Goal: Task Accomplishment & Management: Manage account settings

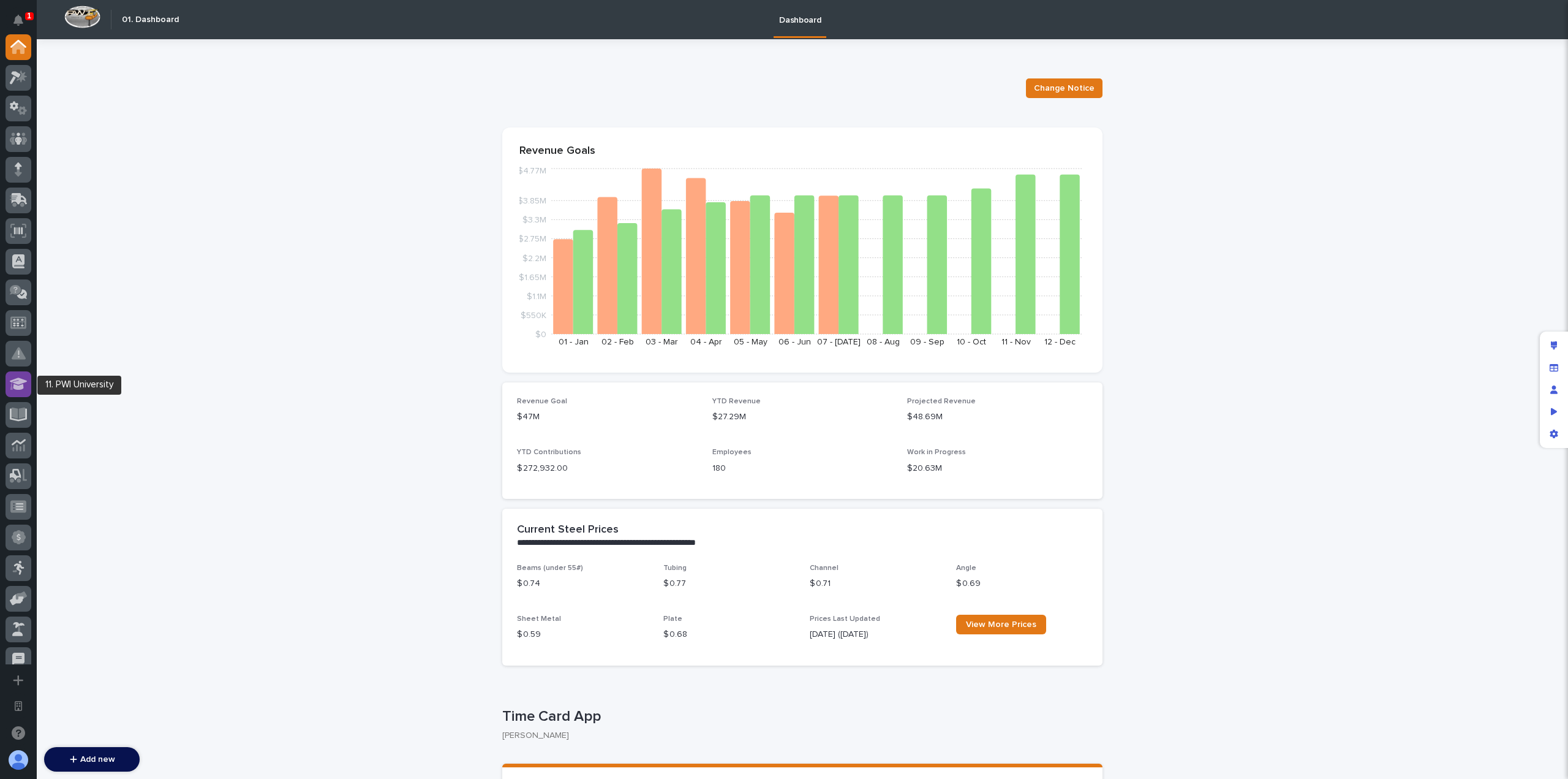
click at [19, 380] on icon at bounding box center [19, 384] width 18 height 12
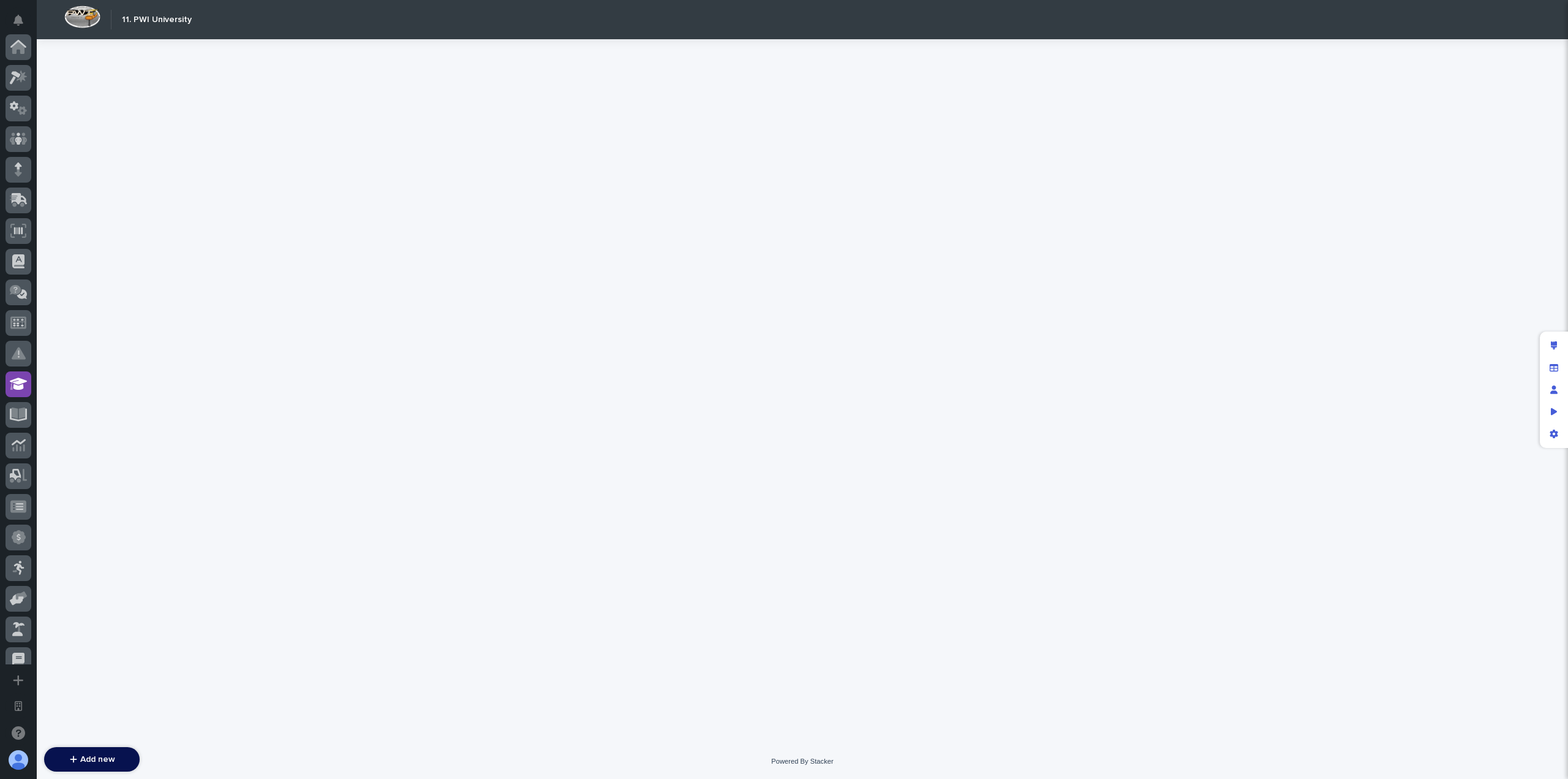
scroll to position [337, 0]
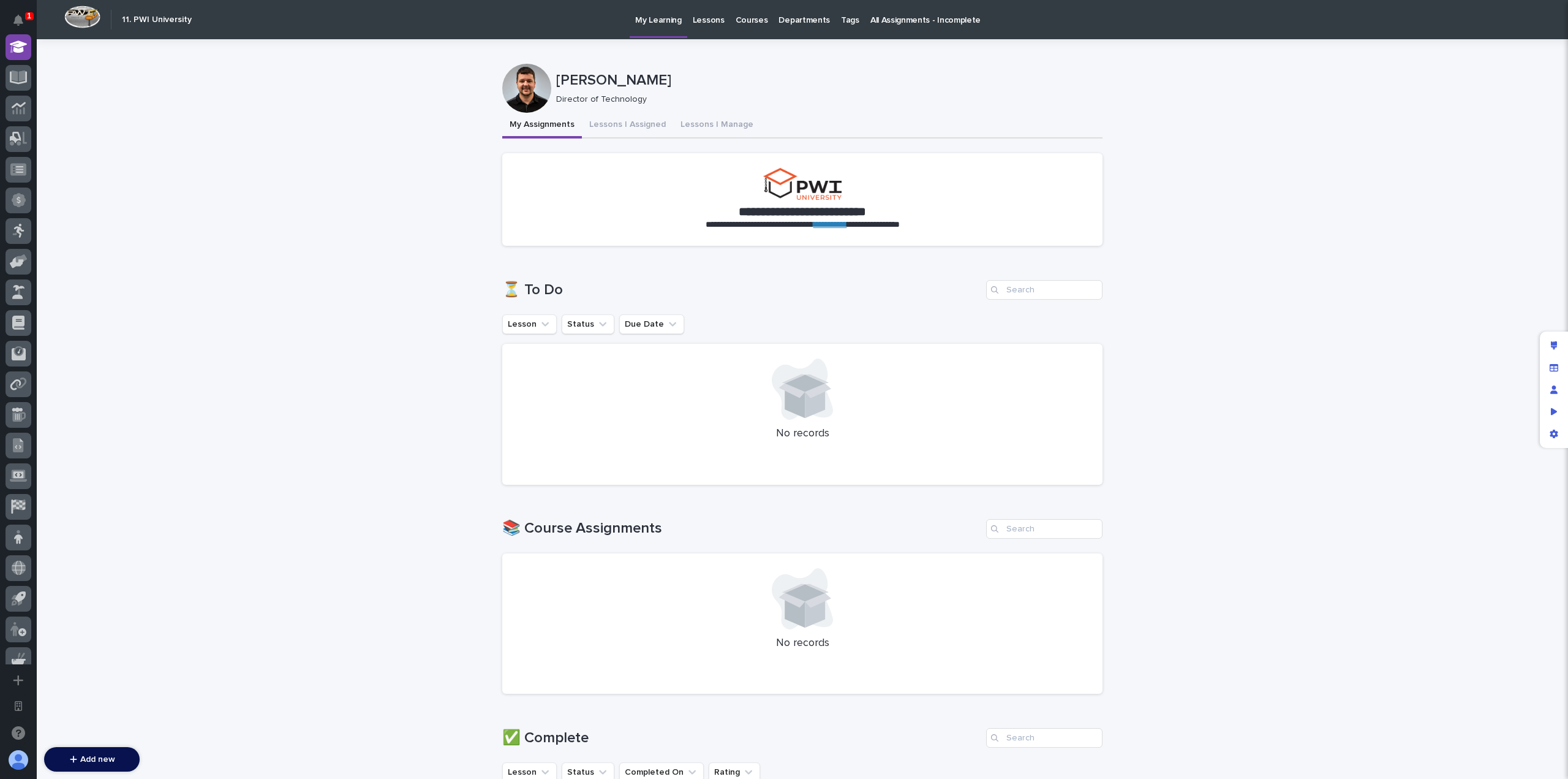
click at [352, 478] on div "**********" at bounding box center [803, 727] width 1531 height 1377
click at [1552, 416] on icon "Preview as" at bounding box center [1554, 412] width 7 height 9
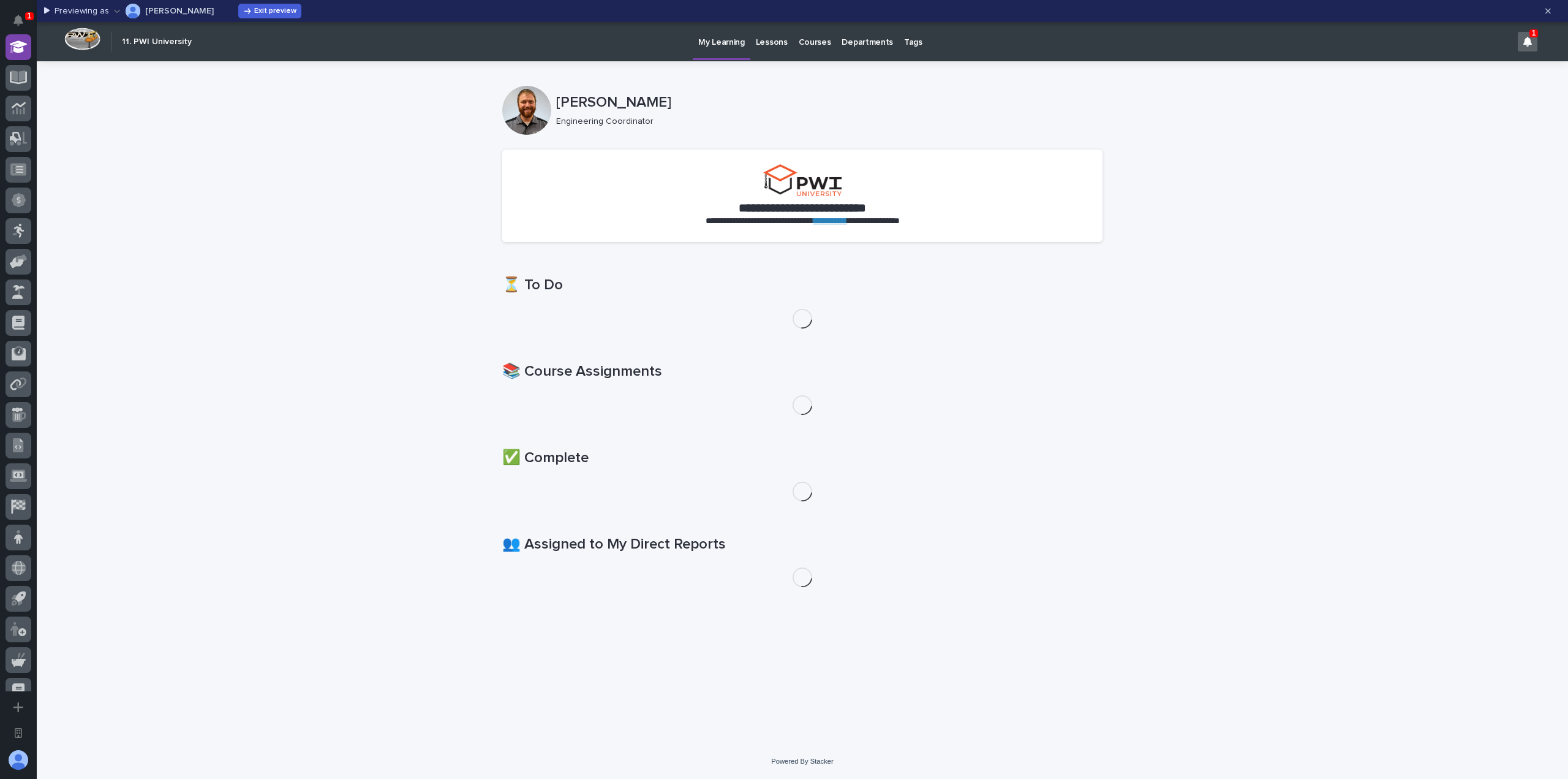
click at [118, 9] on icon "button" at bounding box center [118, 11] width 7 height 9
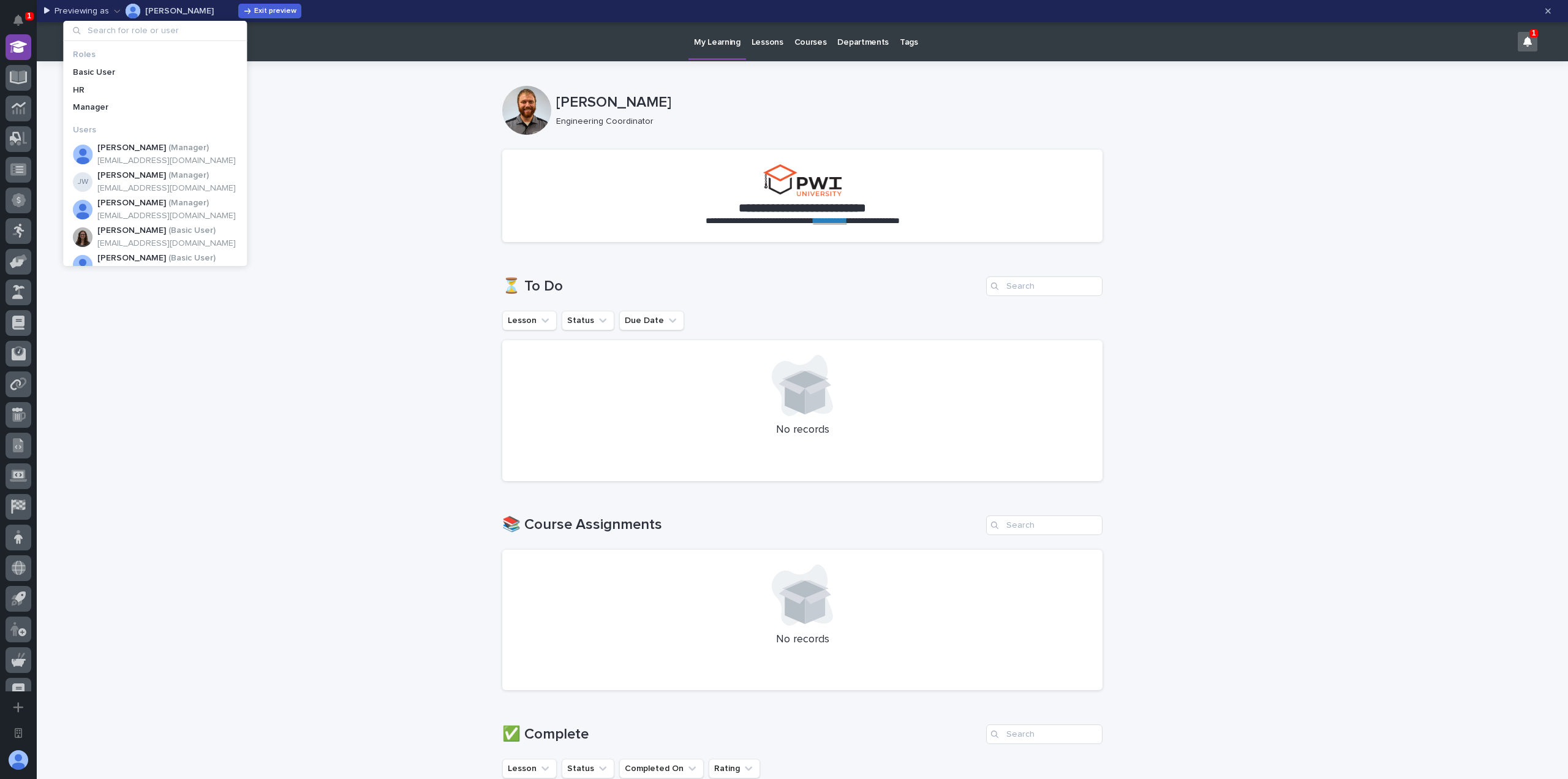
click at [344, 157] on div "**********" at bounding box center [803, 700] width 1531 height 1279
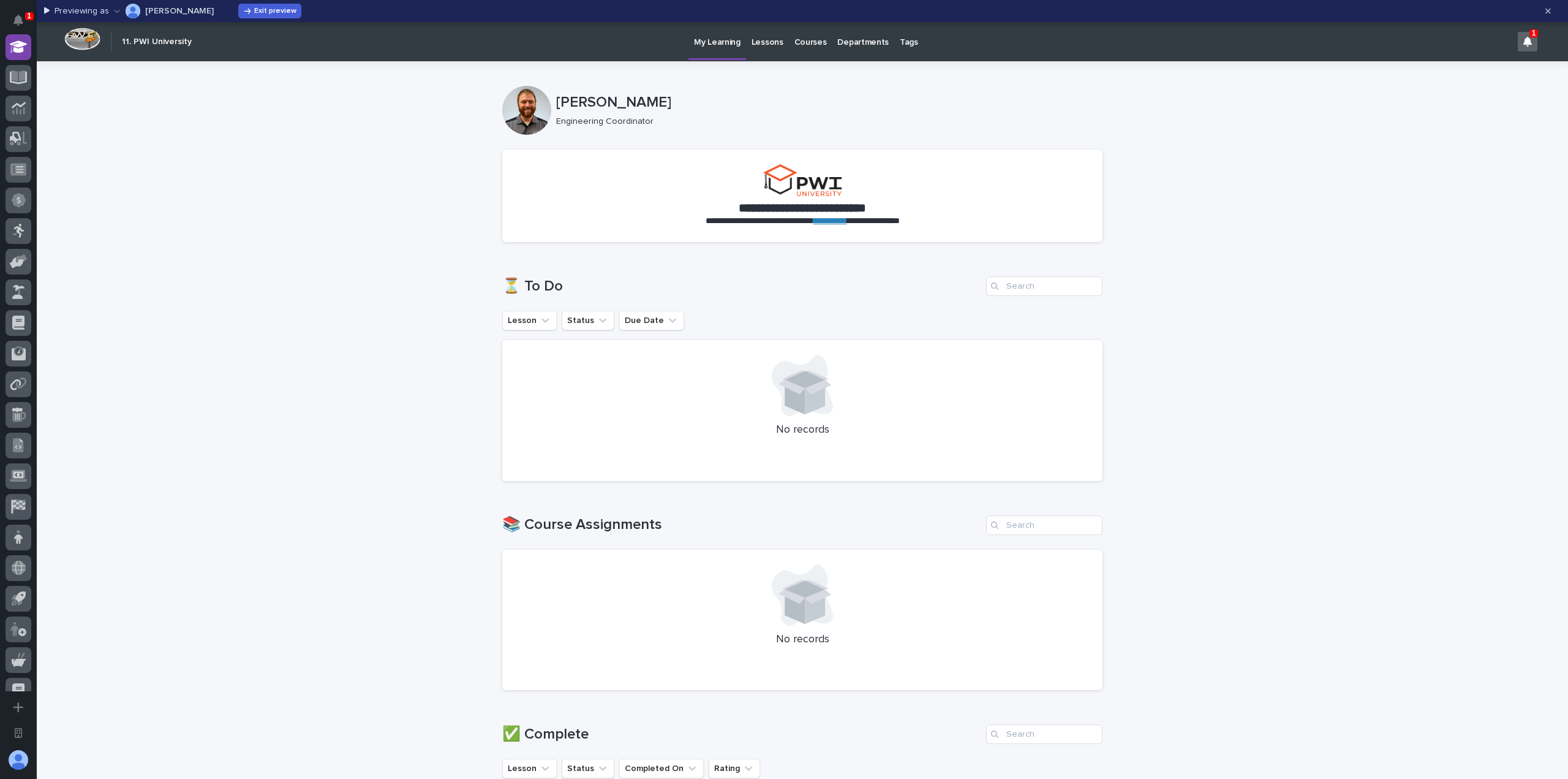
click at [773, 47] on p "Lessons" at bounding box center [767, 34] width 32 height 26
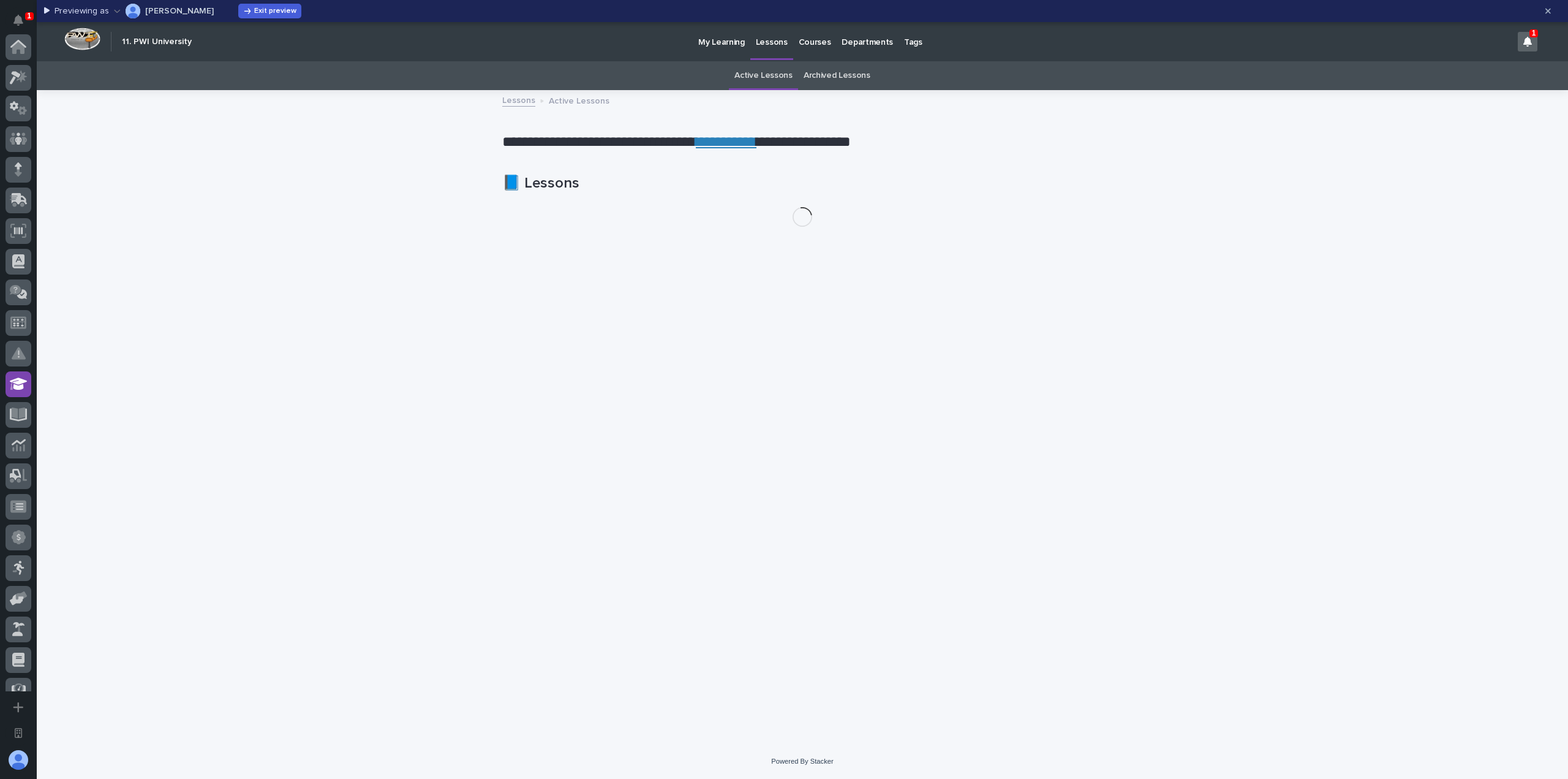
scroll to position [337, 0]
click at [810, 47] on p "Courses" at bounding box center [814, 34] width 33 height 26
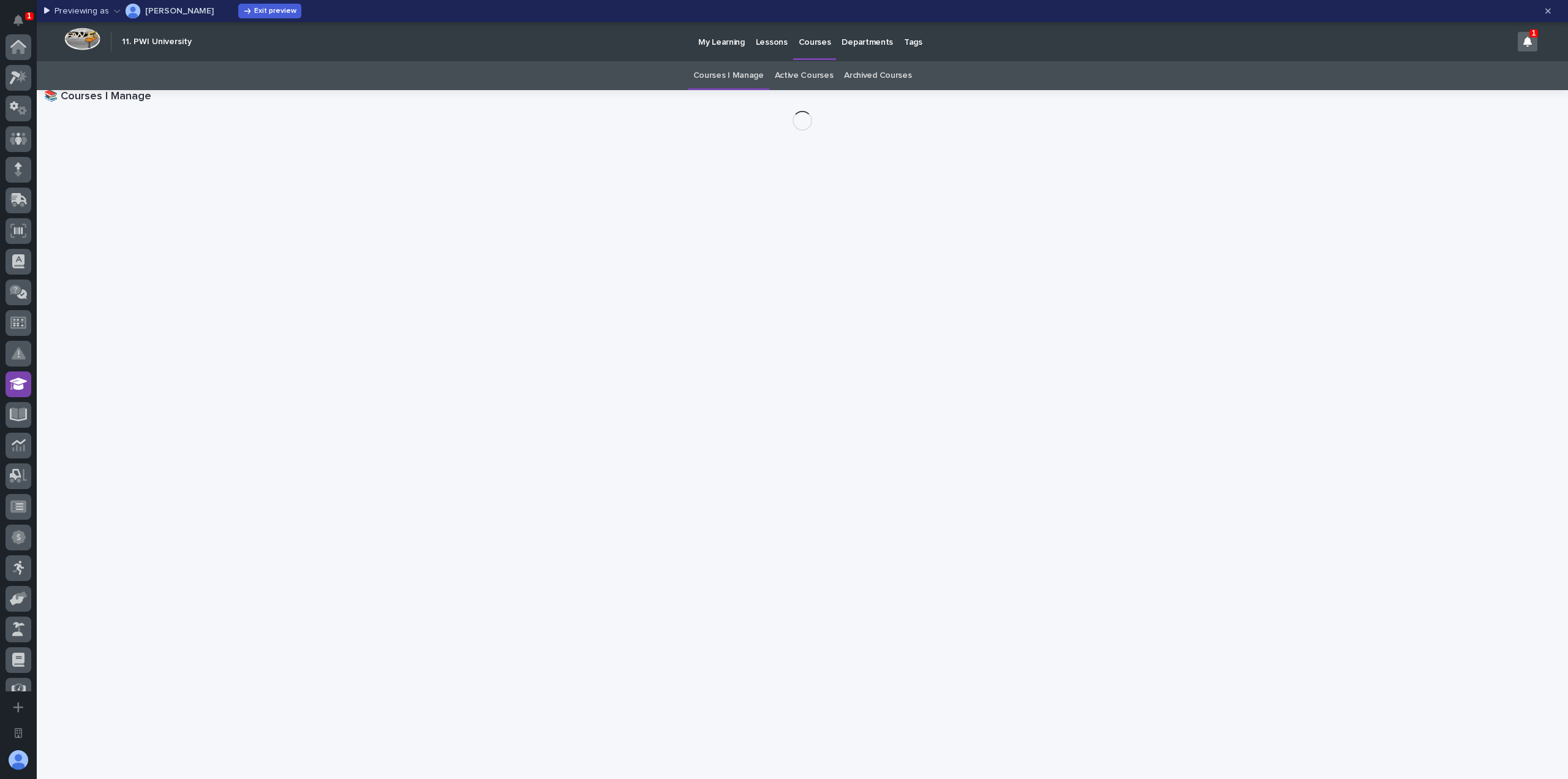
scroll to position [337, 0]
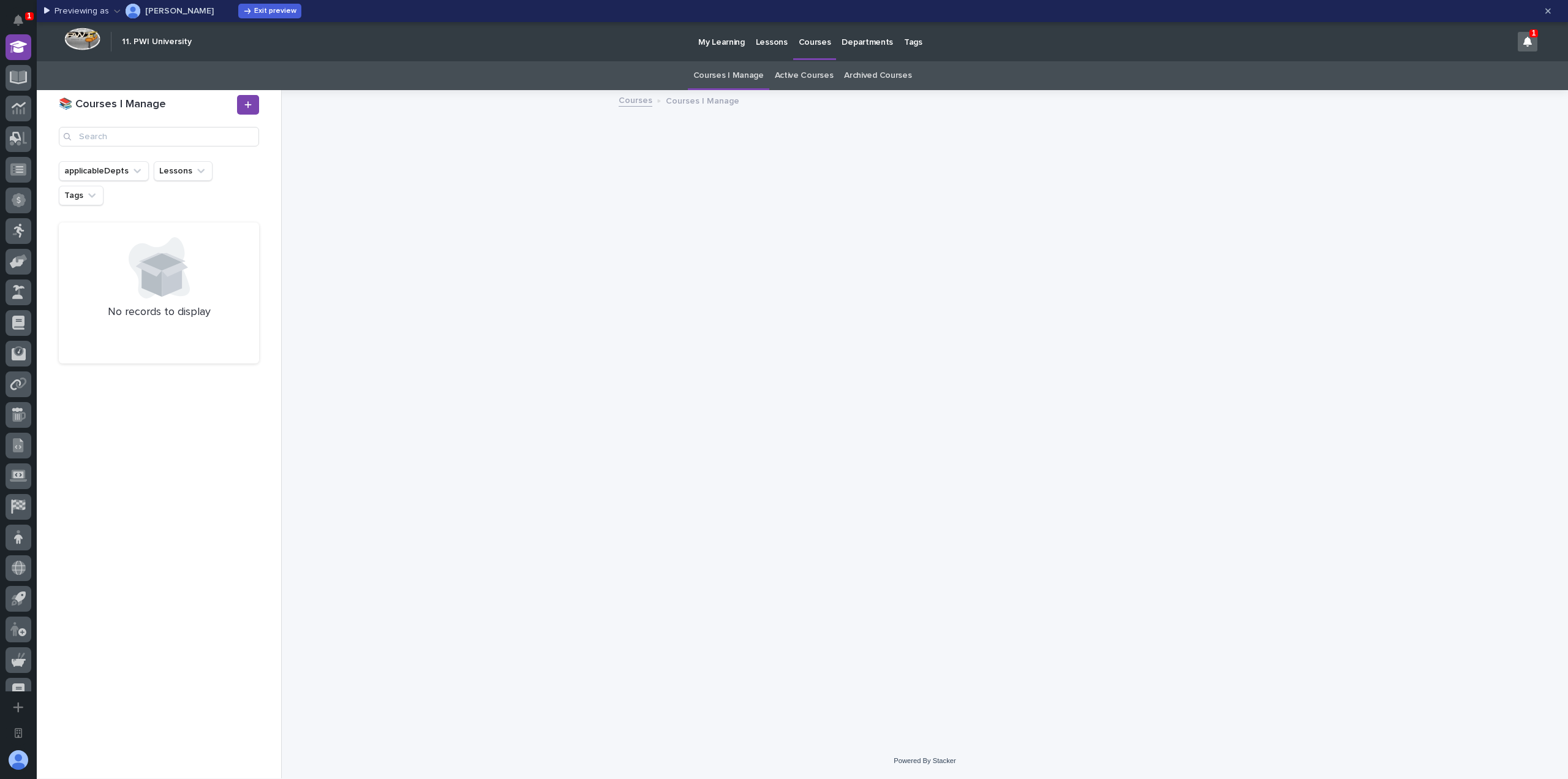
click at [767, 42] on p "Lessons" at bounding box center [772, 34] width 32 height 26
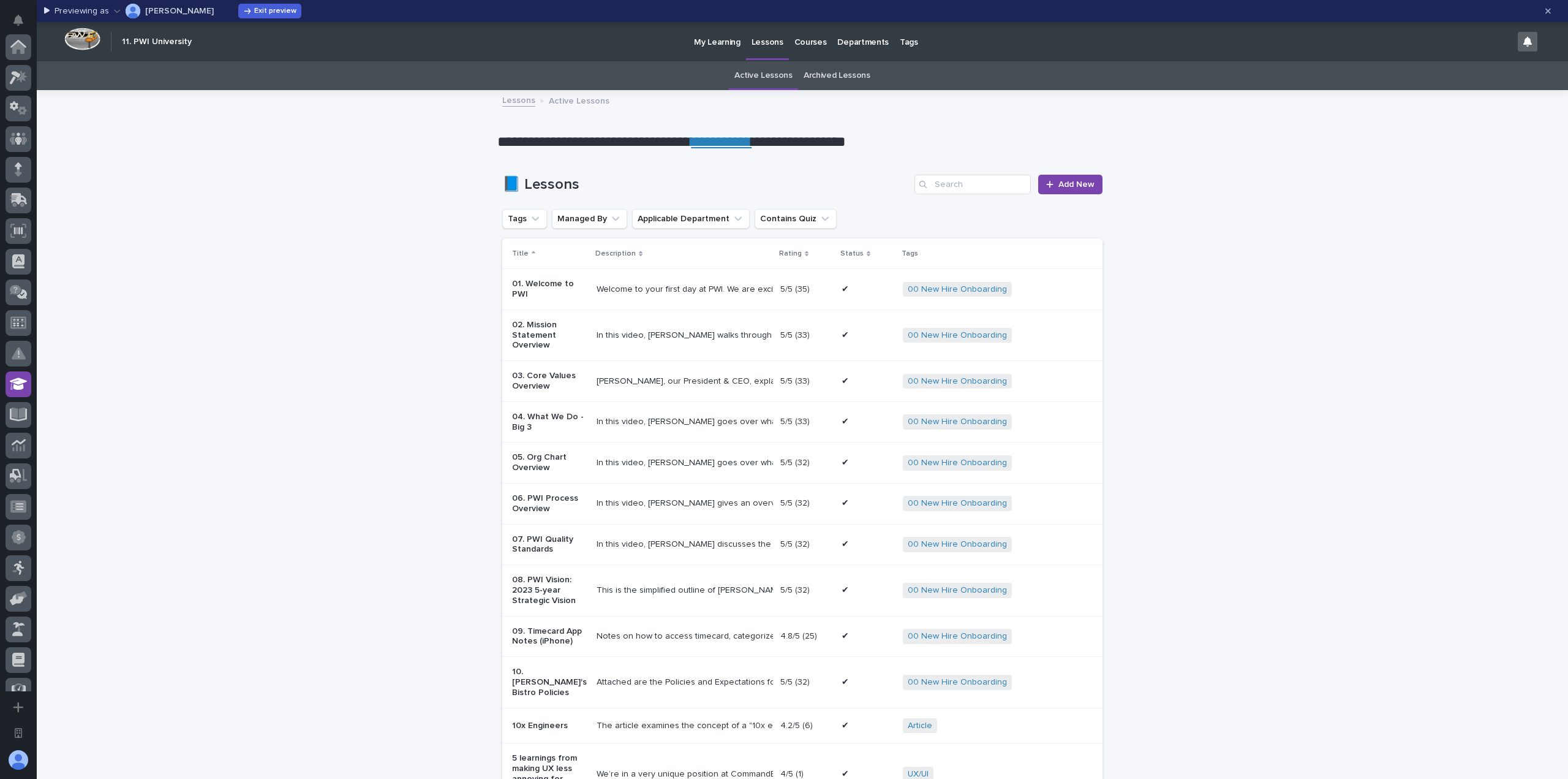
scroll to position [337, 0]
click at [723, 42] on p "My Learning" at bounding box center [717, 34] width 47 height 26
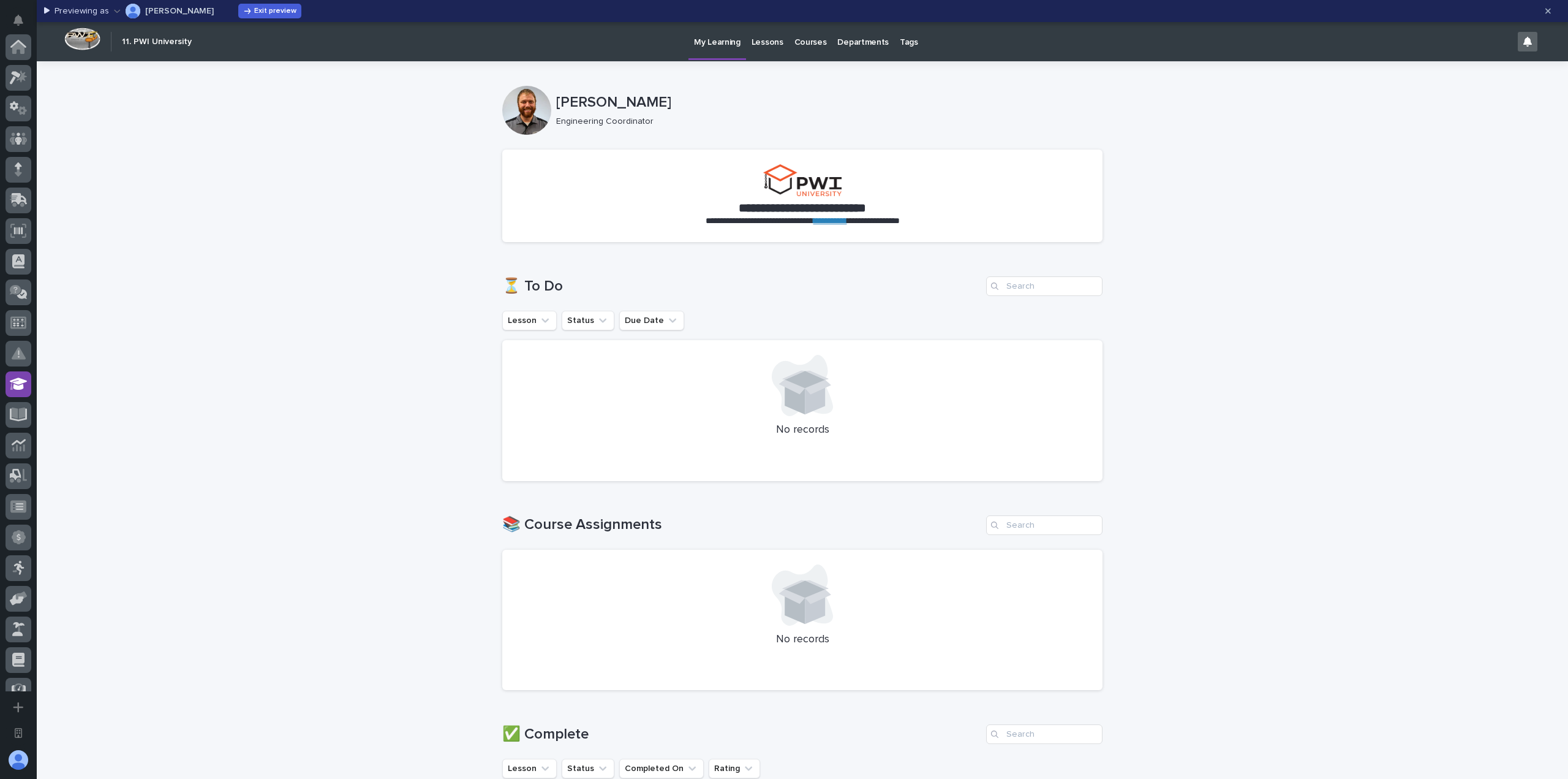
scroll to position [337, 0]
click at [763, 43] on p "Lessons" at bounding box center [767, 34] width 32 height 26
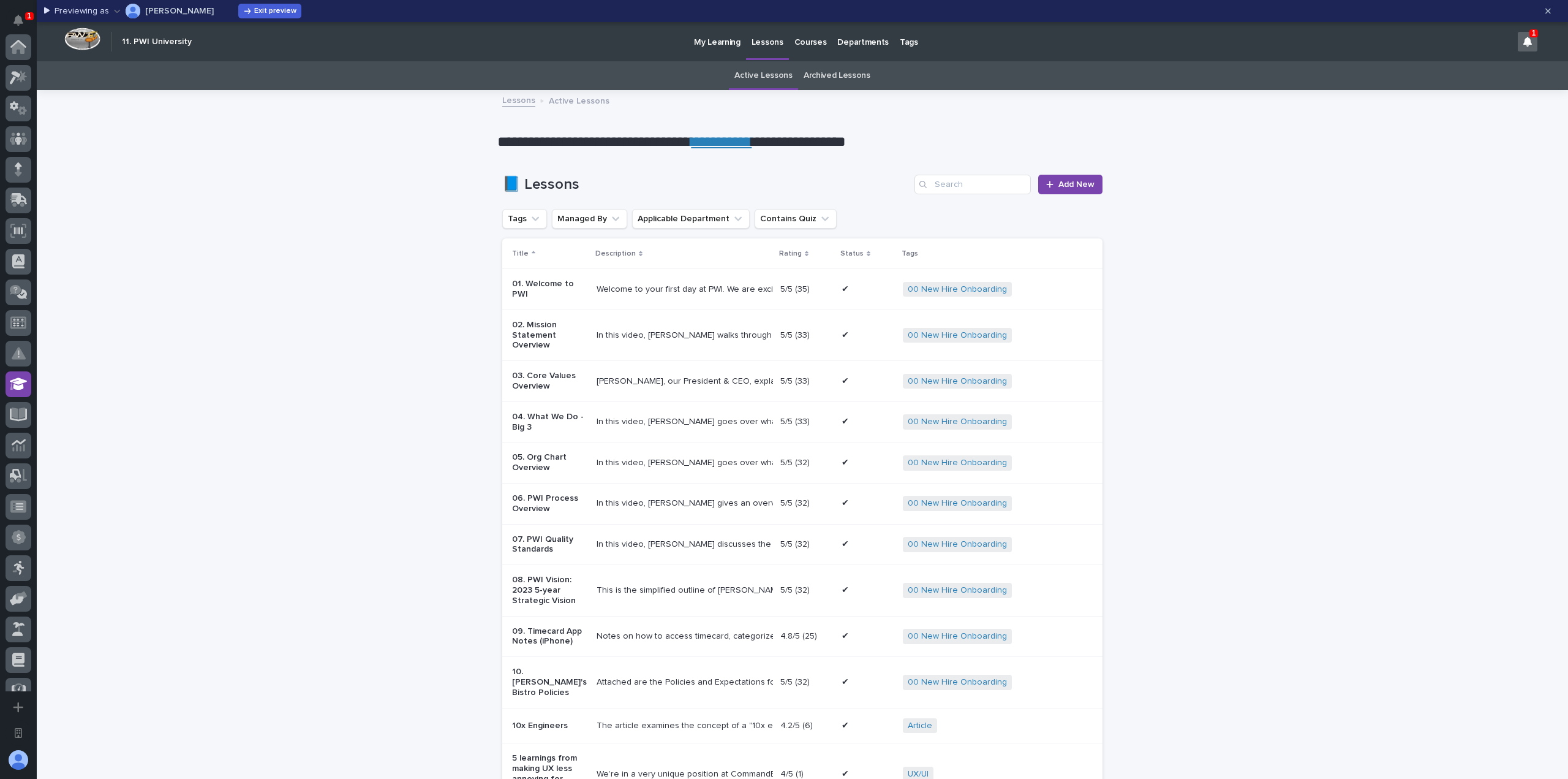
scroll to position [337, 0]
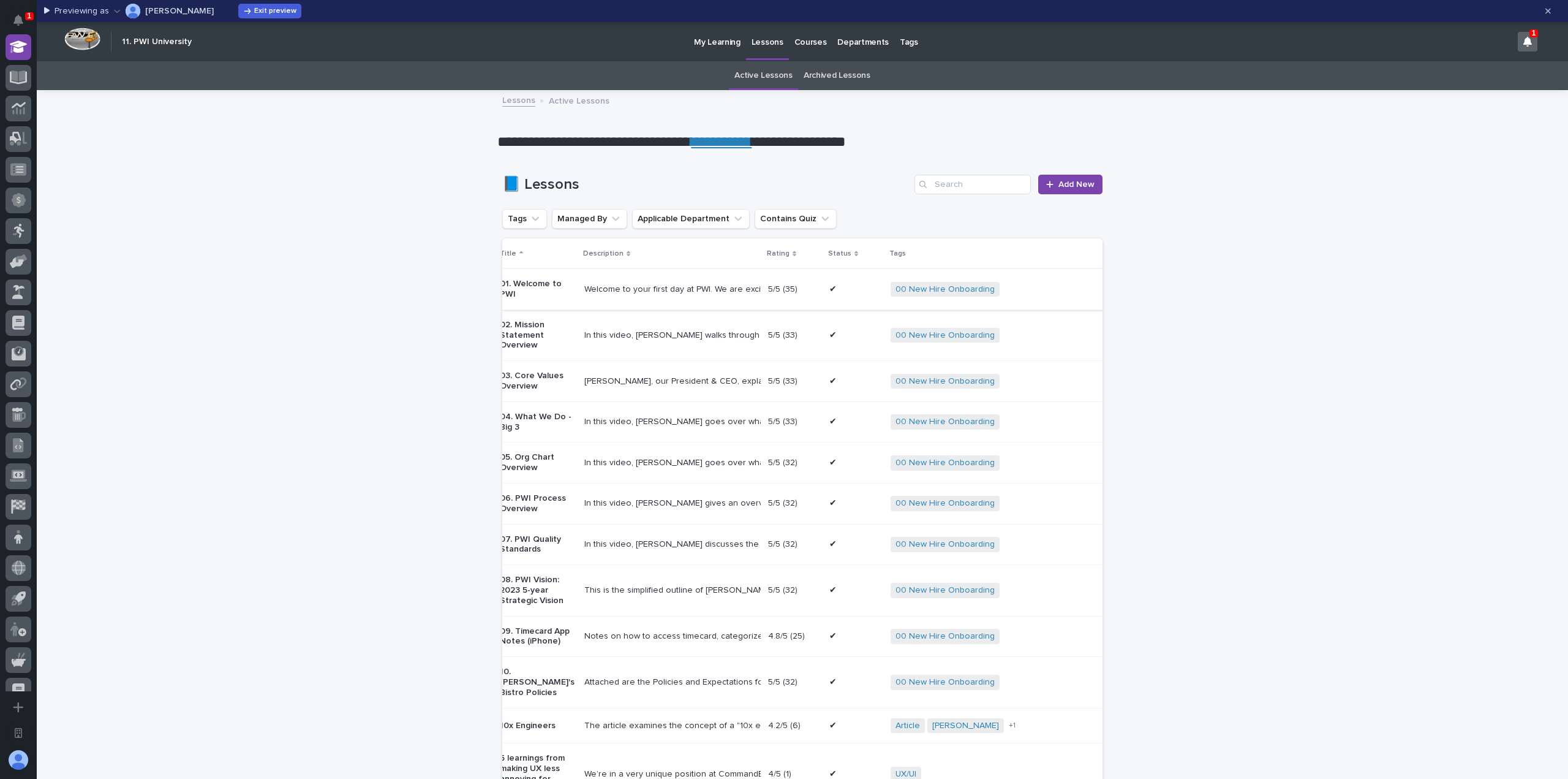
scroll to position [0, 0]
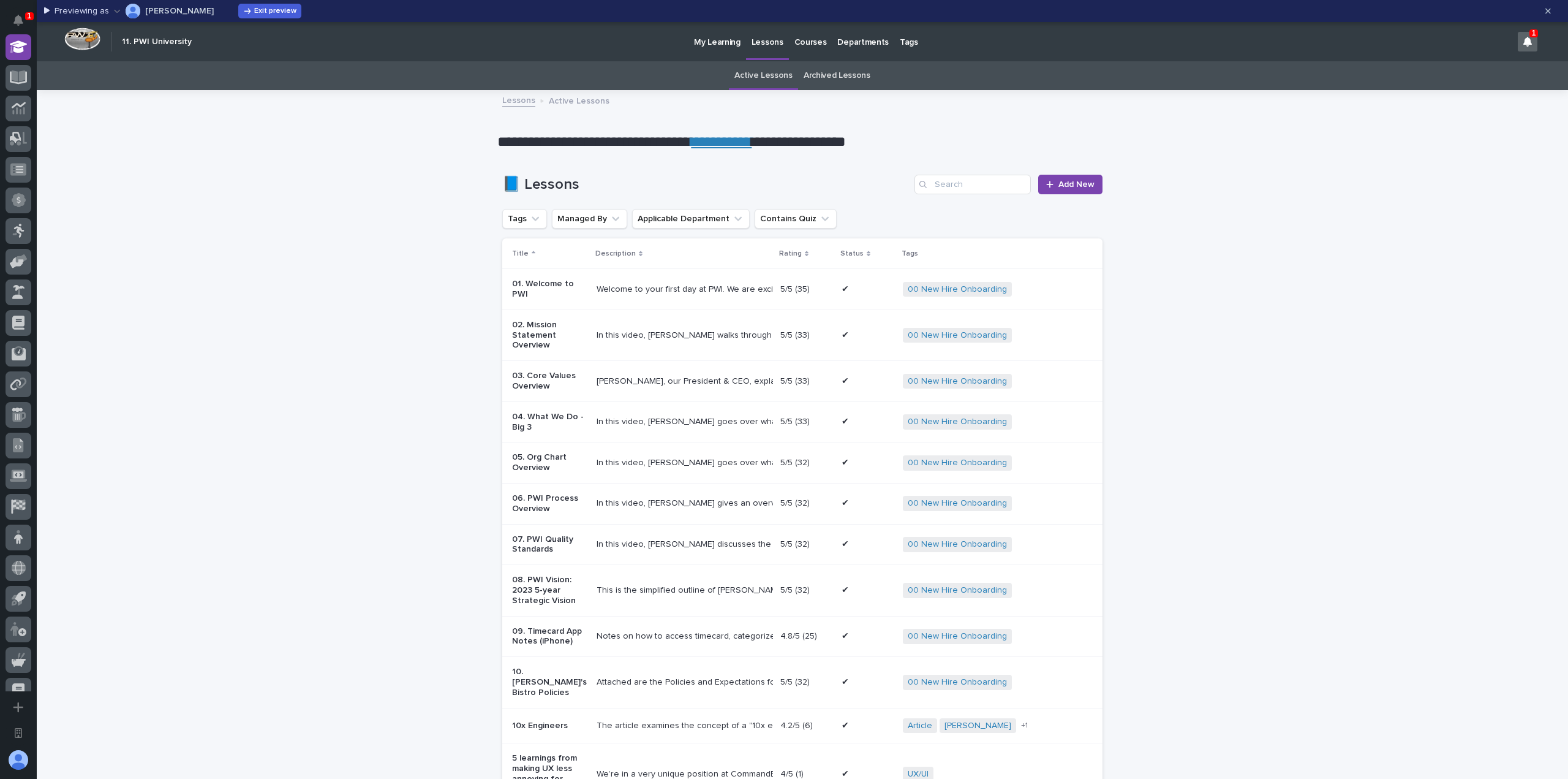
click at [687, 291] on div "Welcome to your first day at PWI. We are excited to have you joing the team!" at bounding box center [683, 289] width 174 height 11
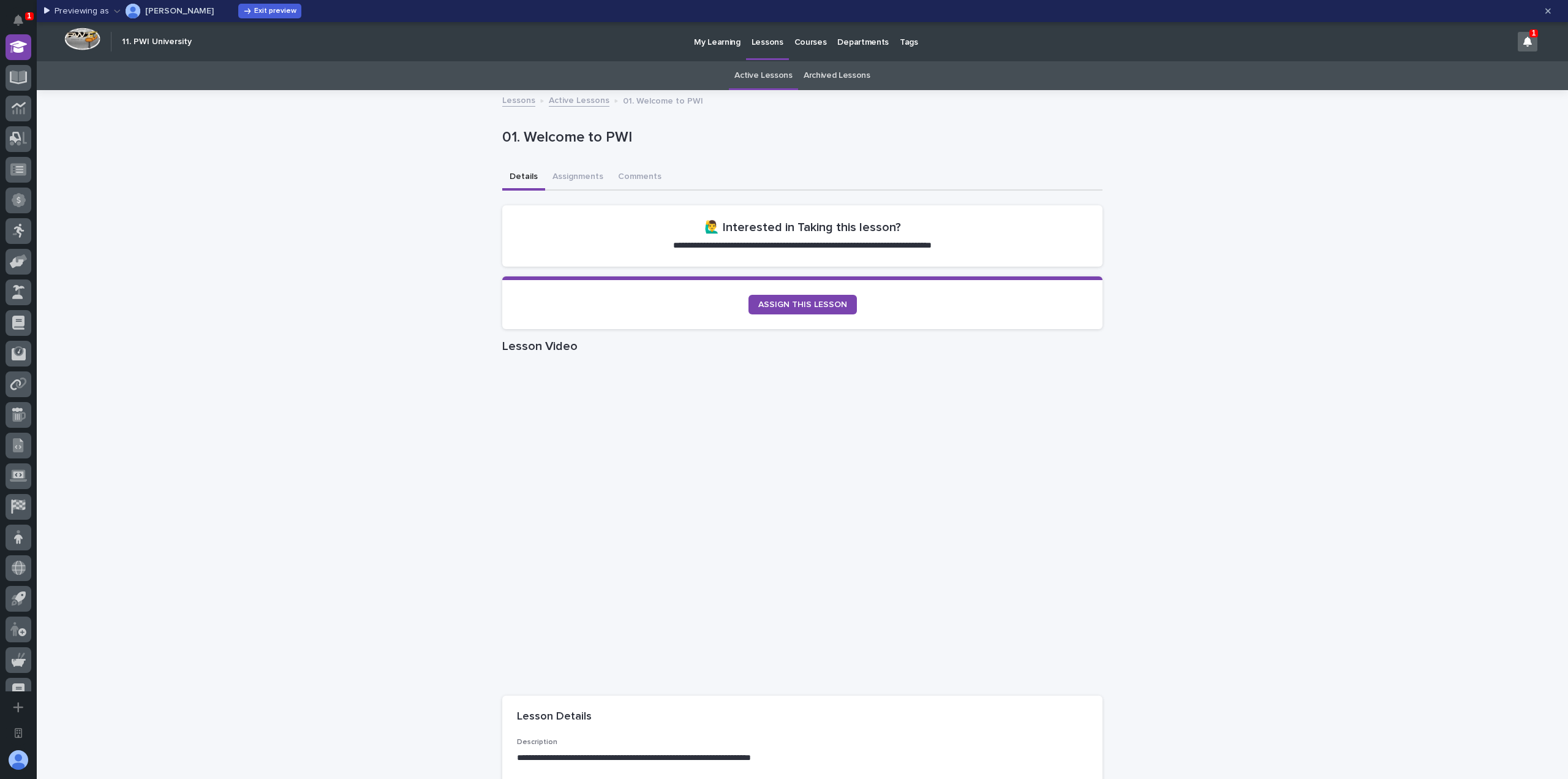
click at [765, 75] on link "Active Lessons" at bounding box center [764, 75] width 58 height 29
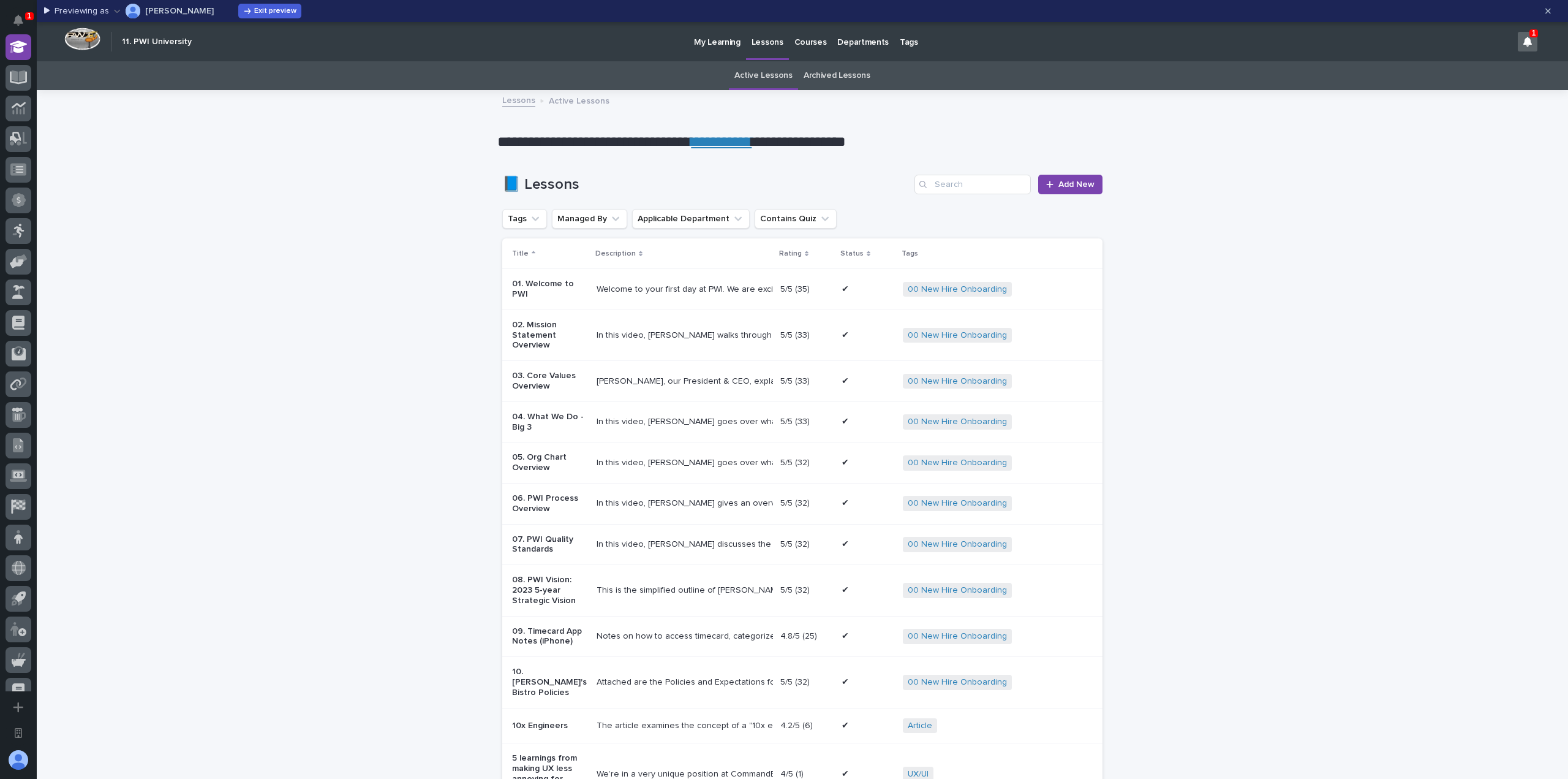
click at [690, 284] on div "Welcome to your first day at PWI. We are excited to have you joing the team!" at bounding box center [683, 289] width 174 height 11
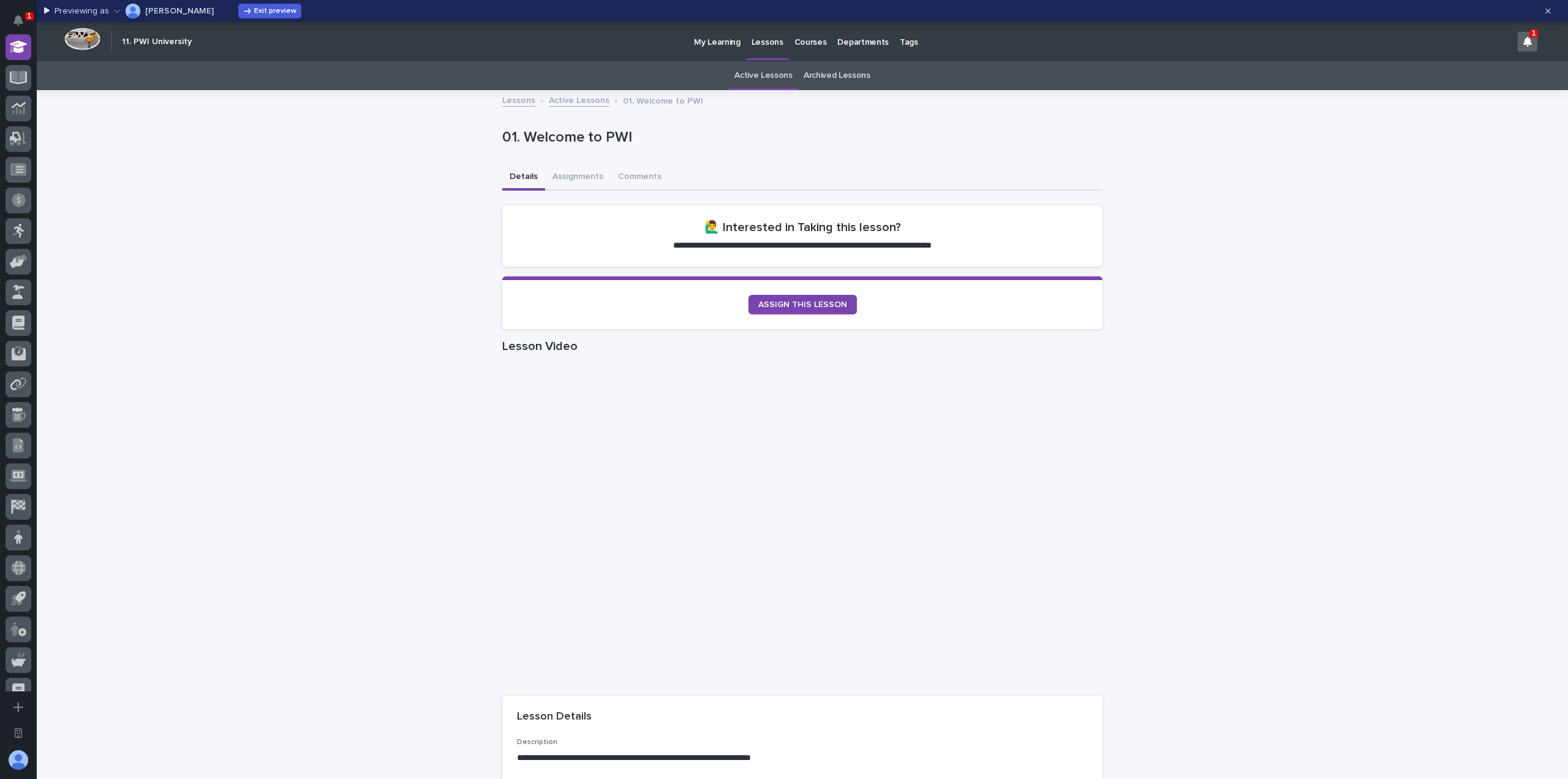
click at [747, 74] on link "Active Lessons" at bounding box center [764, 75] width 58 height 29
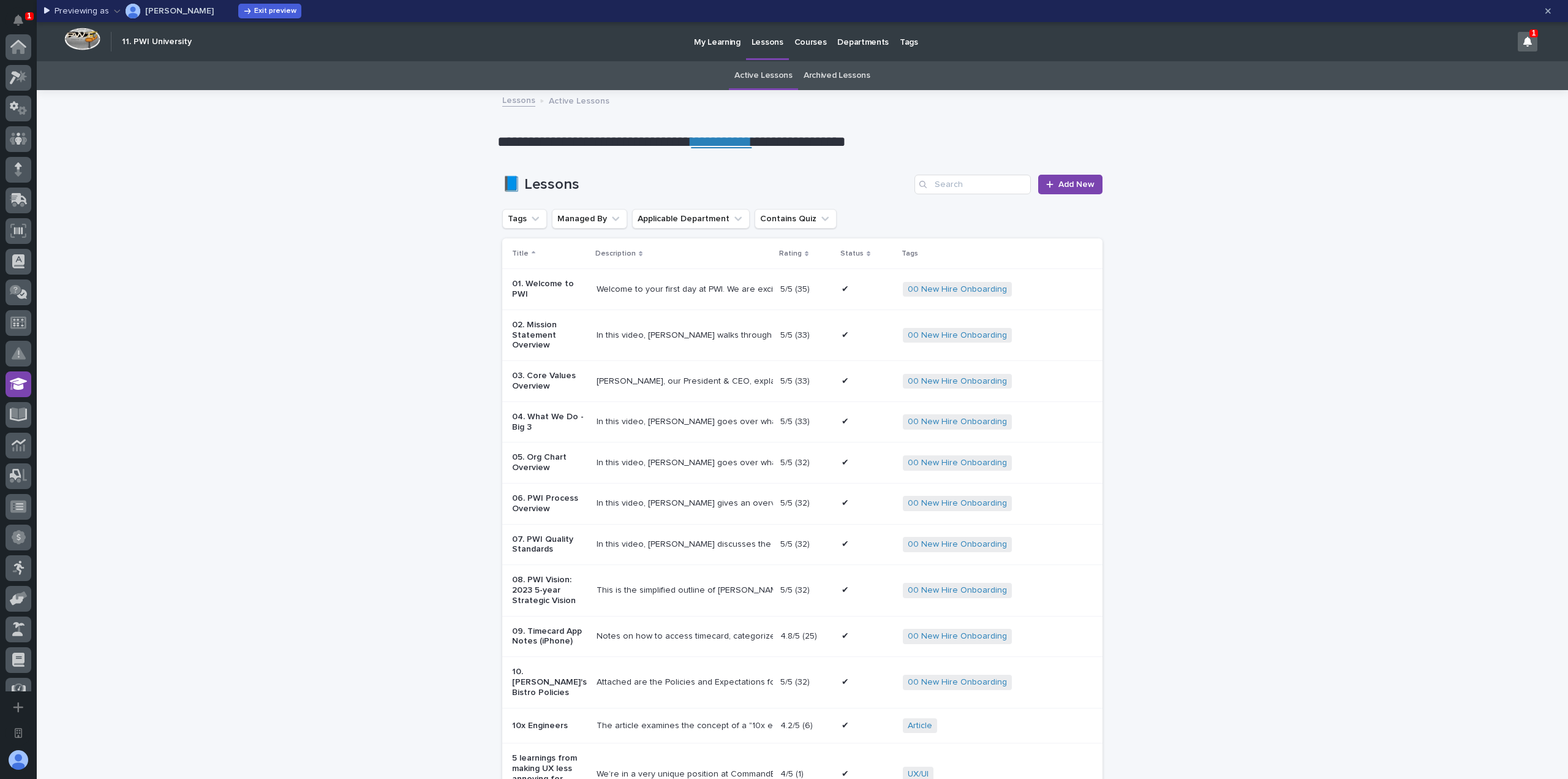
scroll to position [337, 0]
click at [727, 183] on h1 "📘 Lessons" at bounding box center [705, 185] width 407 height 18
drag, startPoint x: 553, startPoint y: 187, endPoint x: 496, endPoint y: 187, distance: 57.0
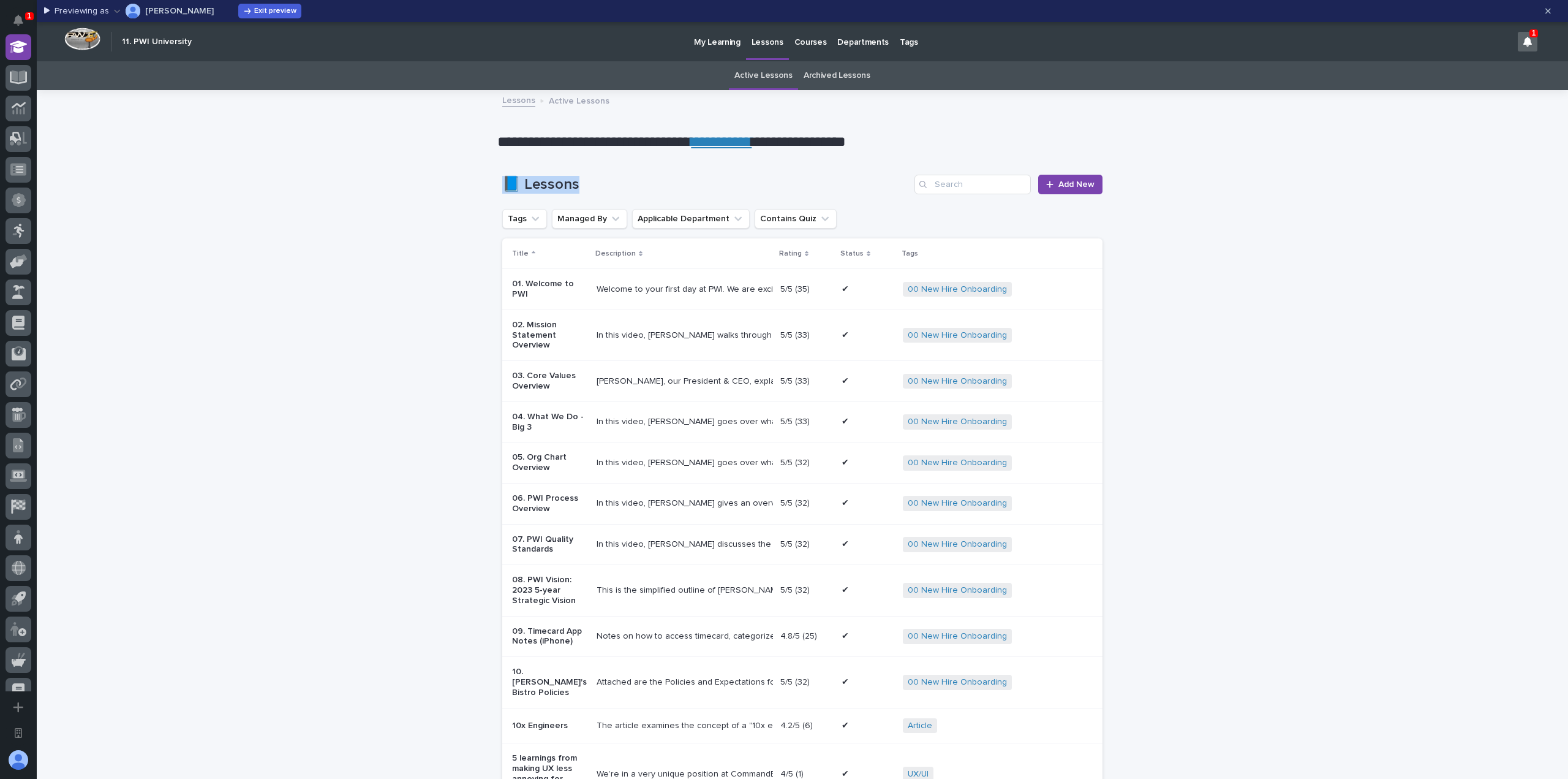
drag, startPoint x: 499, startPoint y: 185, endPoint x: 581, endPoint y: 187, distance: 82.0
click at [581, 187] on h1 "📘 Lessons" at bounding box center [705, 185] width 407 height 18
click at [597, 183] on h1 "📘 Lessons" at bounding box center [705, 185] width 407 height 18
drag, startPoint x: 755, startPoint y: 43, endPoint x: 743, endPoint y: 71, distance: 30.5
click at [755, 43] on p "Lessons" at bounding box center [767, 34] width 32 height 26
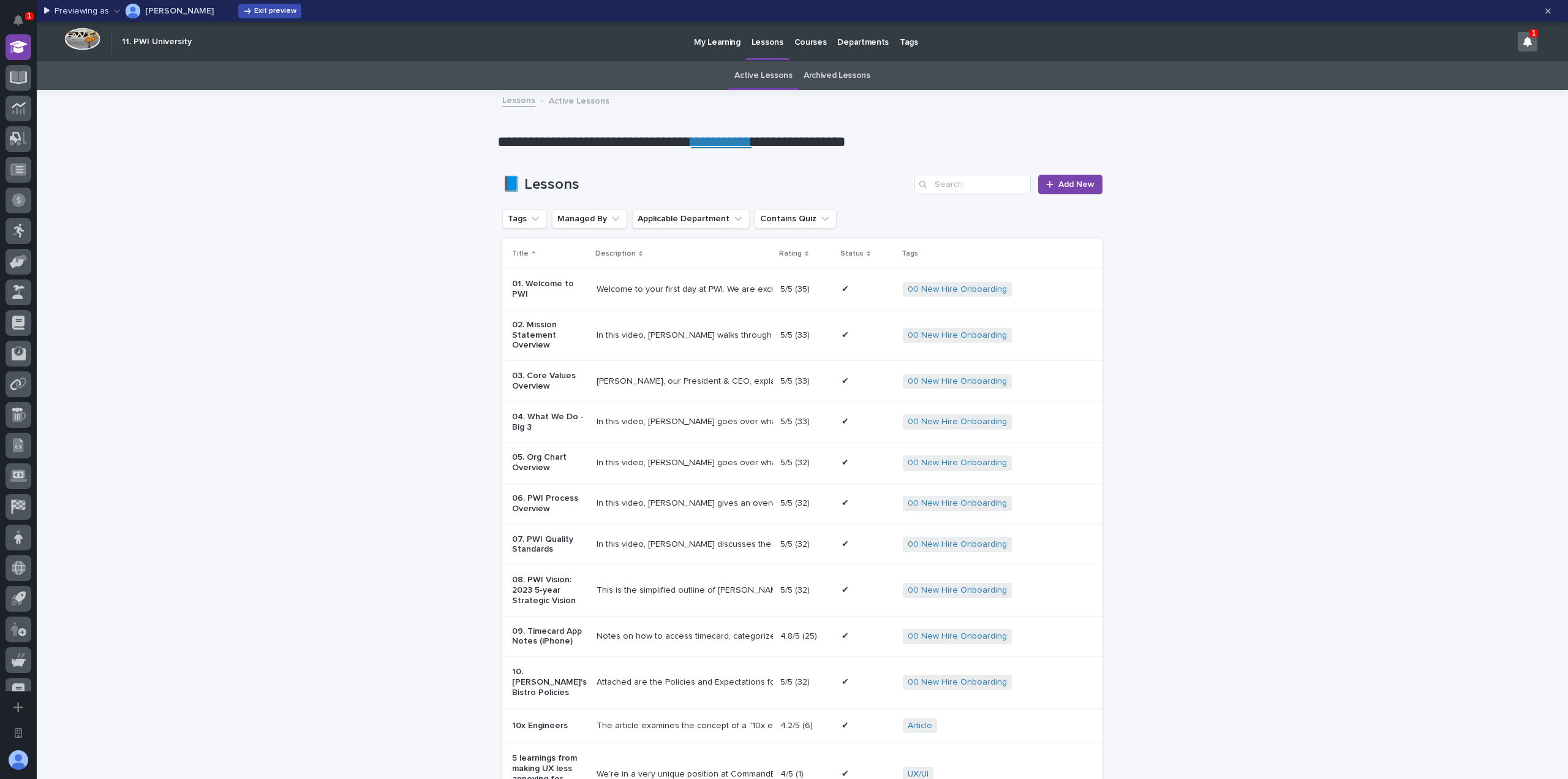
click at [276, 11] on span "Exit preview" at bounding box center [276, 11] width 42 height 7
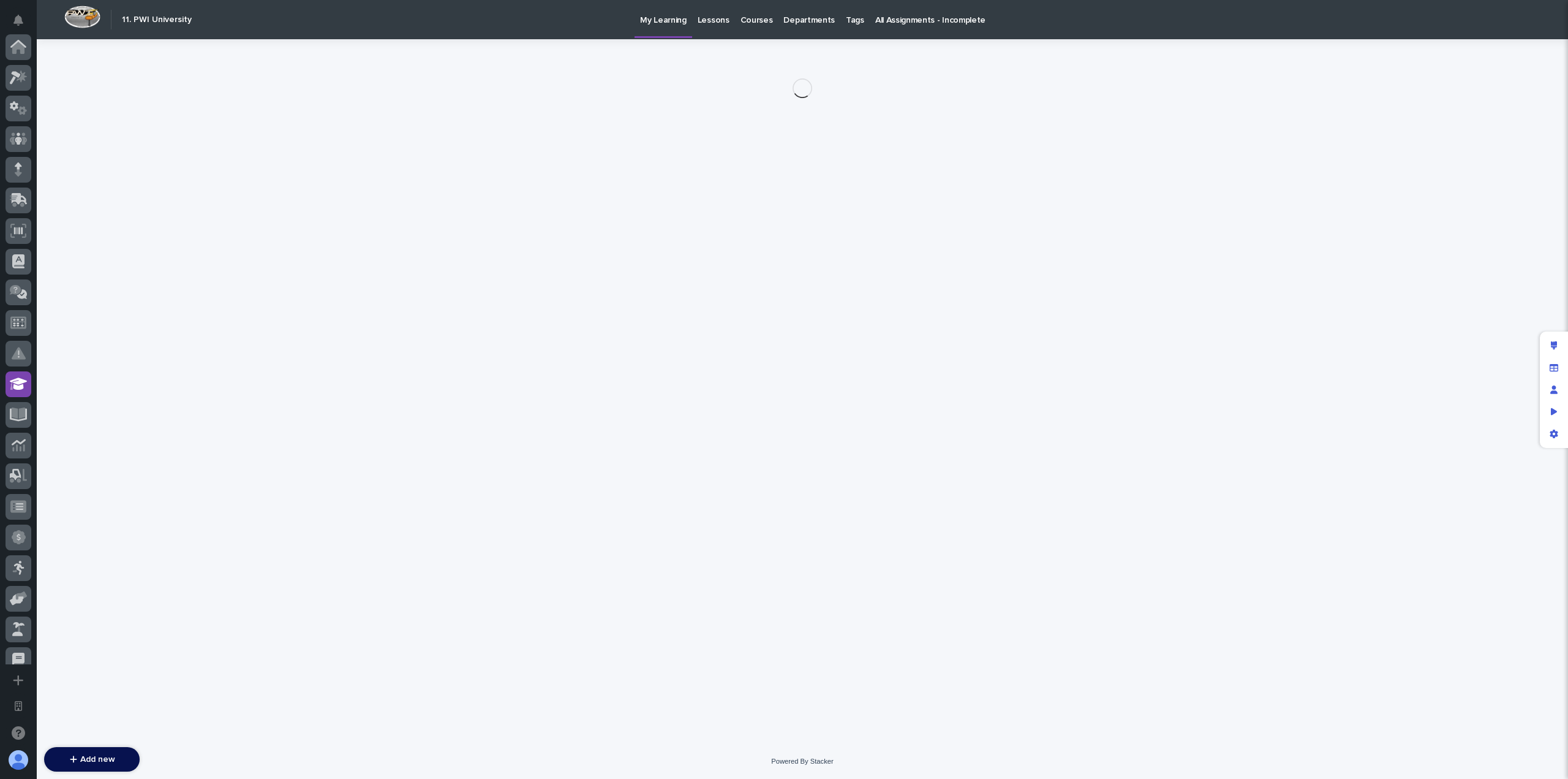
scroll to position [337, 0]
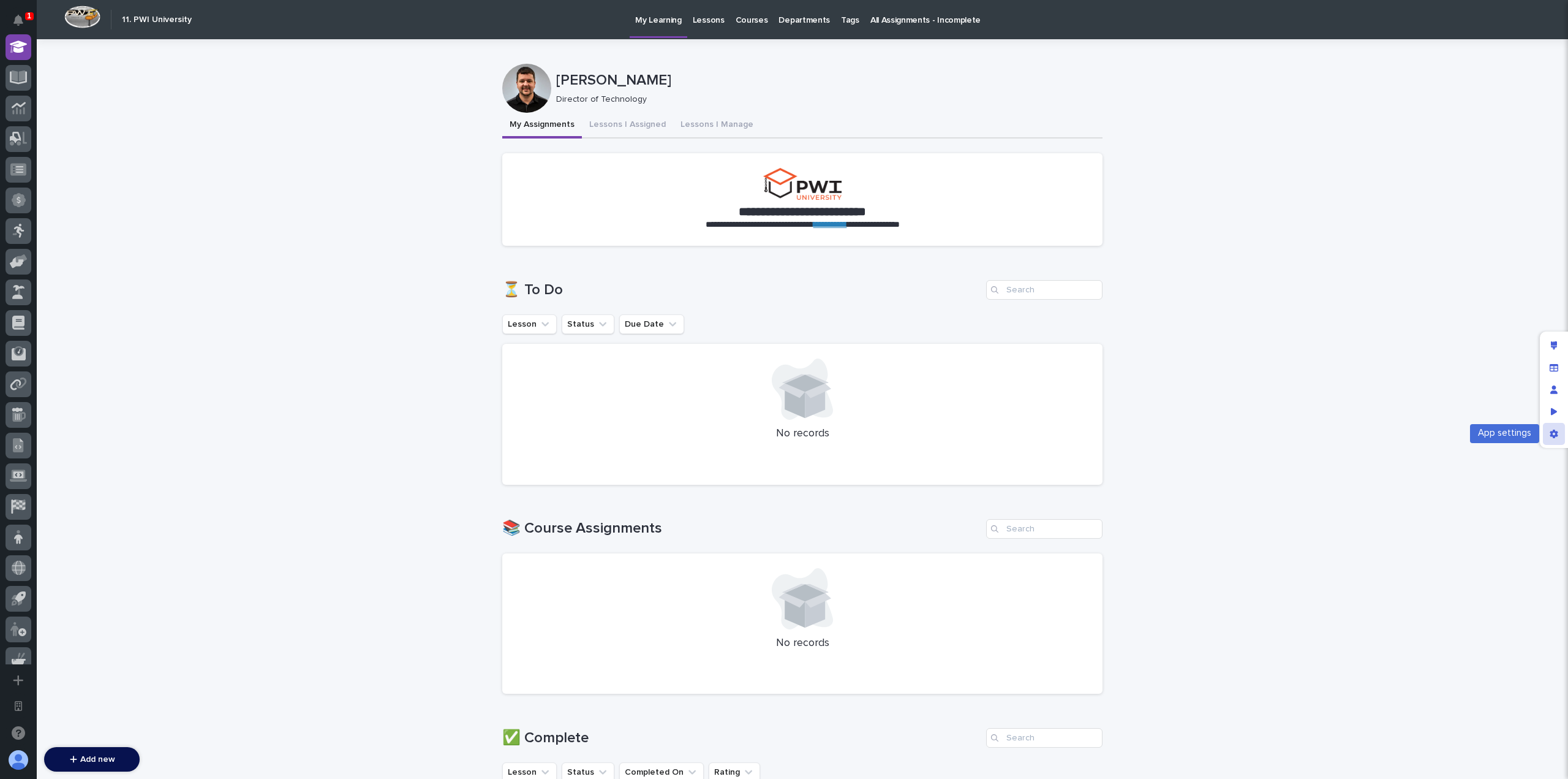
click at [1560, 430] on div "App settings" at bounding box center [1553, 433] width 22 height 22
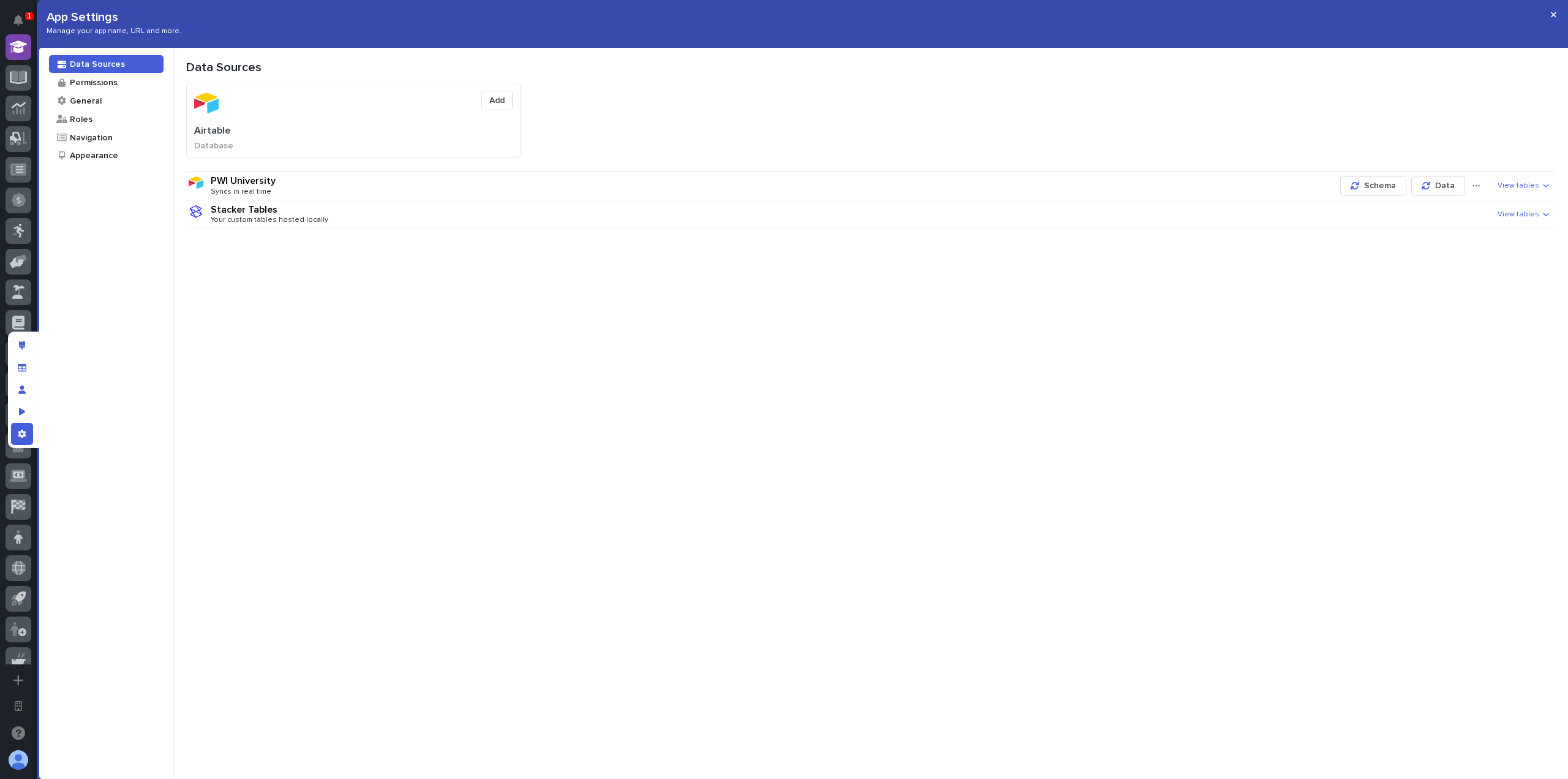
click at [118, 146] on div at bounding box center [106, 146] width 115 height 1
click at [126, 142] on div "Navigation" at bounding box center [106, 137] width 115 height 18
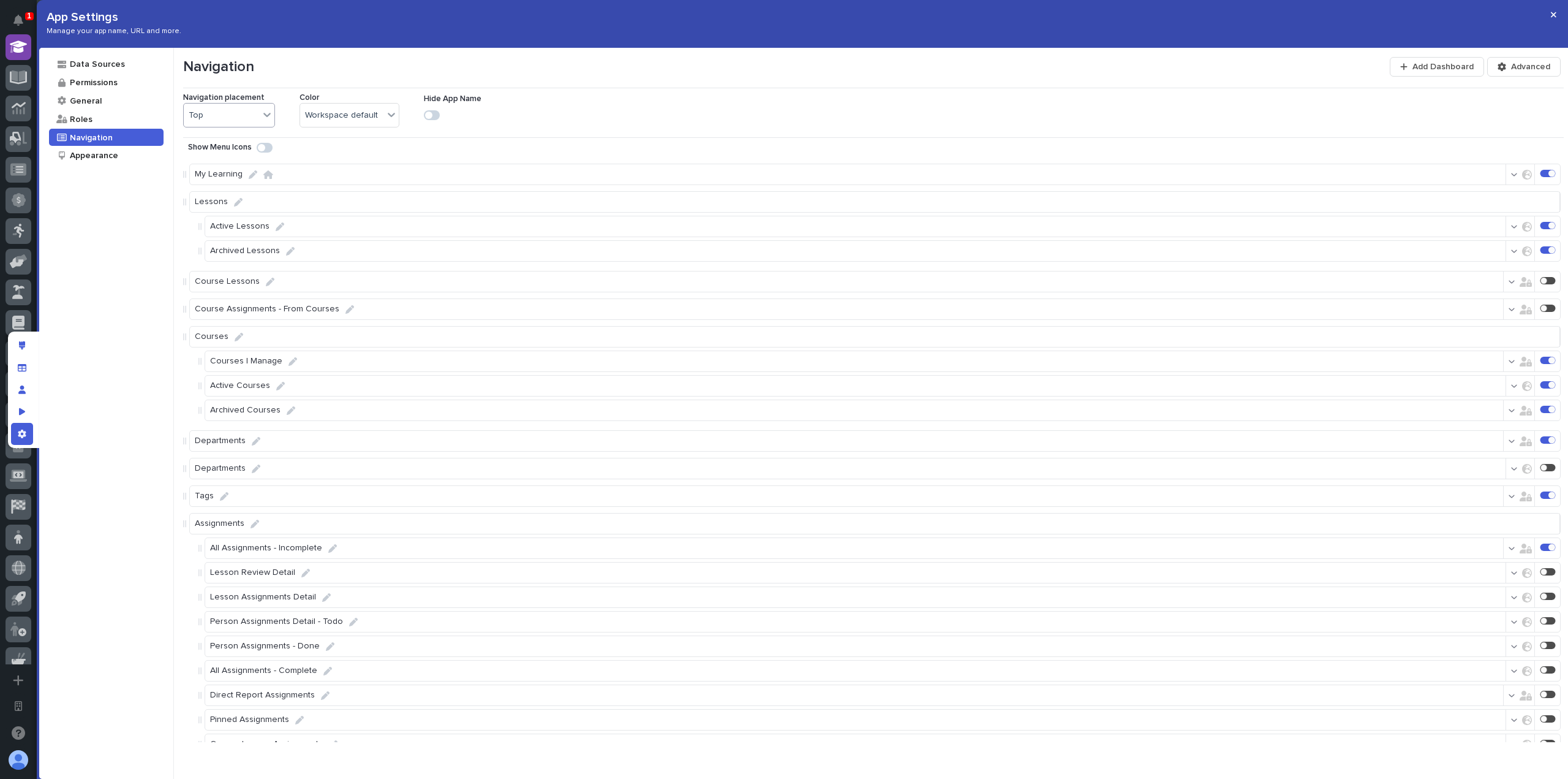
click at [252, 117] on div "Top" at bounding box center [221, 115] width 75 height 13
click at [247, 155] on div "Left" at bounding box center [229, 160] width 91 height 21
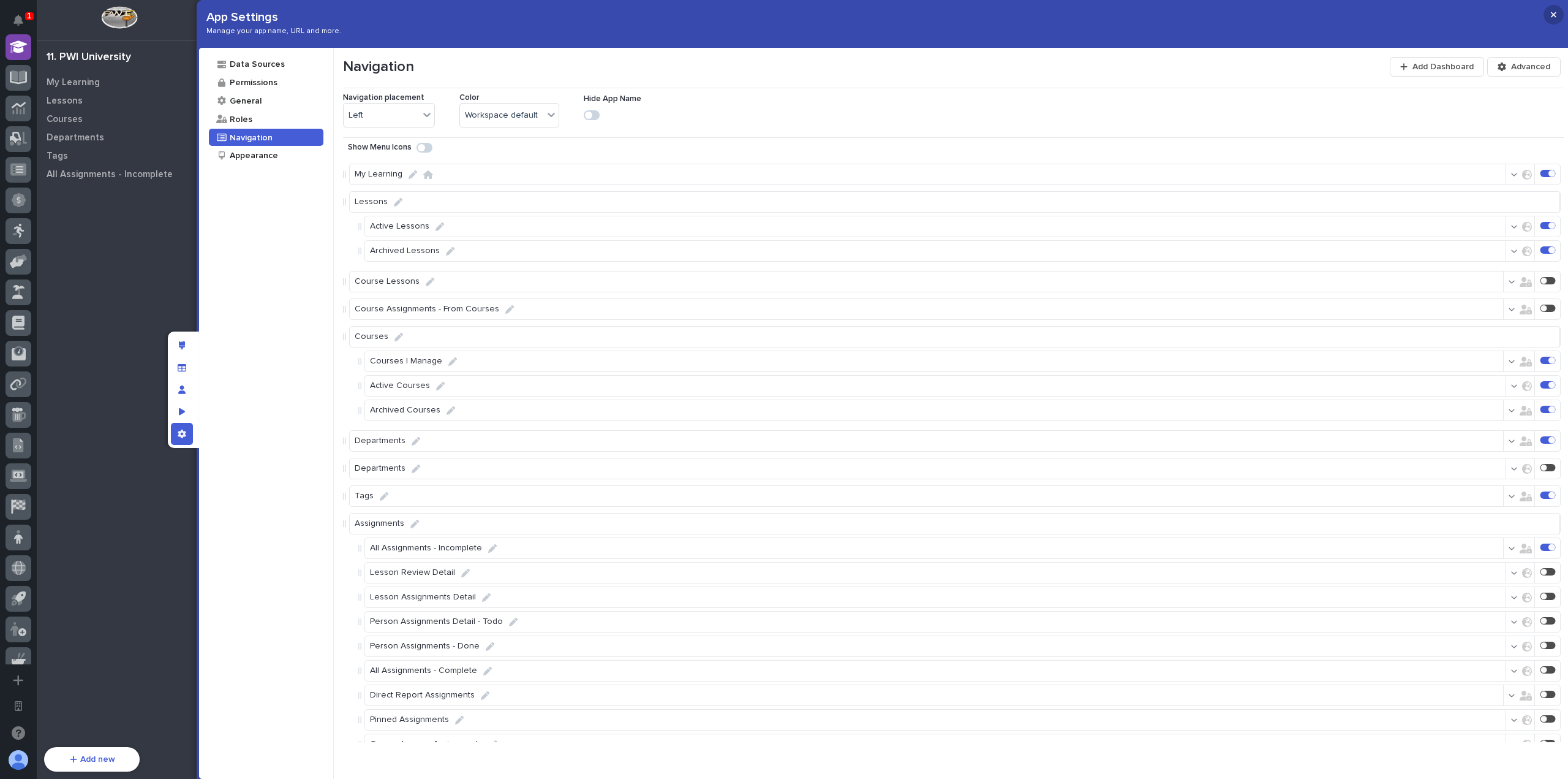
click at [1552, 17] on icon "button" at bounding box center [1553, 15] width 5 height 9
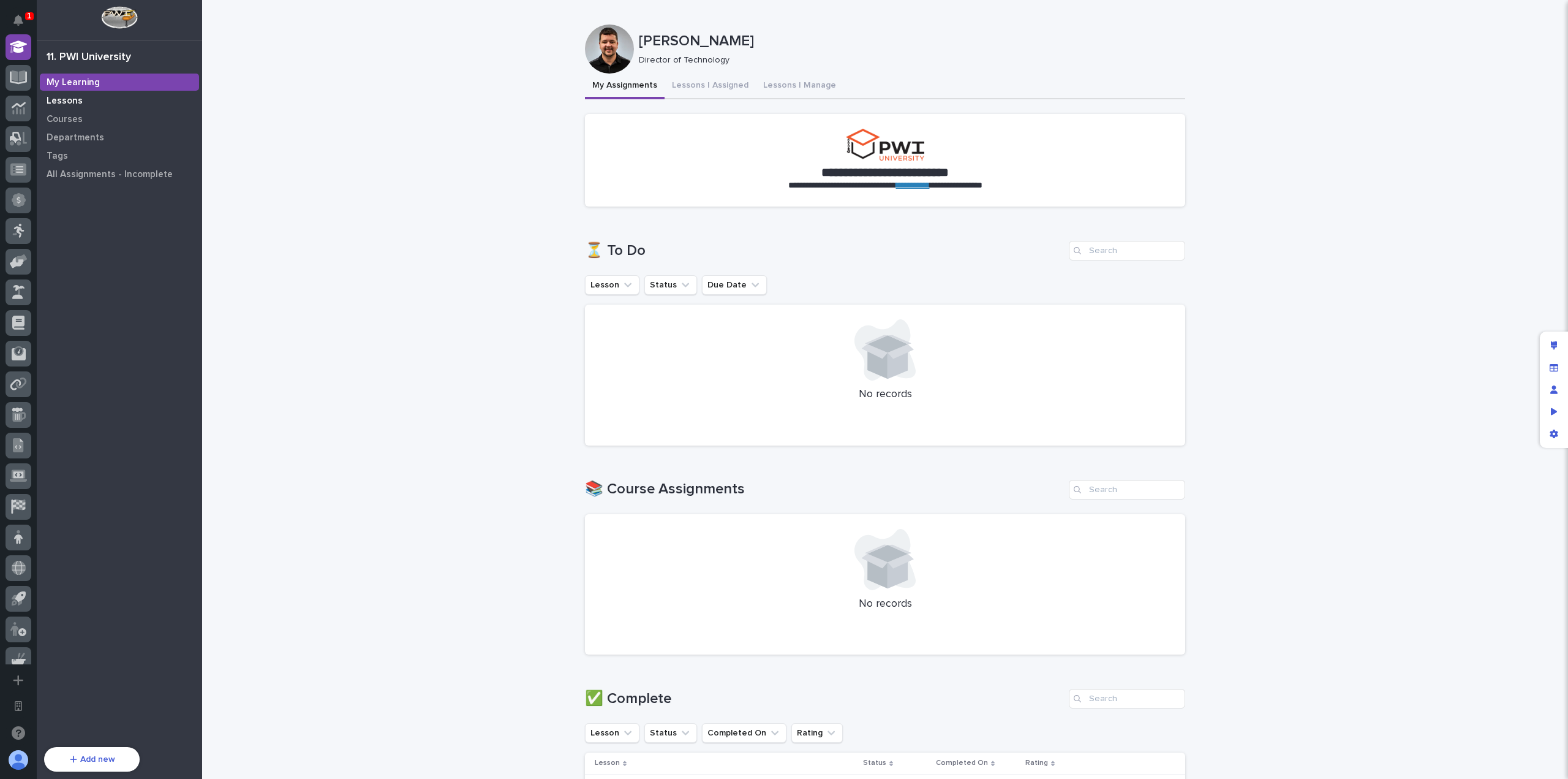
click at [103, 95] on div "Lessons" at bounding box center [119, 100] width 159 height 17
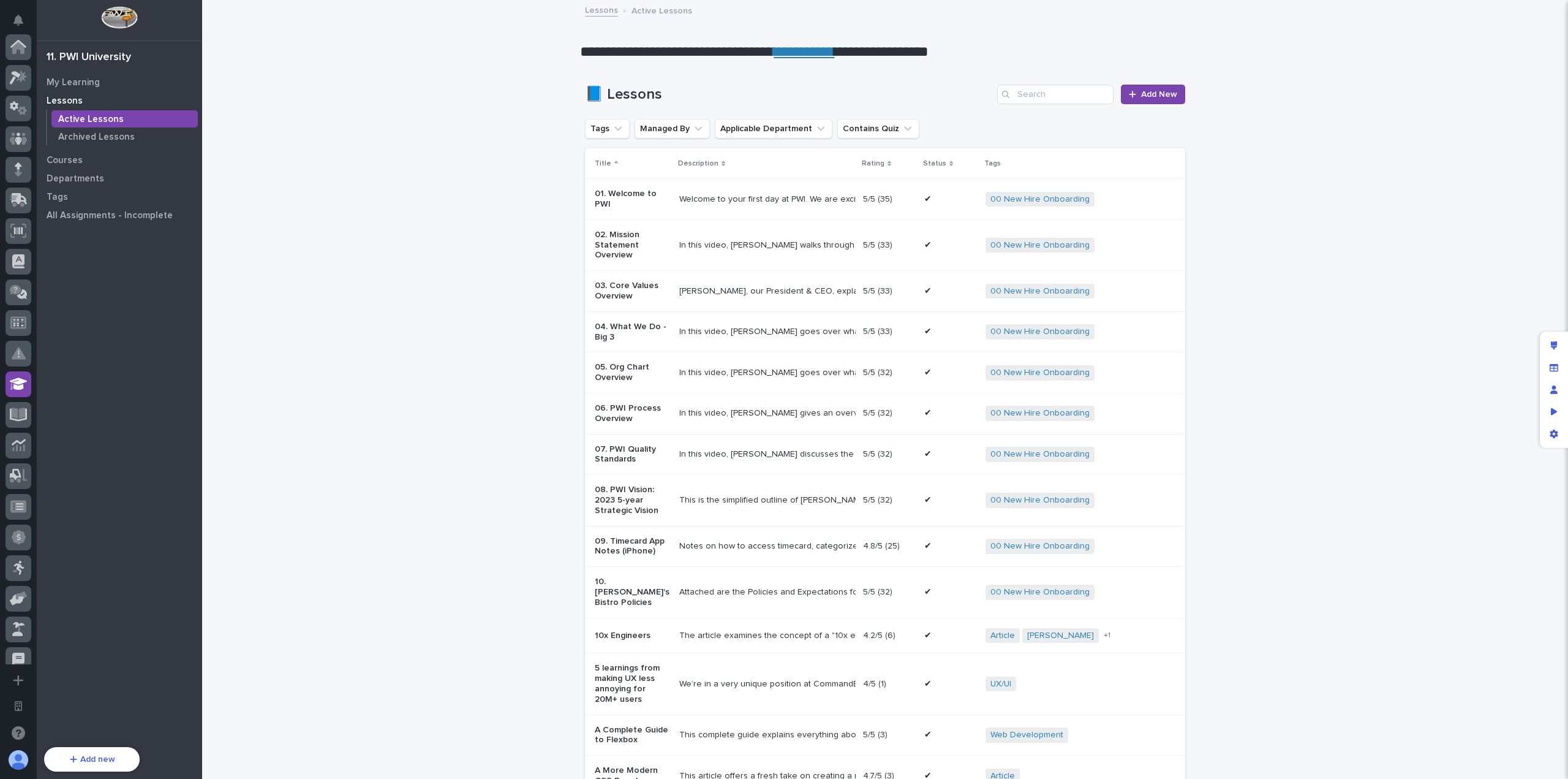
scroll to position [337, 0]
click at [123, 81] on div "My Learning" at bounding box center [119, 81] width 159 height 17
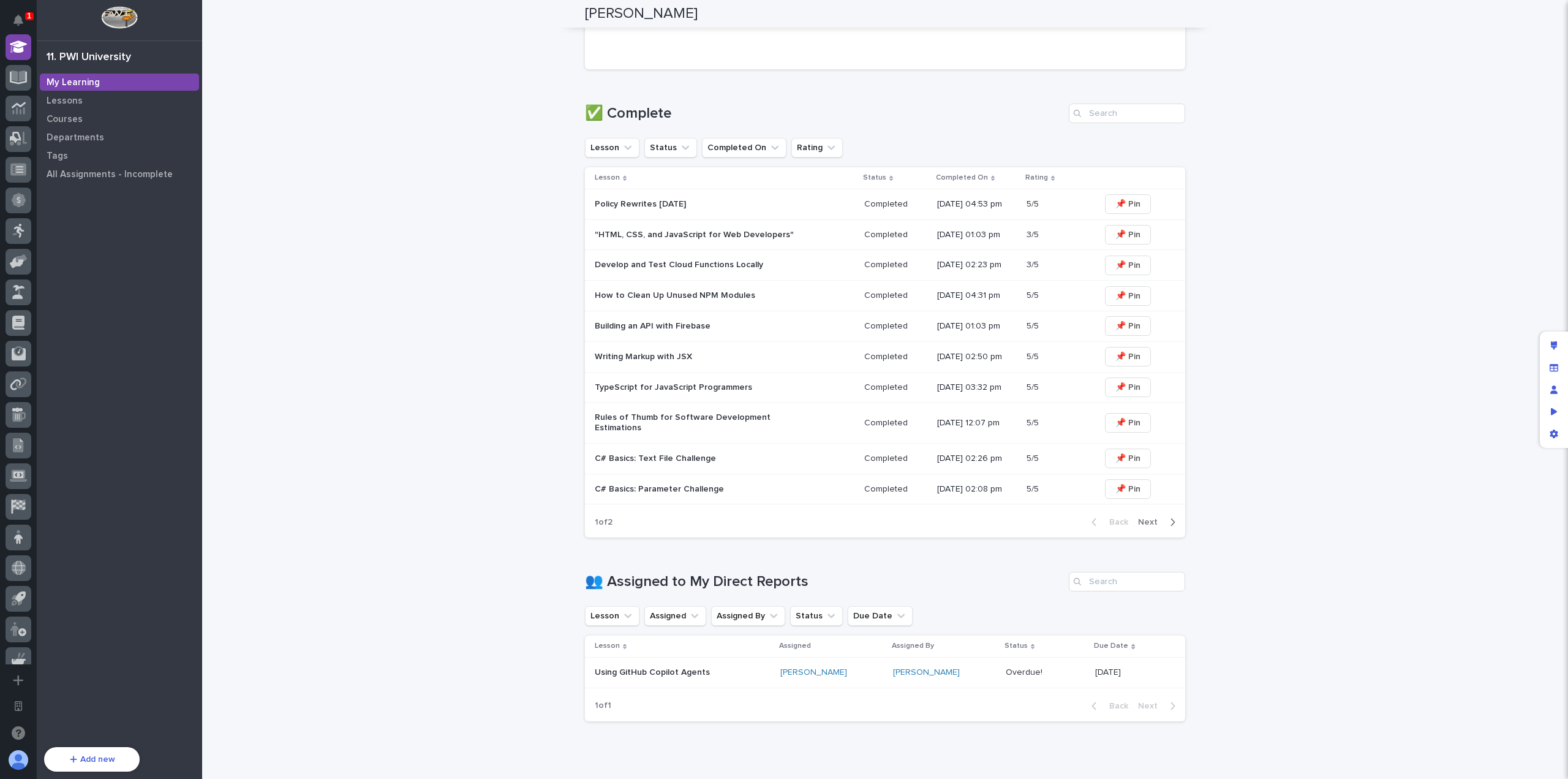
scroll to position [621, 0]
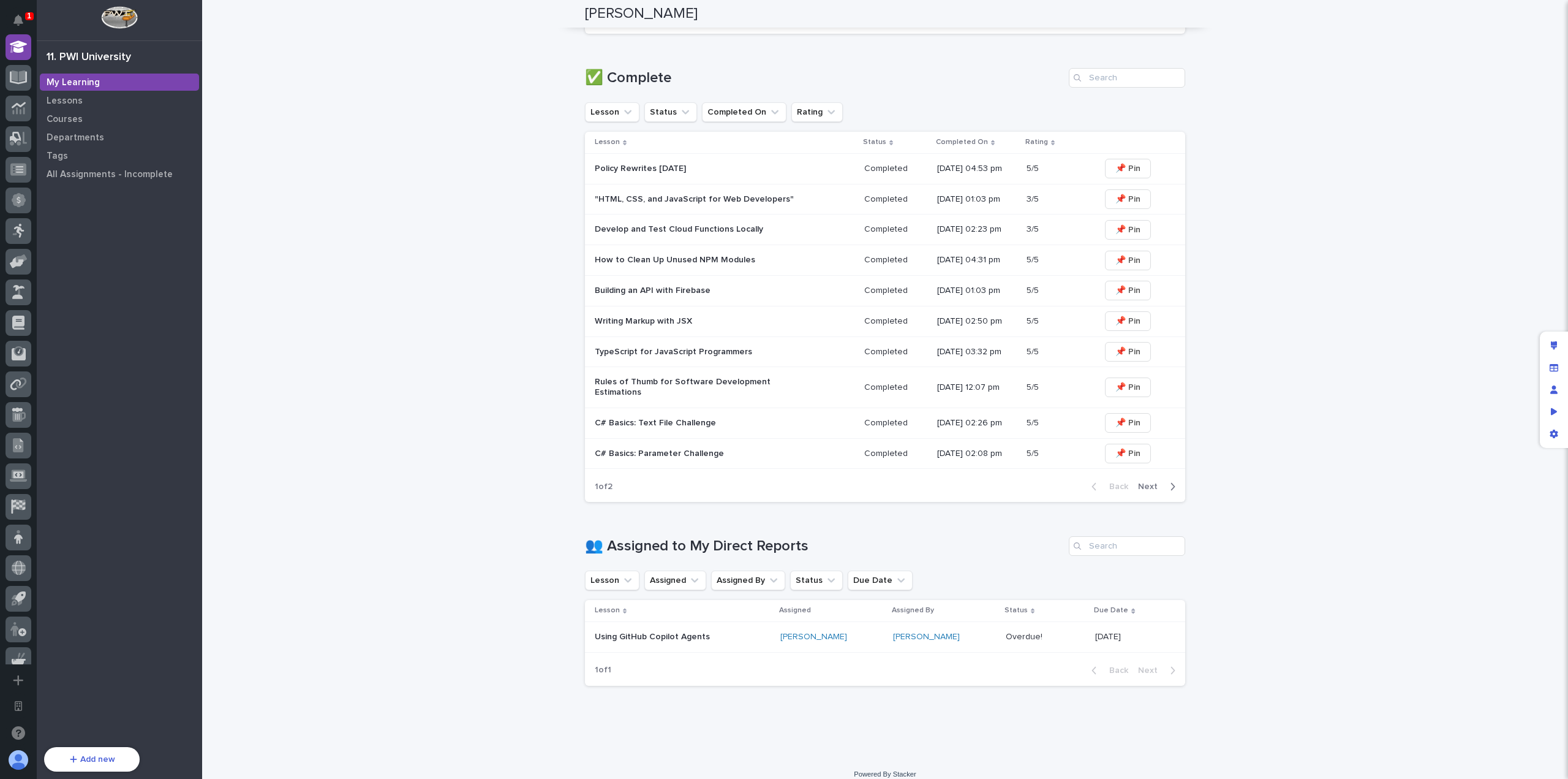
click at [426, 546] on div "**********" at bounding box center [885, 67] width 1366 height 1377
click at [1557, 347] on div "Edit layout" at bounding box center [1553, 345] width 22 height 22
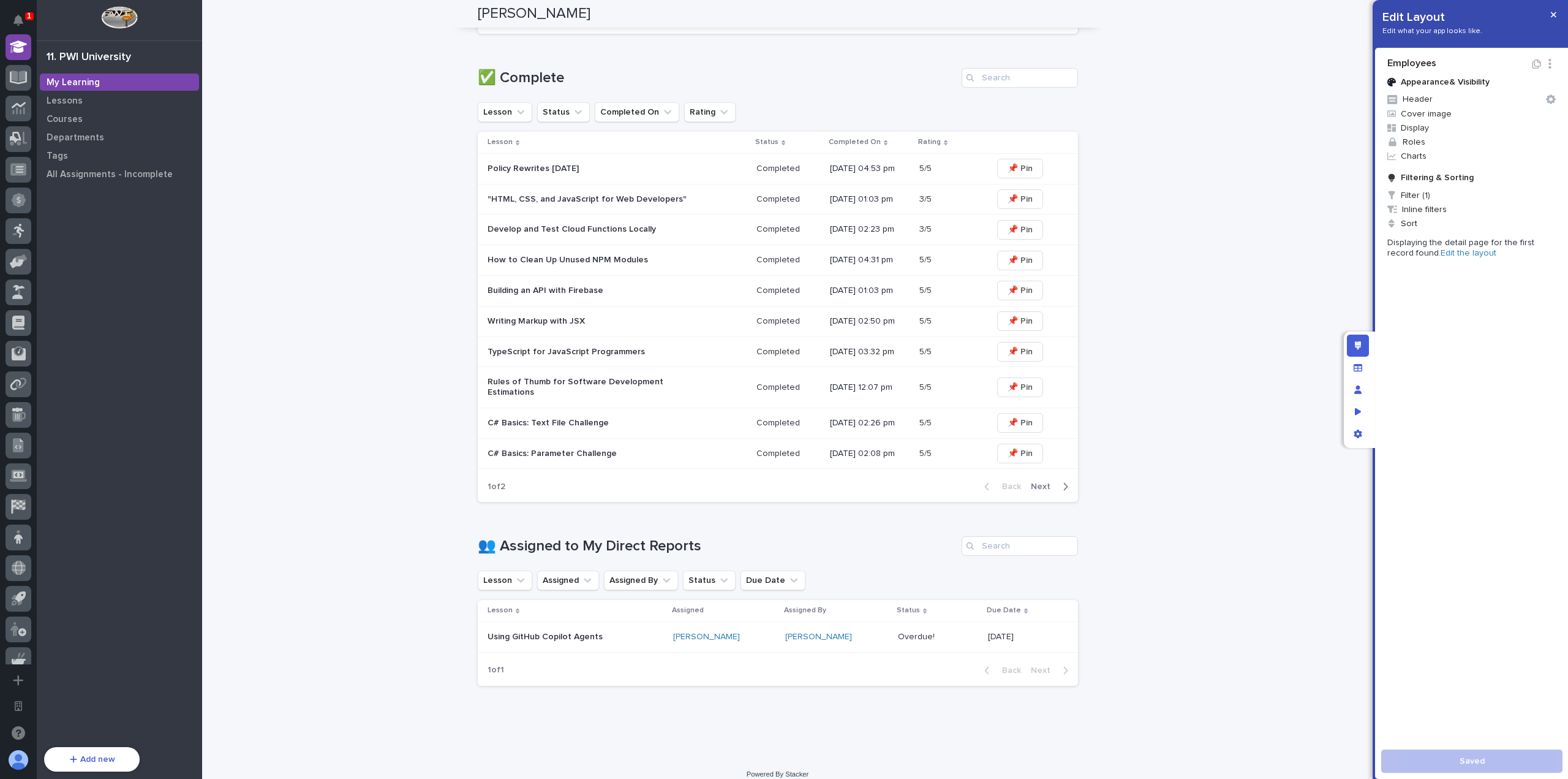
click at [1455, 251] on link "Edit the layout" at bounding box center [1468, 253] width 56 height 9
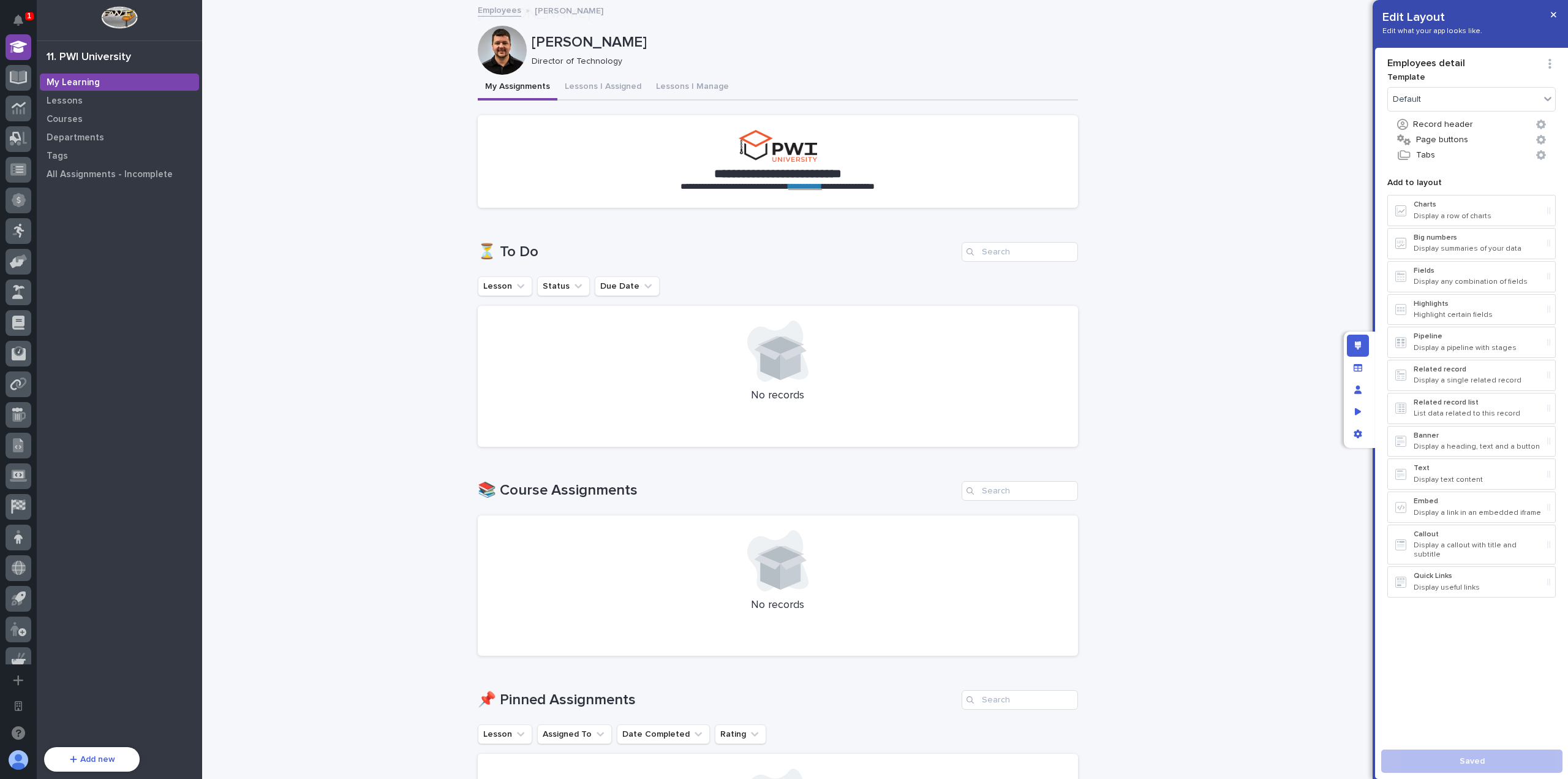
scroll to position [860, 0]
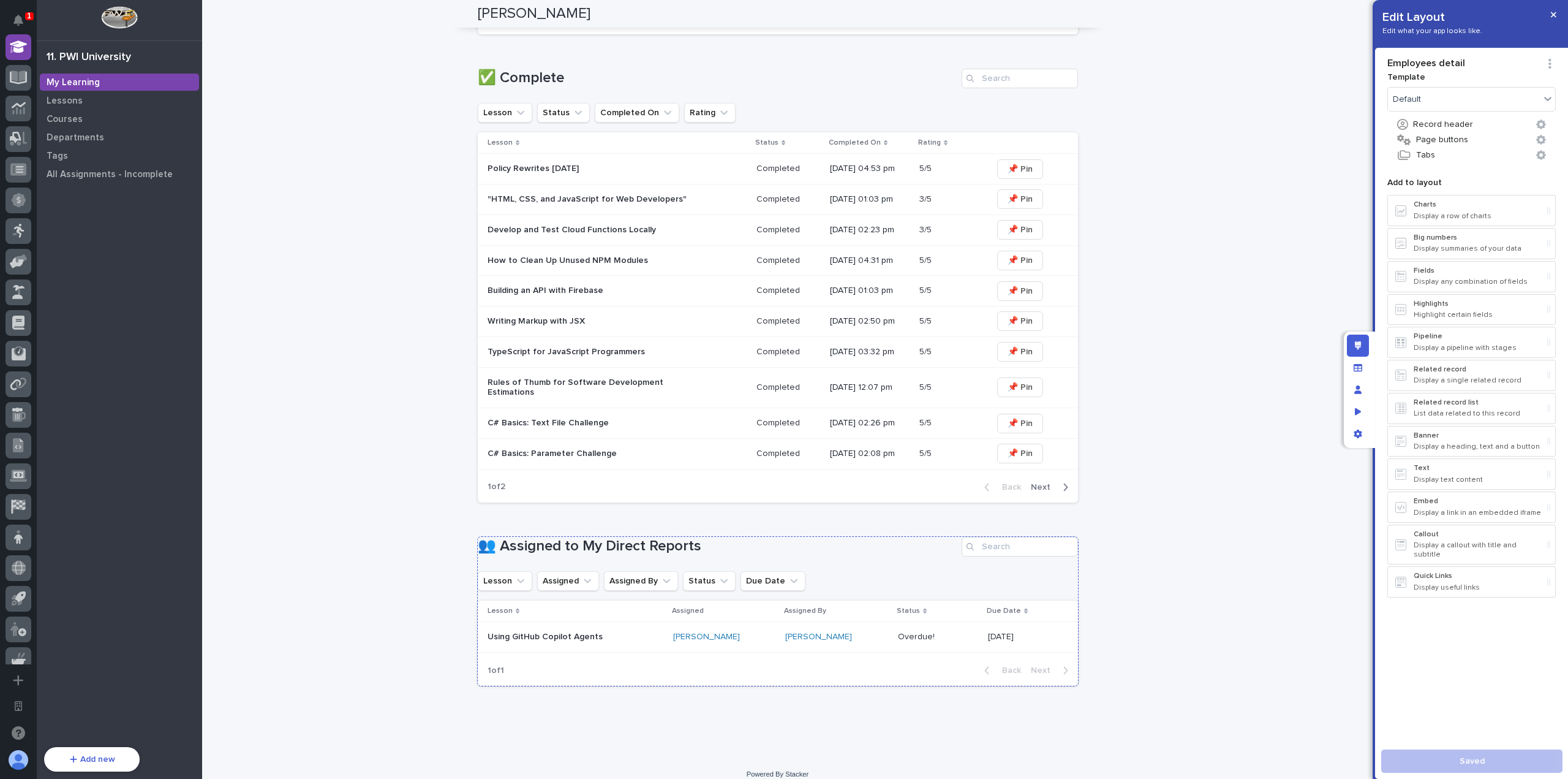
click at [606, 538] on h1 "👥 Assigned to My Direct Reports" at bounding box center [717, 546] width 479 height 18
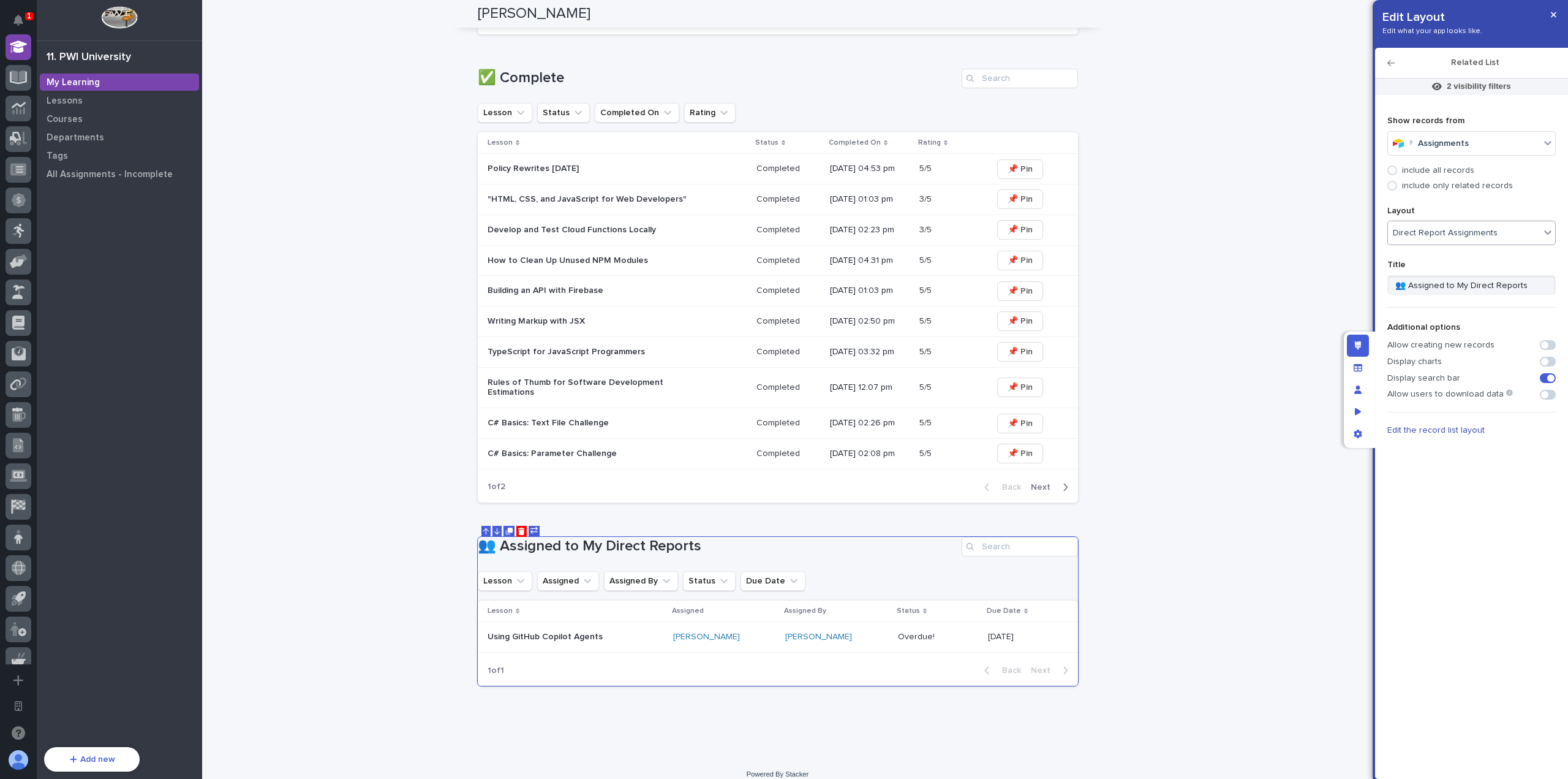
click at [1482, 236] on span "Direct Report Assignments" at bounding box center [1444, 233] width 104 height 11
click at [1428, 431] on span "Edit the record list layout" at bounding box center [1435, 431] width 97 height 9
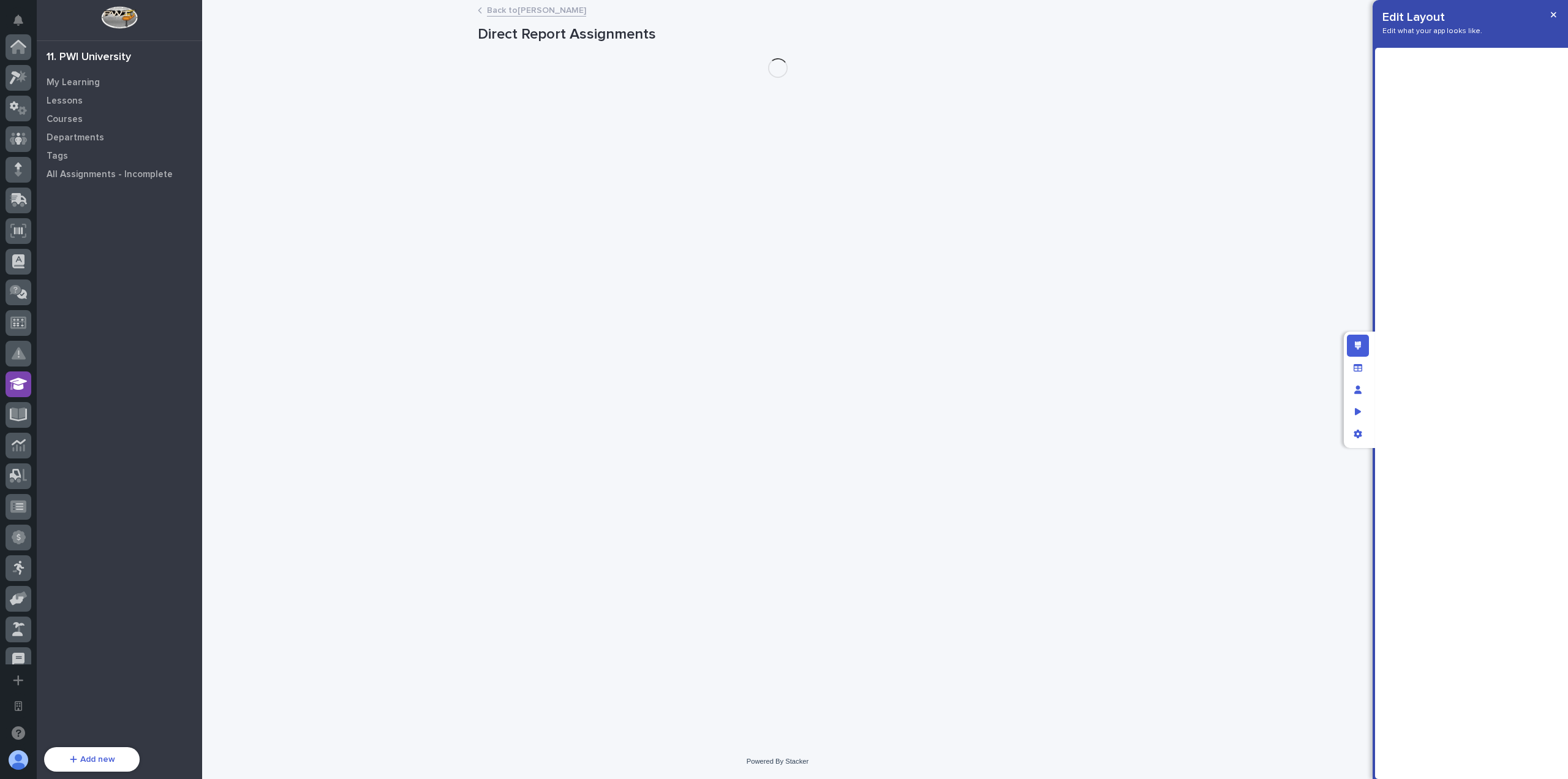
scroll to position [337, 0]
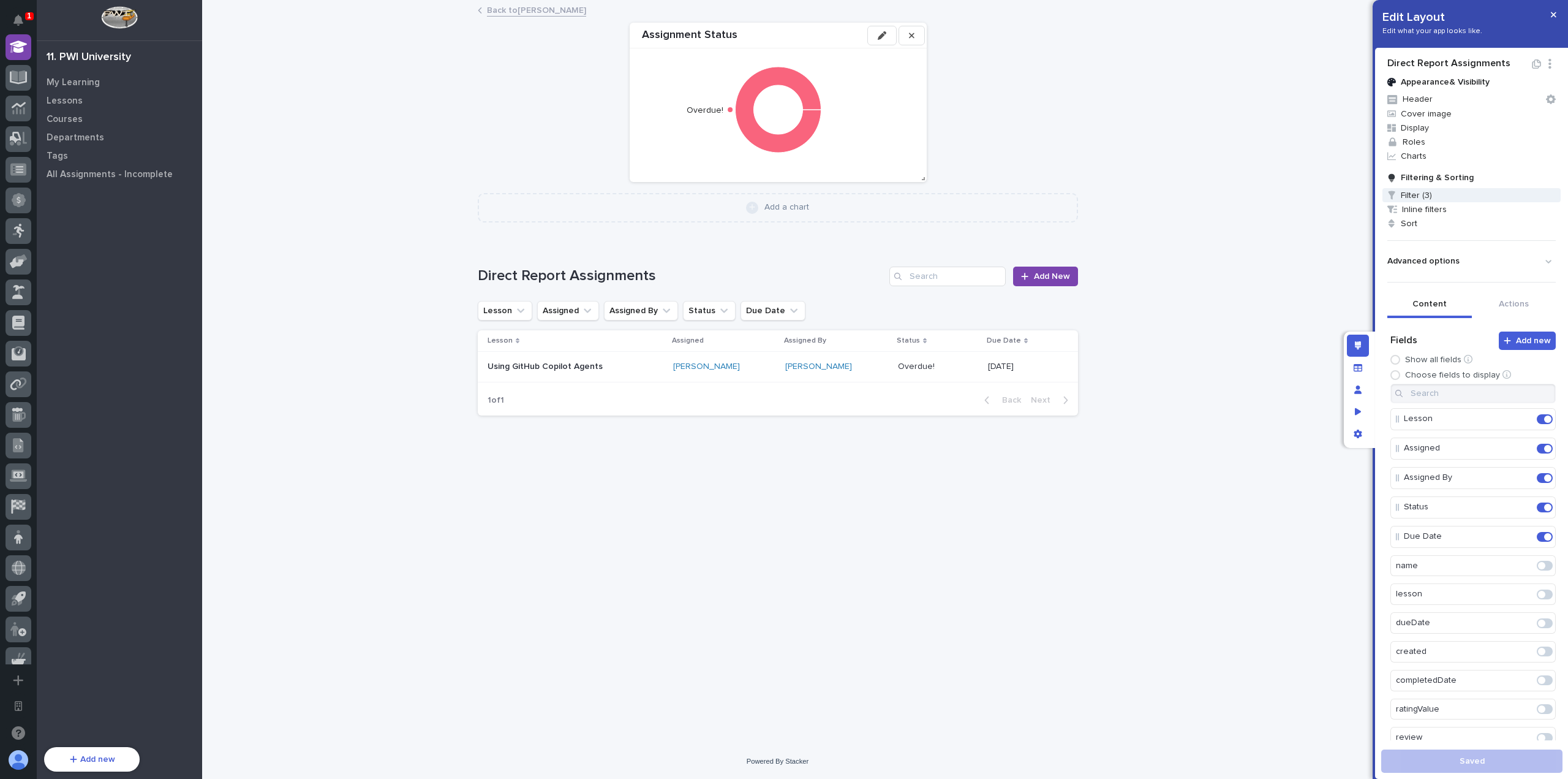
click at [1420, 196] on span "Filter (3)" at bounding box center [1472, 195] width 179 height 14
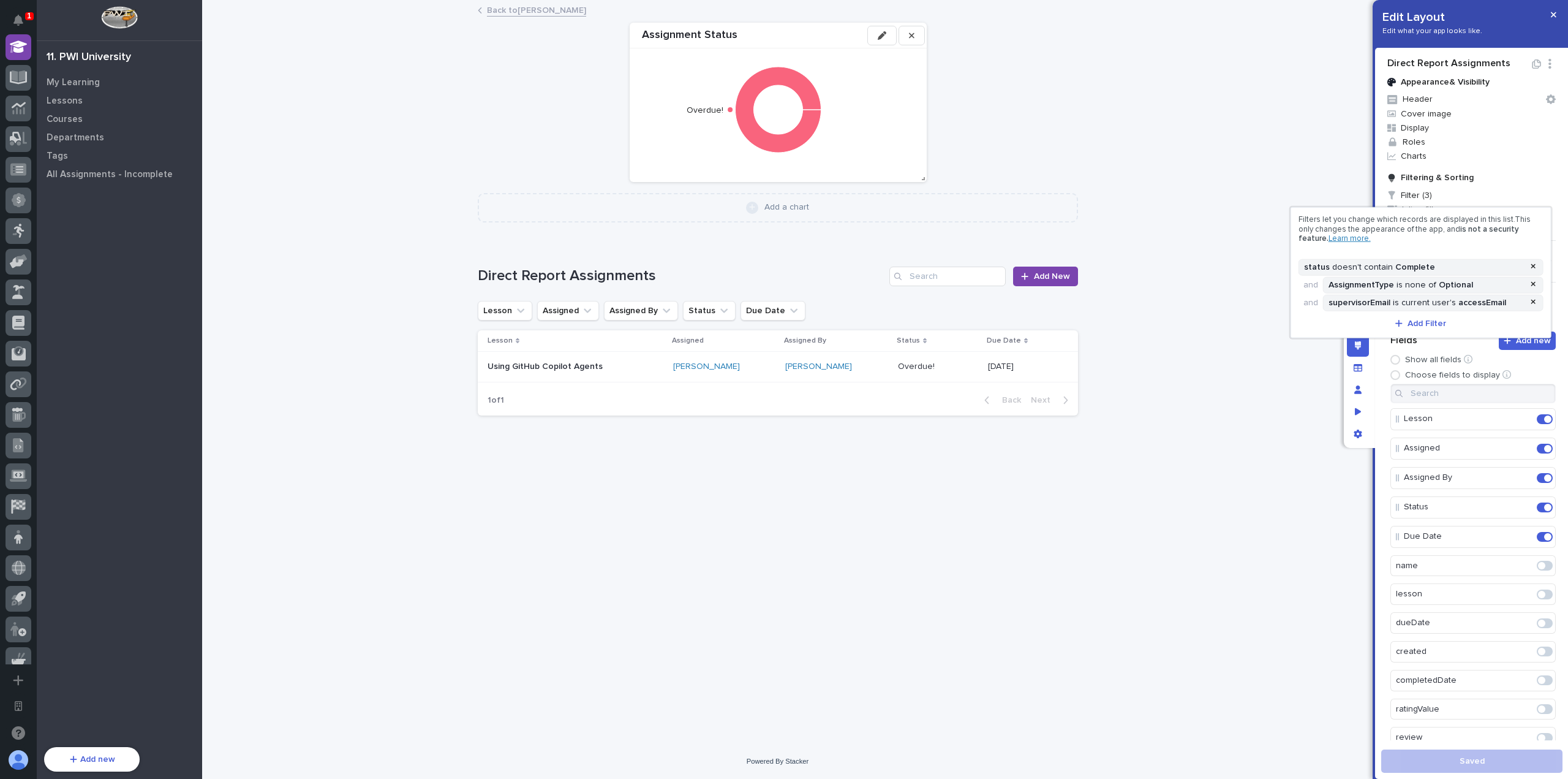
click at [1553, 15] on div at bounding box center [784, 389] width 1568 height 779
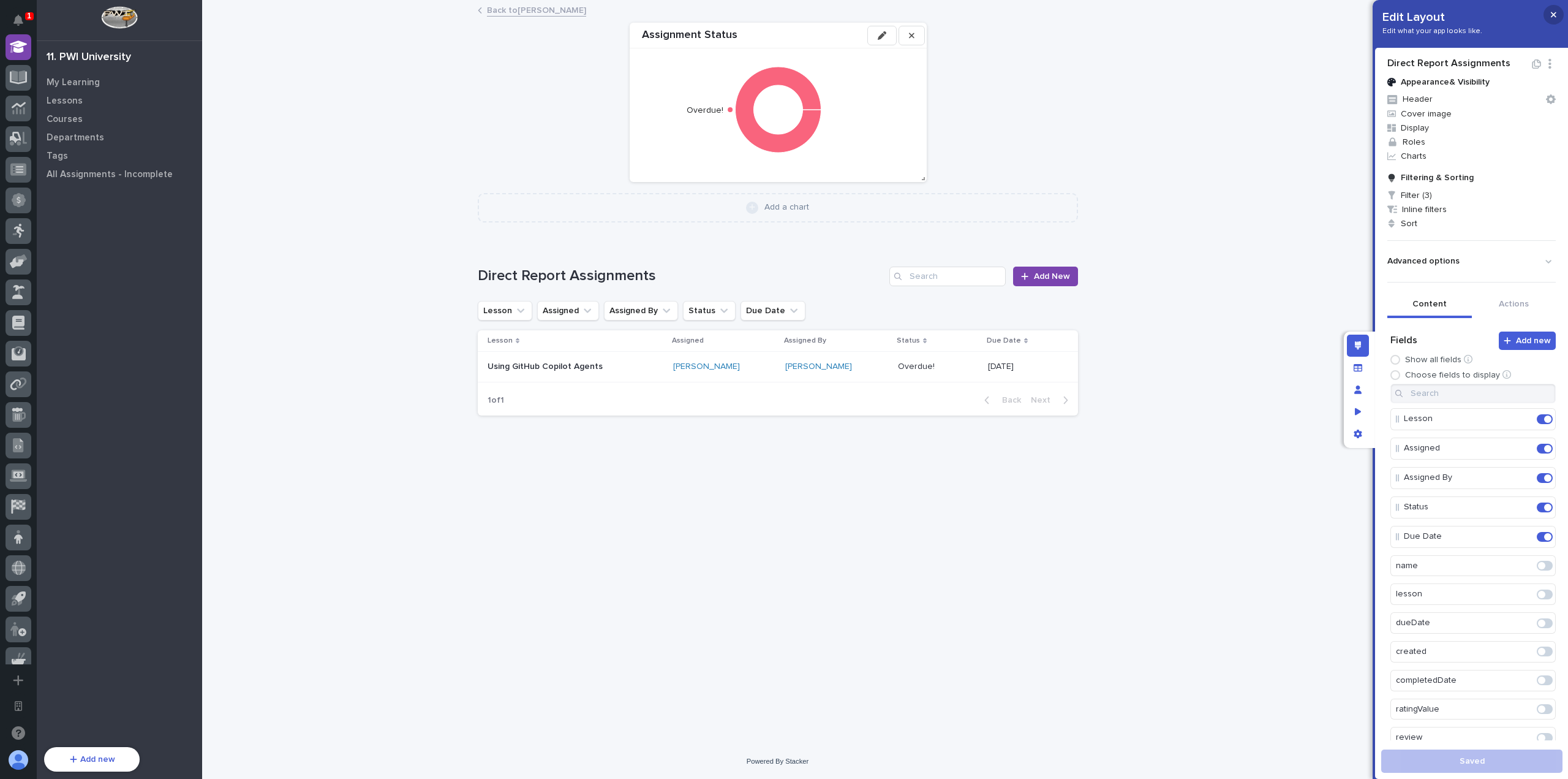
click at [1553, 15] on icon "button" at bounding box center [1553, 15] width 5 height 5
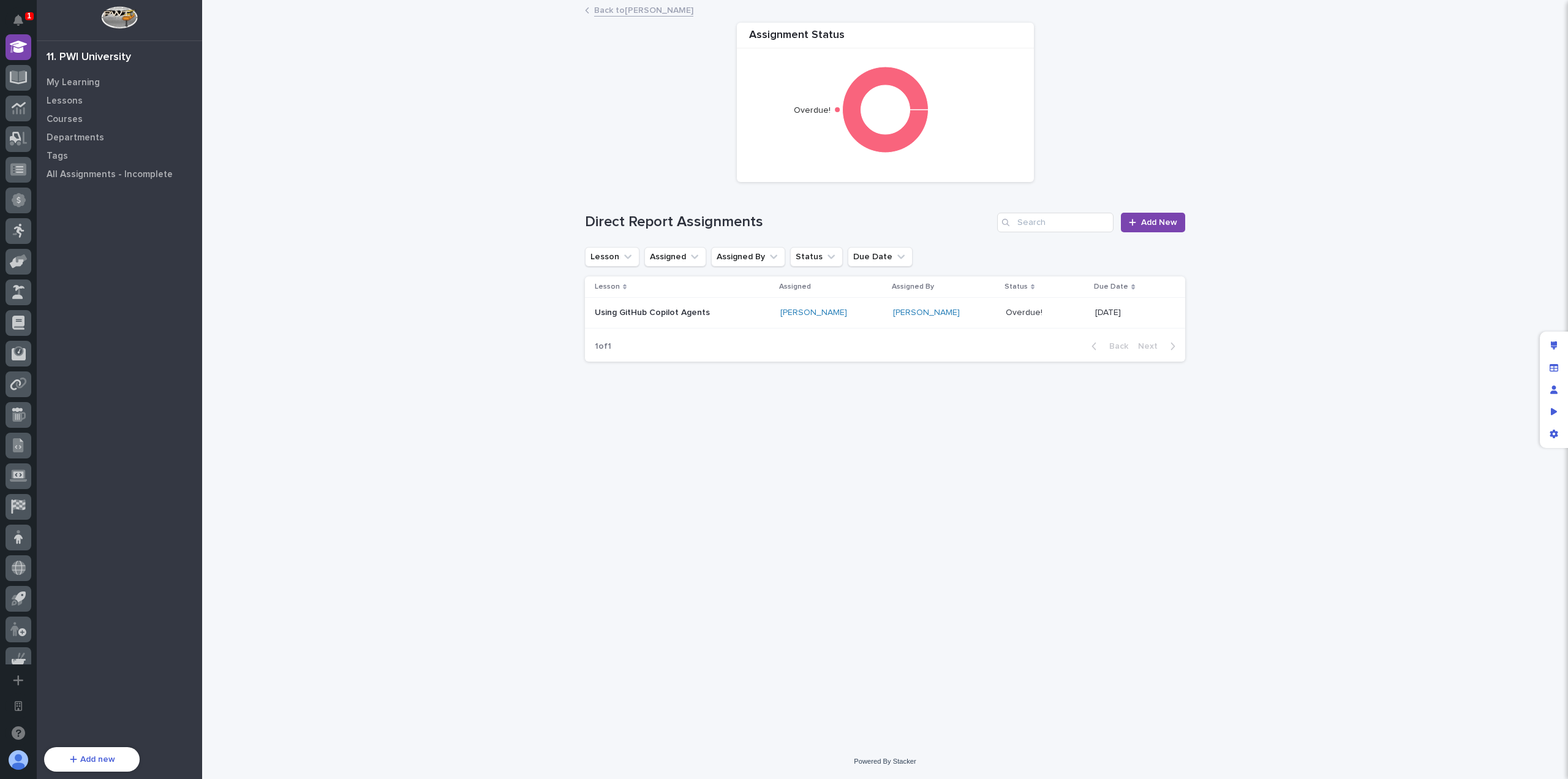
click at [642, 14] on link "Back to Jeff Miller" at bounding box center [643, 10] width 99 height 14
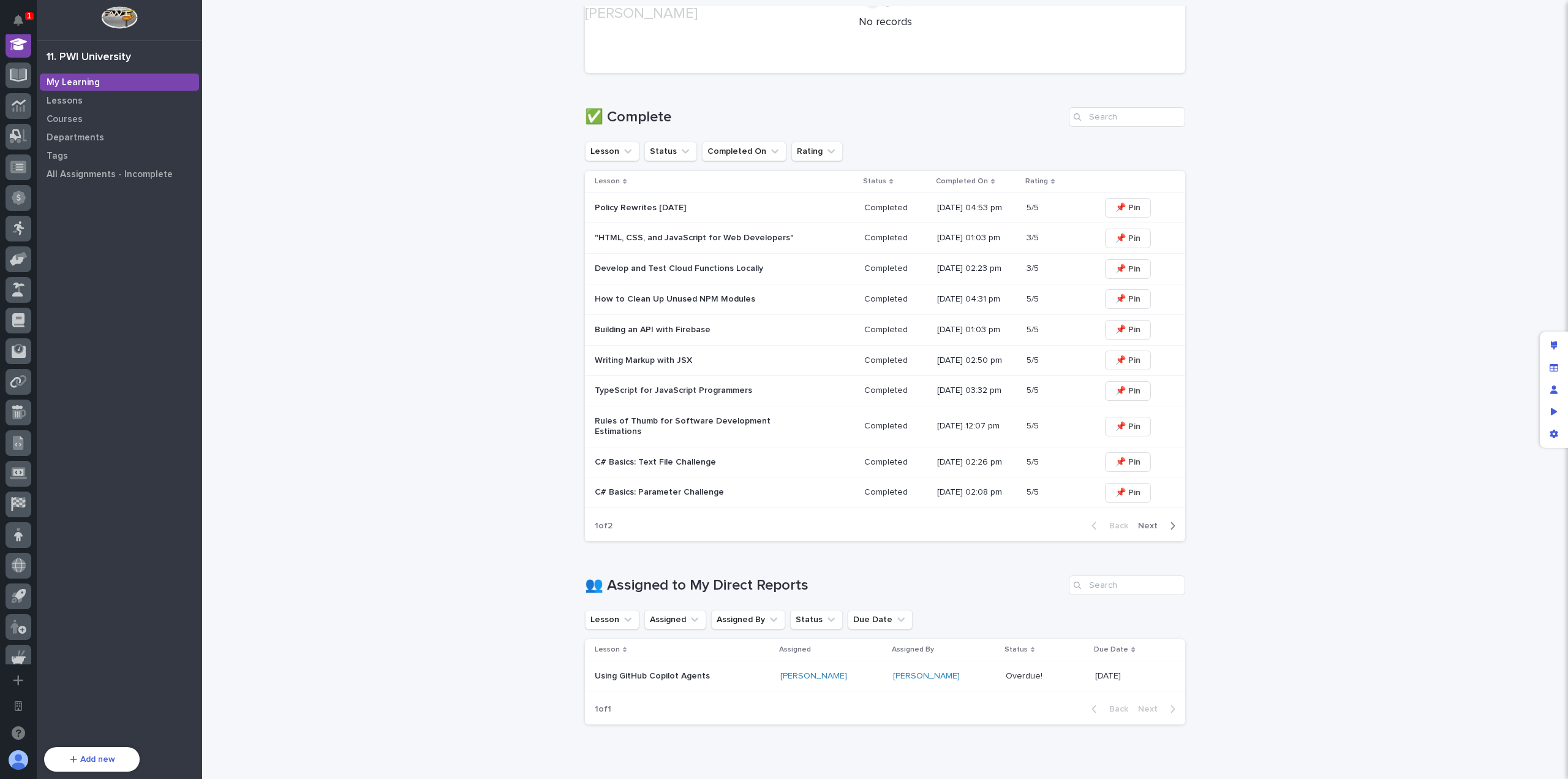
scroll to position [622, 0]
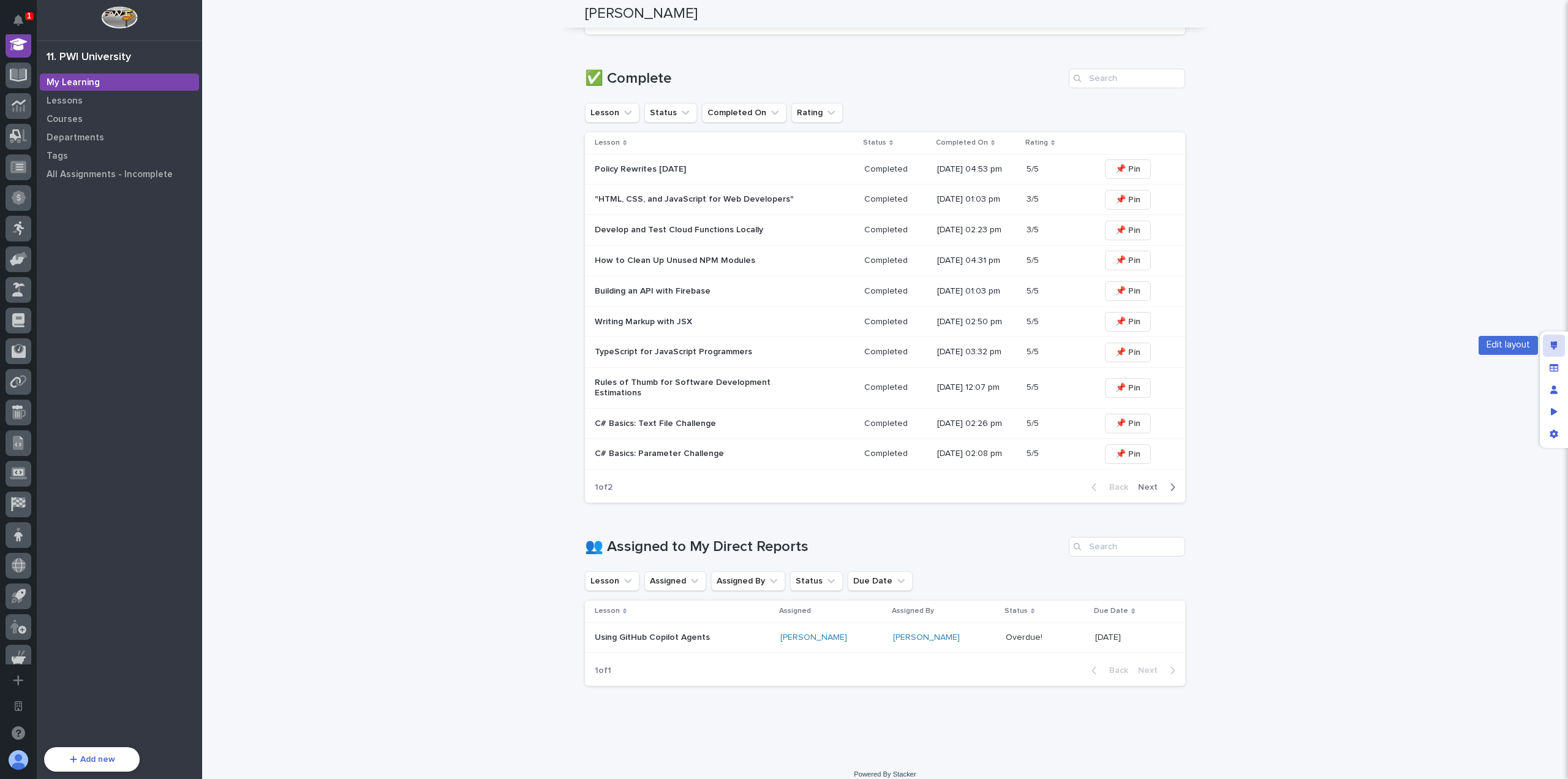
click at [1553, 351] on div "Edit layout" at bounding box center [1553, 345] width 22 height 22
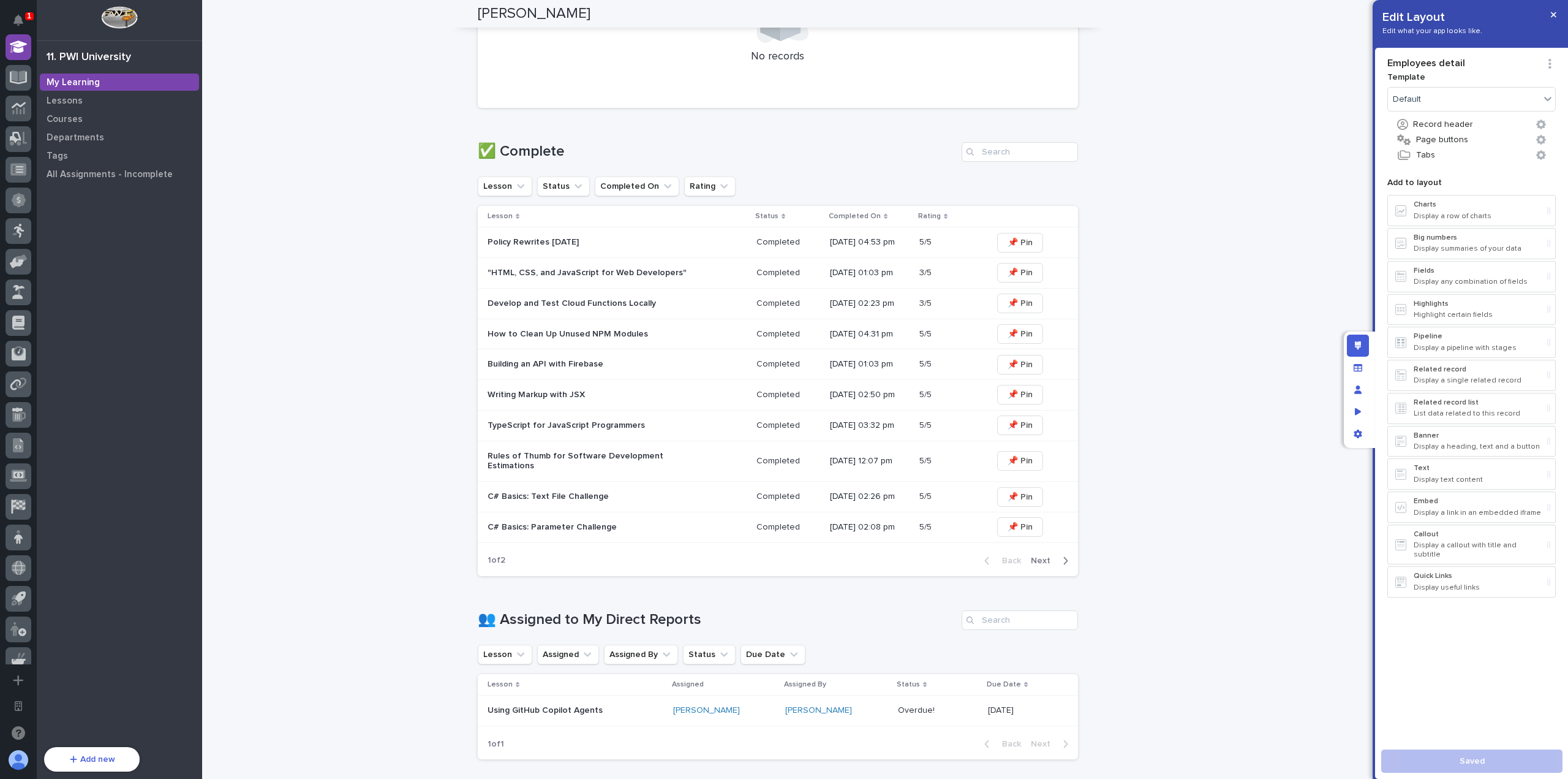
scroll to position [860, 0]
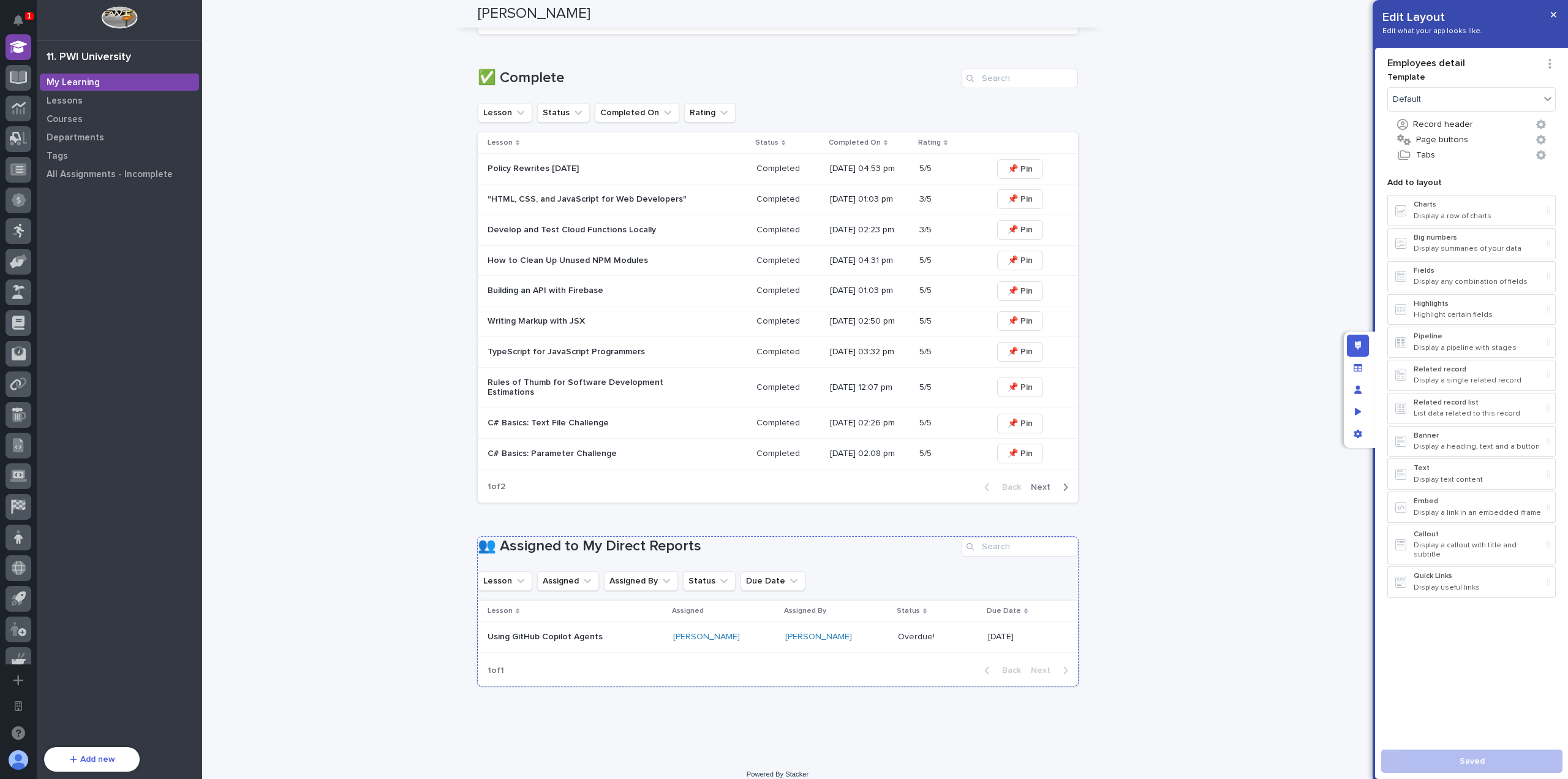
click at [682, 538] on h1 "👥 Assigned to My Direct Reports" at bounding box center [717, 546] width 479 height 18
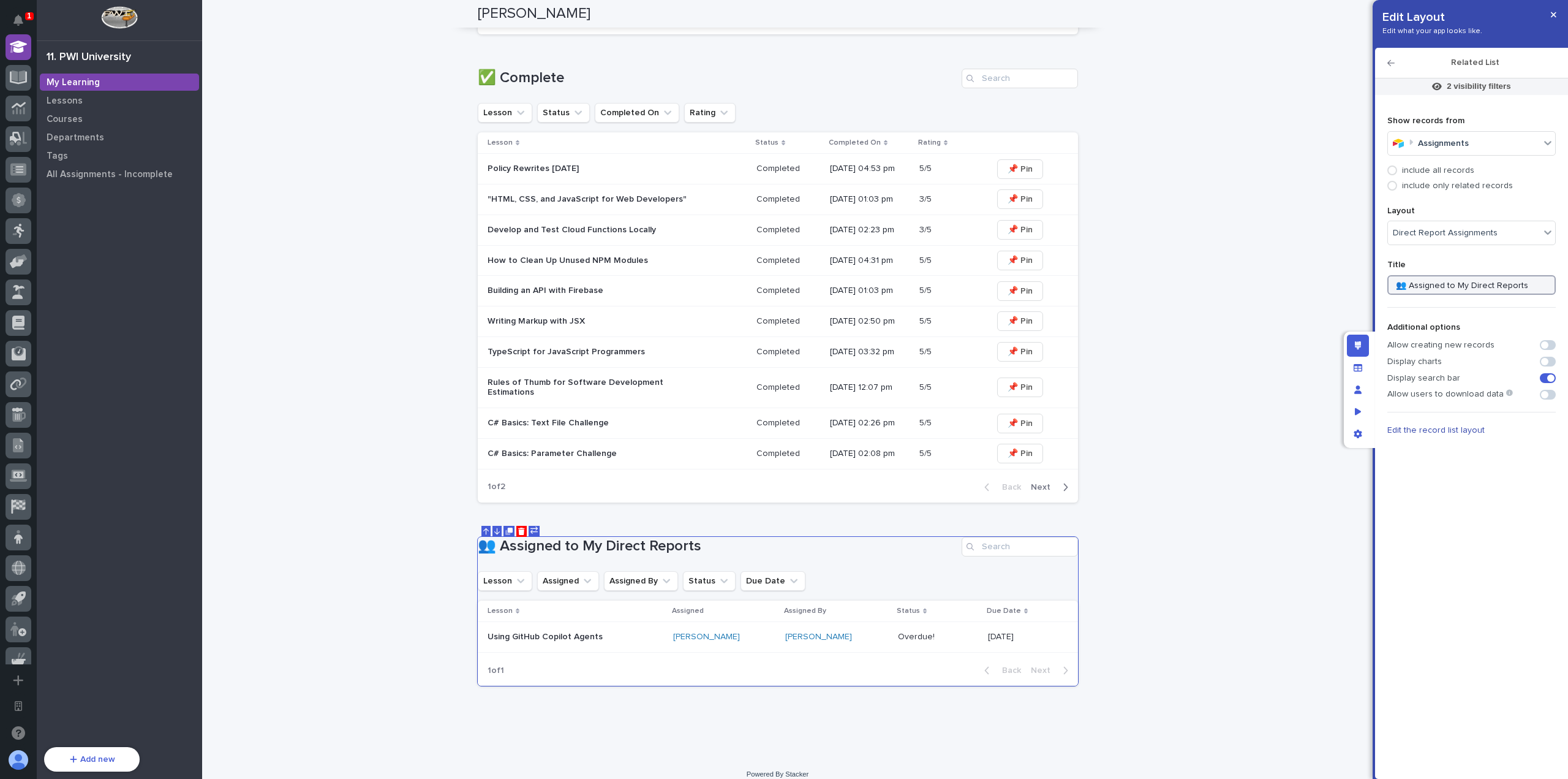
drag, startPoint x: 1409, startPoint y: 283, endPoint x: 1452, endPoint y: 263, distance: 47.4
click at [1408, 283] on input "👥 Assigned to My Direct Reports" at bounding box center [1471, 285] width 169 height 19
type input "👥 Incomplete - Assigned to My Direct Reports"
click at [1549, 18] on button "button" at bounding box center [1553, 15] width 20 height 19
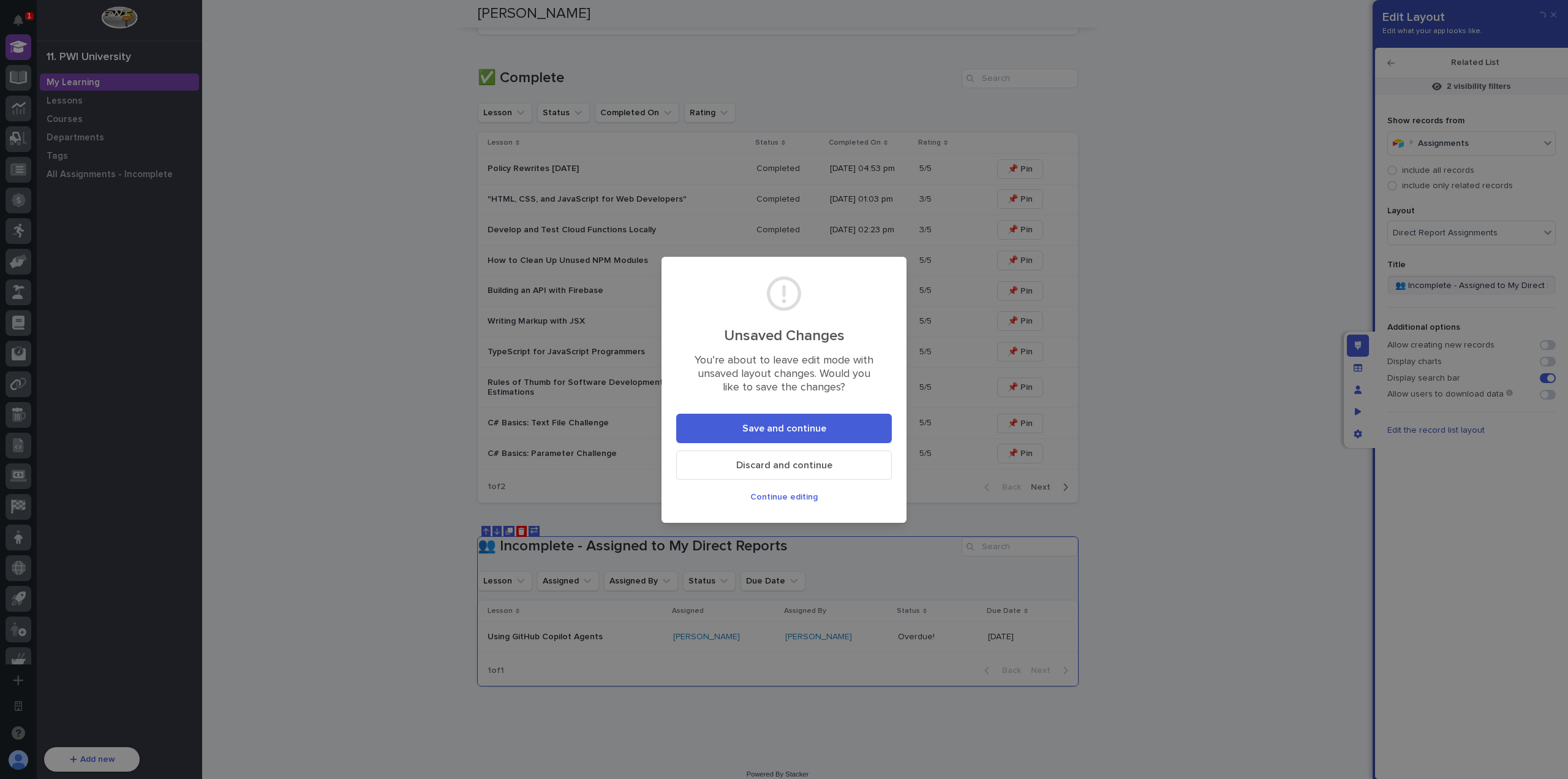
click at [772, 434] on button "Save and continue" at bounding box center [784, 428] width 216 height 29
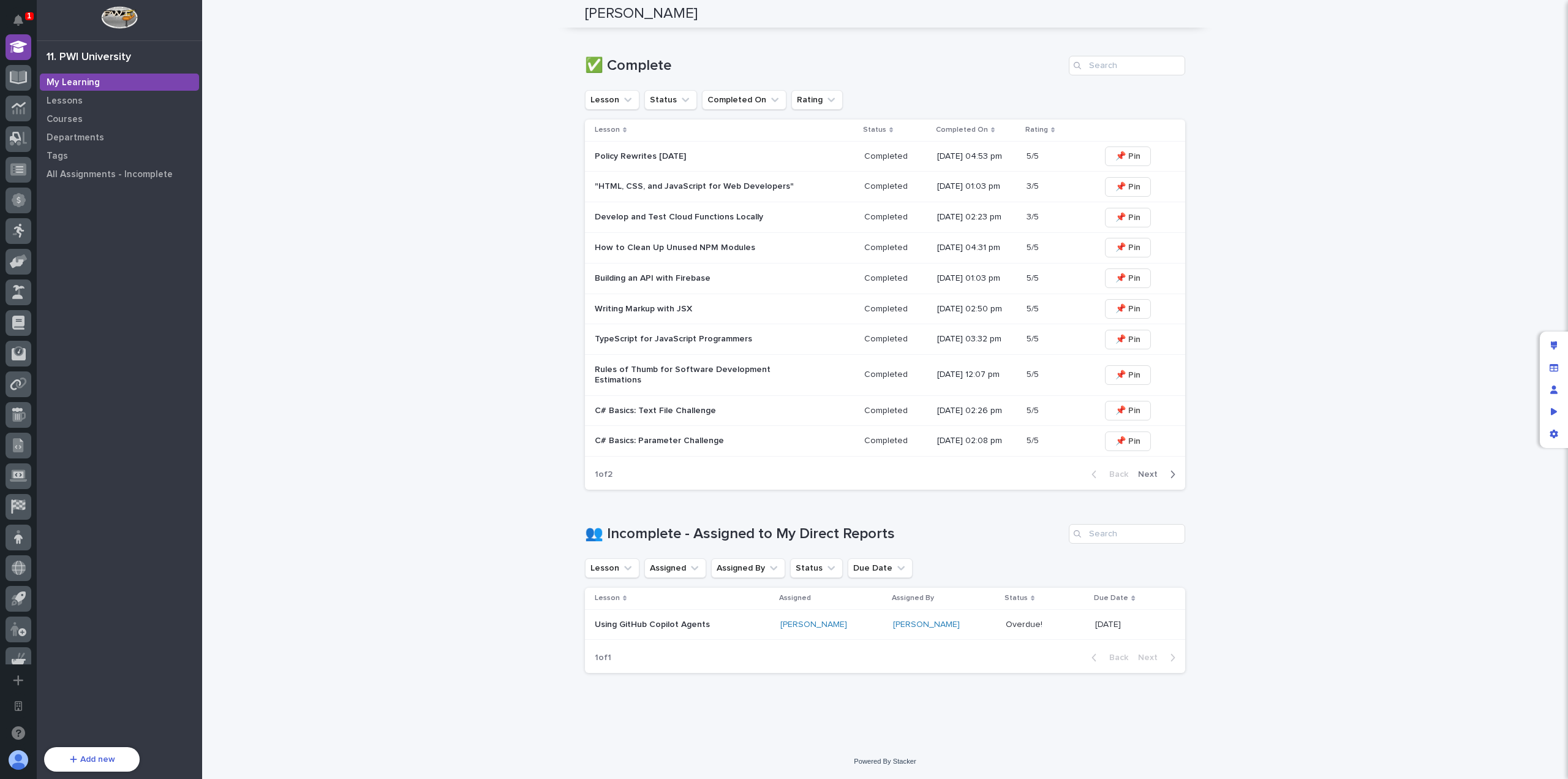
scroll to position [622, 0]
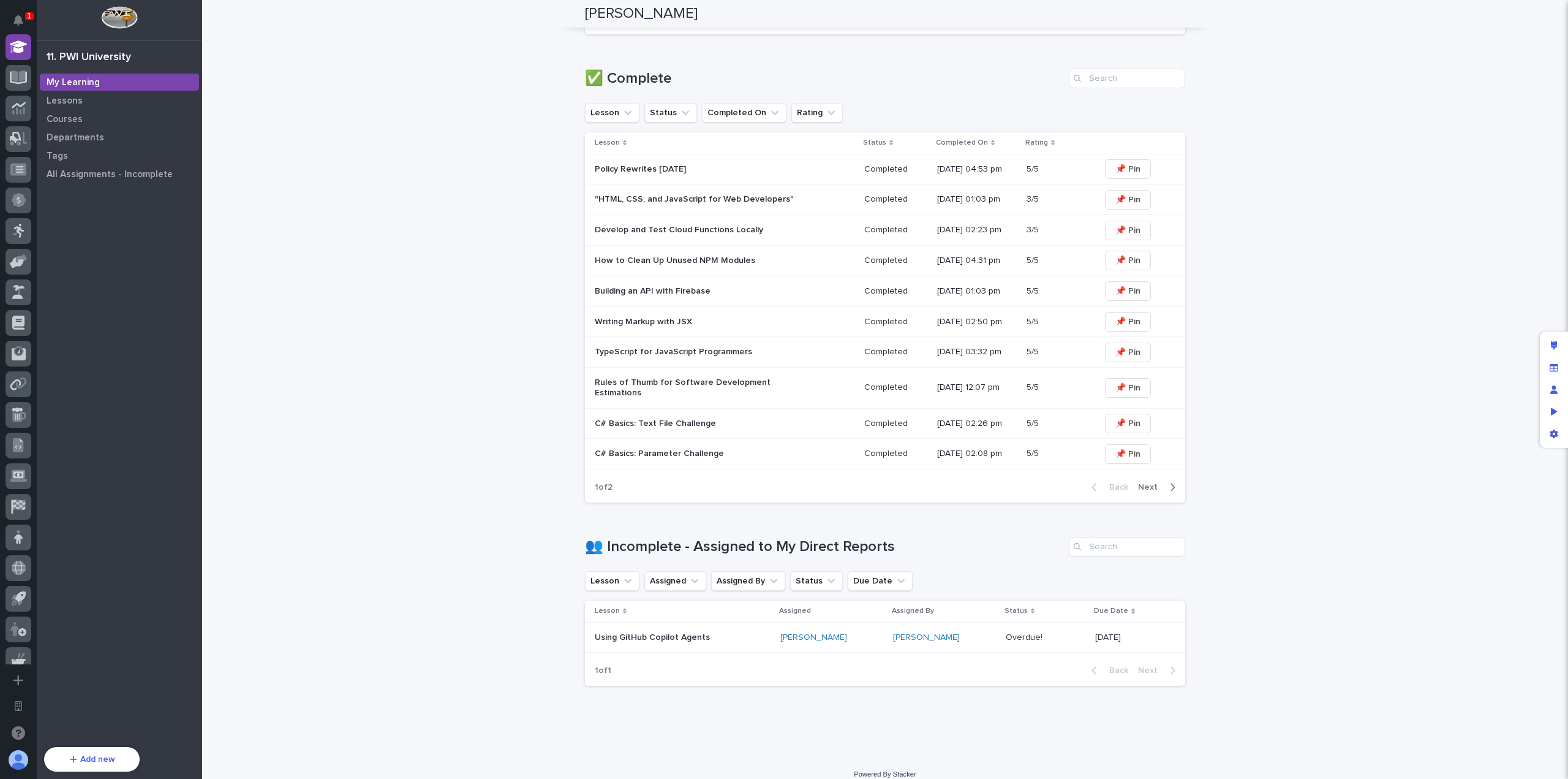
click at [404, 520] on div "**********" at bounding box center [885, 68] width 1366 height 1377
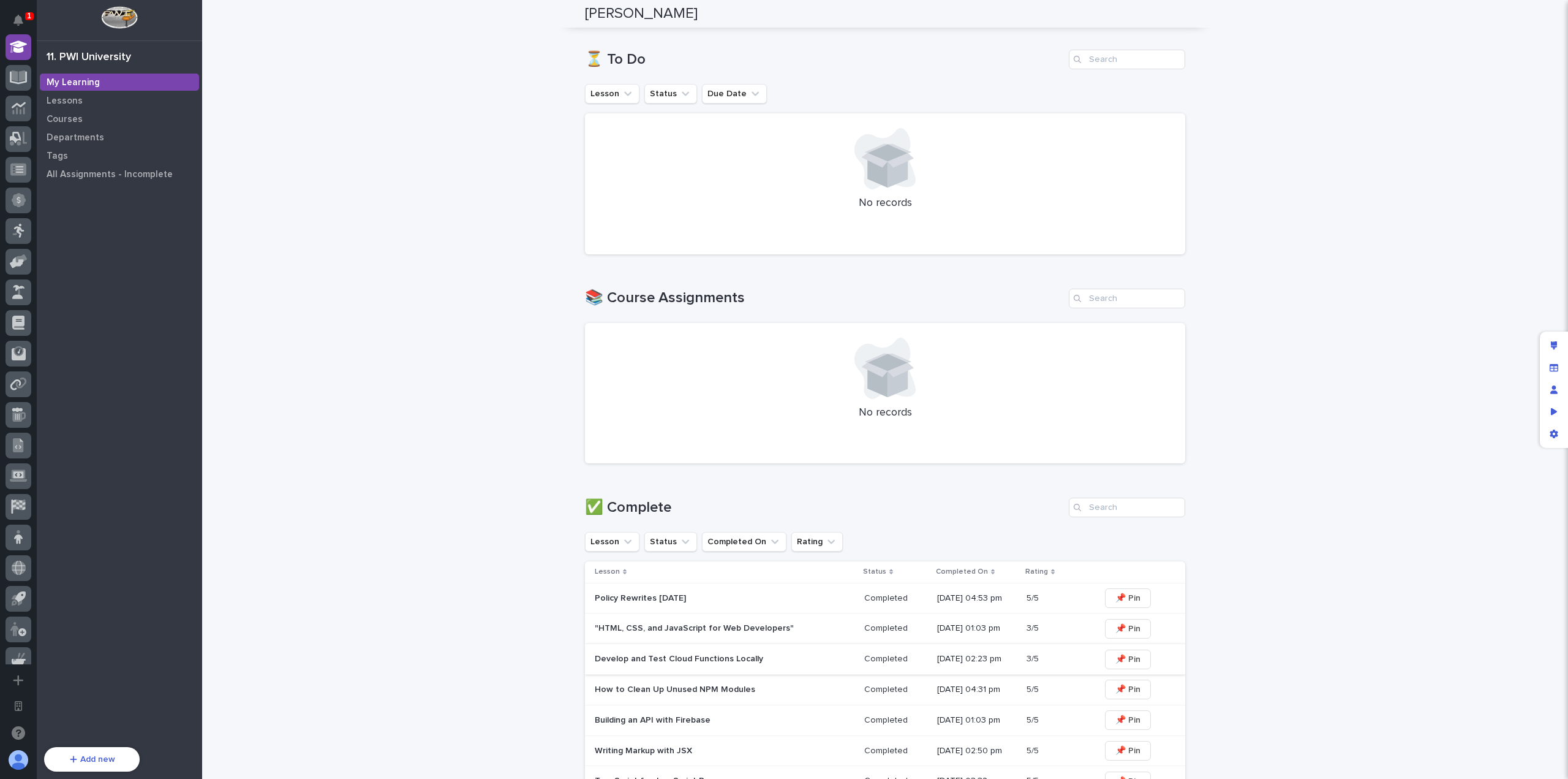
scroll to position [376, 0]
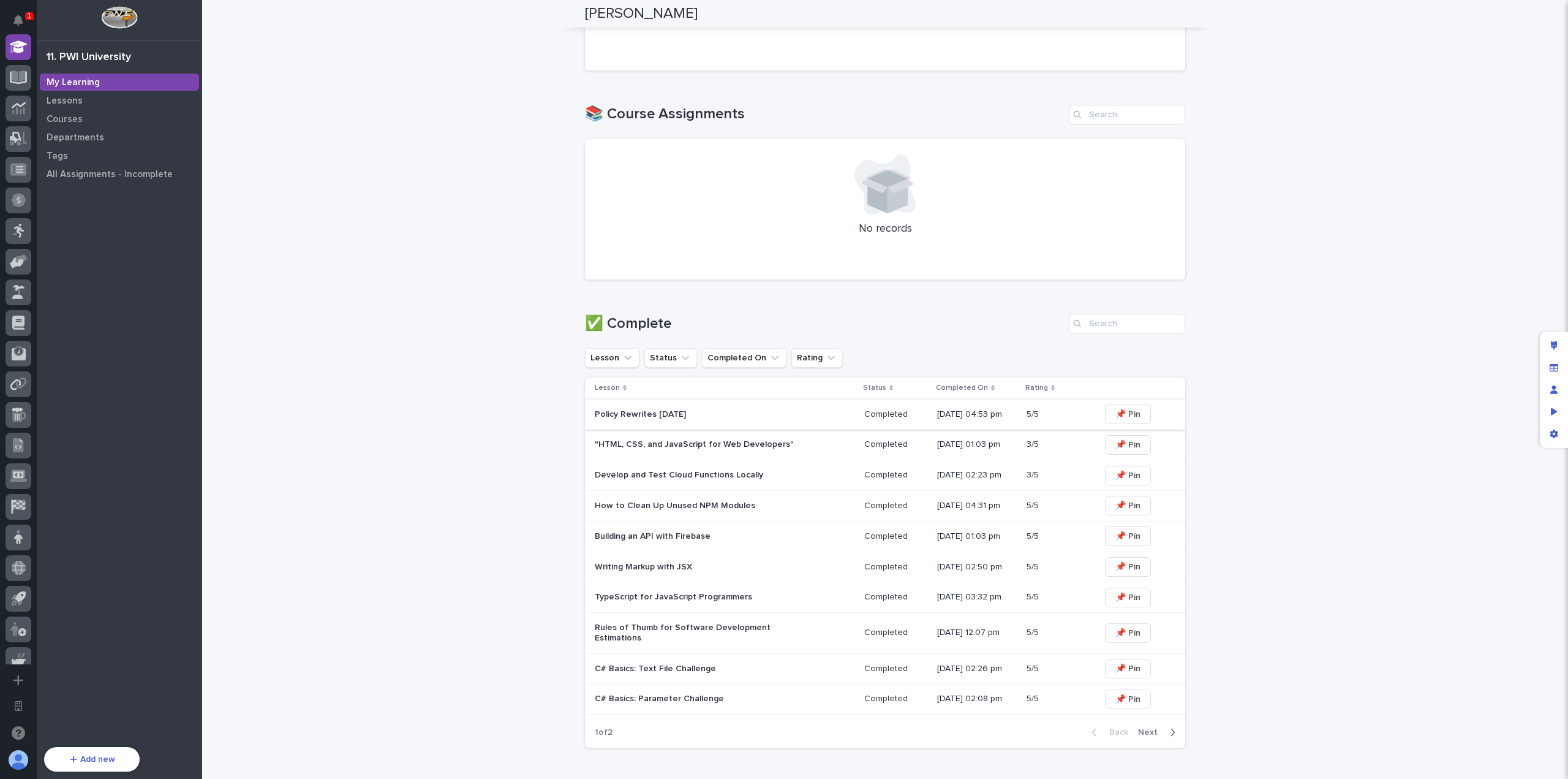
click at [1125, 413] on span "📌 Pin" at bounding box center [1128, 414] width 25 height 12
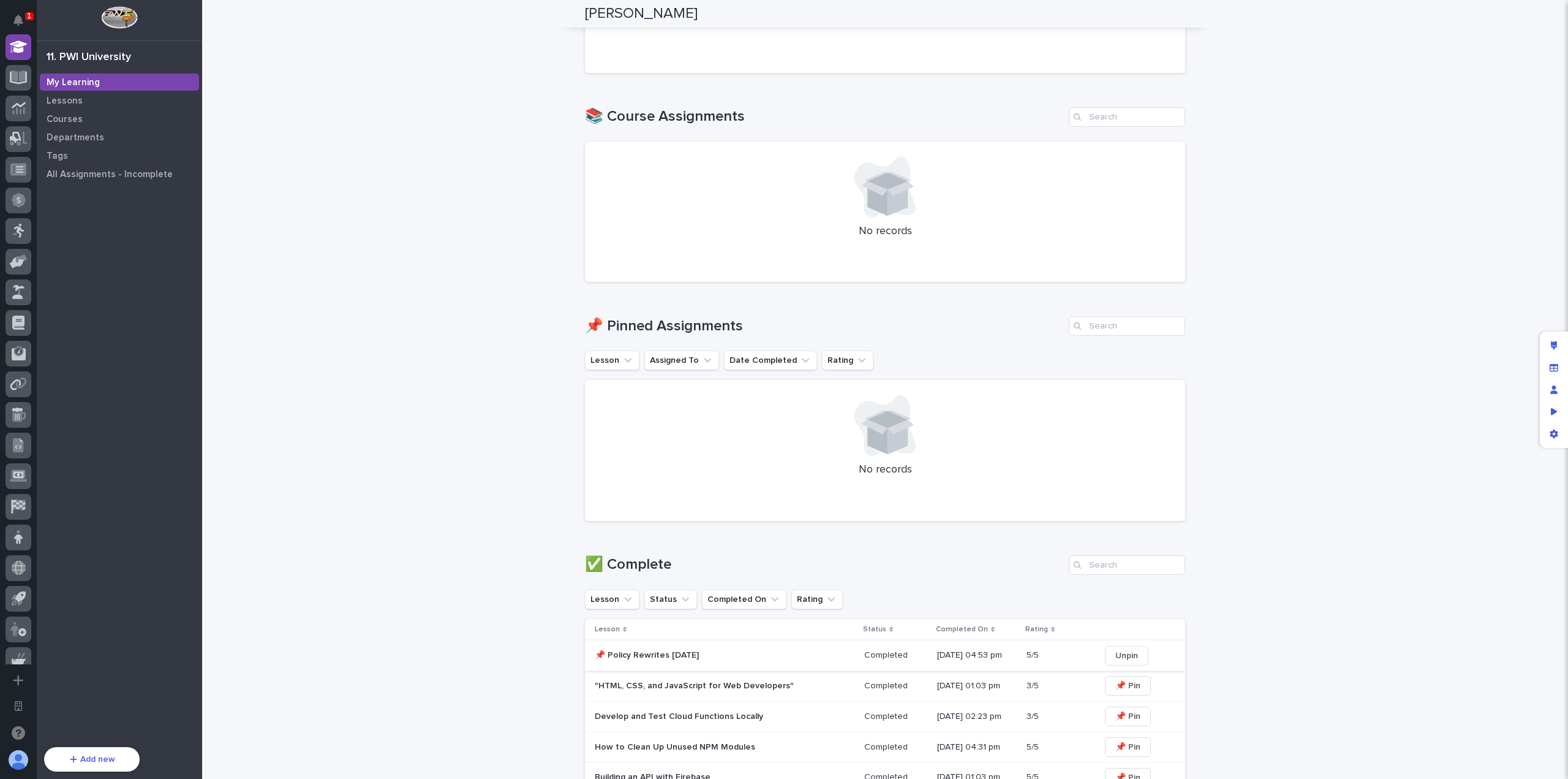
scroll to position [346, 0]
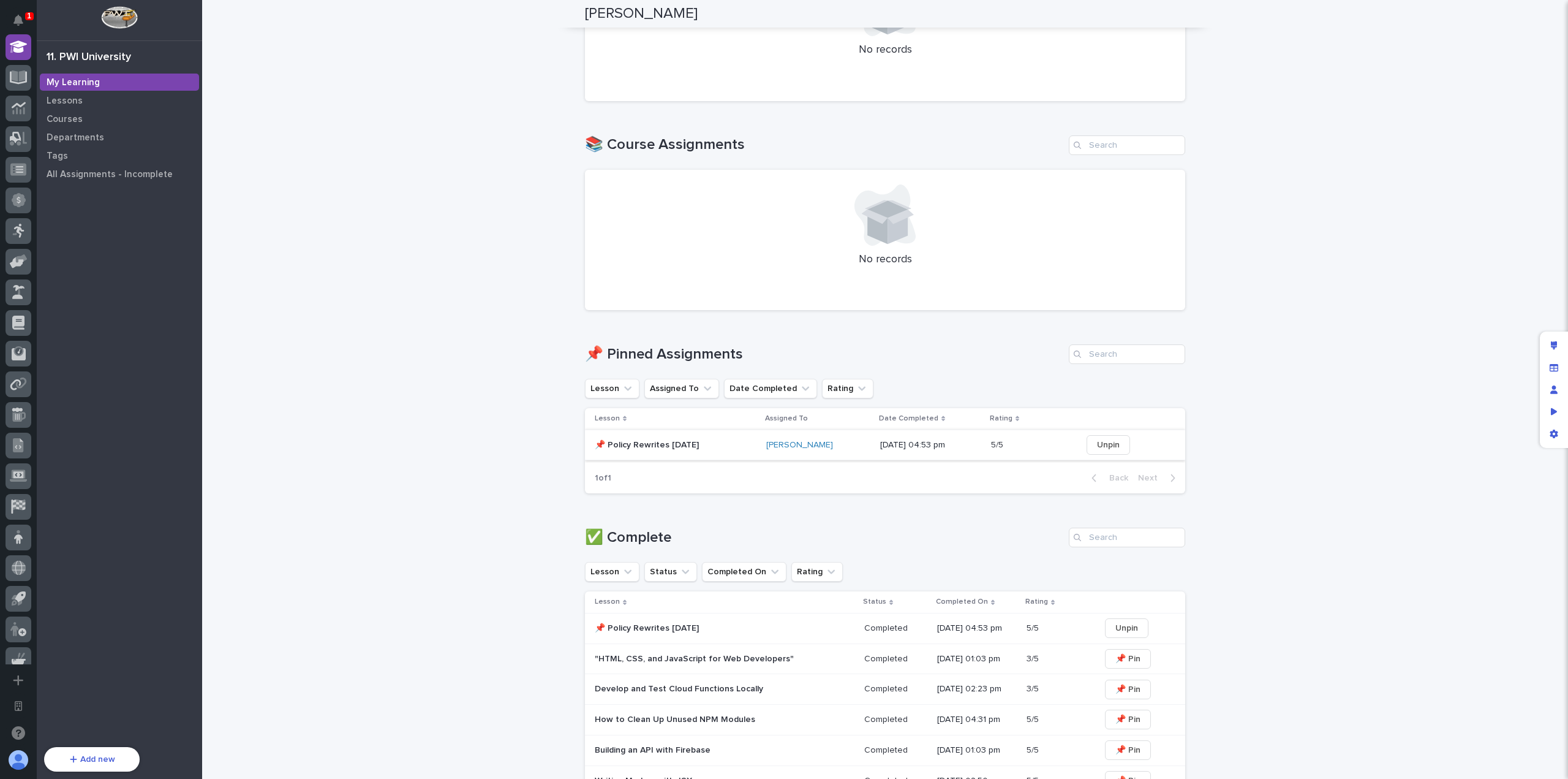
click at [1112, 446] on span "Unpin" at bounding box center [1108, 445] width 23 height 12
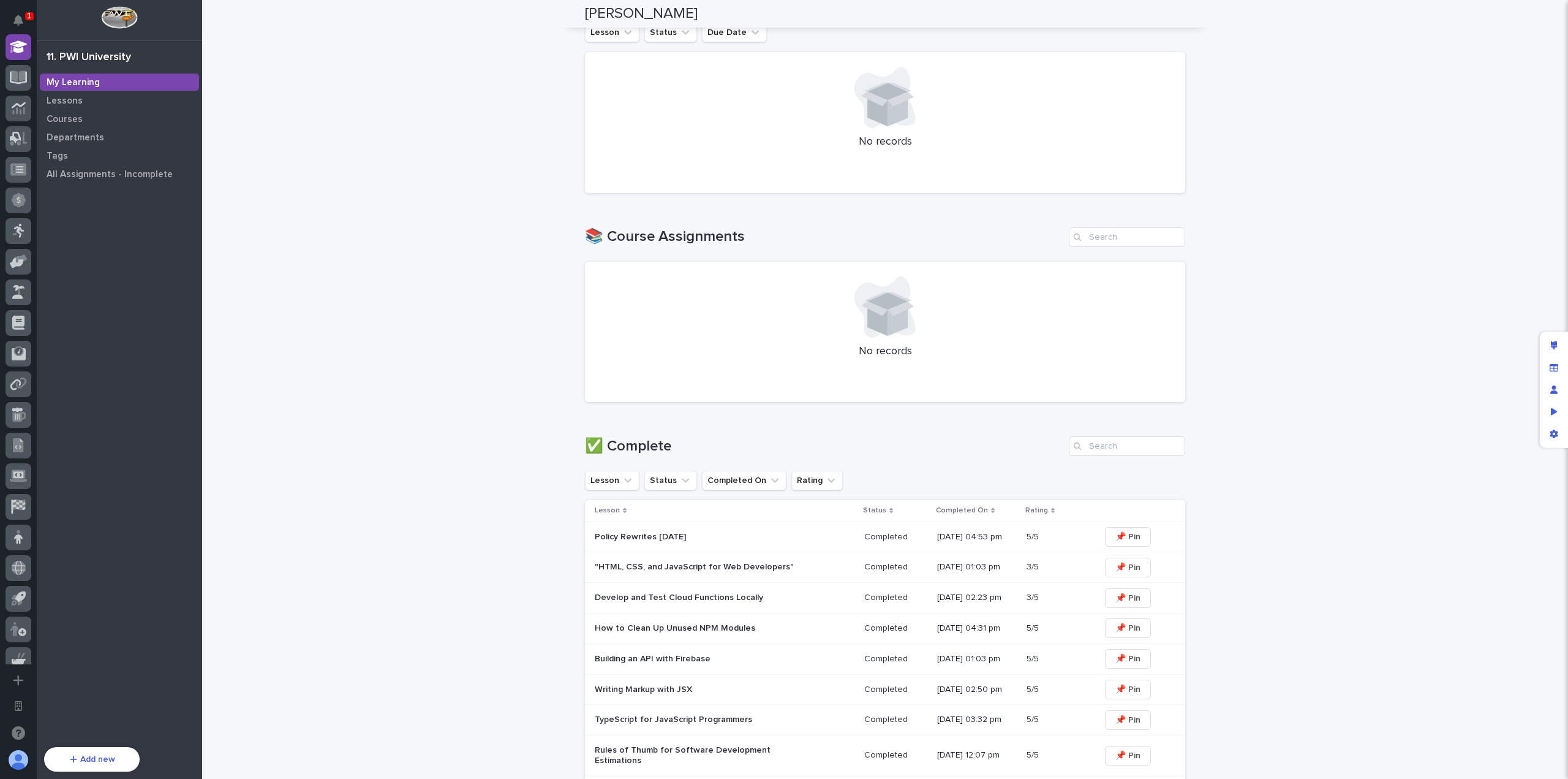
scroll to position [0, 0]
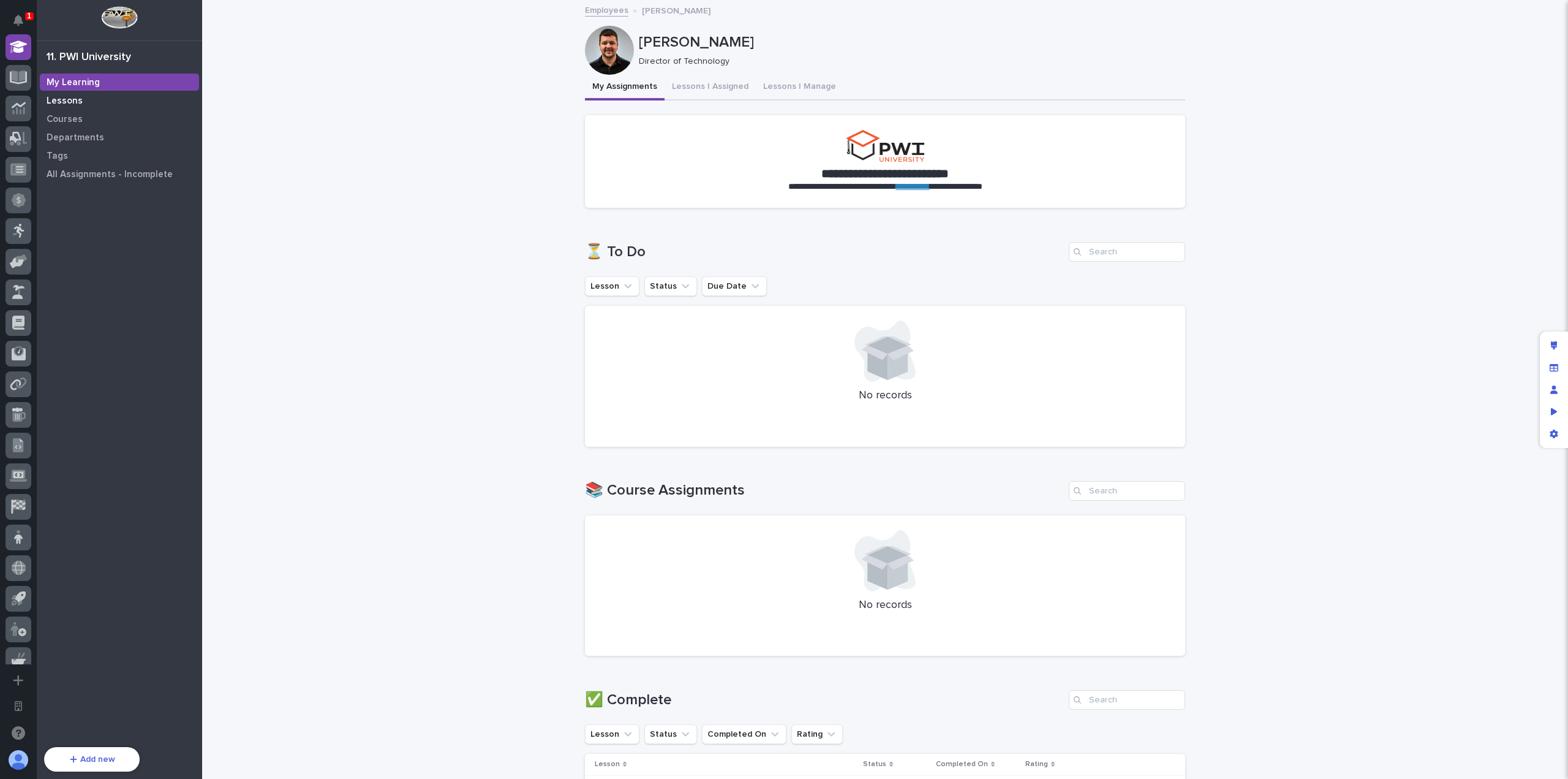
click at [51, 99] on p "Lessons" at bounding box center [65, 101] width 36 height 11
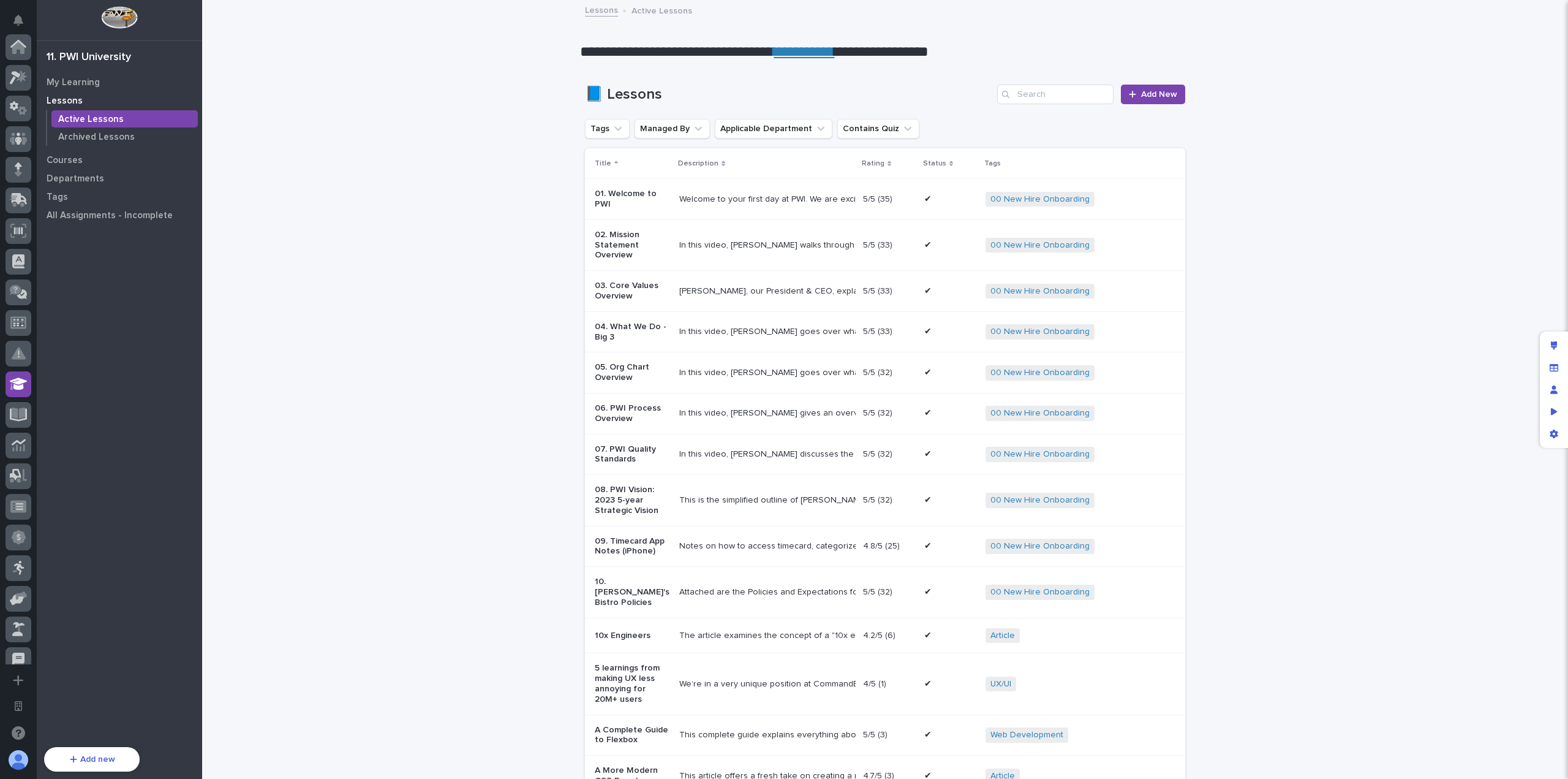
scroll to position [337, 0]
click at [721, 291] on div "[PERSON_NAME], our President & CEO, explains each of the 10 Core Values that PW…" at bounding box center [765, 292] width 174 height 11
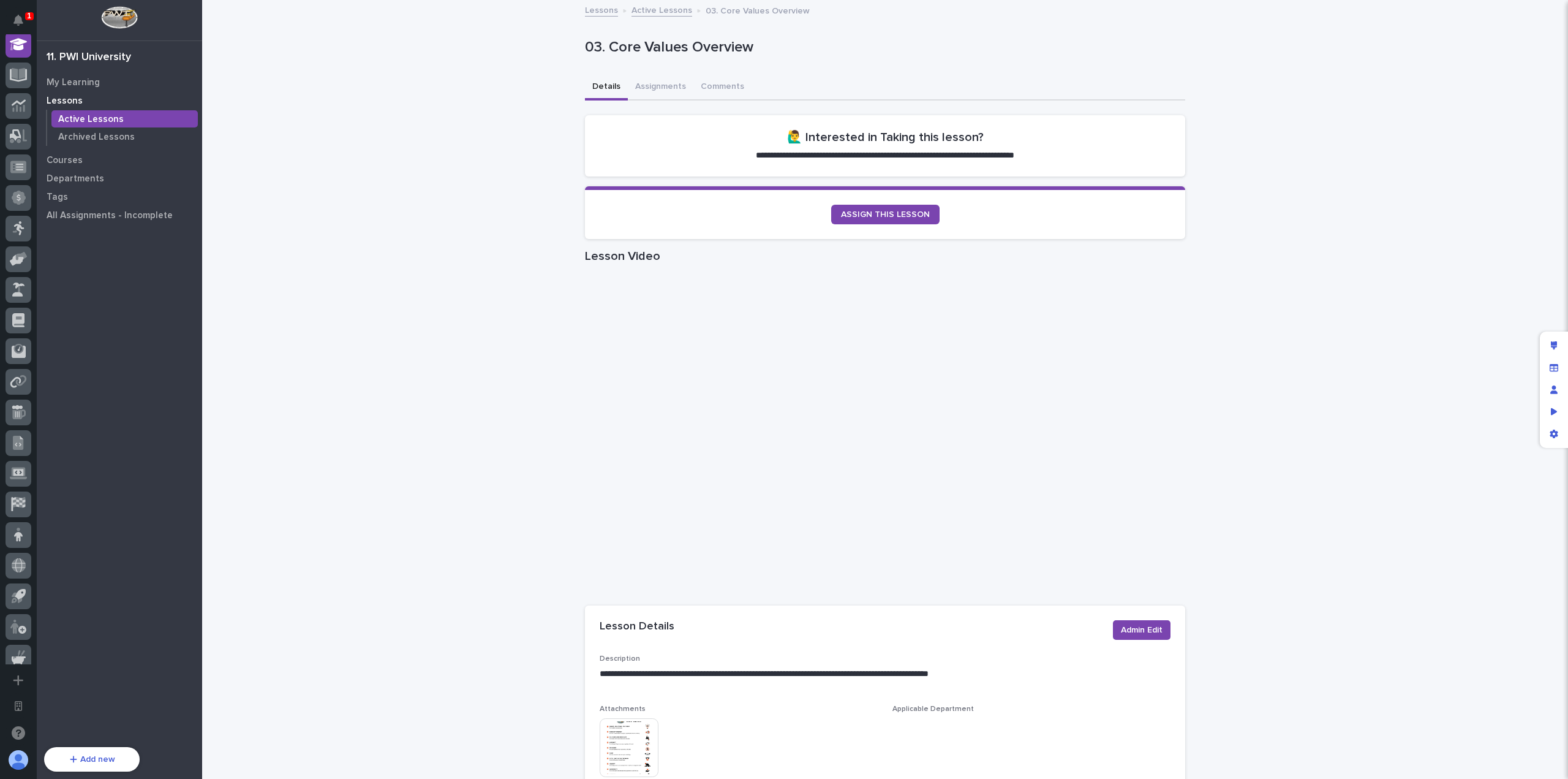
scroll to position [337, 0]
click at [649, 88] on button "Assignments" at bounding box center [660, 88] width 65 height 26
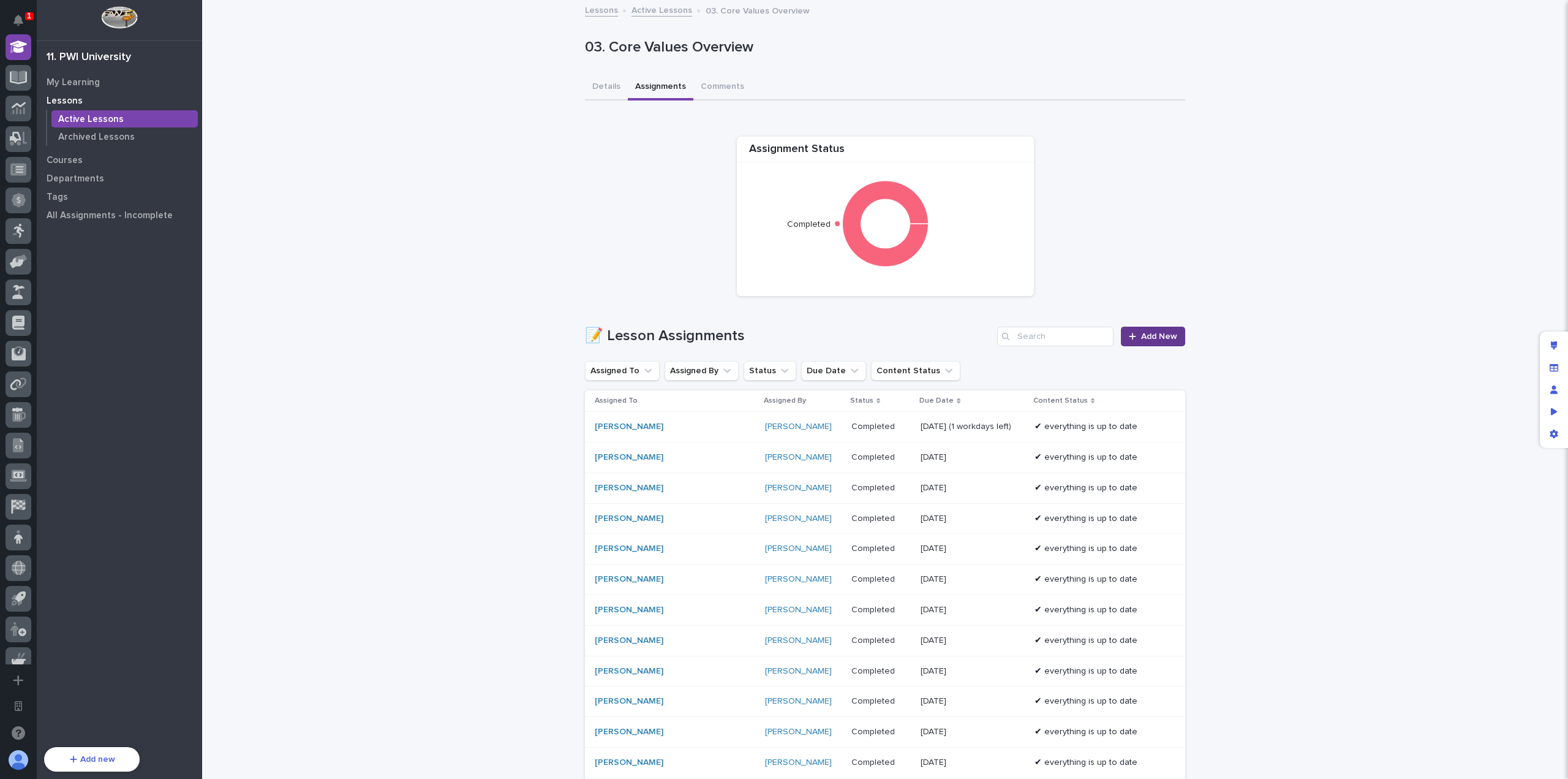
click at [1129, 332] on icon at bounding box center [1132, 337] width 7 height 9
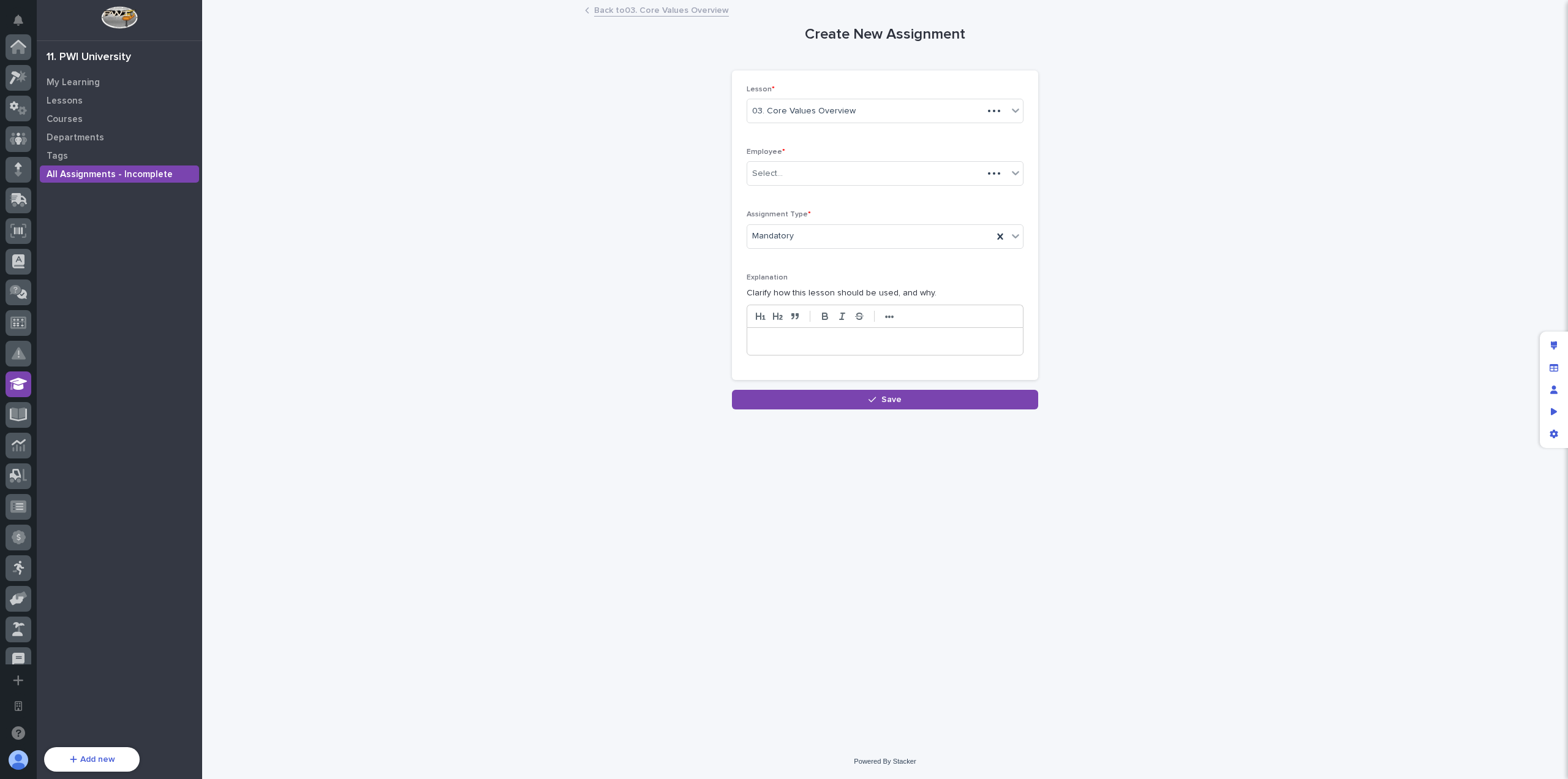
scroll to position [337, 0]
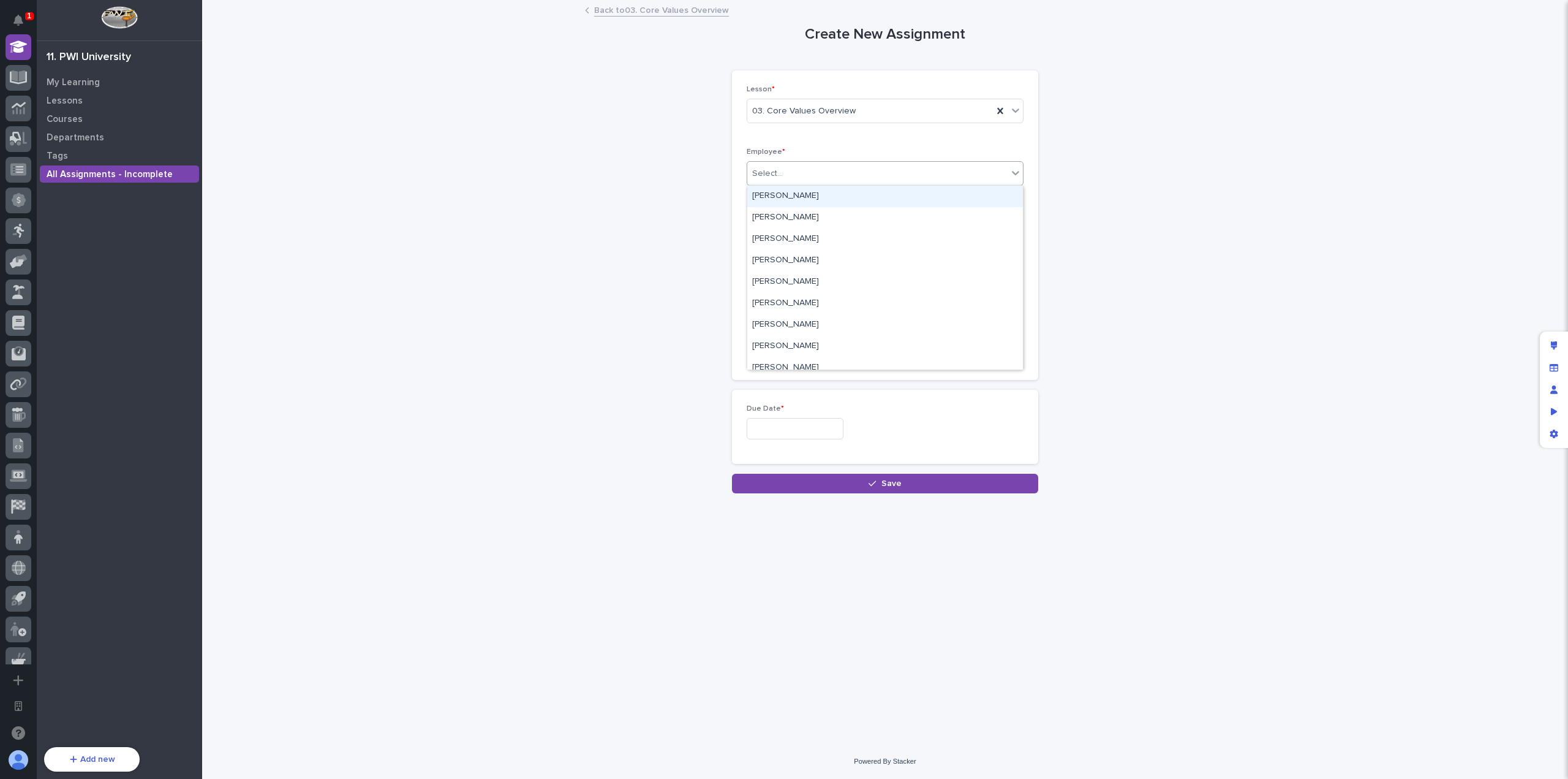
click at [825, 174] on div "Select..." at bounding box center [877, 173] width 260 height 20
type input "****"
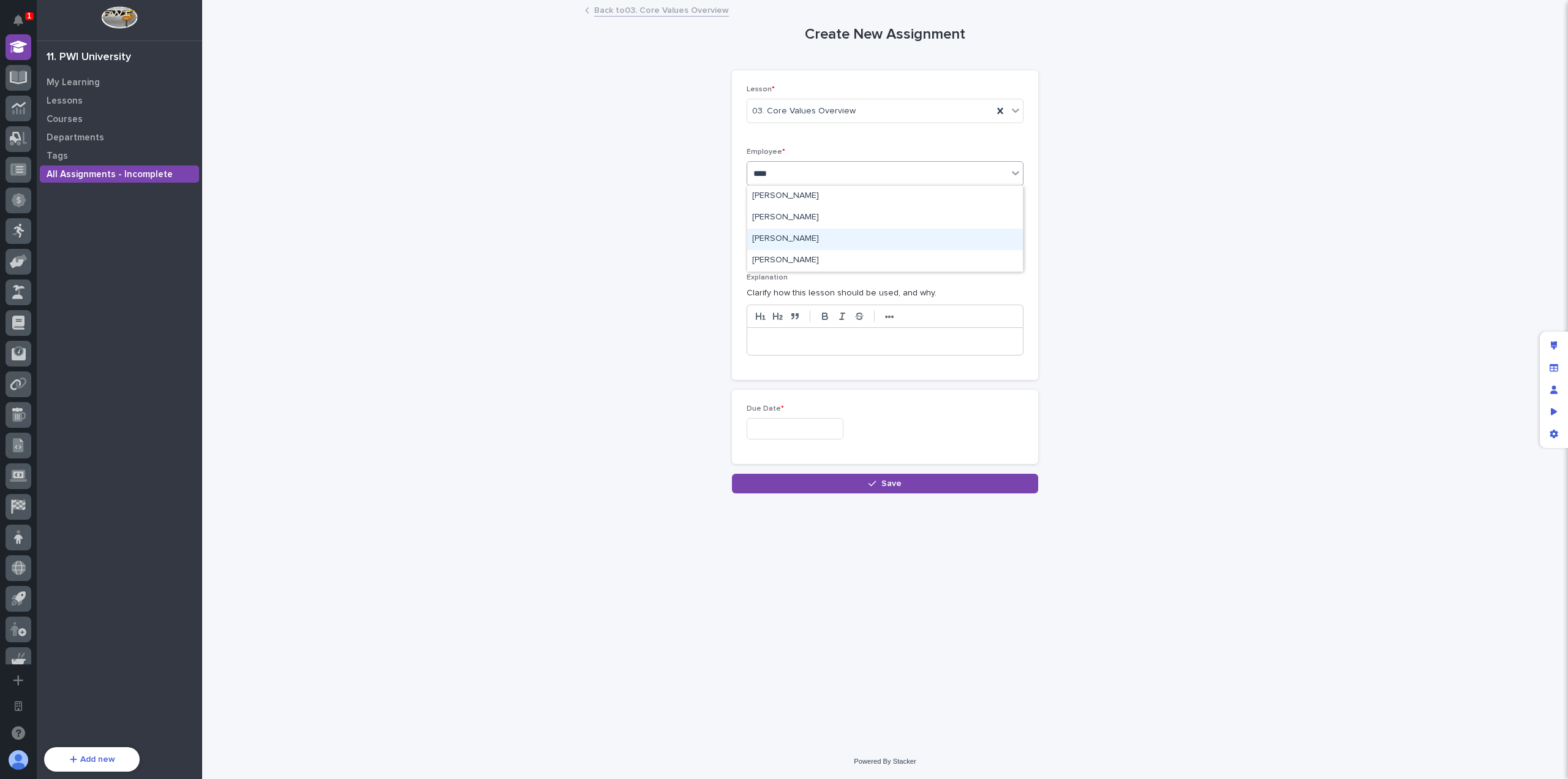
click at [810, 233] on div "[PERSON_NAME]" at bounding box center [885, 239] width 276 height 21
click at [795, 421] on input "text" at bounding box center [795, 429] width 96 height 21
click at [809, 361] on div "28" at bounding box center [811, 366] width 17 height 17
type input "**********"
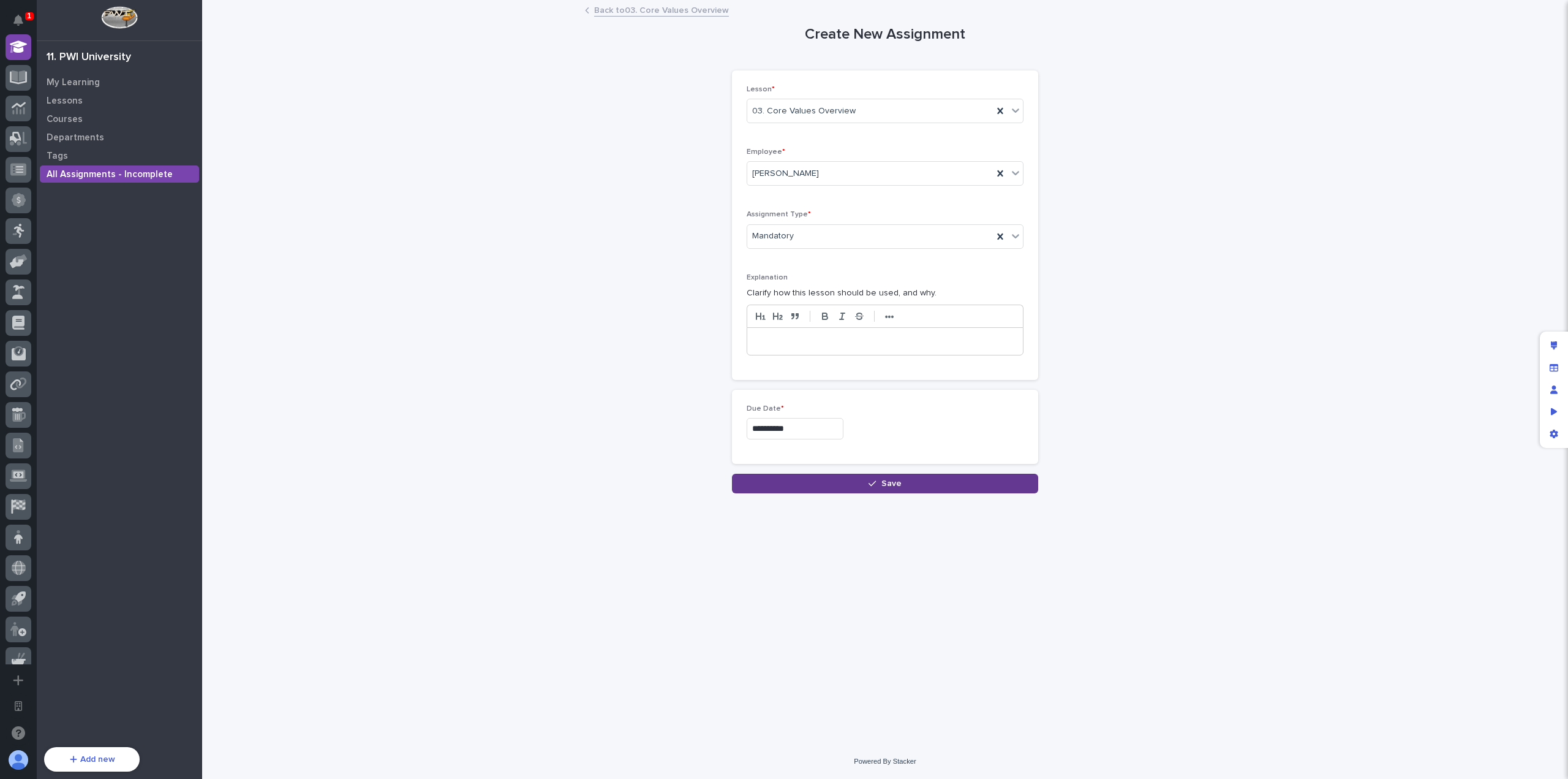
click at [866, 480] on button "Save" at bounding box center [885, 484] width 306 height 19
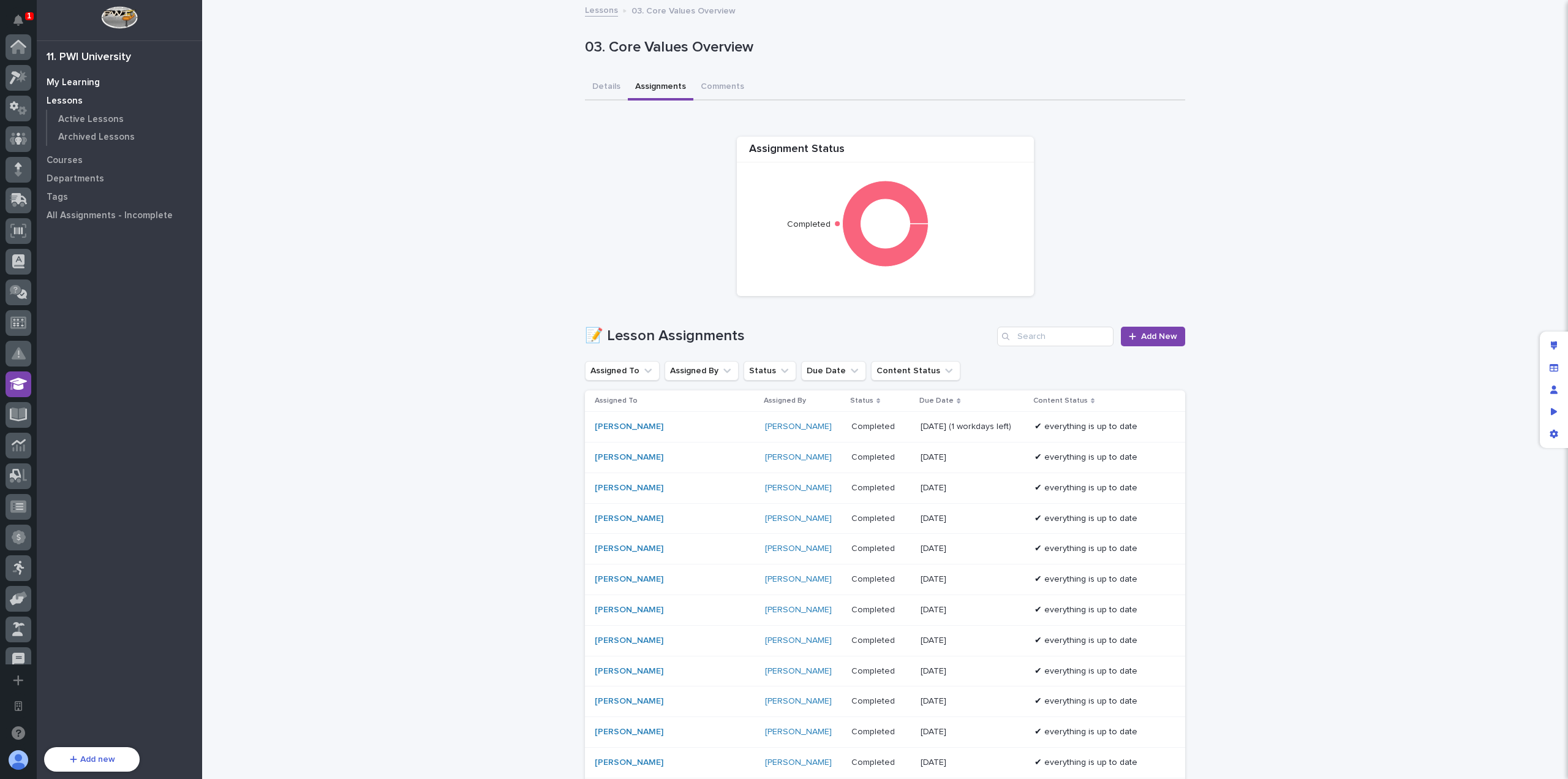
scroll to position [337, 0]
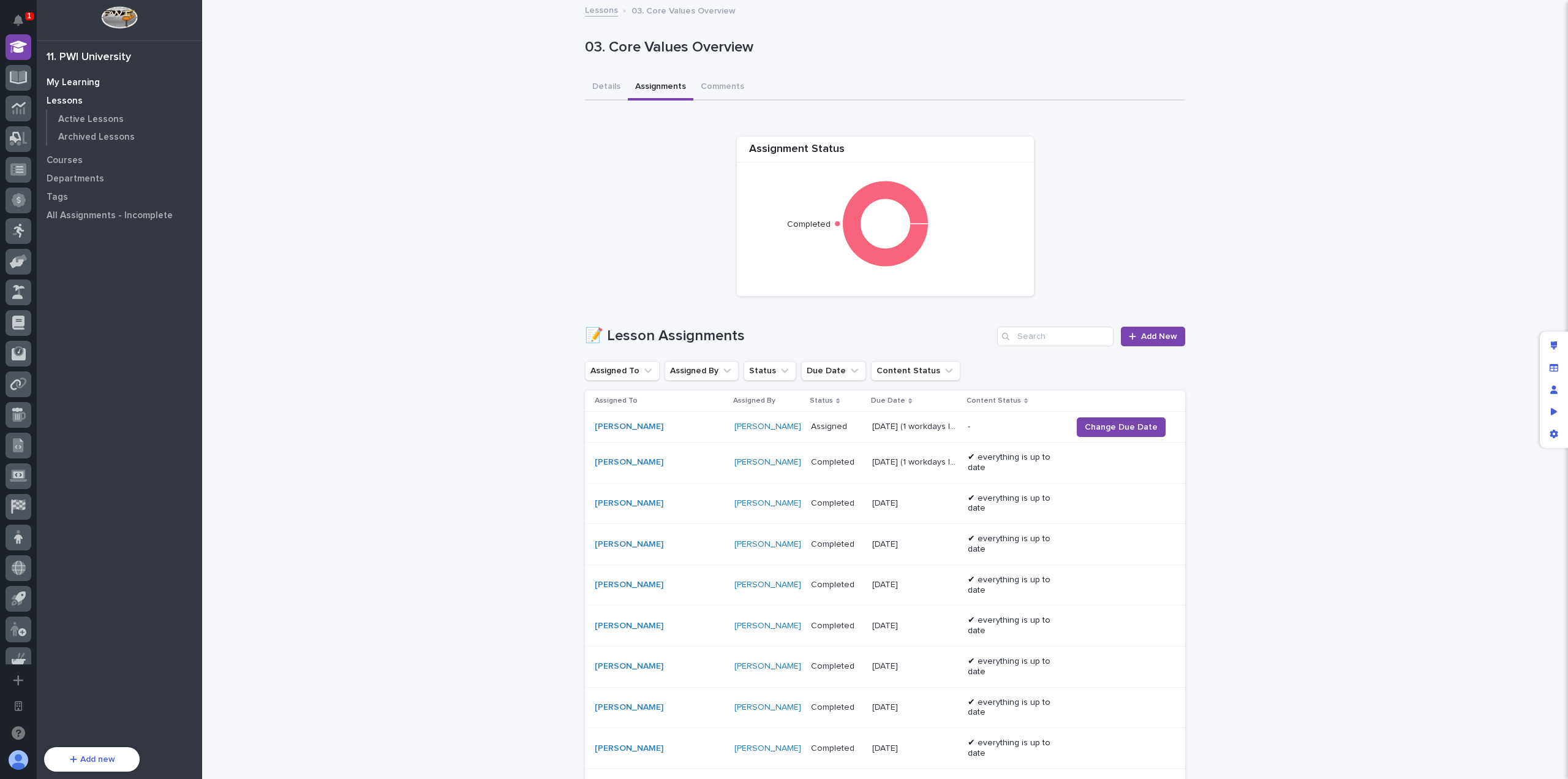
click at [98, 81] on div "My Learning" at bounding box center [119, 81] width 159 height 17
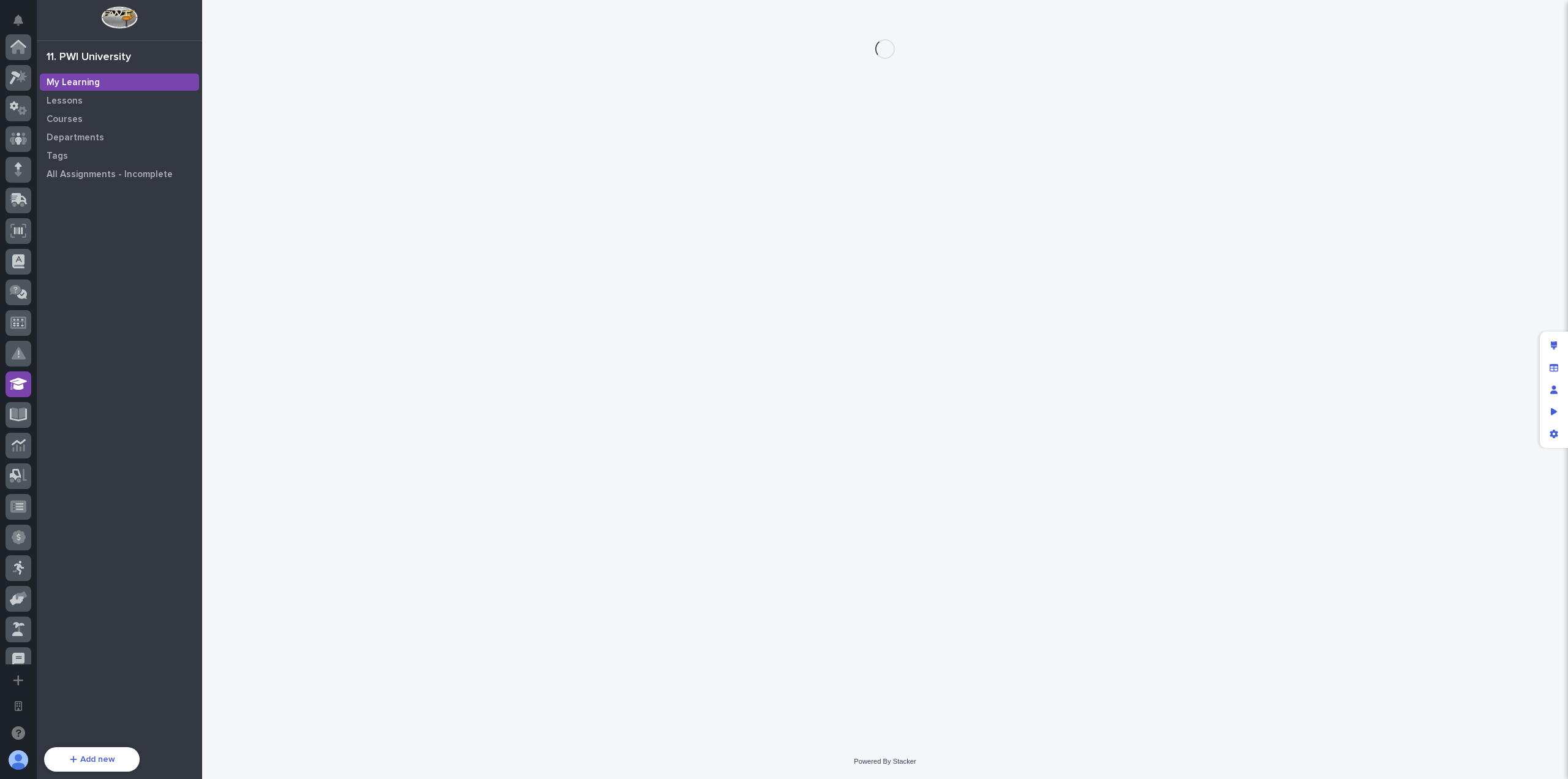
scroll to position [337, 0]
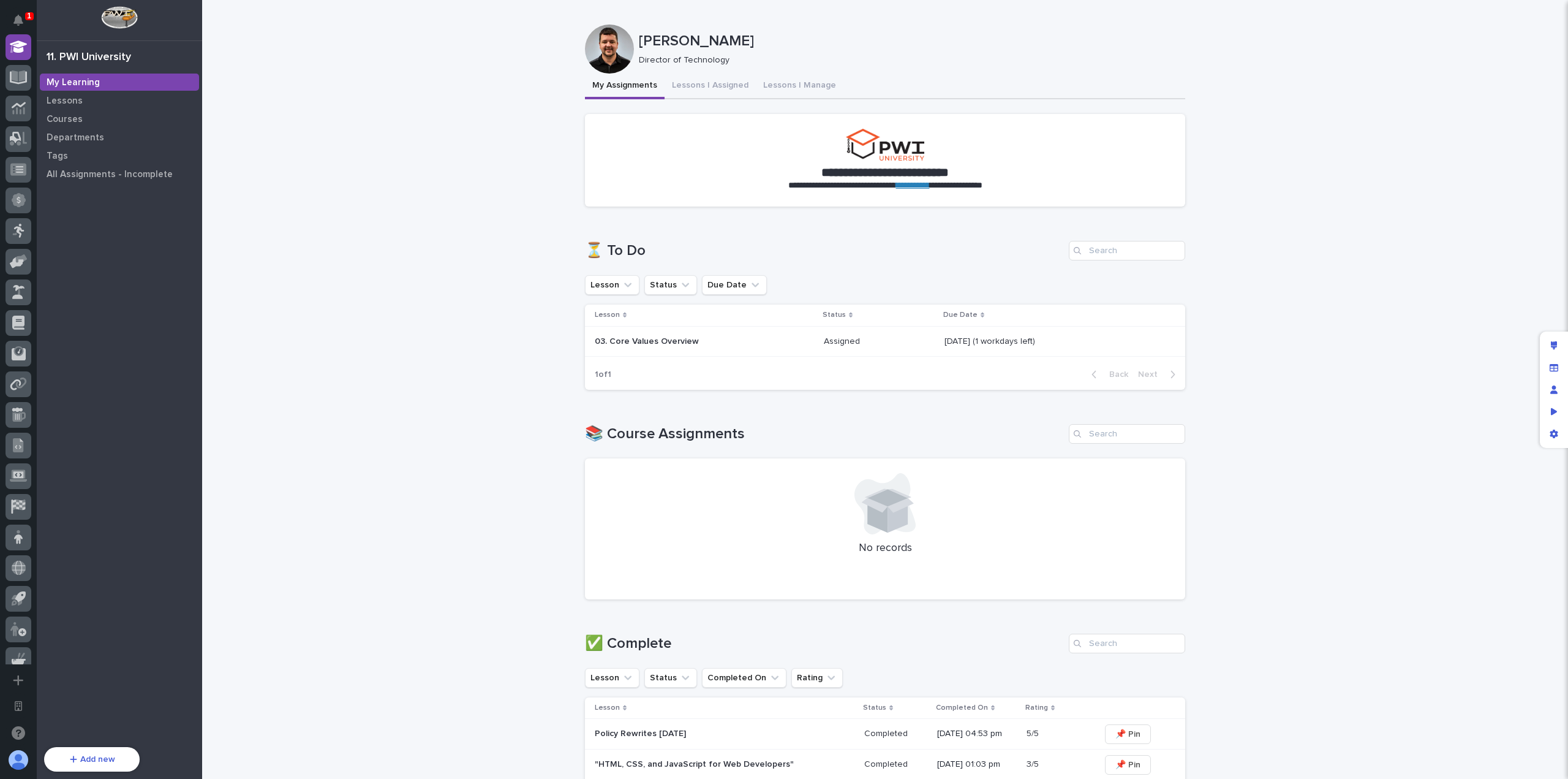
click at [438, 344] on div "**********" at bounding box center [885, 661] width 1366 height 1321
click at [710, 343] on p "03. Core Values Overview" at bounding box center [702, 341] width 214 height 11
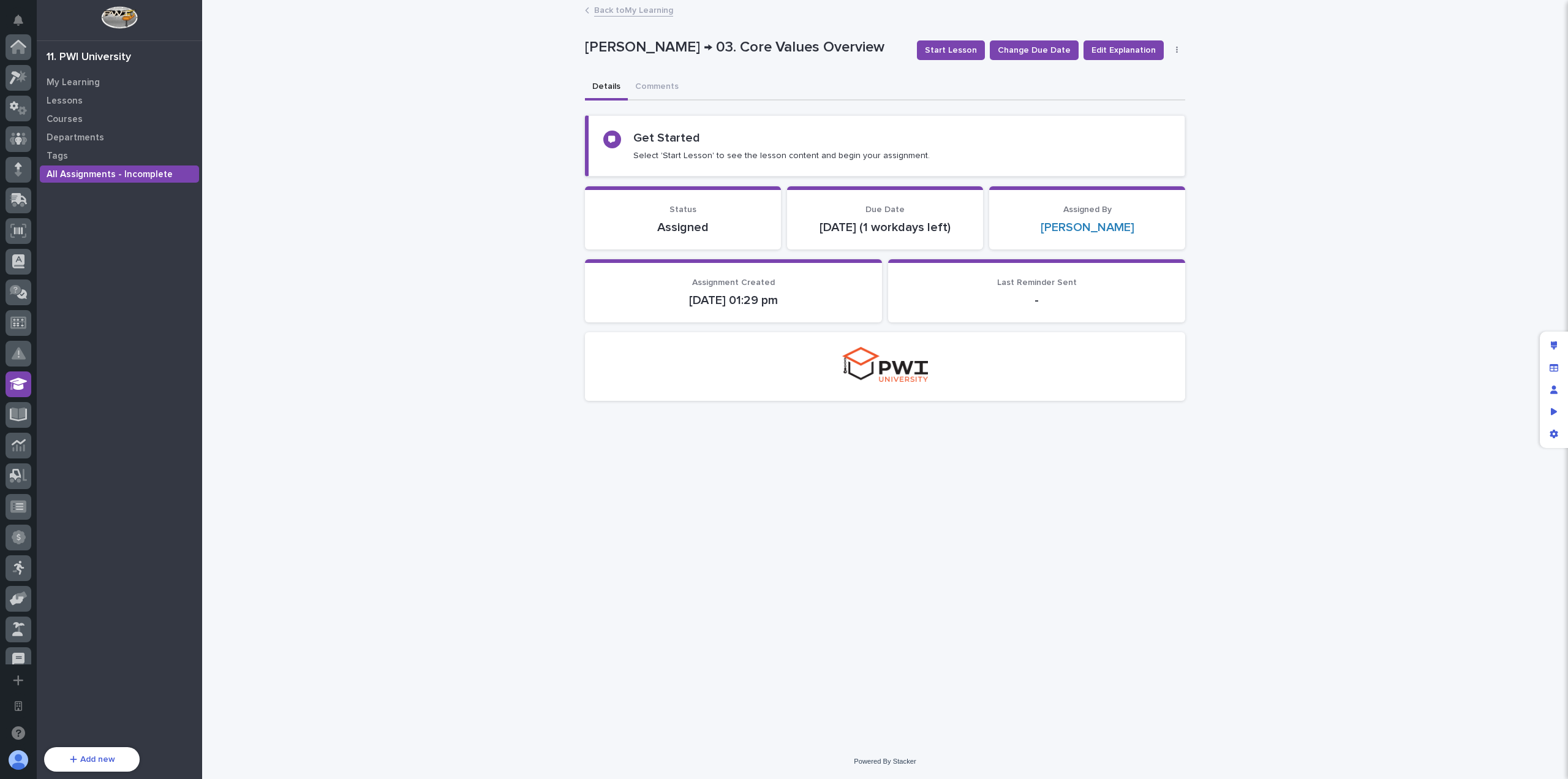
scroll to position [337, 0]
click at [968, 50] on span "Start Lesson" at bounding box center [950, 50] width 52 height 12
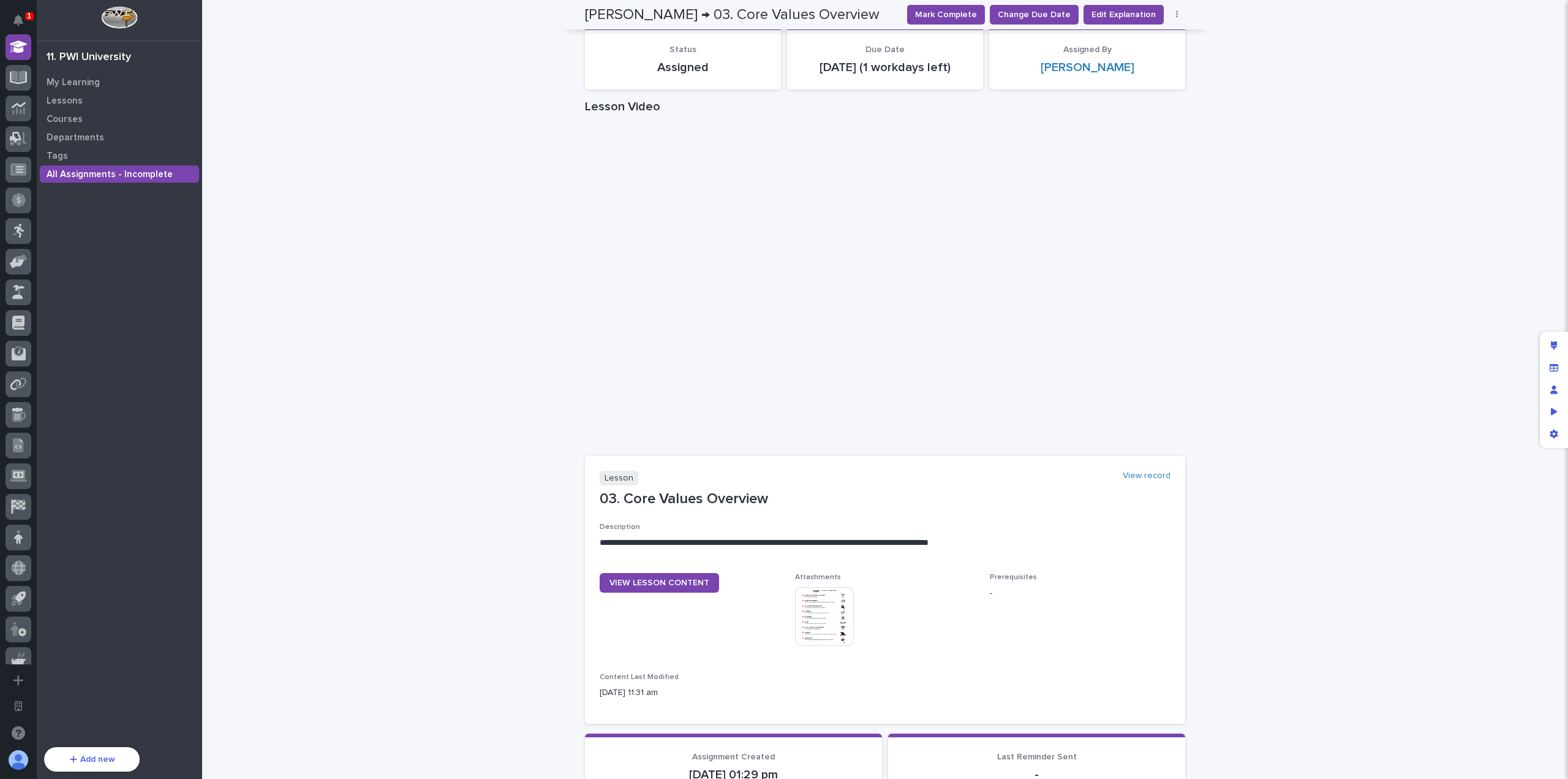
scroll to position [0, 0]
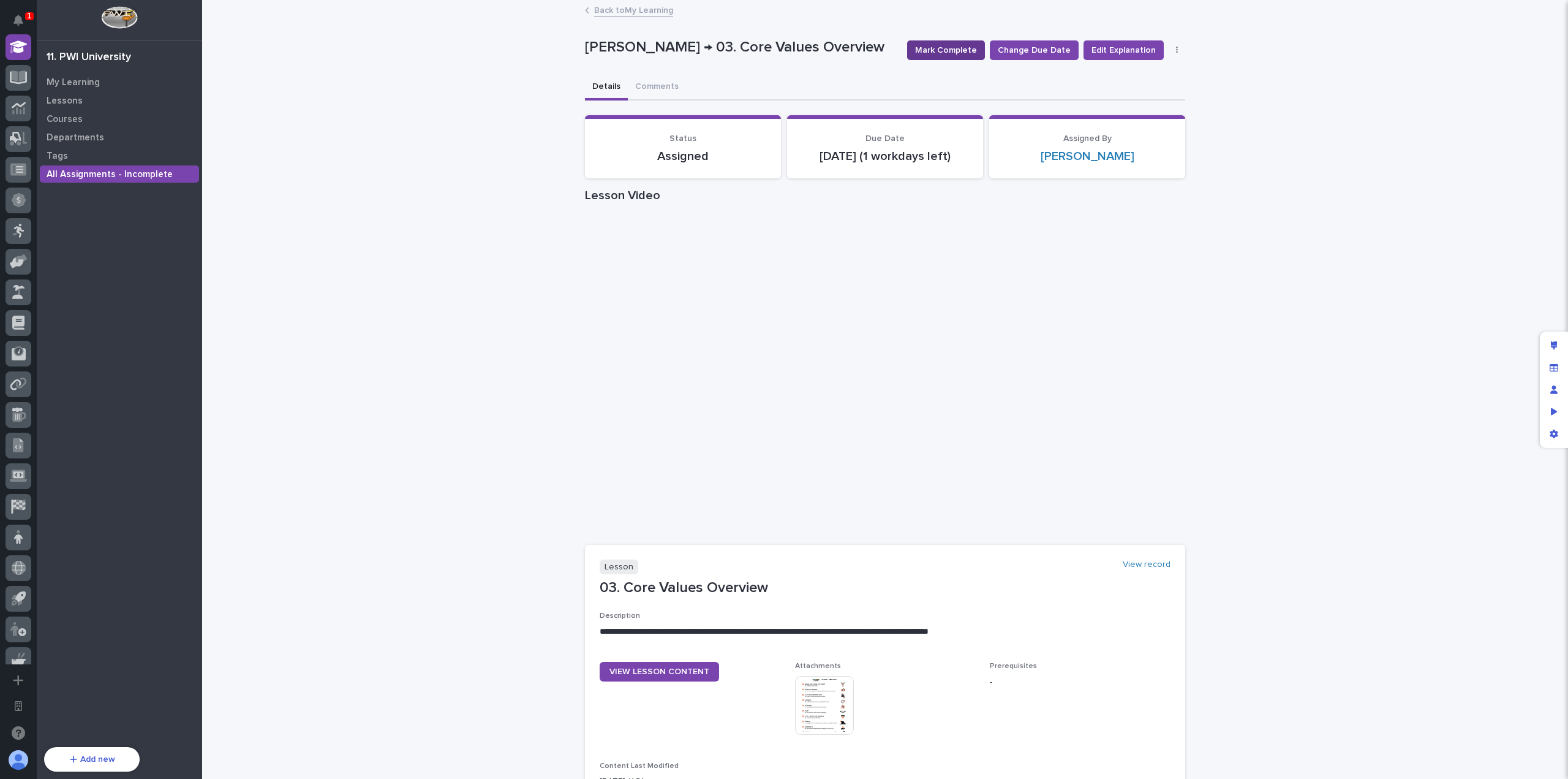
click at [948, 49] on span "Mark Complete" at bounding box center [946, 50] width 62 height 12
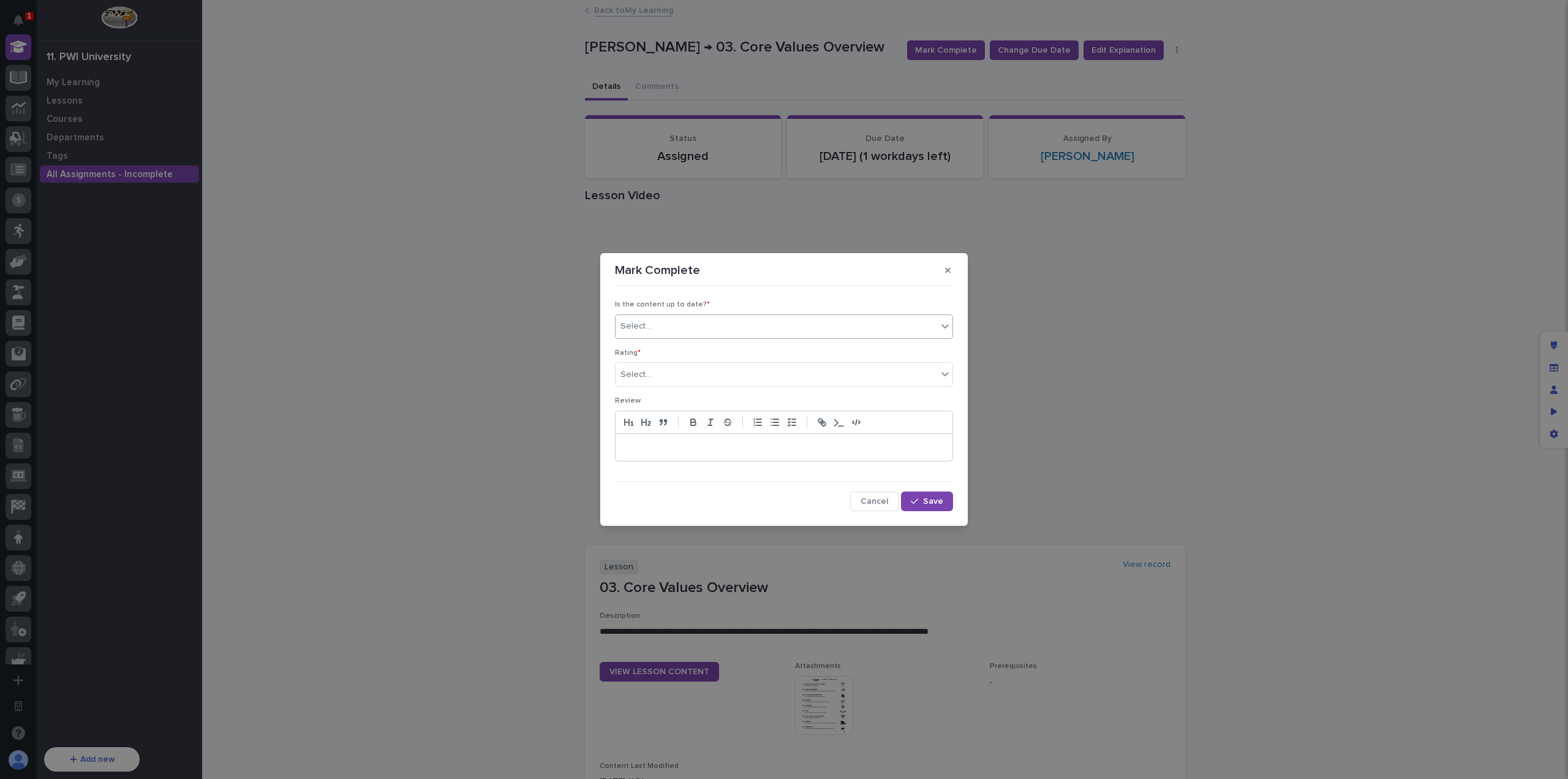
click at [721, 323] on div "Select..." at bounding box center [776, 325] width 322 height 20
click at [724, 348] on div "✔ everything is up to date" at bounding box center [783, 351] width 337 height 21
click at [693, 382] on div "Select..." at bounding box center [776, 374] width 322 height 20
click at [703, 400] on div "⭐⭐⭐⭐⭐" at bounding box center [783, 398] width 337 height 21
click at [728, 330] on div "✔ everything is up to date" at bounding box center [768, 325] width 307 height 20
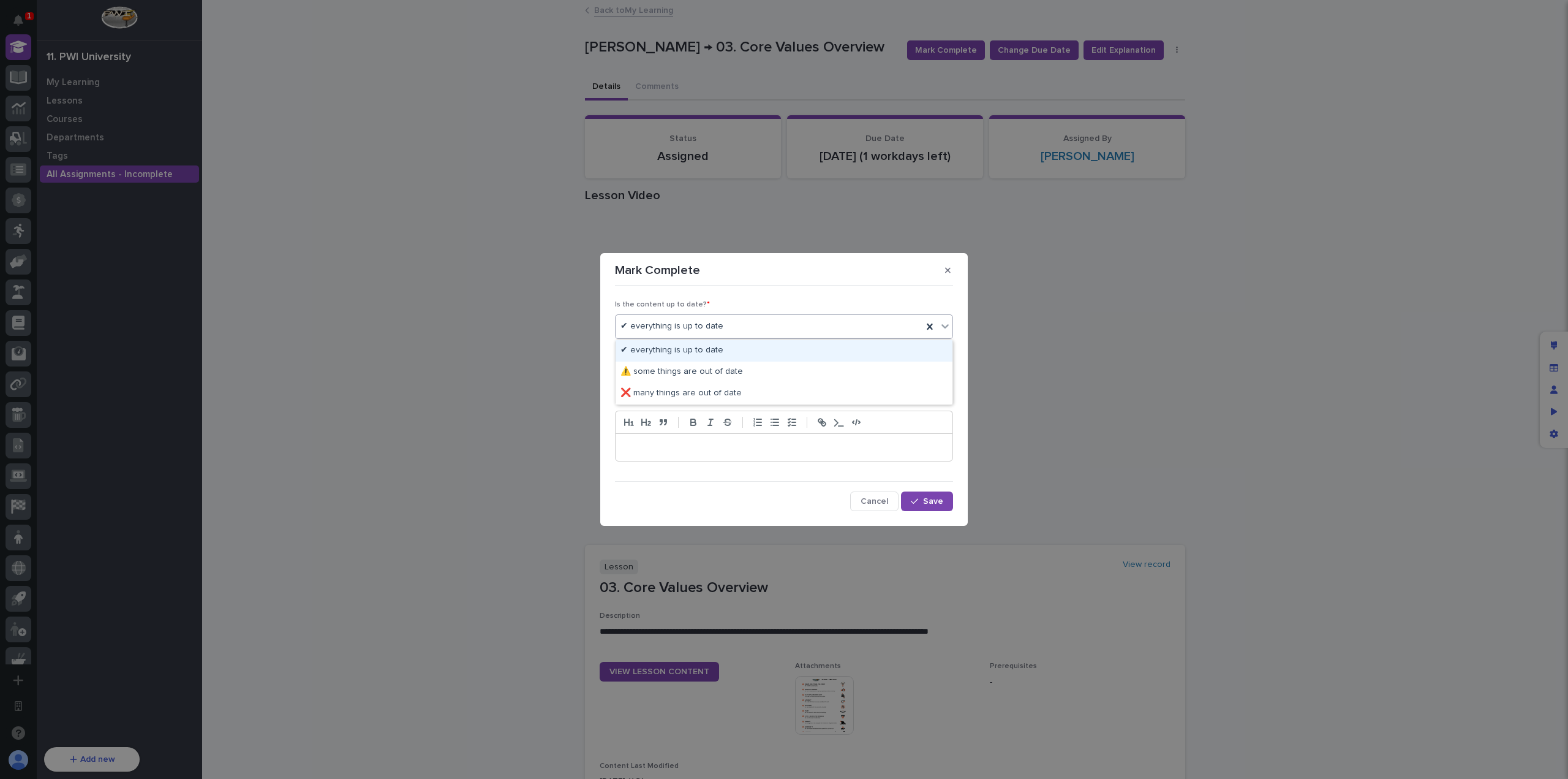
click at [787, 301] on div "Is the content up to date? * option ✔ everything is up to date, selected. optio…" at bounding box center [784, 400] width 338 height 220
click at [730, 439] on div at bounding box center [783, 447] width 337 height 27
click at [928, 501] on span "Save" at bounding box center [932, 501] width 20 height 9
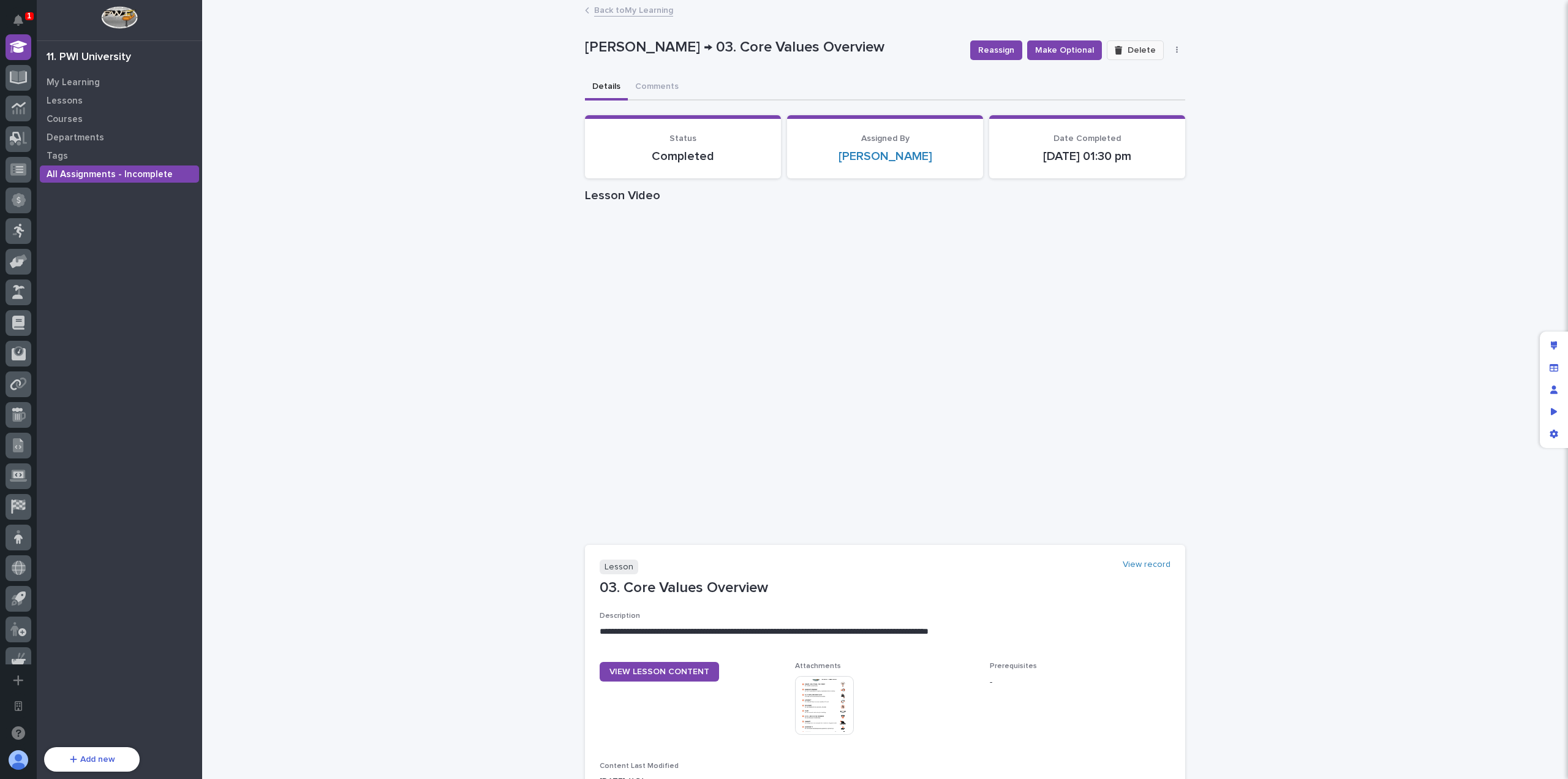
click at [1128, 51] on span "Delete" at bounding box center [1141, 50] width 28 height 9
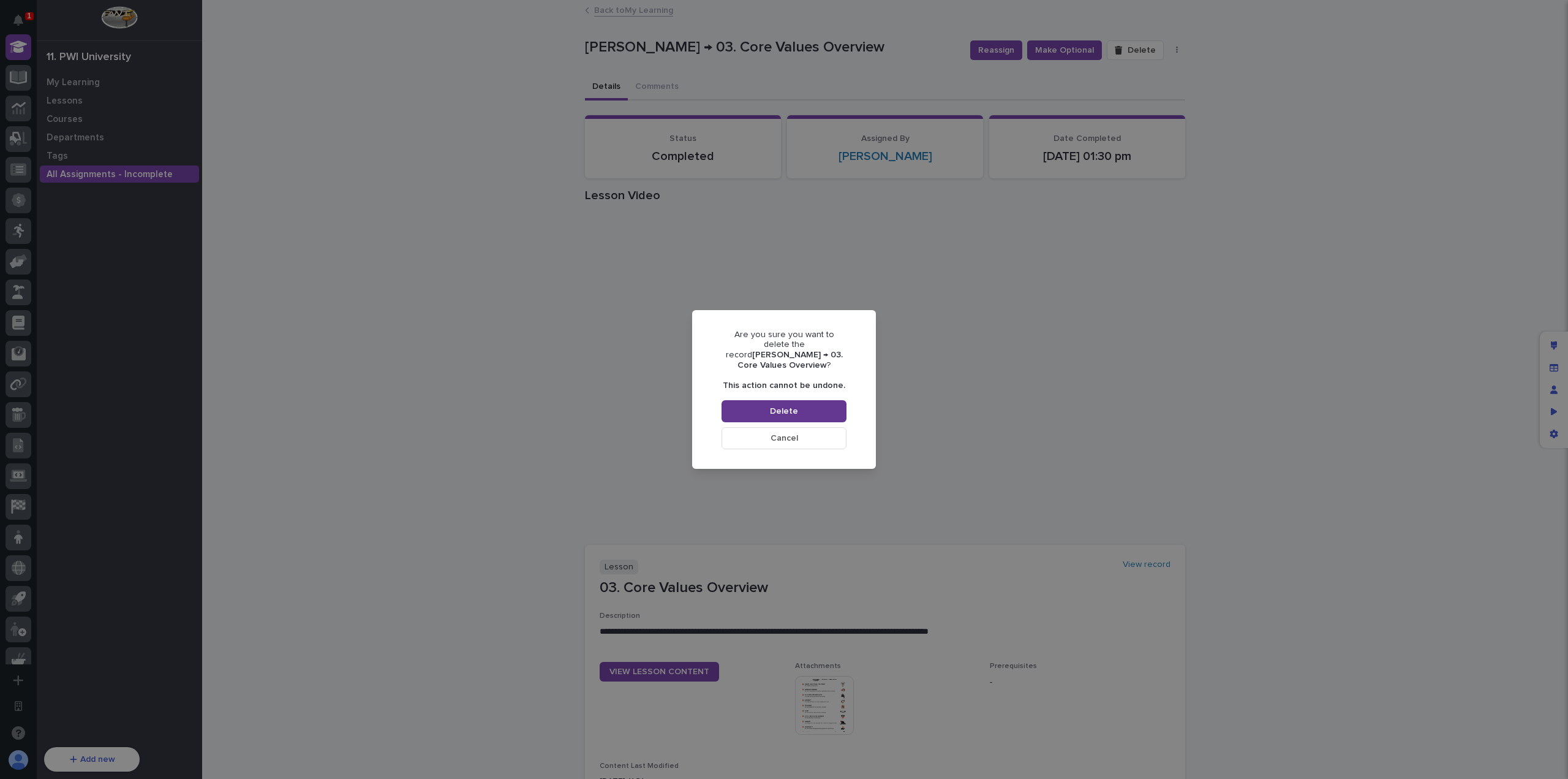
click at [804, 401] on button "Delete" at bounding box center [783, 410] width 125 height 22
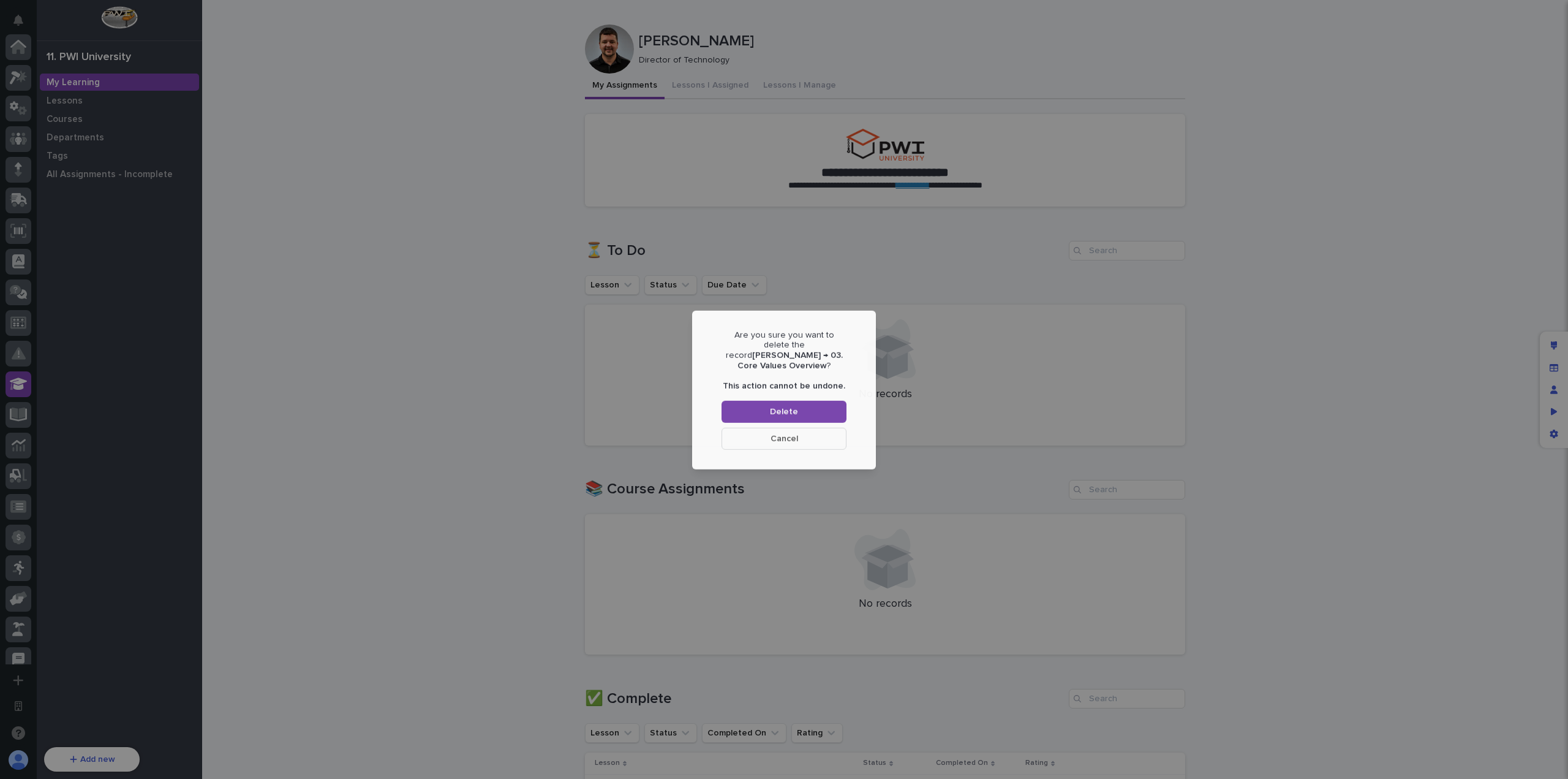
scroll to position [337, 0]
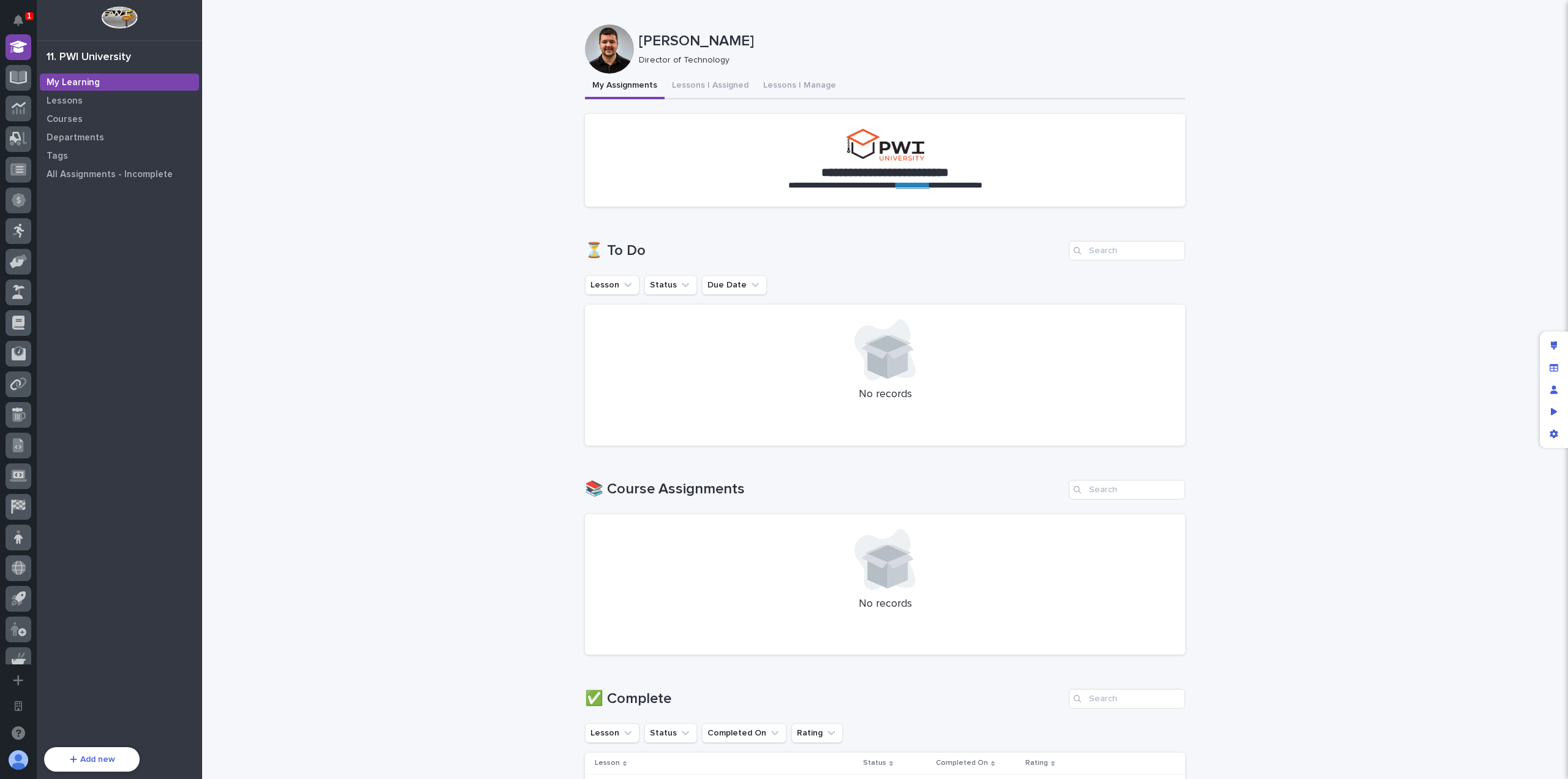
drag, startPoint x: 390, startPoint y: 396, endPoint x: 400, endPoint y: 390, distance: 11.7
click at [390, 398] on div "**********" at bounding box center [885, 688] width 1366 height 1377
click at [69, 111] on div "Courses" at bounding box center [119, 118] width 159 height 17
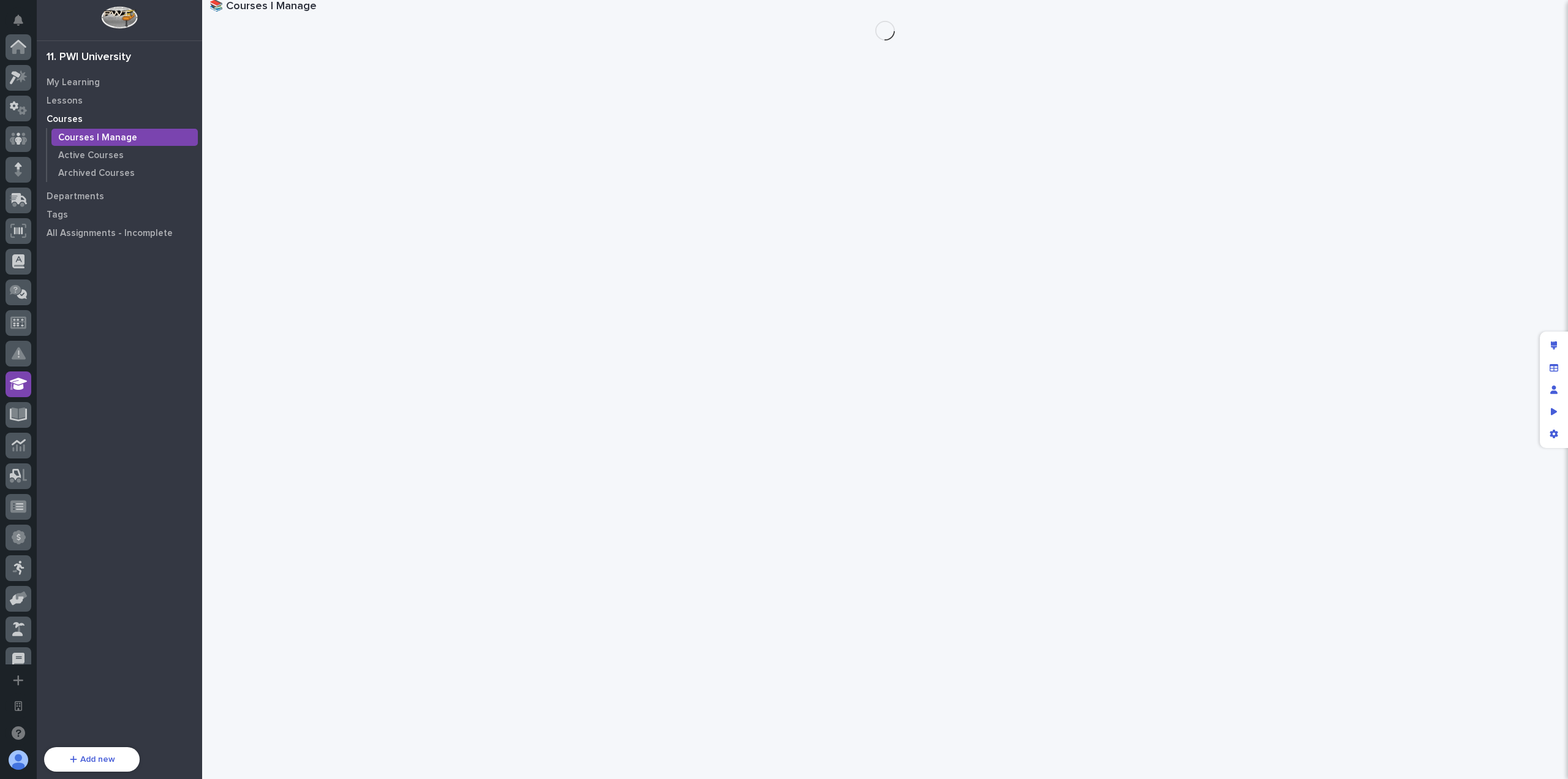
scroll to position [337, 0]
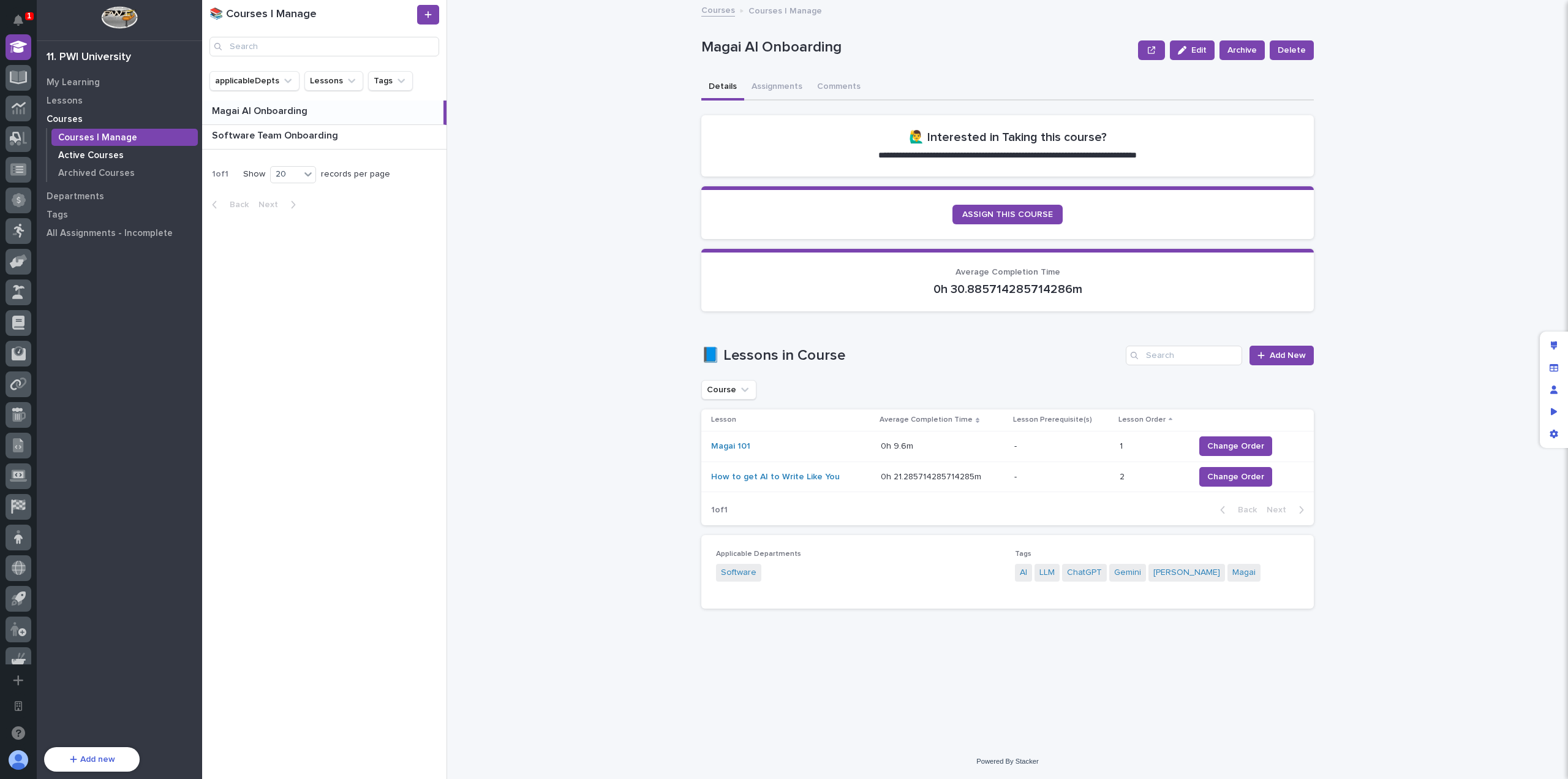
click at [132, 153] on div "Active Courses" at bounding box center [125, 155] width 147 height 17
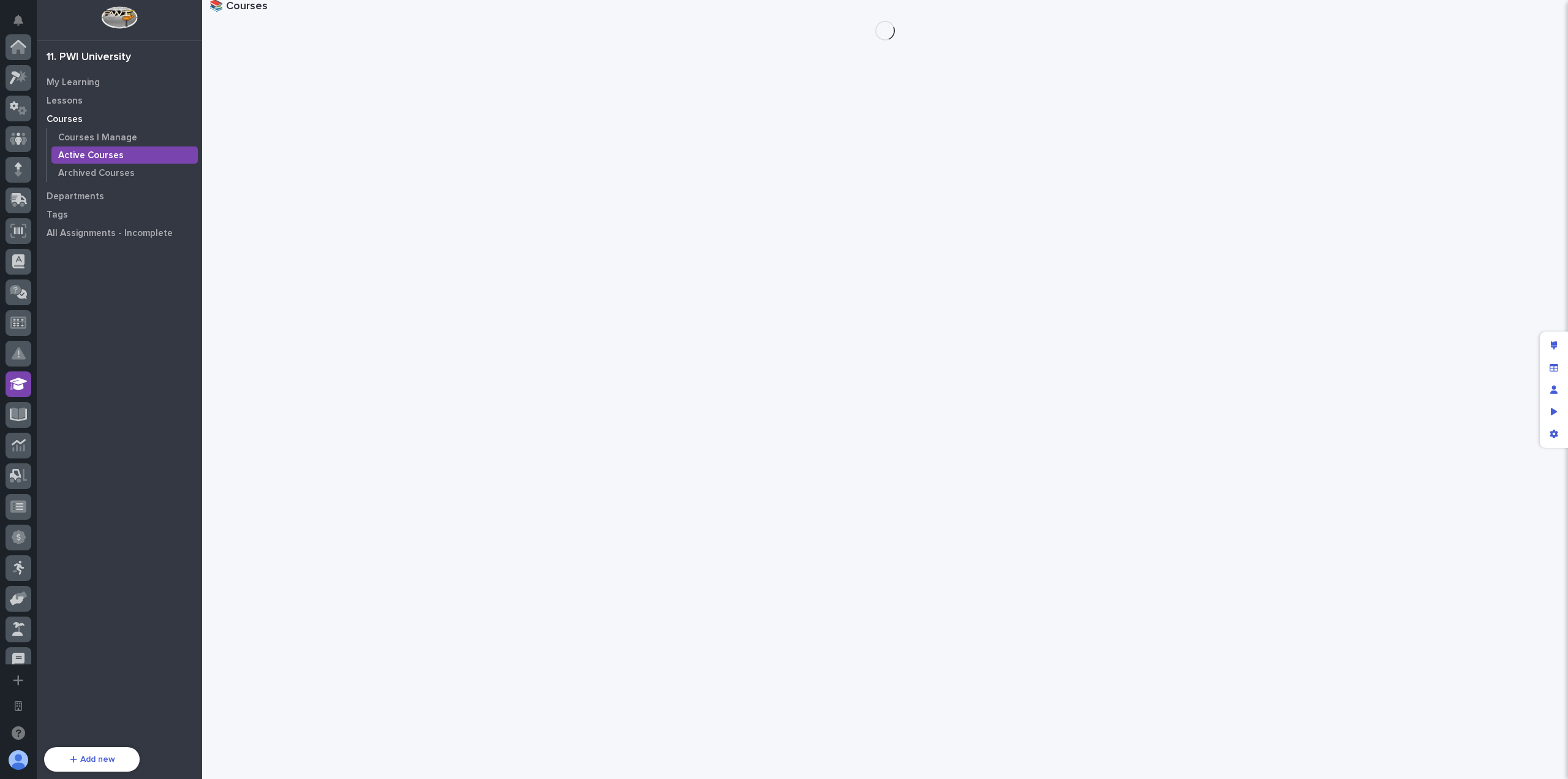
scroll to position [337, 0]
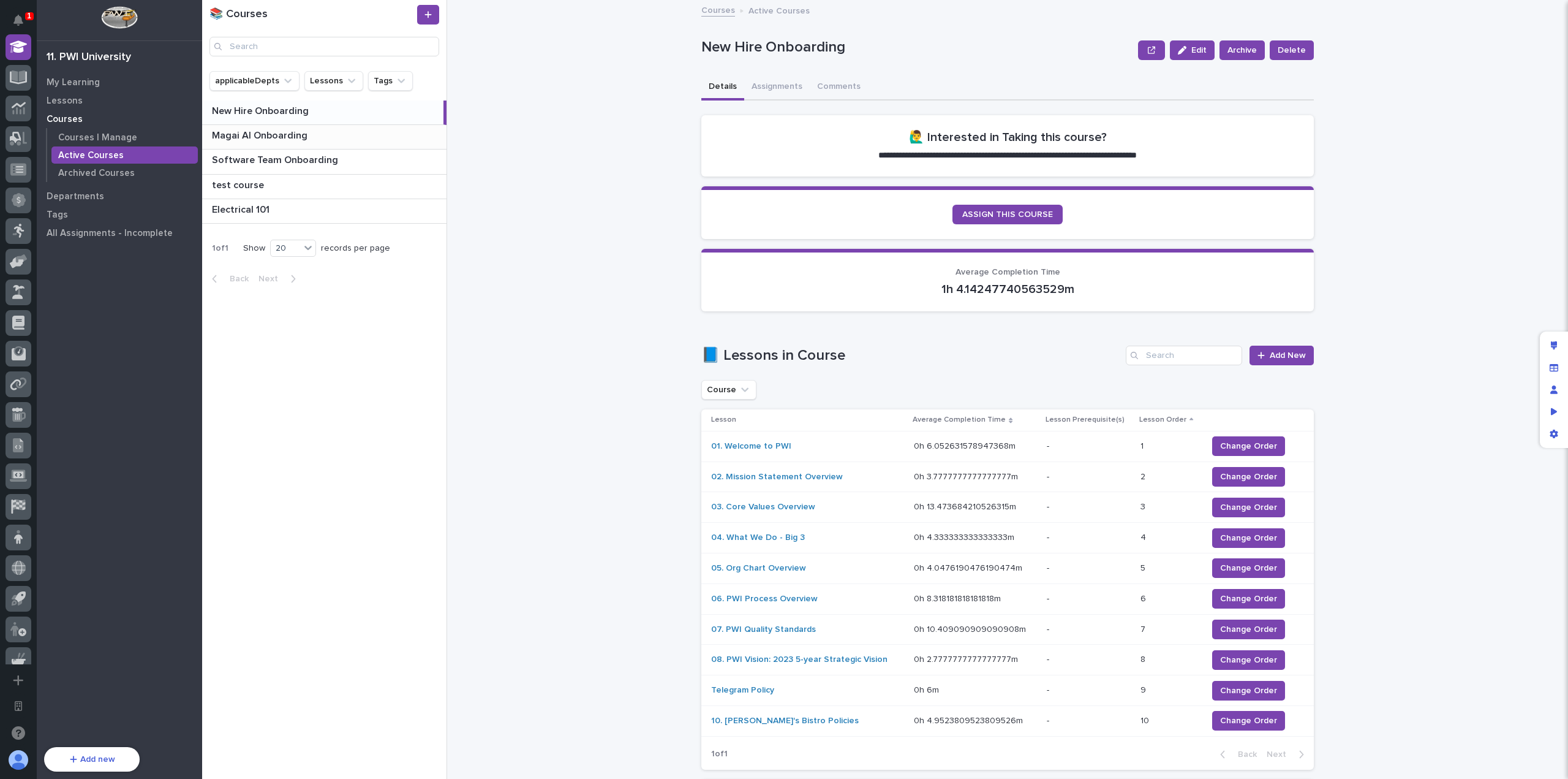
drag, startPoint x: 380, startPoint y: 144, endPoint x: 396, endPoint y: 142, distance: 16.1
click at [380, 144] on div "Magai AI Onboarding Magai AI Onboarding" at bounding box center [324, 136] width 244 height 24
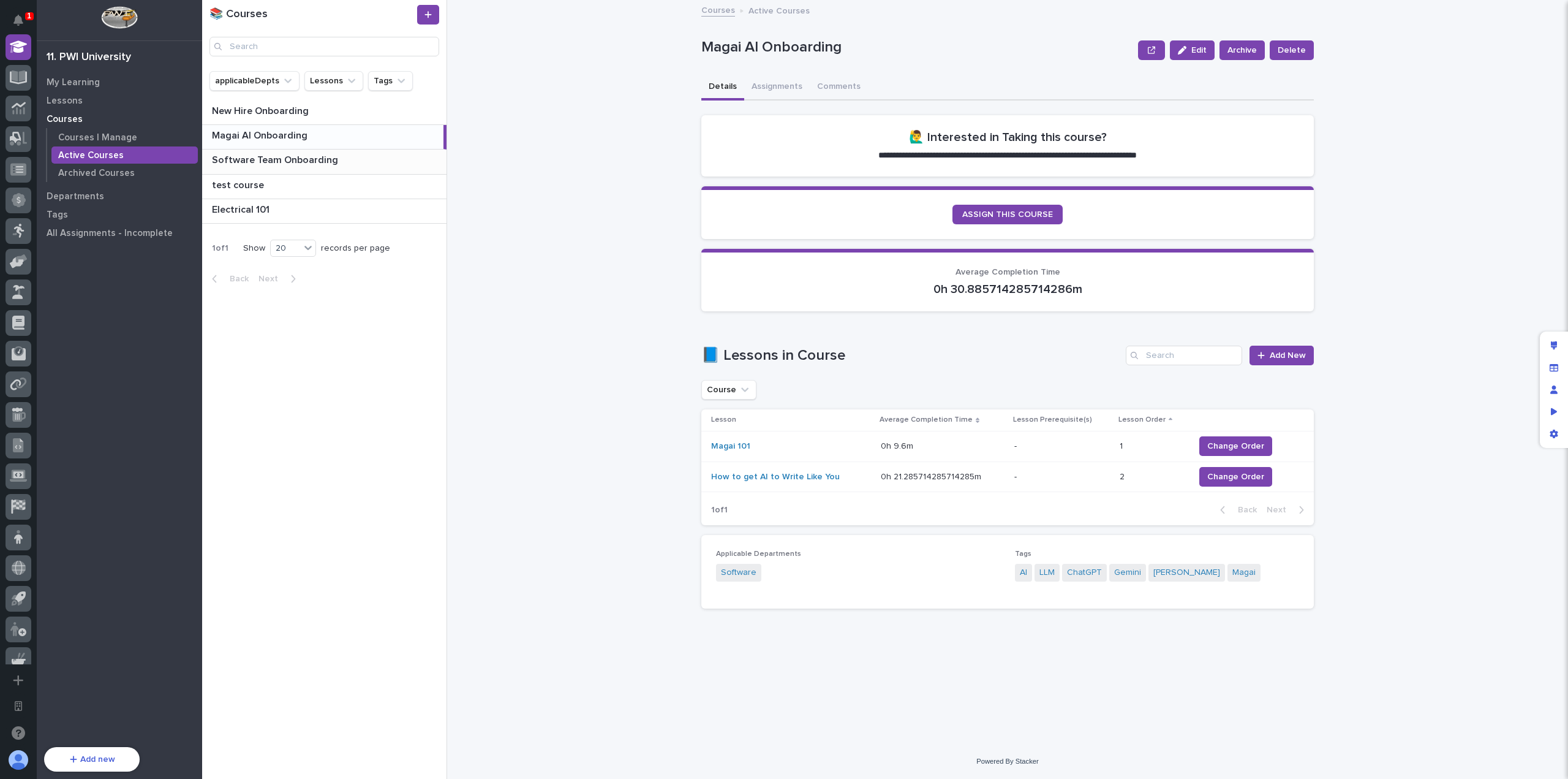
click at [415, 157] on p at bounding box center [327, 160] width 230 height 11
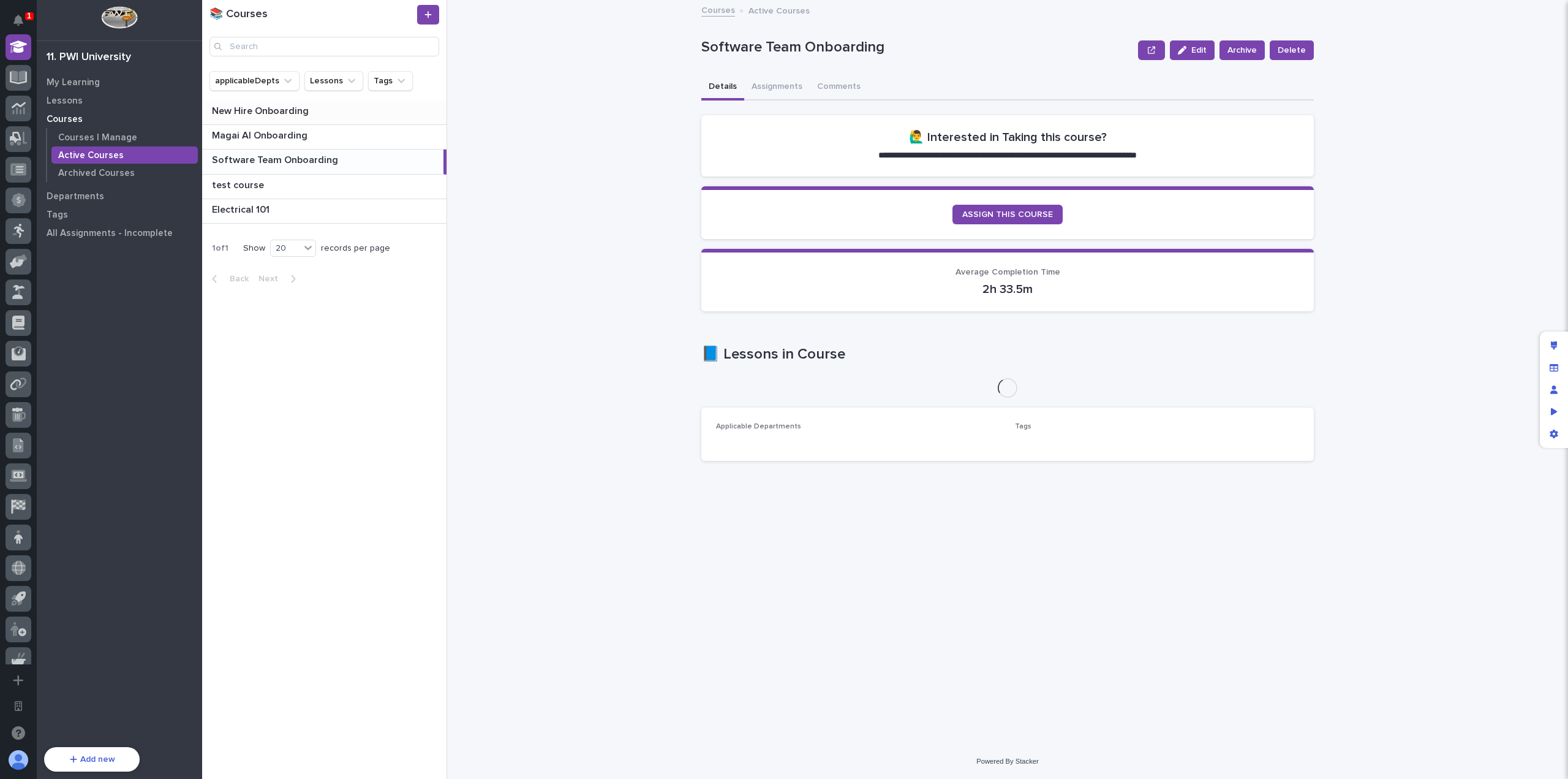
click at [403, 112] on p at bounding box center [327, 111] width 230 height 11
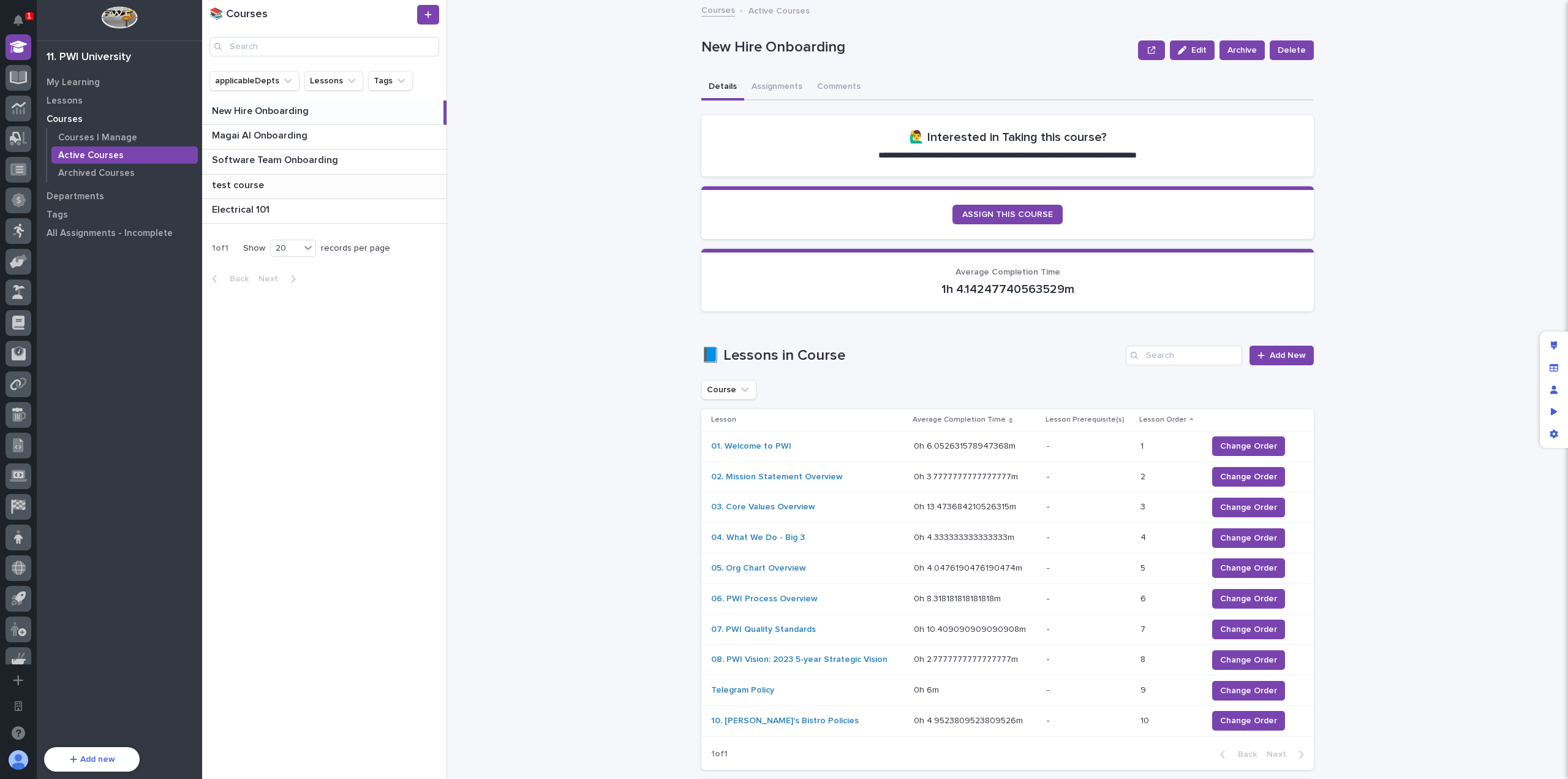
click at [400, 180] on p at bounding box center [327, 185] width 230 height 11
click at [393, 204] on p at bounding box center [327, 210] width 230 height 11
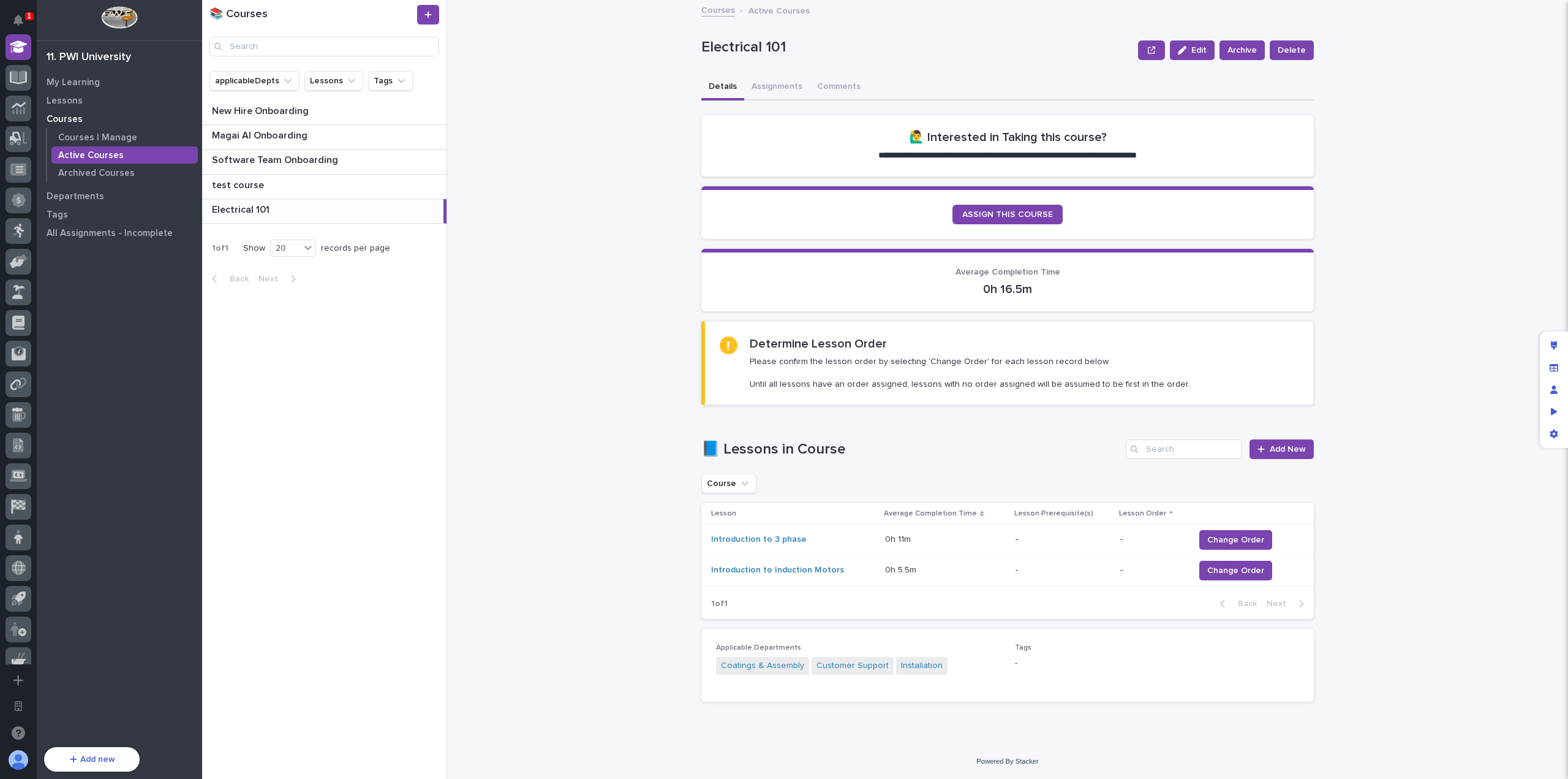
click at [552, 379] on div "**********" at bounding box center [1014, 389] width 1106 height 779
click at [763, 85] on button "Assignments" at bounding box center [777, 88] width 65 height 26
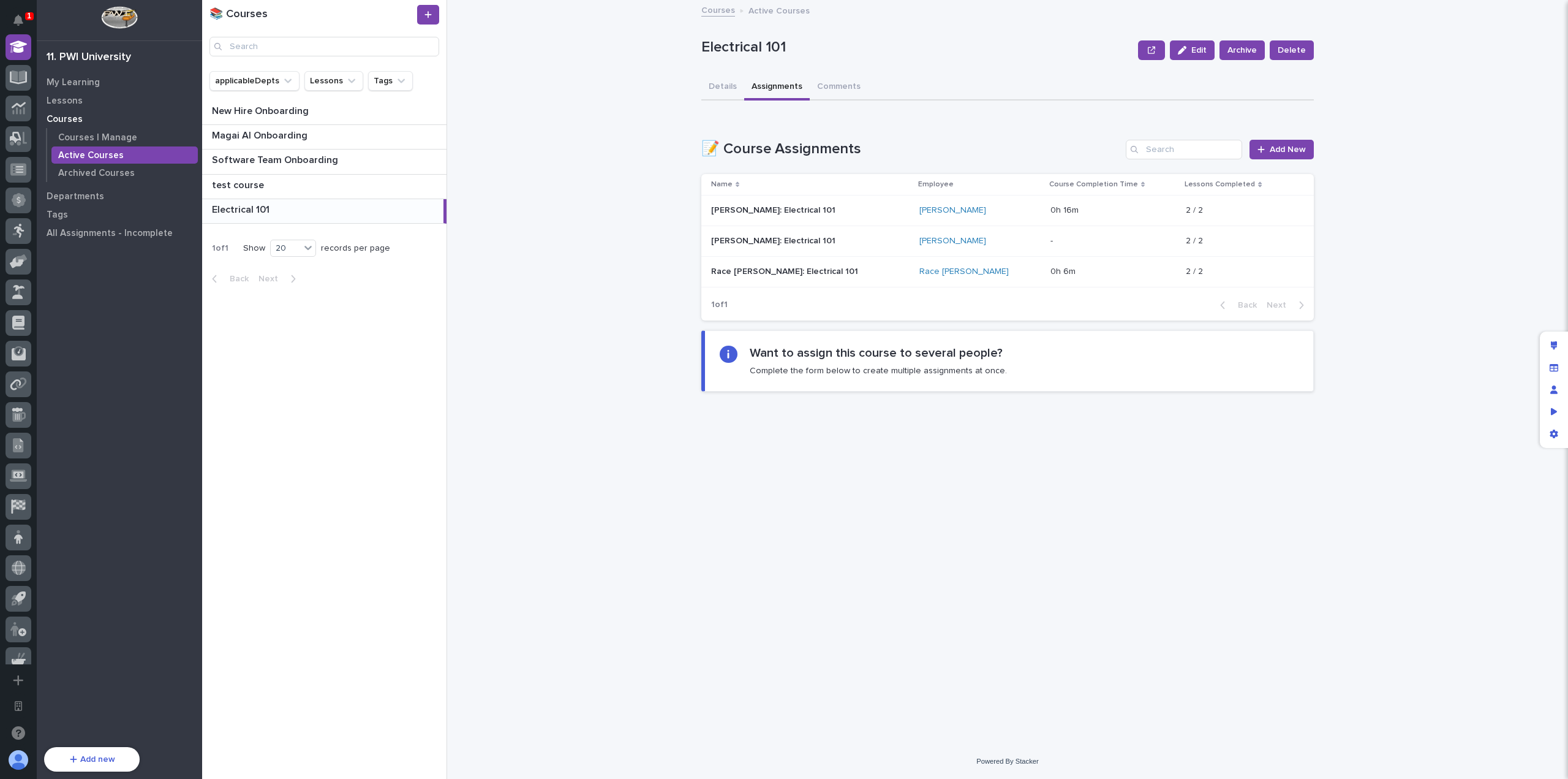
click at [575, 362] on div "**********" at bounding box center [1014, 389] width 1106 height 779
click at [1280, 150] on span "Add New" at bounding box center [1287, 149] width 36 height 9
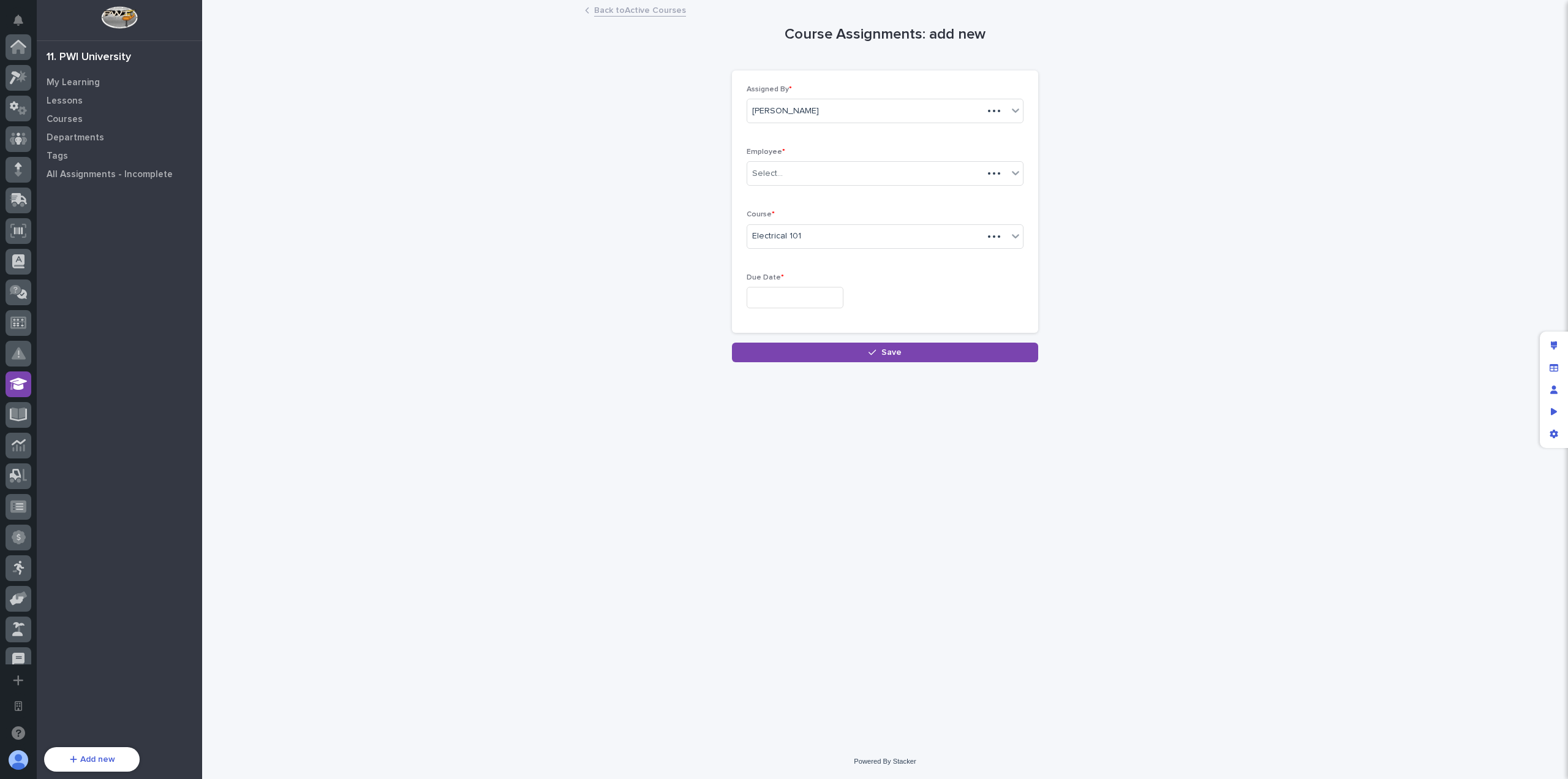
scroll to position [337, 0]
click at [838, 176] on div "Select..." at bounding box center [877, 173] width 260 height 20
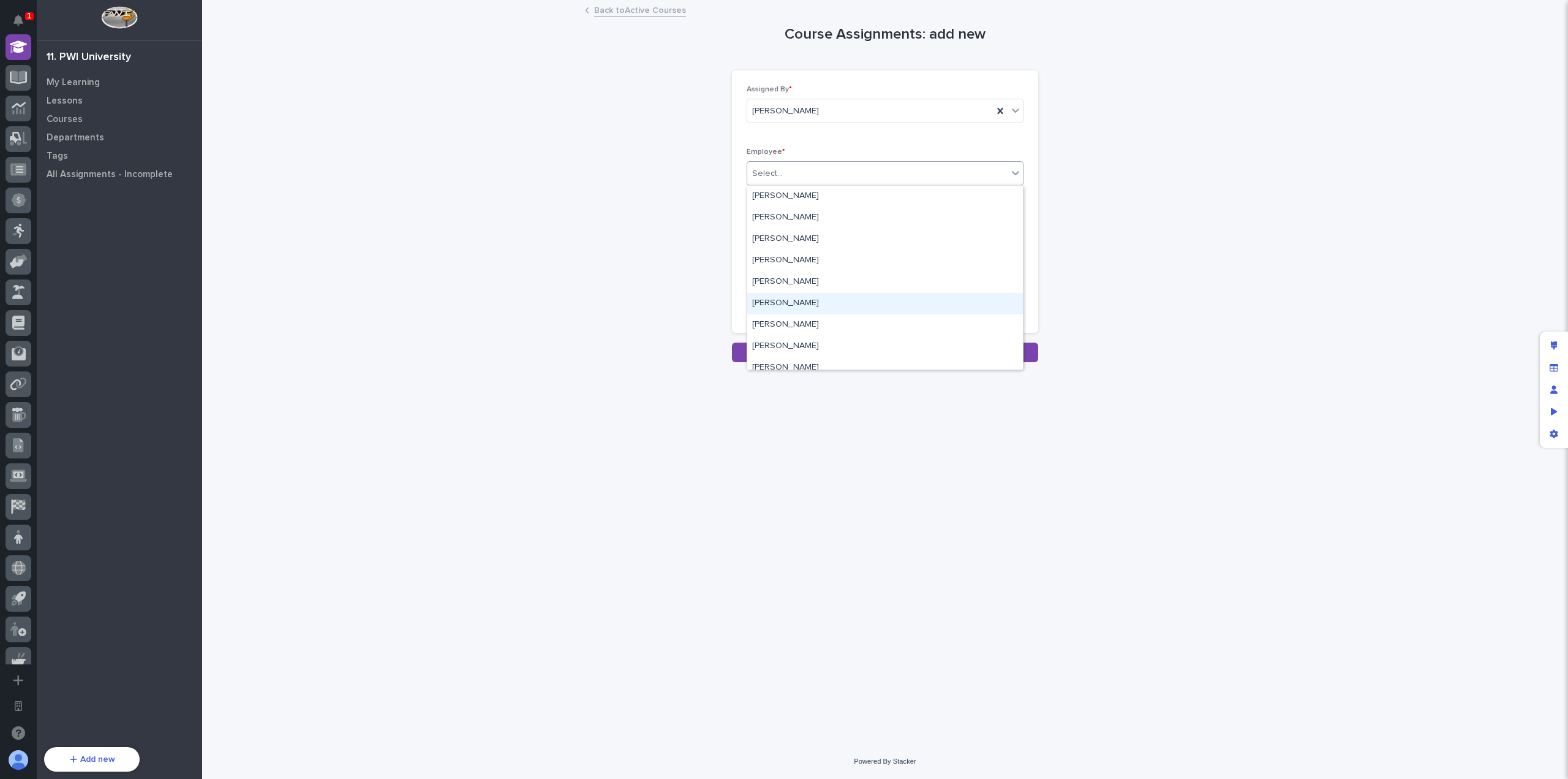
click at [828, 304] on div "Andy Johnston" at bounding box center [885, 303] width 276 height 21
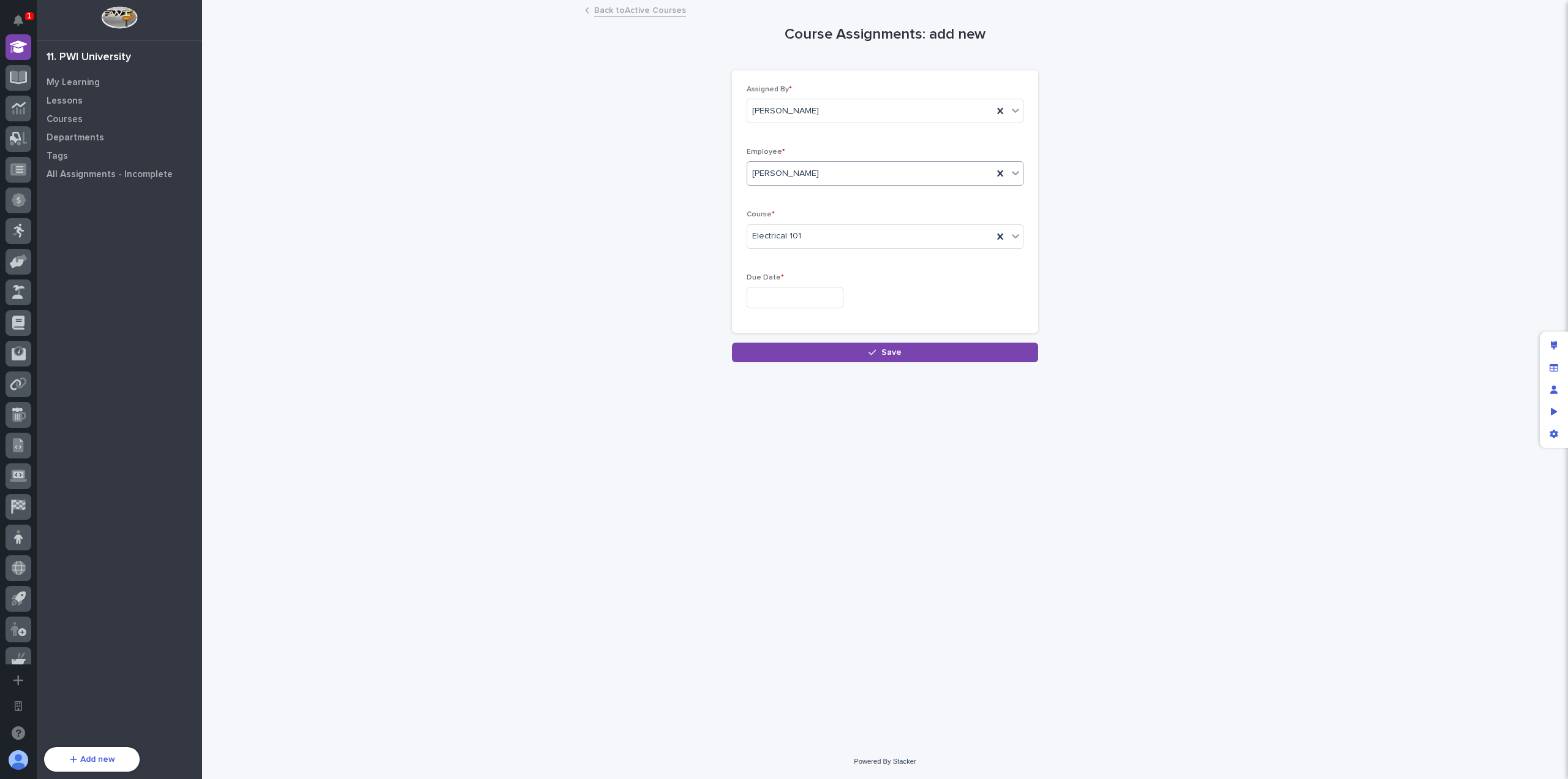
click at [843, 297] on input "text" at bounding box center [795, 297] width 96 height 21
click at [978, 279] on p "Due Date *" at bounding box center [885, 278] width 277 height 9
click at [665, 15] on link "Back to Active Courses" at bounding box center [640, 10] width 92 height 14
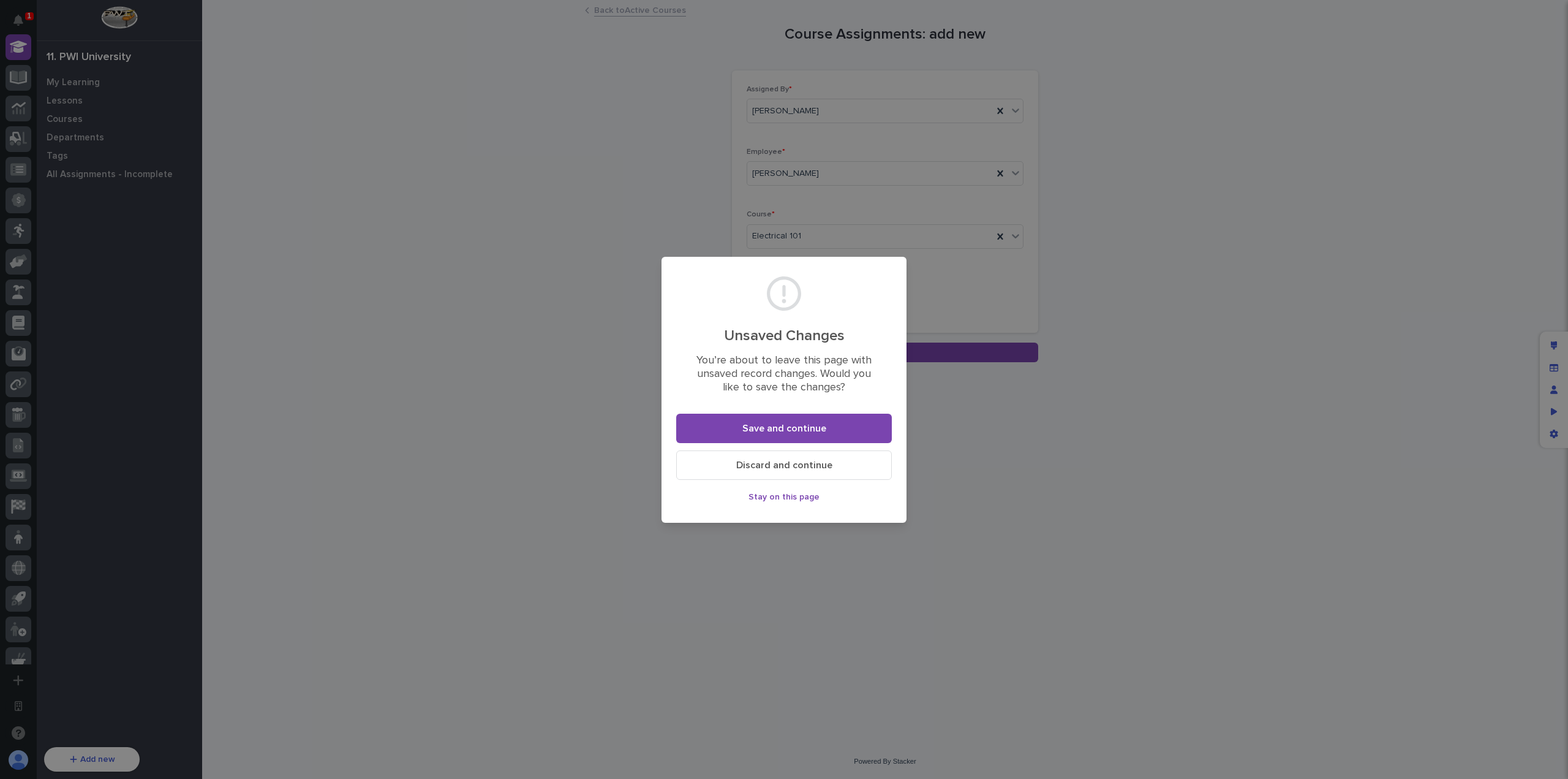
click at [800, 458] on button "Discard and continue" at bounding box center [784, 464] width 216 height 29
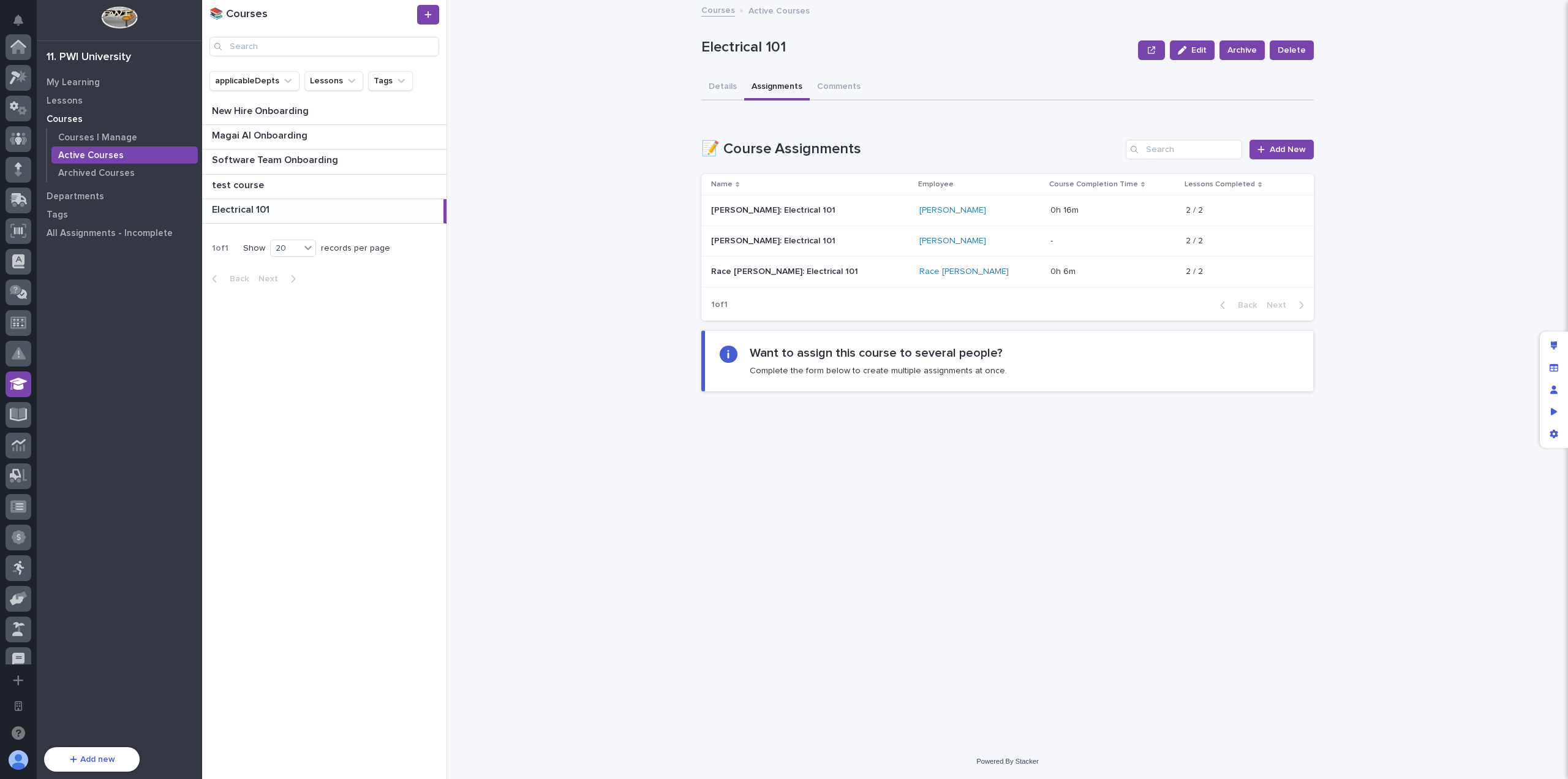
scroll to position [340, 0]
click at [634, 263] on div "**********" at bounding box center [1014, 389] width 1106 height 779
click at [631, 424] on div "**********" at bounding box center [1014, 389] width 1106 height 779
click at [554, 549] on div "**********" at bounding box center [1014, 389] width 1106 height 779
click at [95, 76] on div "My Learning" at bounding box center [119, 81] width 159 height 17
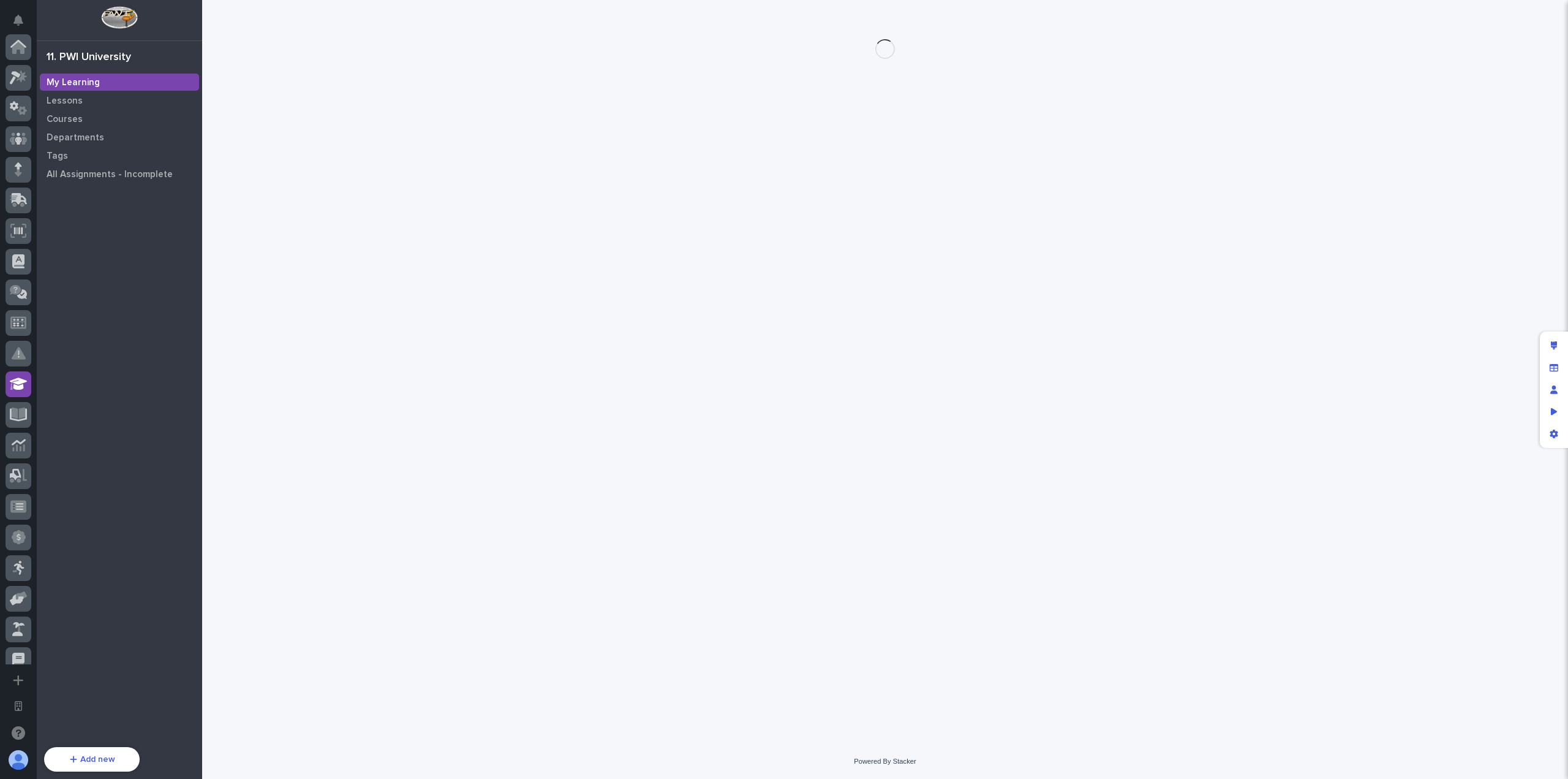
scroll to position [337, 0]
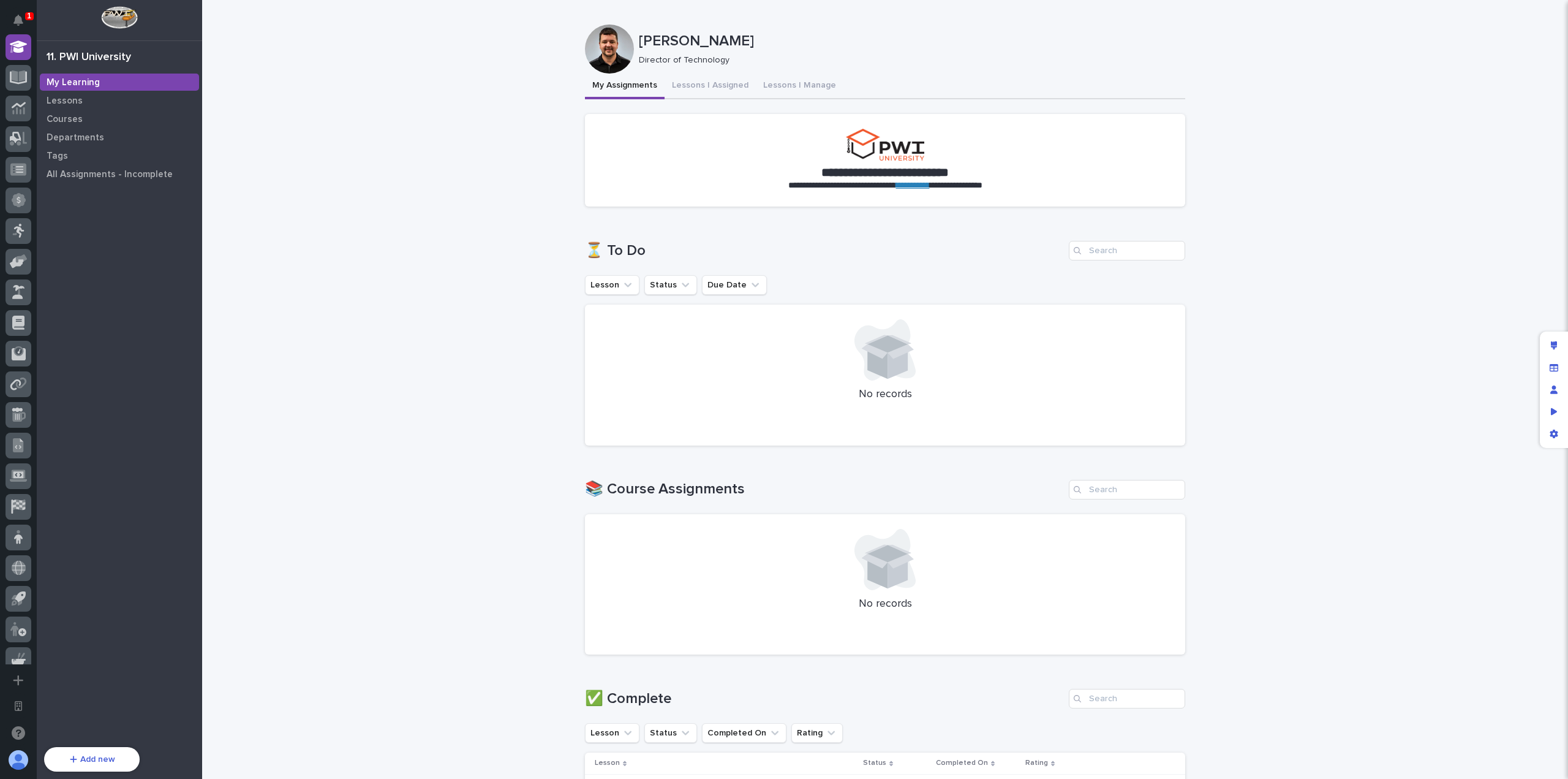
click at [330, 118] on div "**********" at bounding box center [885, 688] width 1366 height 1377
click at [702, 87] on button "Lessons I Assigned" at bounding box center [710, 86] width 91 height 26
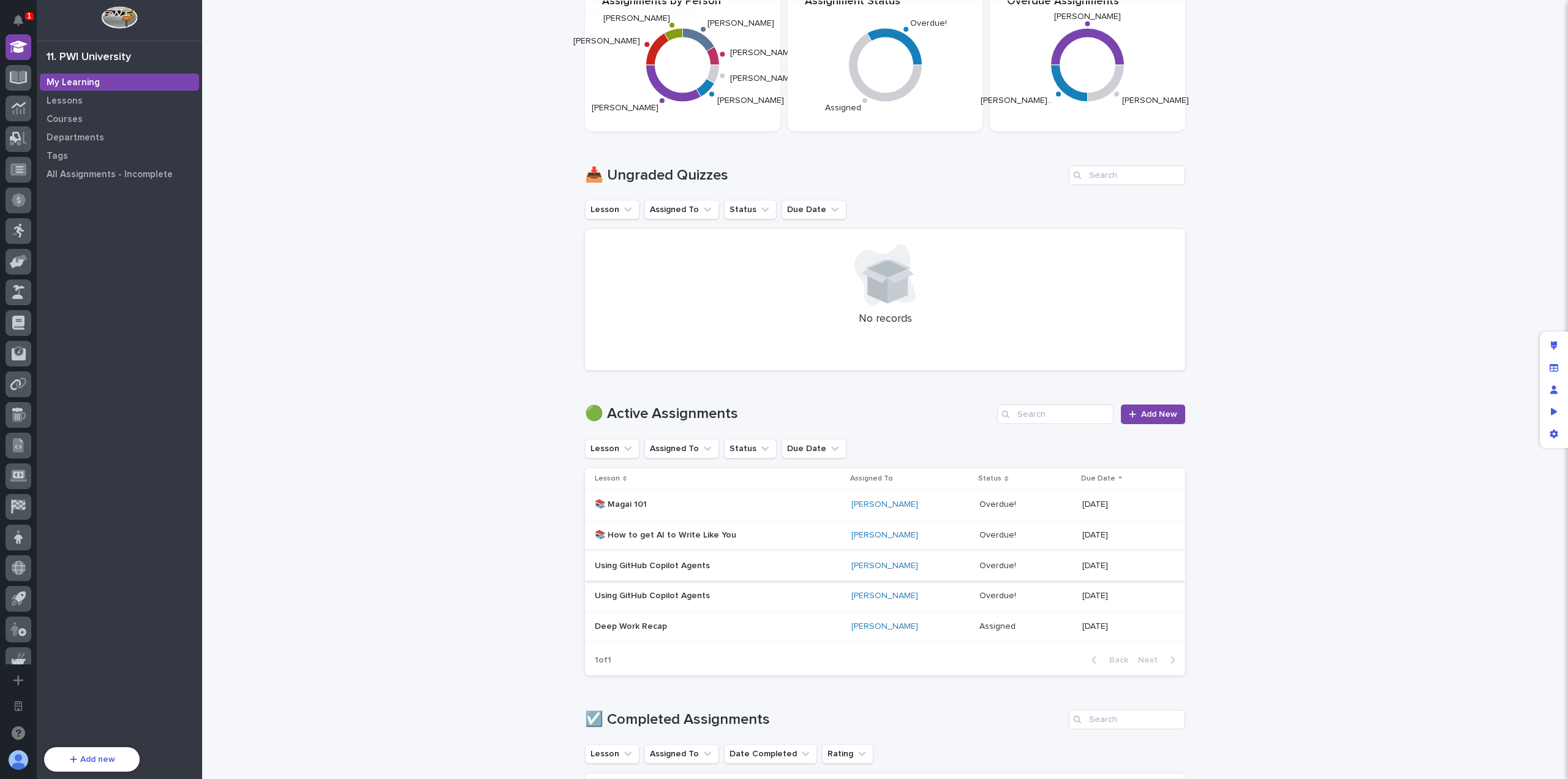
scroll to position [306, 0]
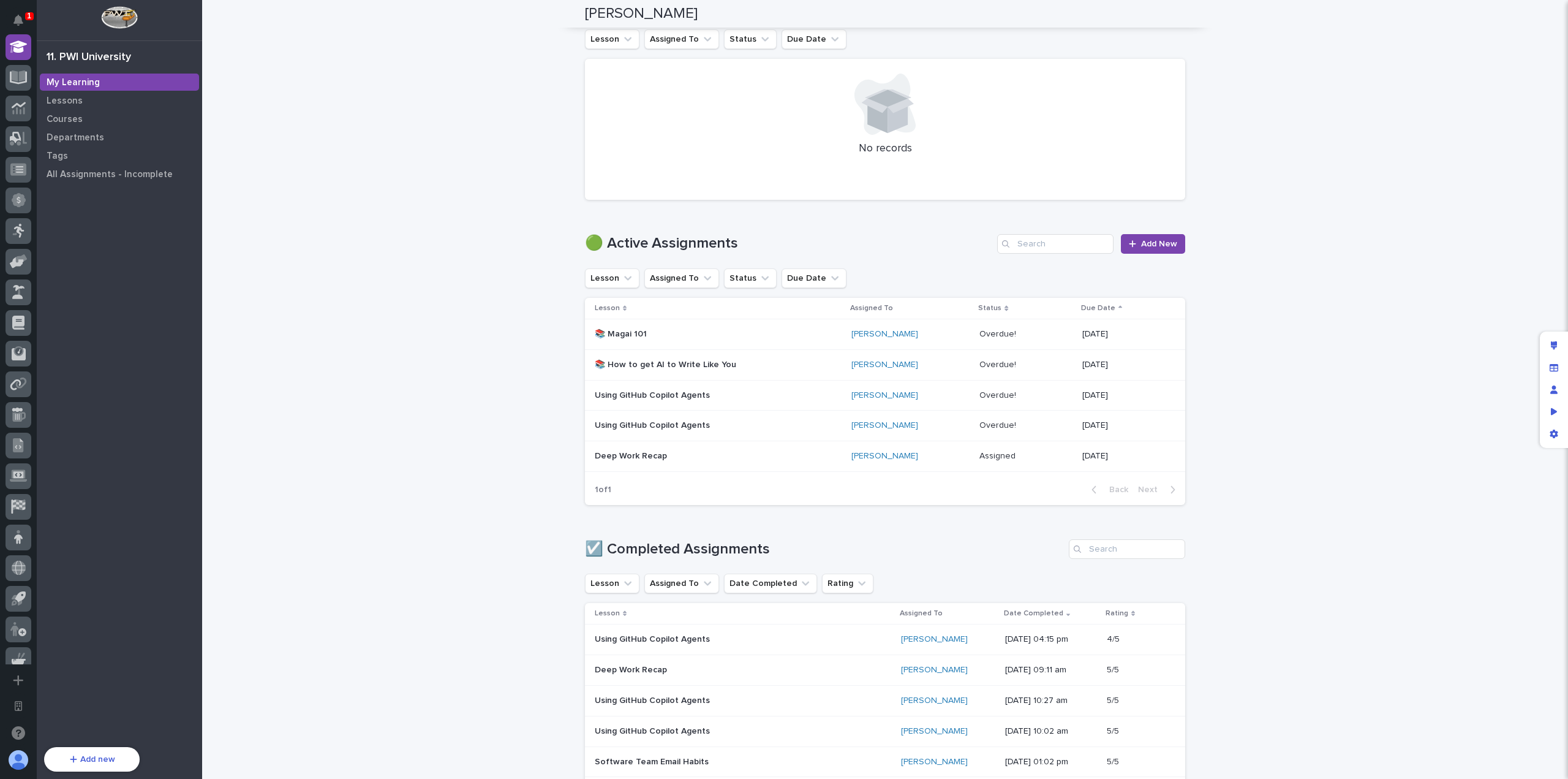
drag, startPoint x: 514, startPoint y: 298, endPoint x: 523, endPoint y: 312, distance: 16.6
click at [514, 298] on div "Loading... Saving… Loading... Saving… Jeff Miller Jeff Miller Director of Techn…" at bounding box center [885, 714] width 1366 height 2041
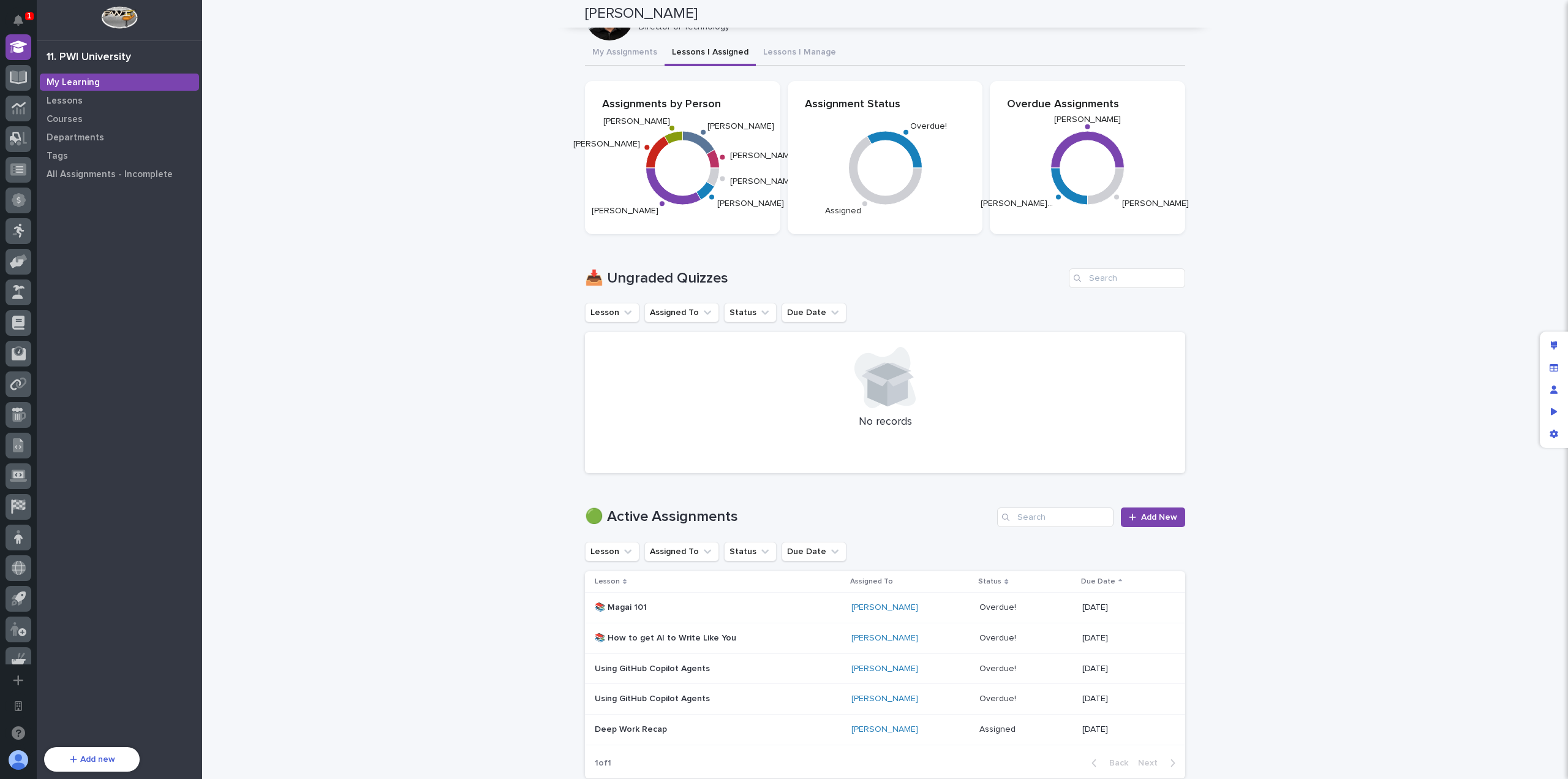
scroll to position [0, 0]
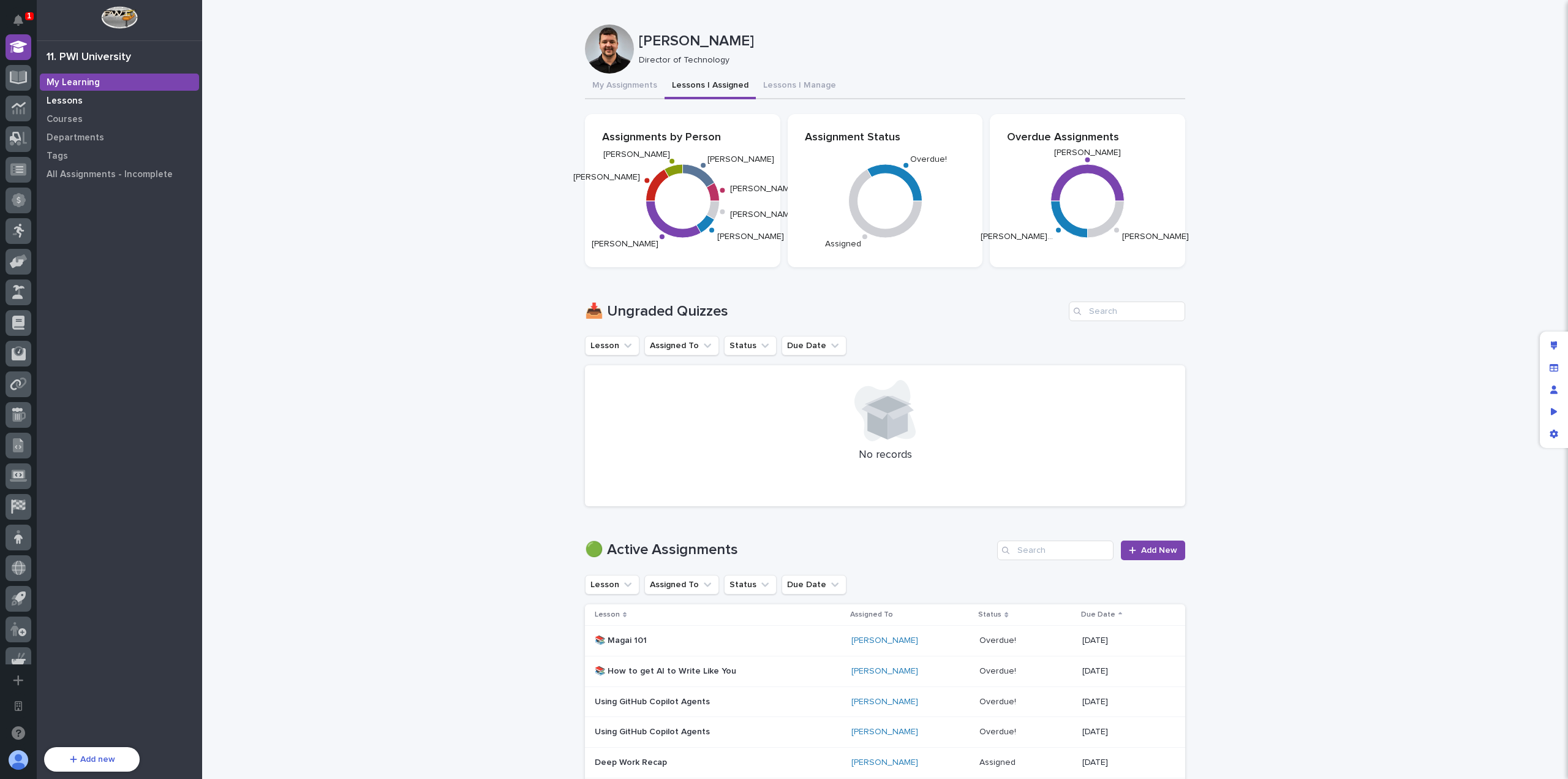
click at [80, 103] on div "Lessons" at bounding box center [119, 100] width 159 height 17
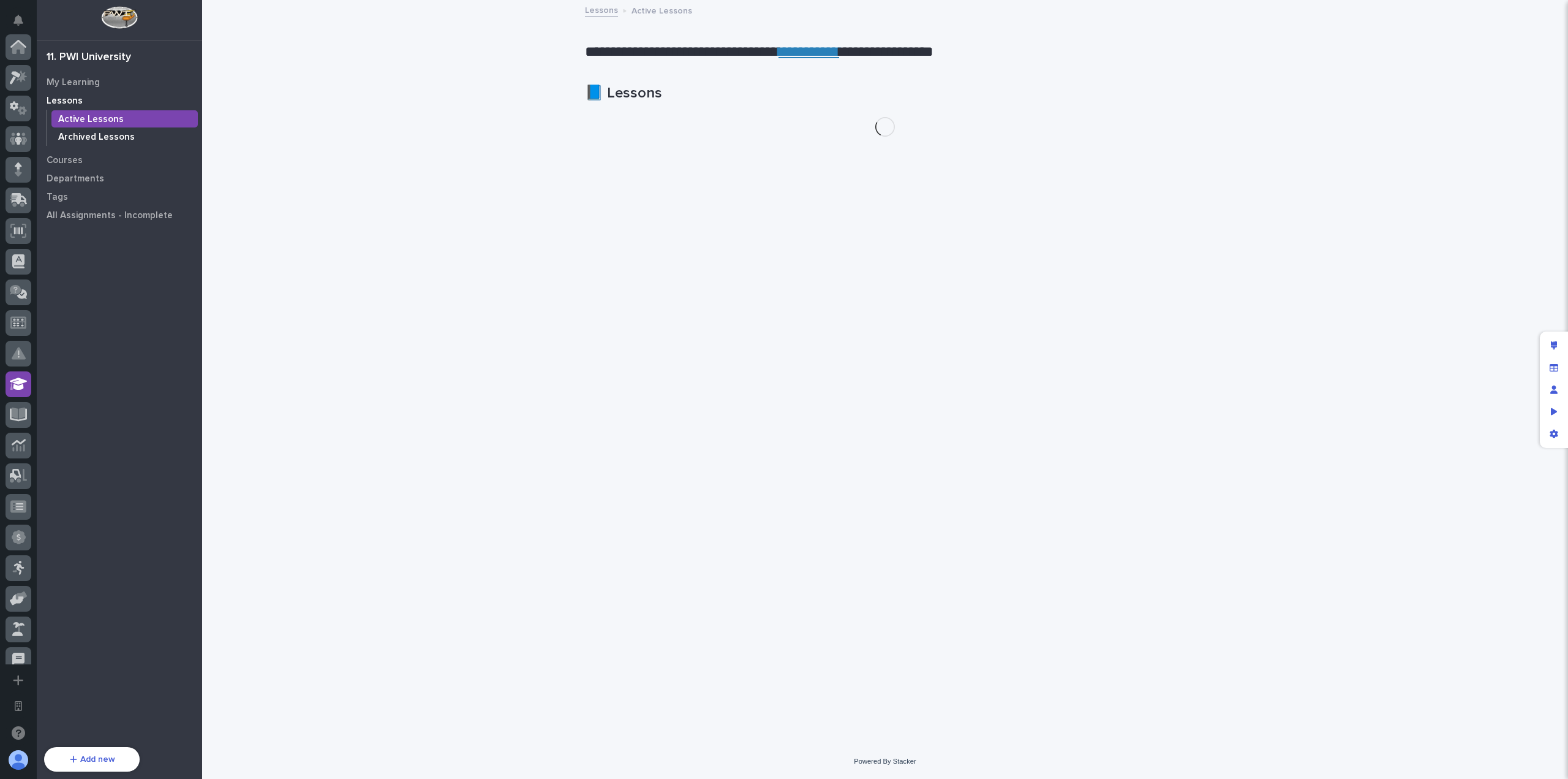
scroll to position [337, 0]
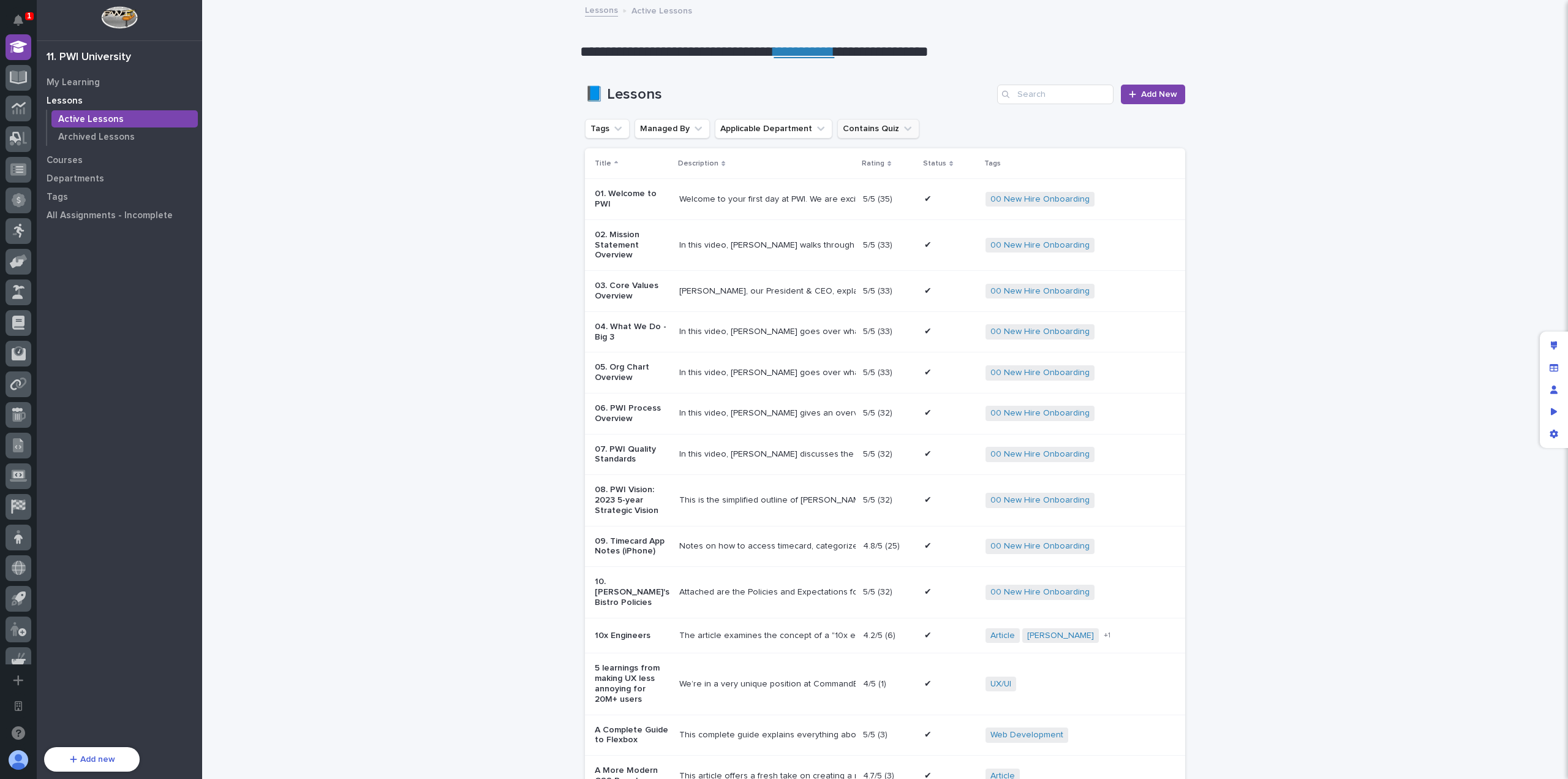
click at [868, 128] on button "Contains Quiz" at bounding box center [878, 128] width 82 height 19
click at [890, 186] on p "is checked" at bounding box center [913, 183] width 123 height 9
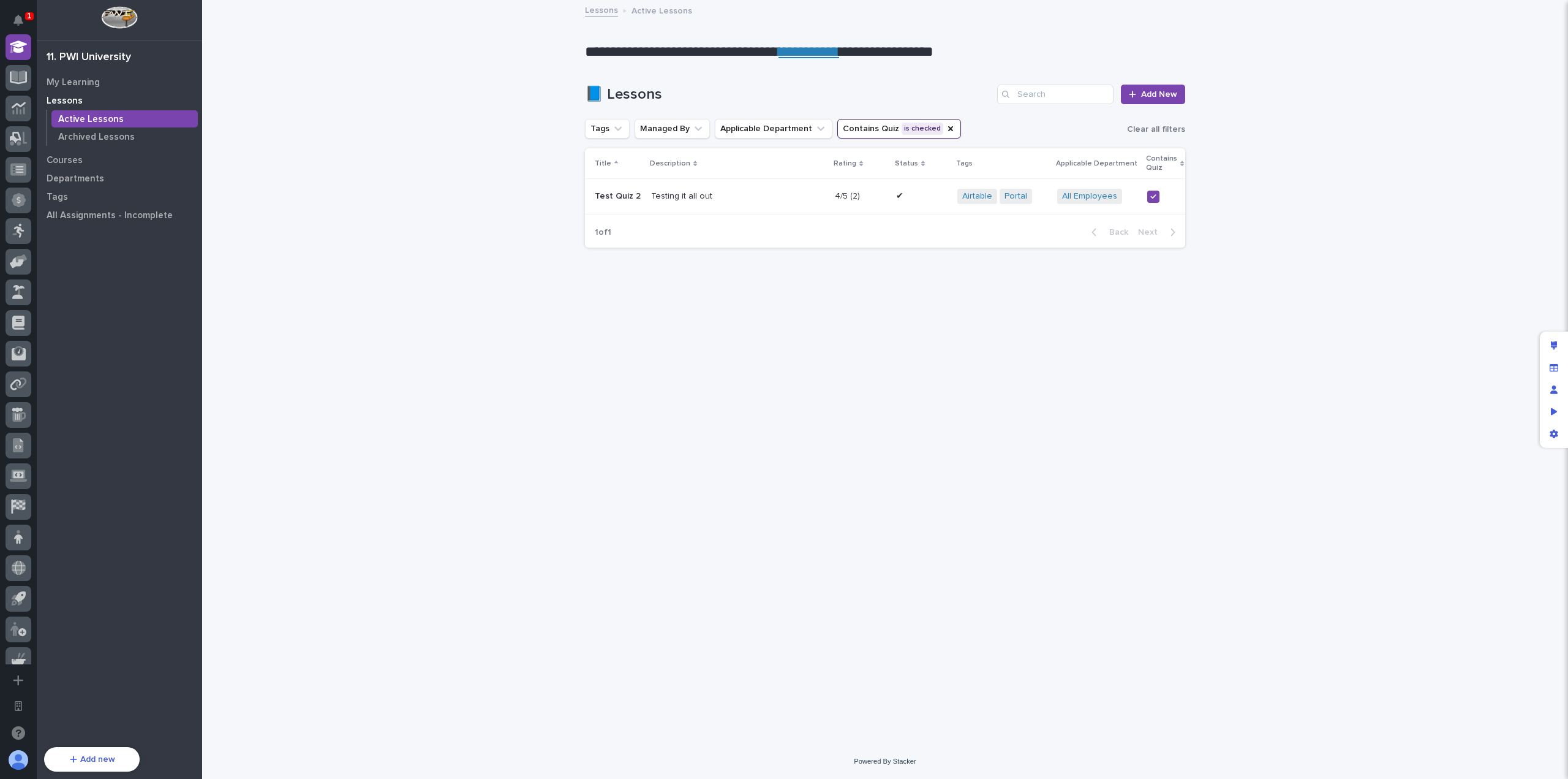
click at [765, 196] on p at bounding box center [737, 196] width 174 height 11
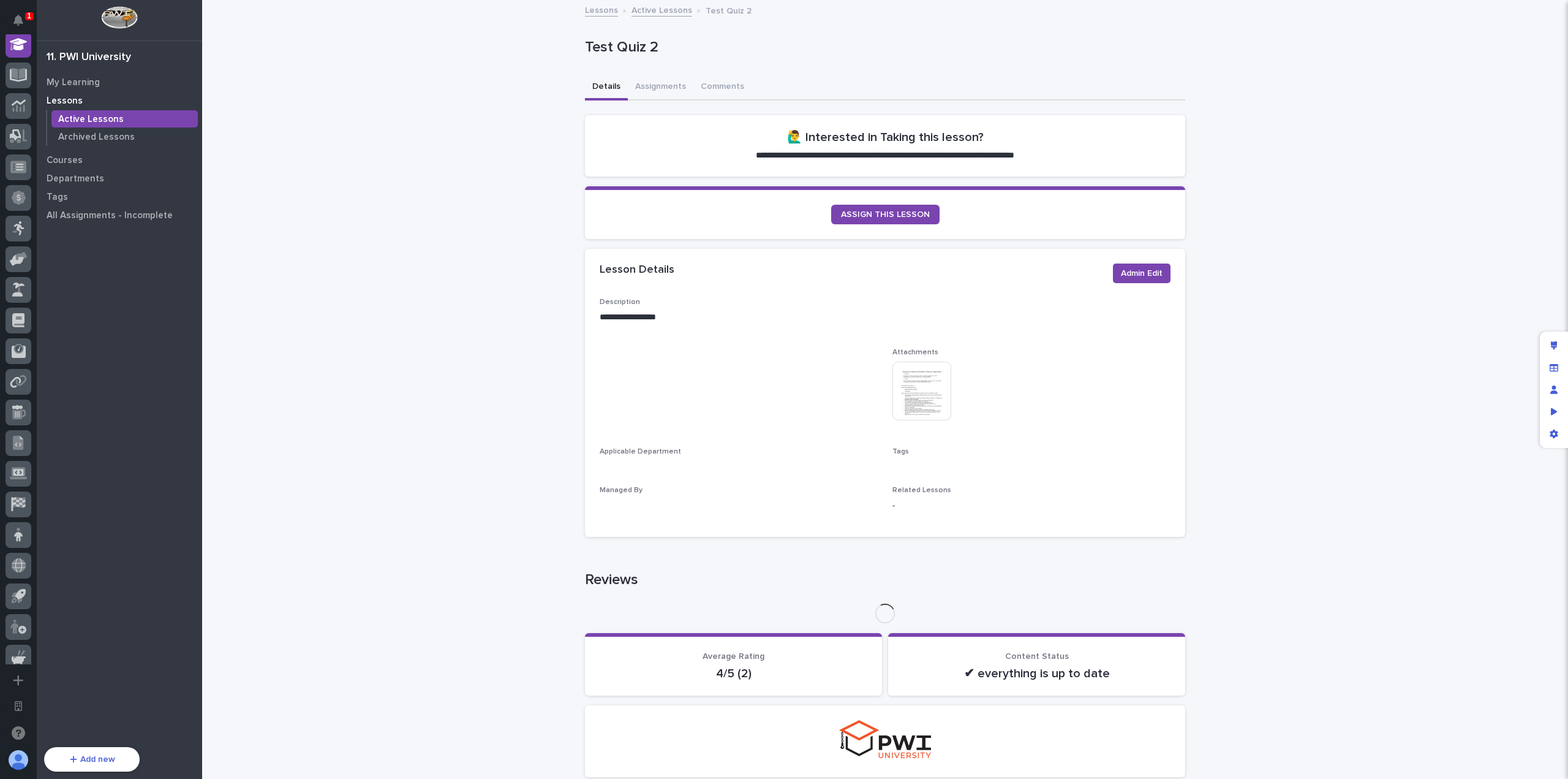
scroll to position [337, 0]
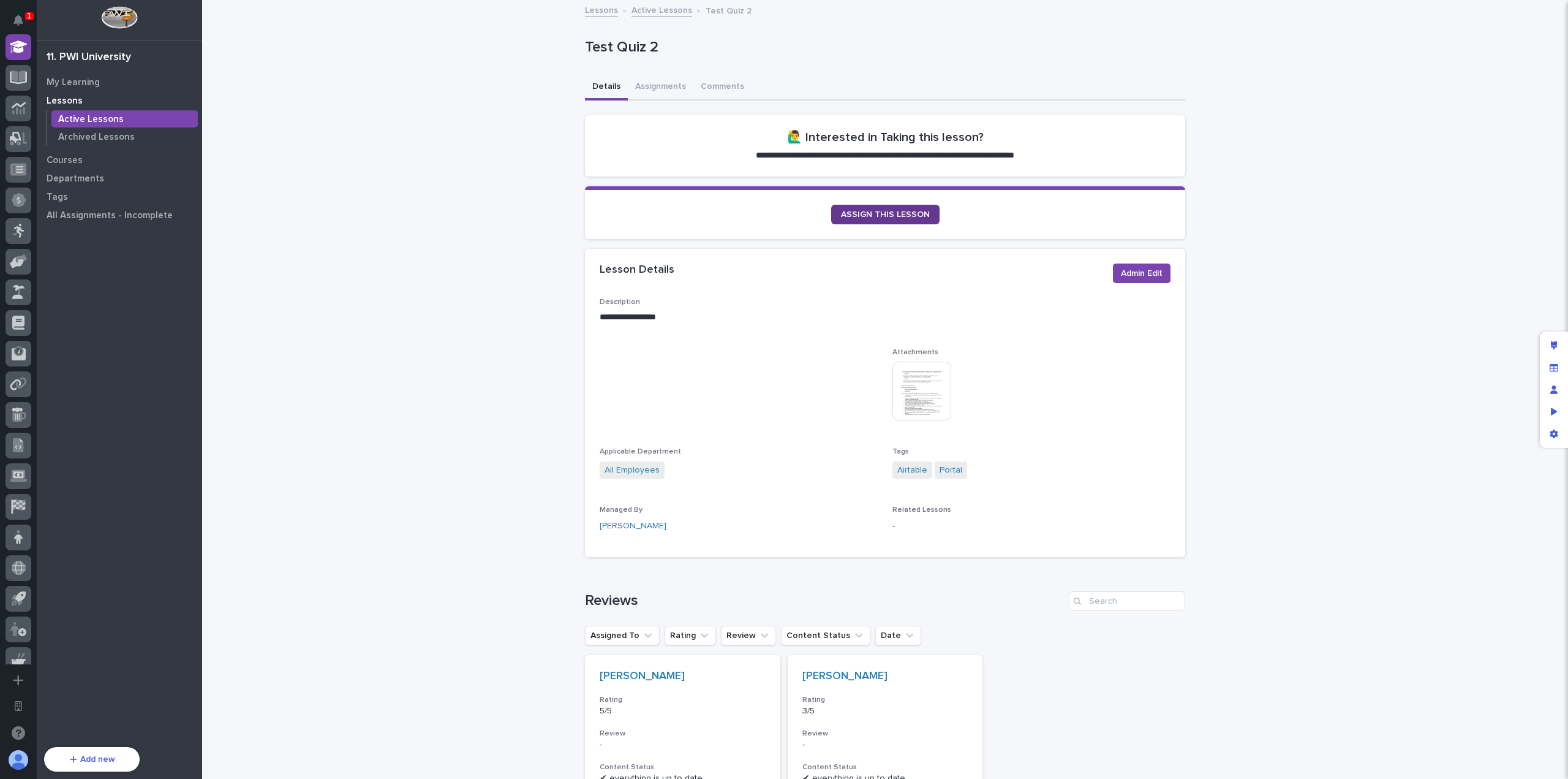
click at [870, 213] on span "ASSIGN THIS LESSON" at bounding box center [885, 215] width 88 height 9
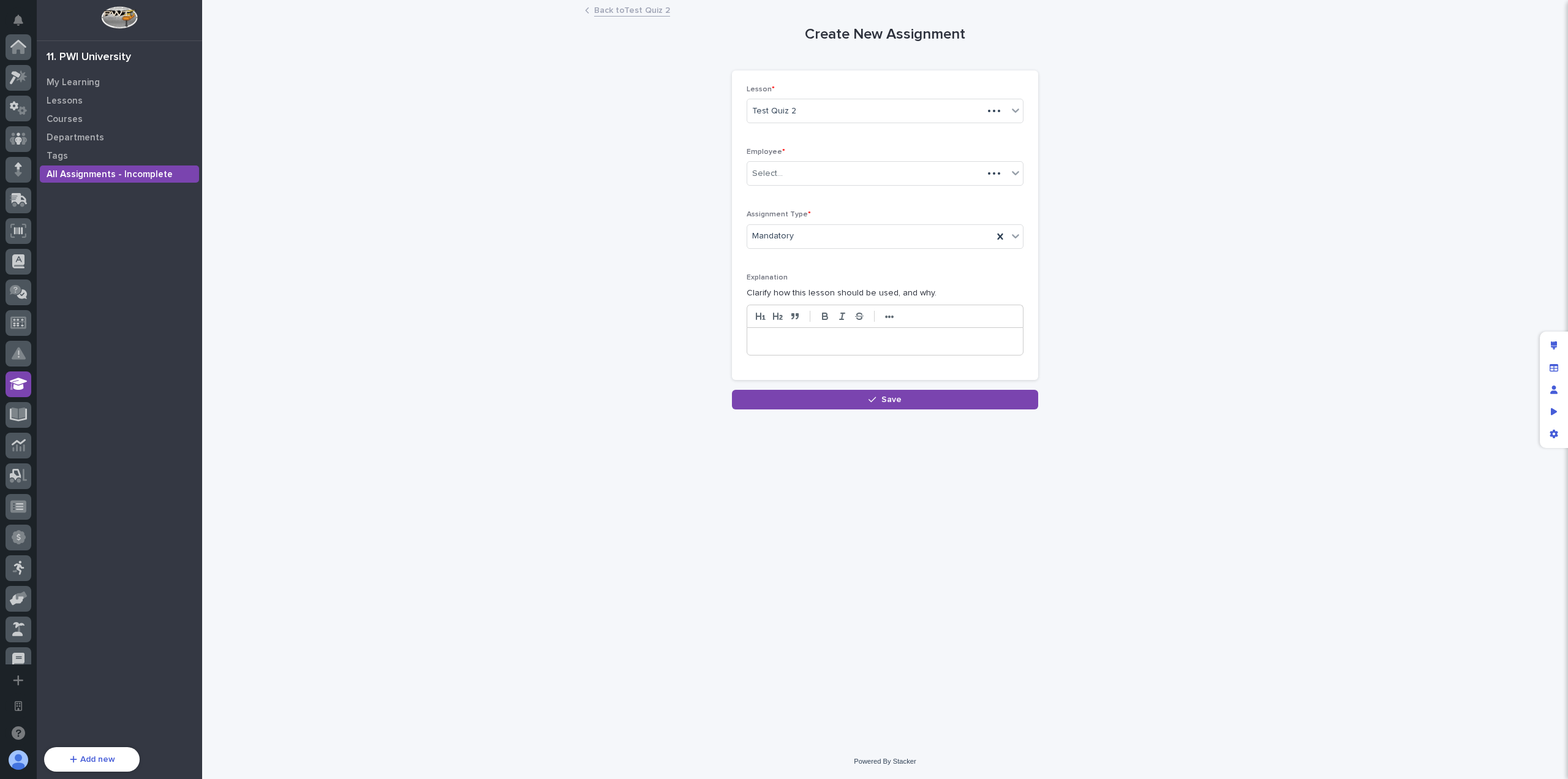
scroll to position [337, 0]
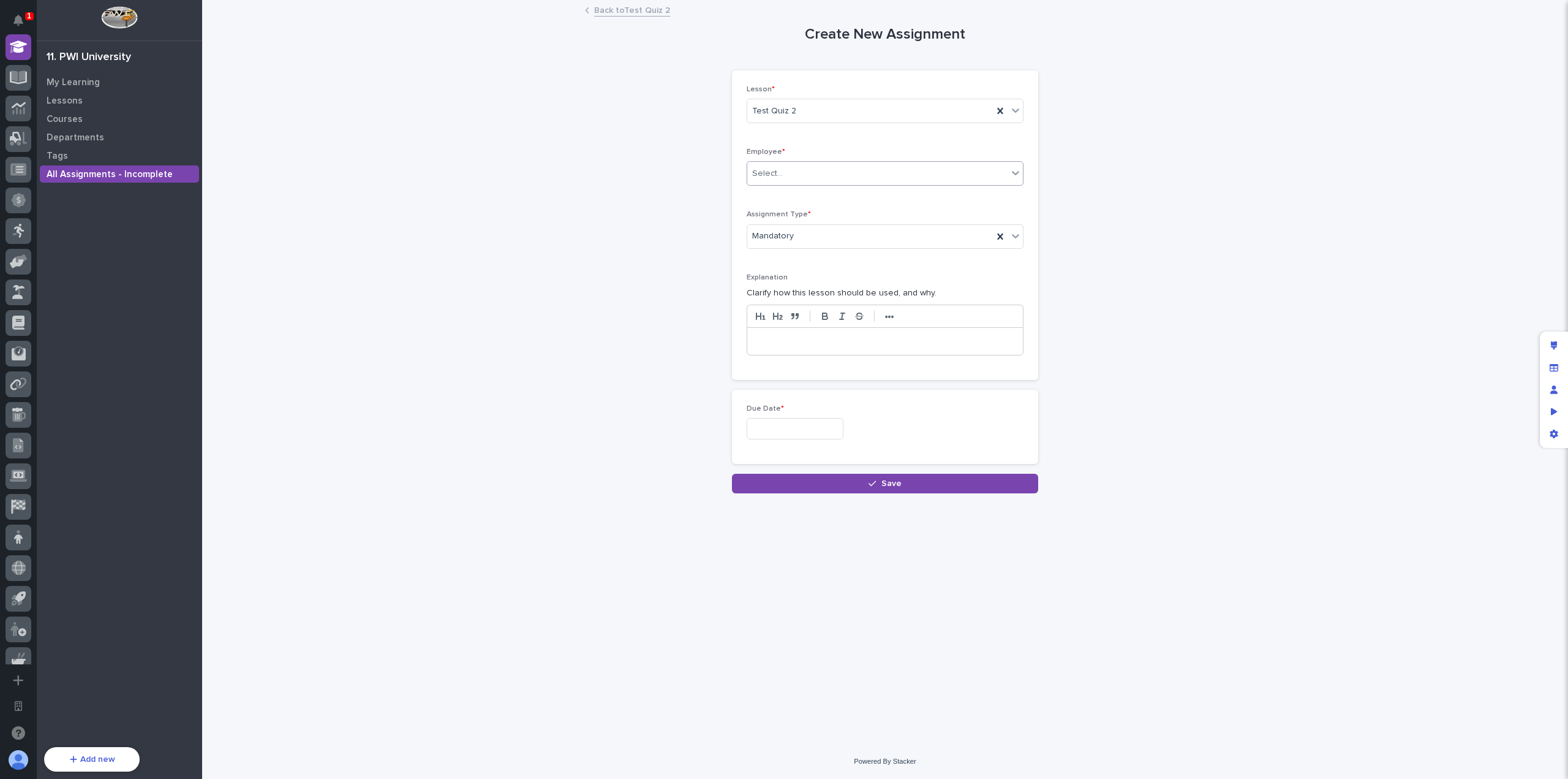
click at [802, 164] on div "Select..." at bounding box center [877, 173] width 260 height 20
type input "****"
click at [802, 235] on div "[PERSON_NAME]" at bounding box center [885, 239] width 276 height 21
click at [822, 426] on input "text" at bounding box center [795, 429] width 96 height 21
click at [806, 361] on div "28" at bounding box center [811, 366] width 17 height 17
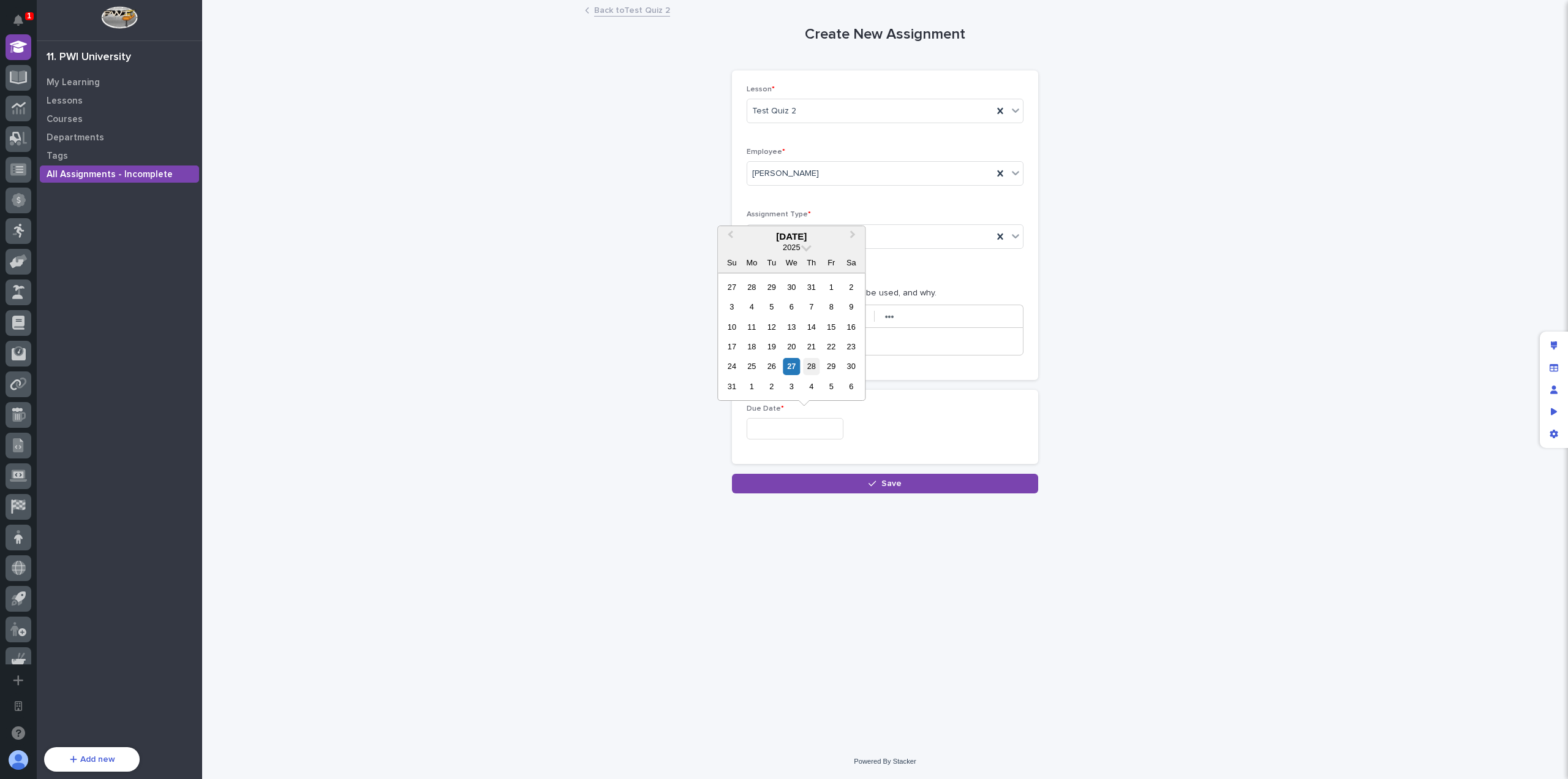
type input "**********"
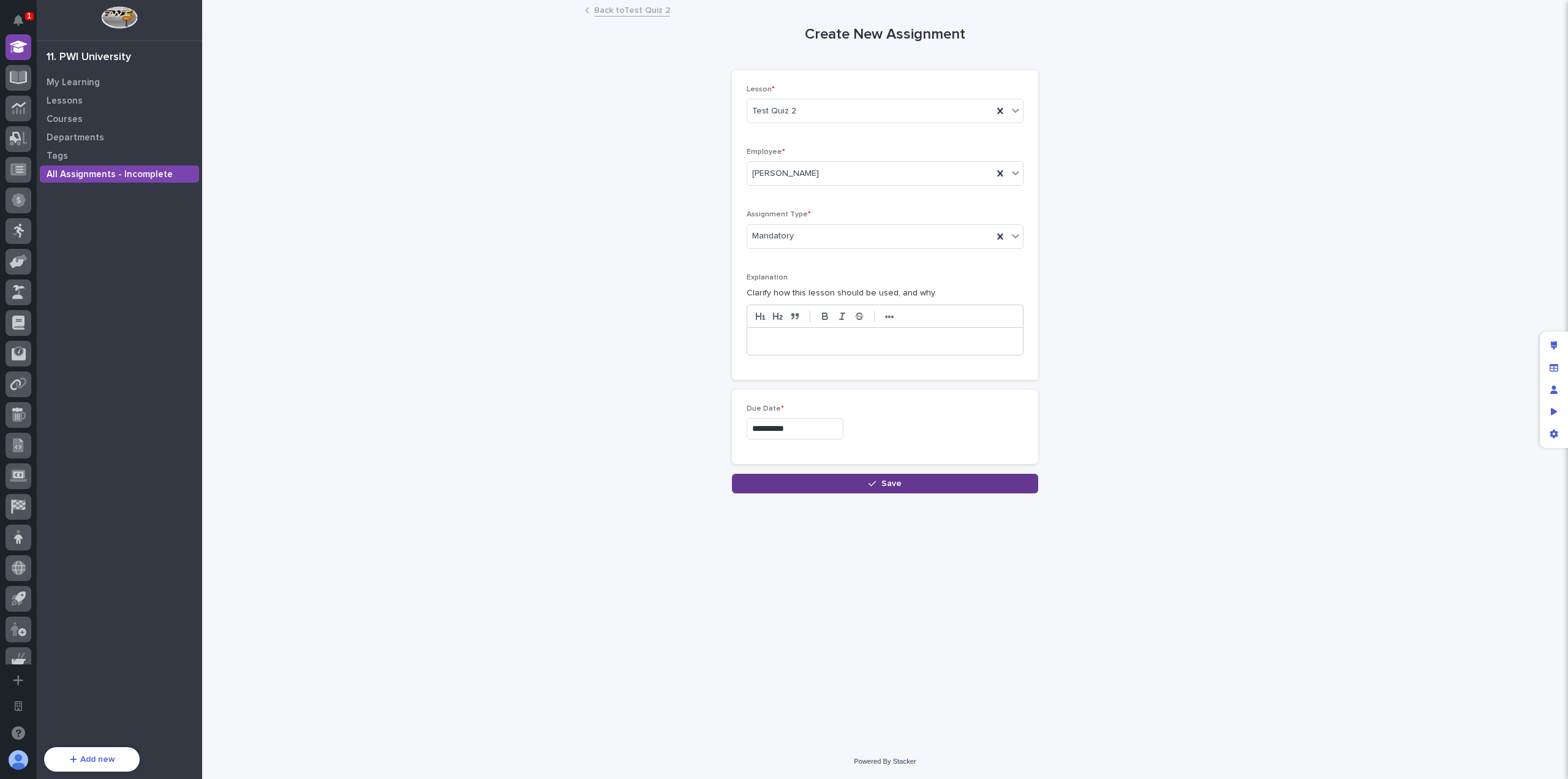
click at [868, 477] on button "Save" at bounding box center [885, 484] width 306 height 19
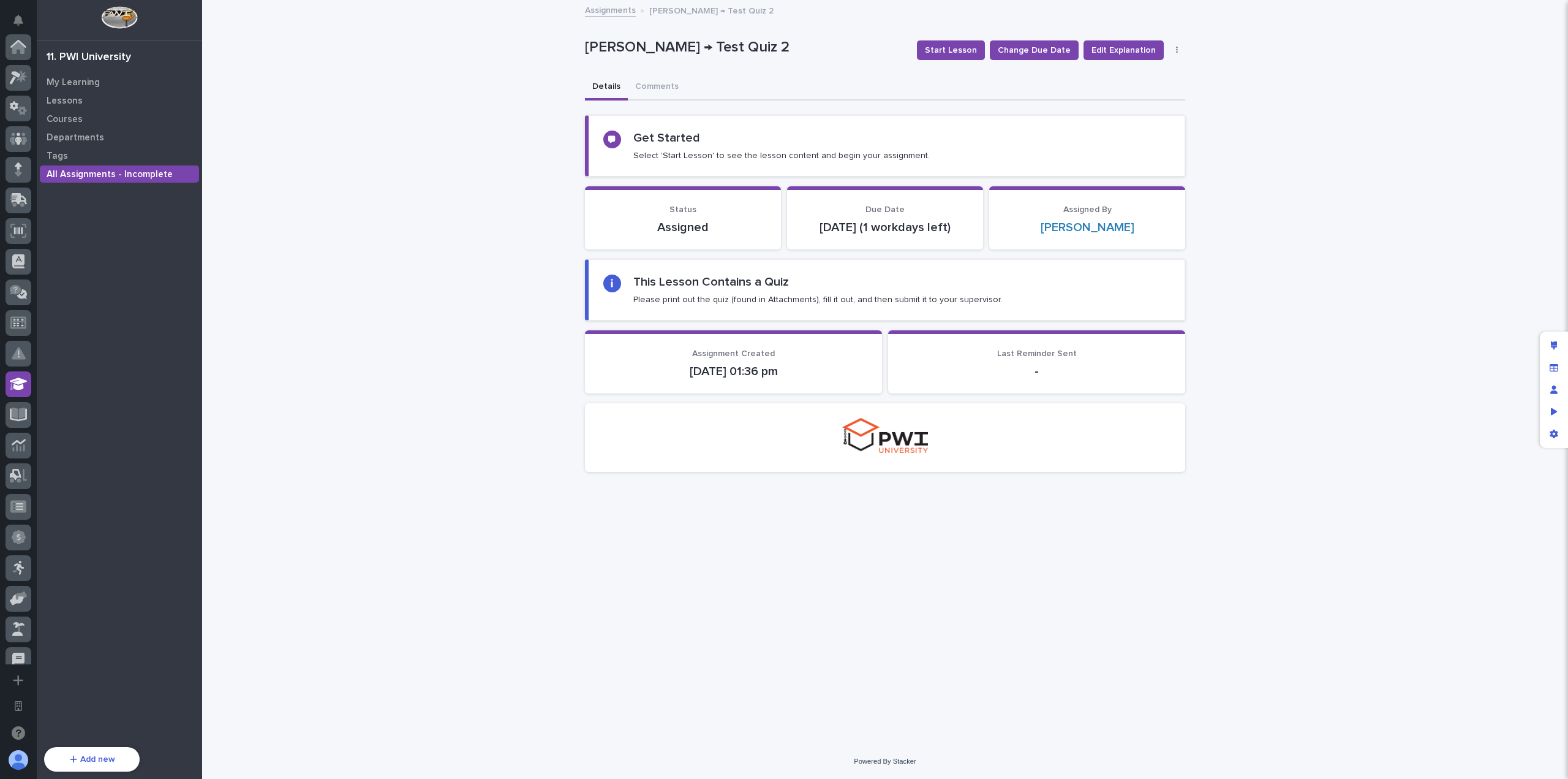
scroll to position [337, 0]
click at [85, 80] on p "My Learning" at bounding box center [73, 82] width 53 height 11
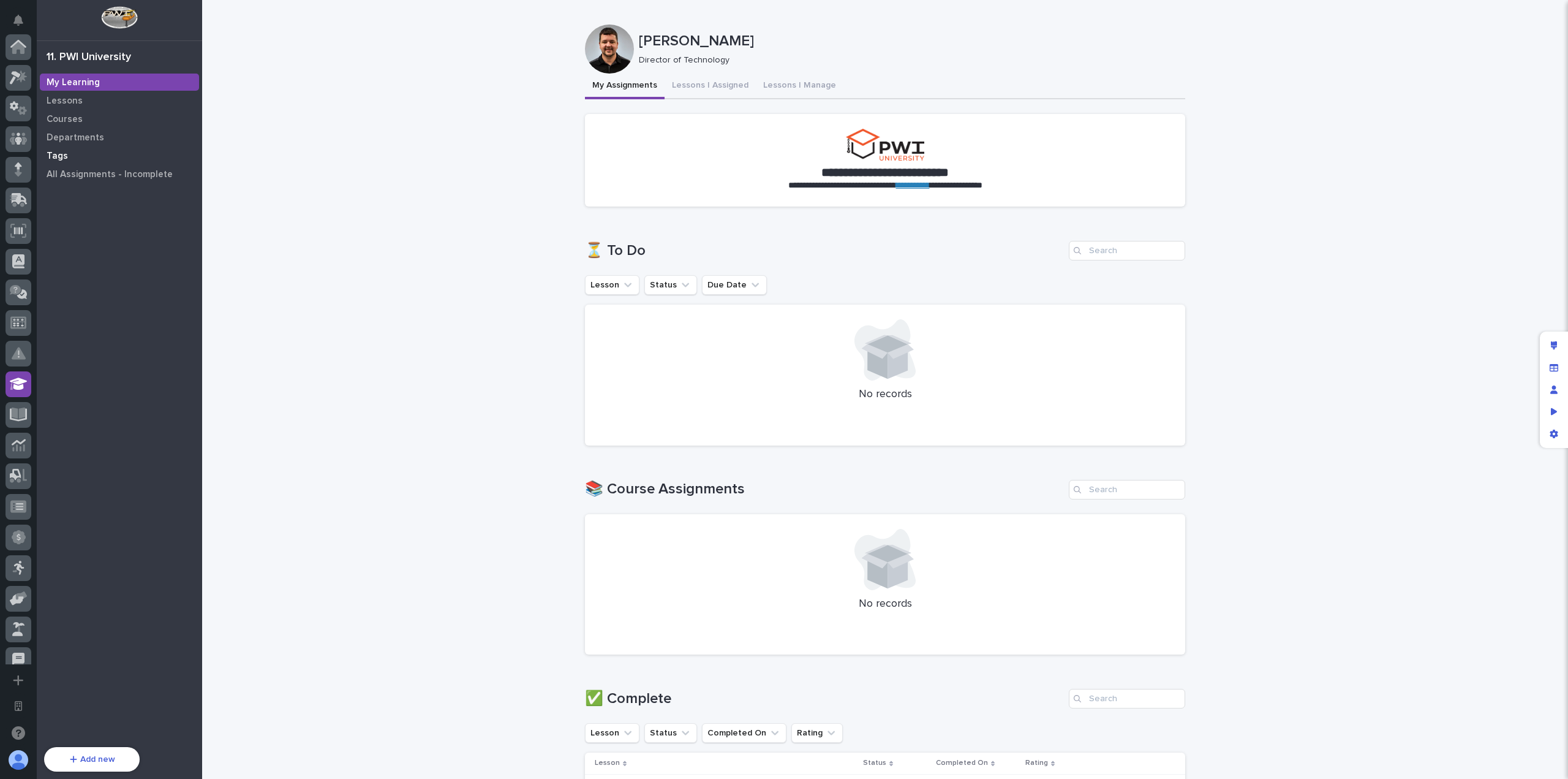
scroll to position [337, 0]
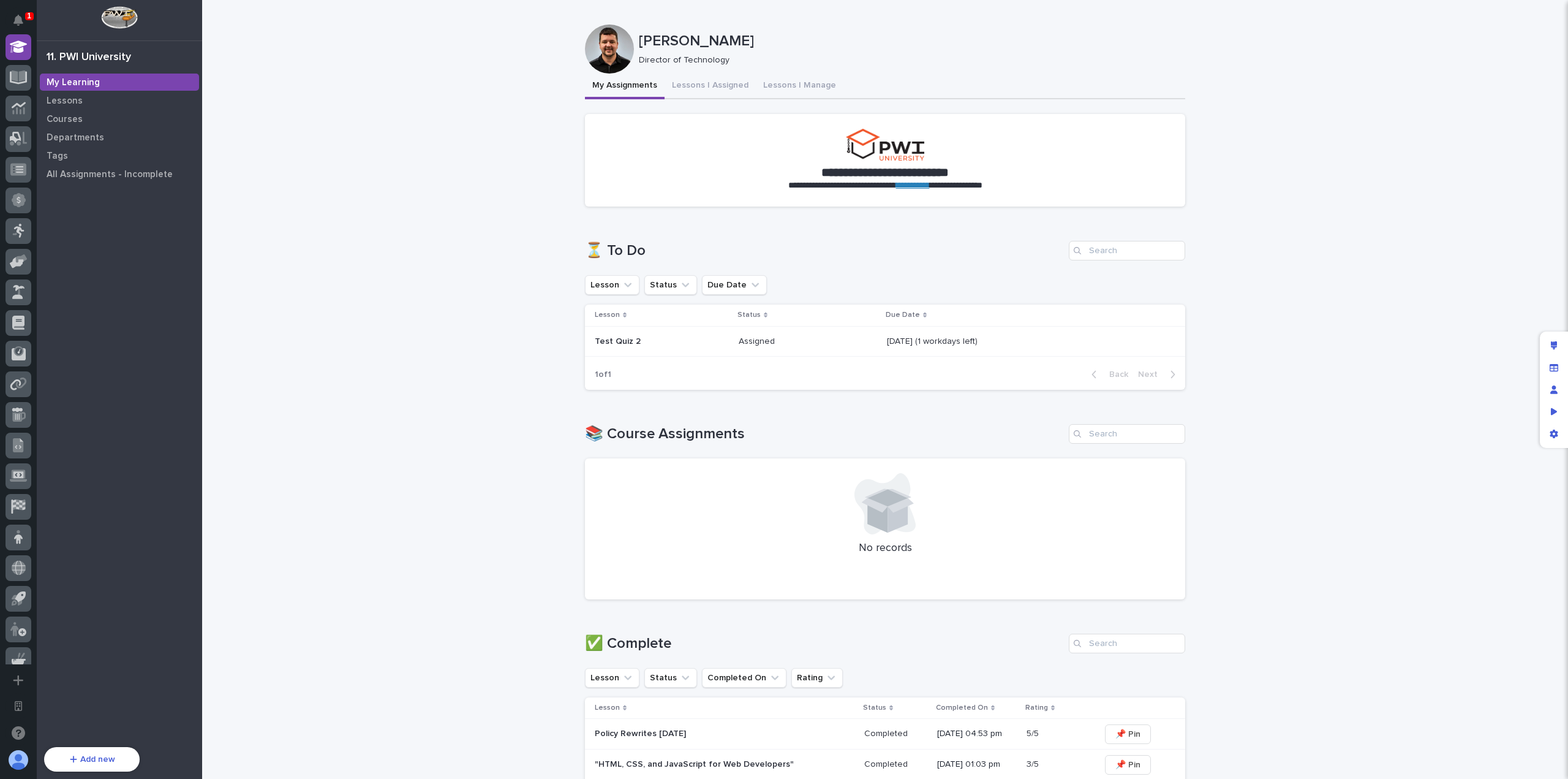
click at [621, 342] on p "Test Quiz 2" at bounding box center [662, 341] width 134 height 11
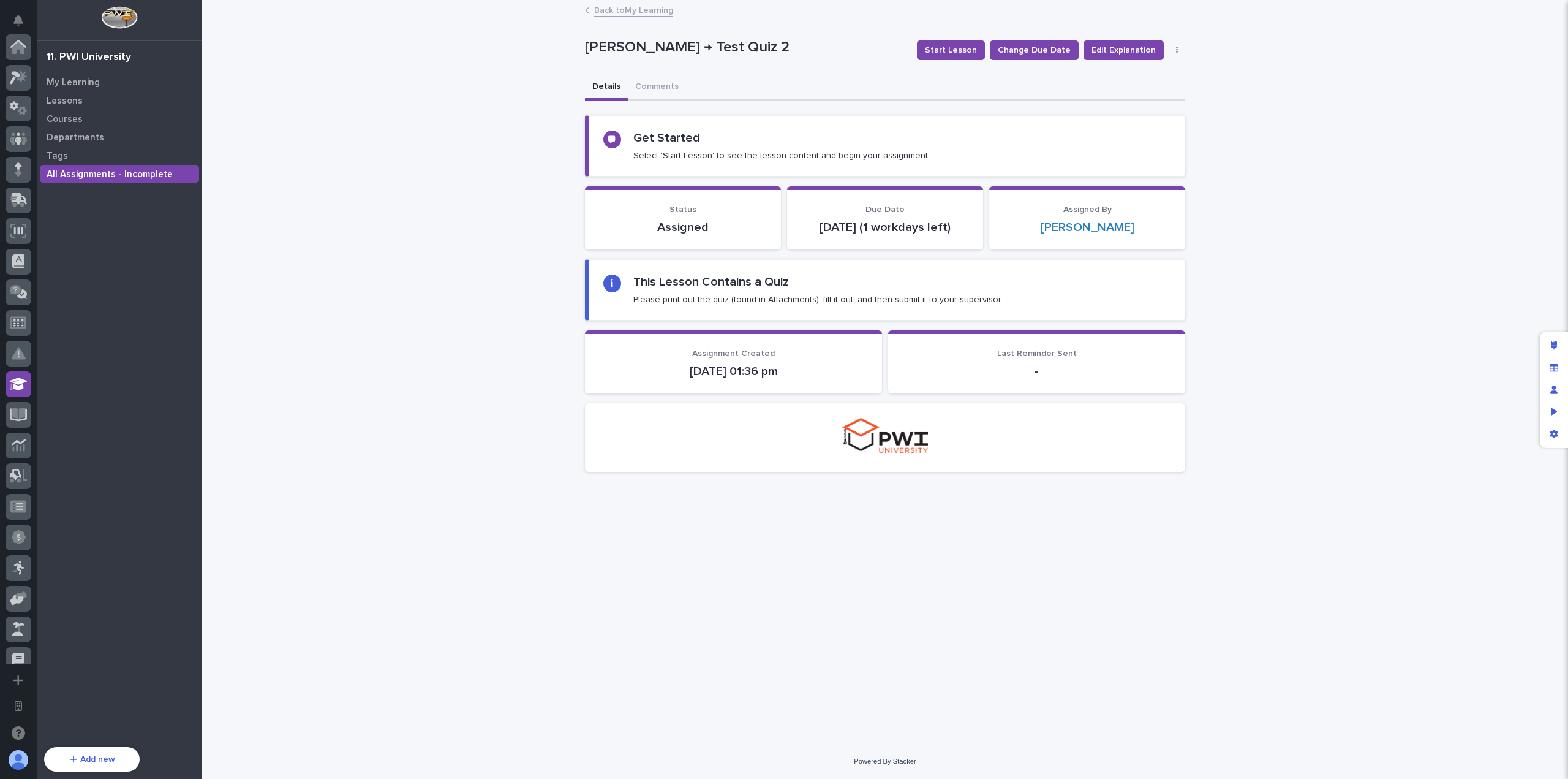
scroll to position [337, 0]
click at [954, 53] on span "Start Lesson" at bounding box center [950, 50] width 52 height 12
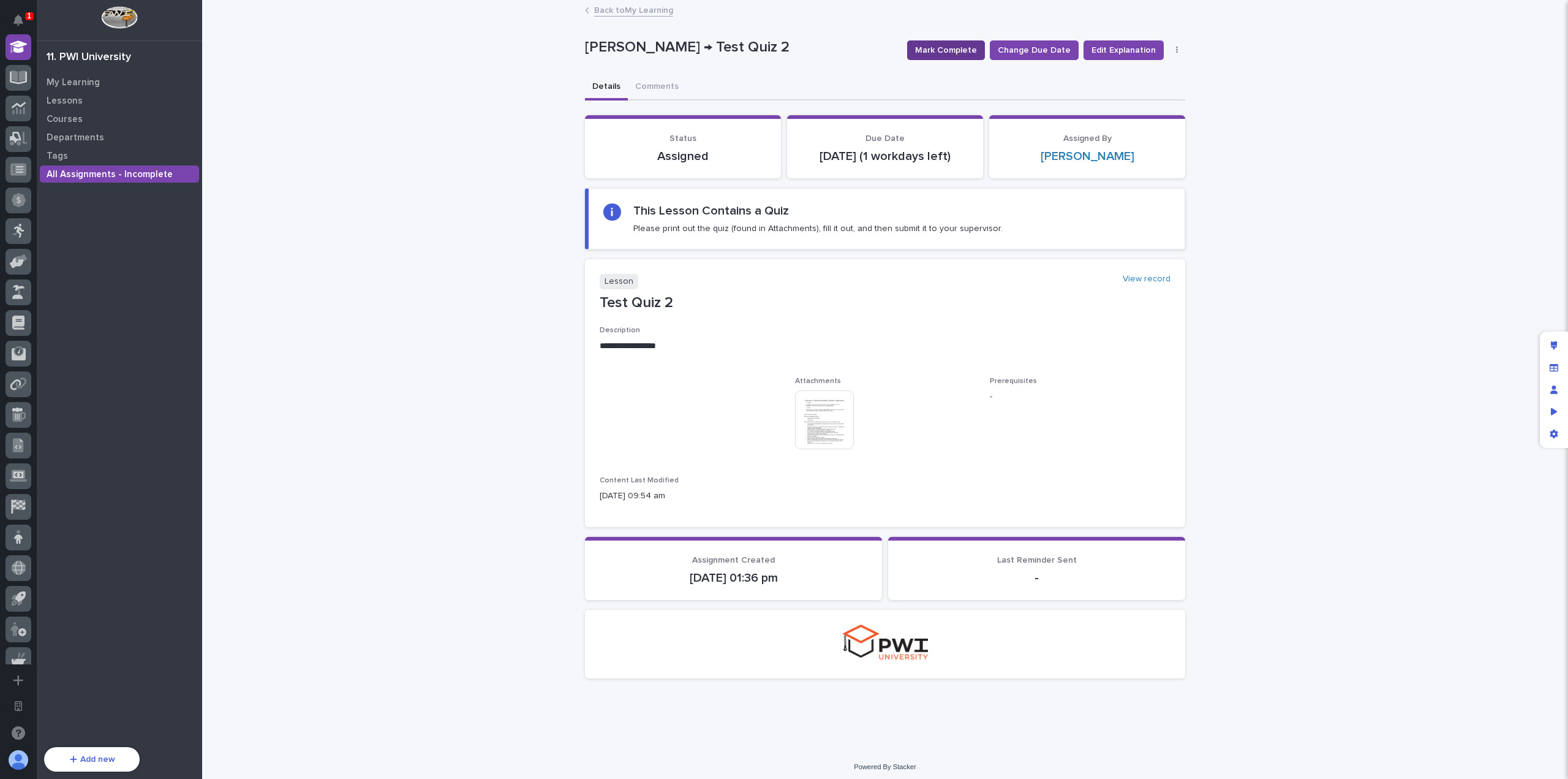
click at [946, 50] on span "Mark Complete" at bounding box center [946, 50] width 62 height 12
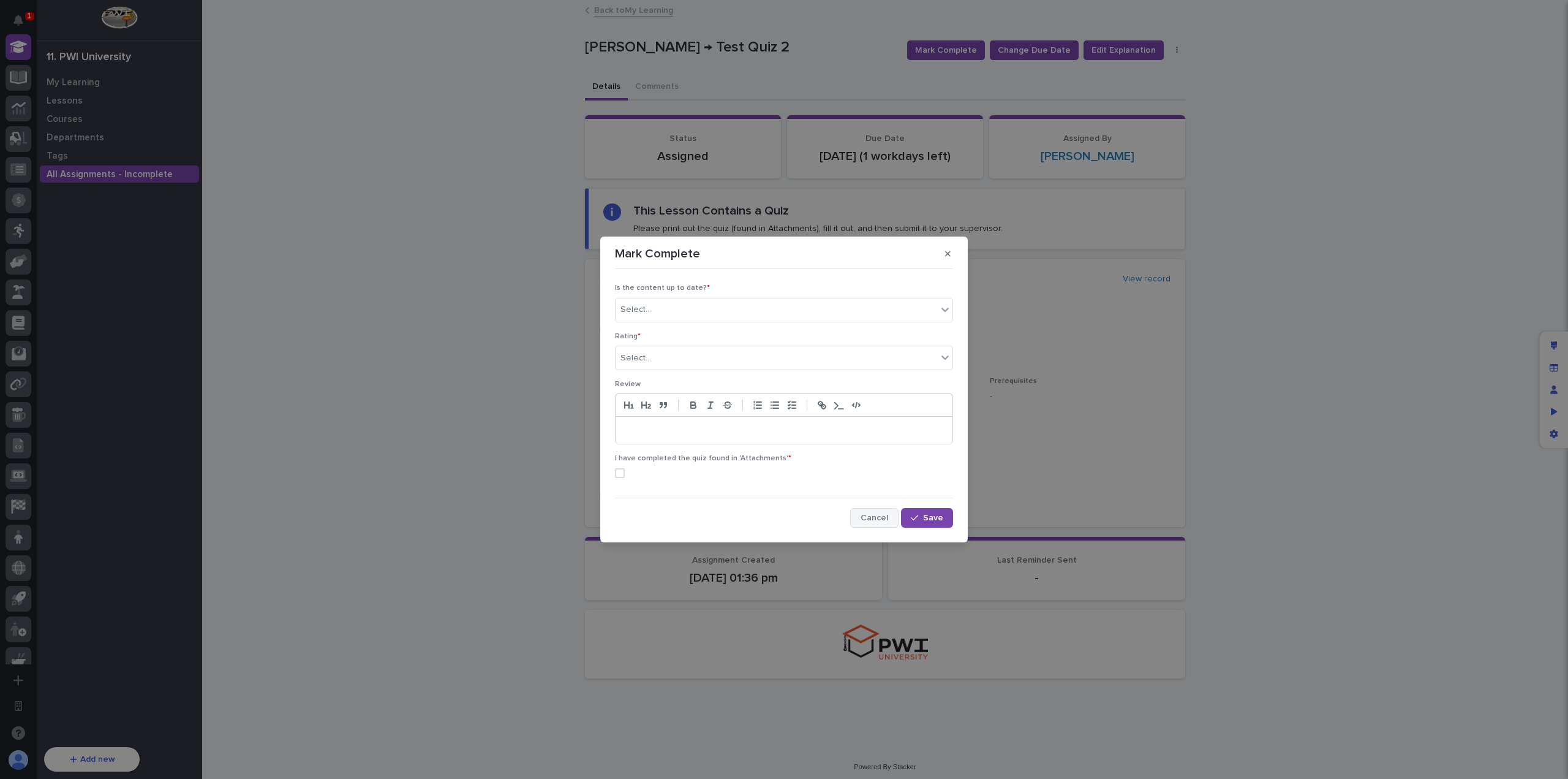
click at [876, 514] on span "Cancel" at bounding box center [873, 518] width 27 height 9
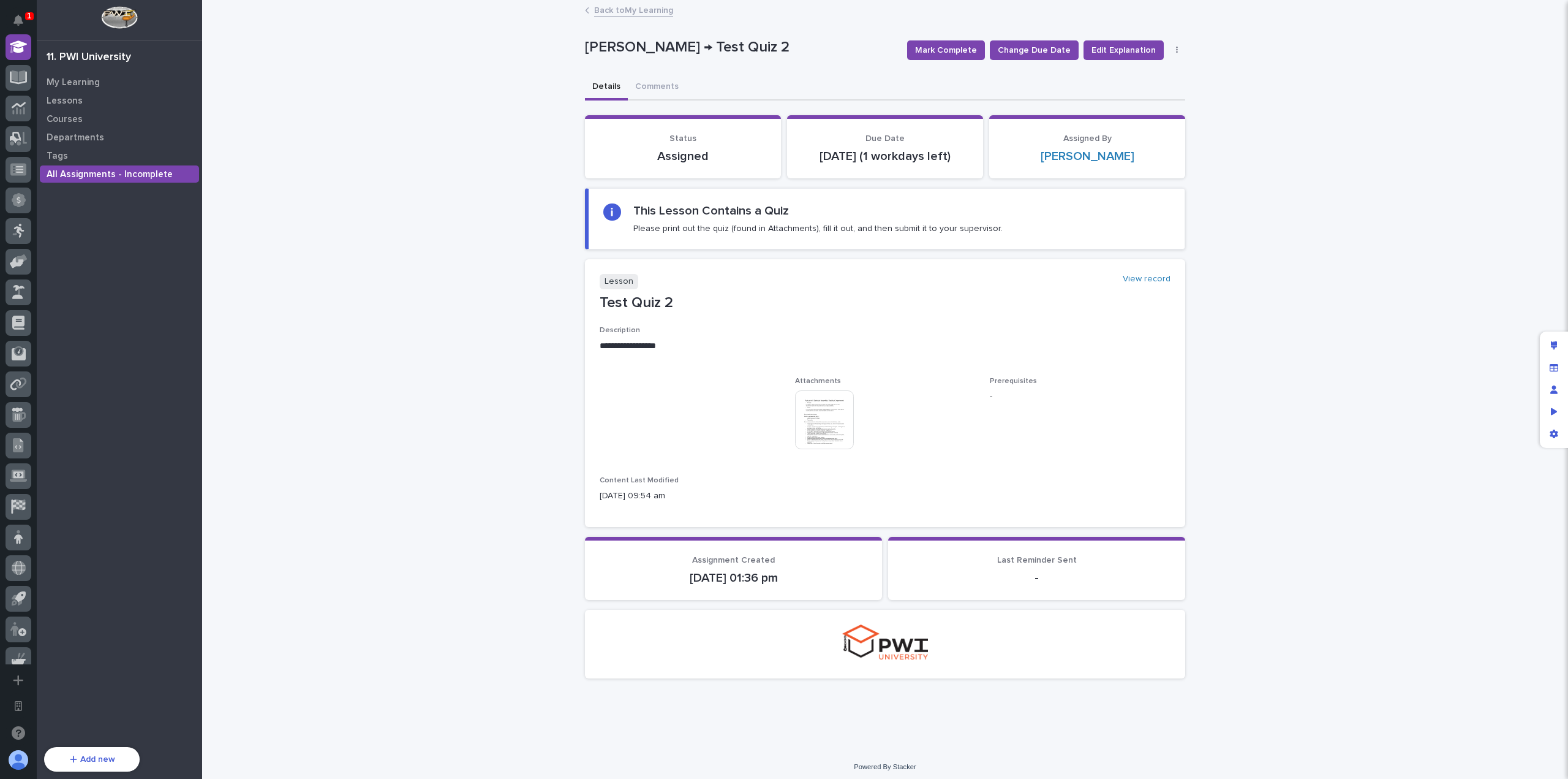
click at [823, 407] on img at bounding box center [824, 419] width 59 height 59
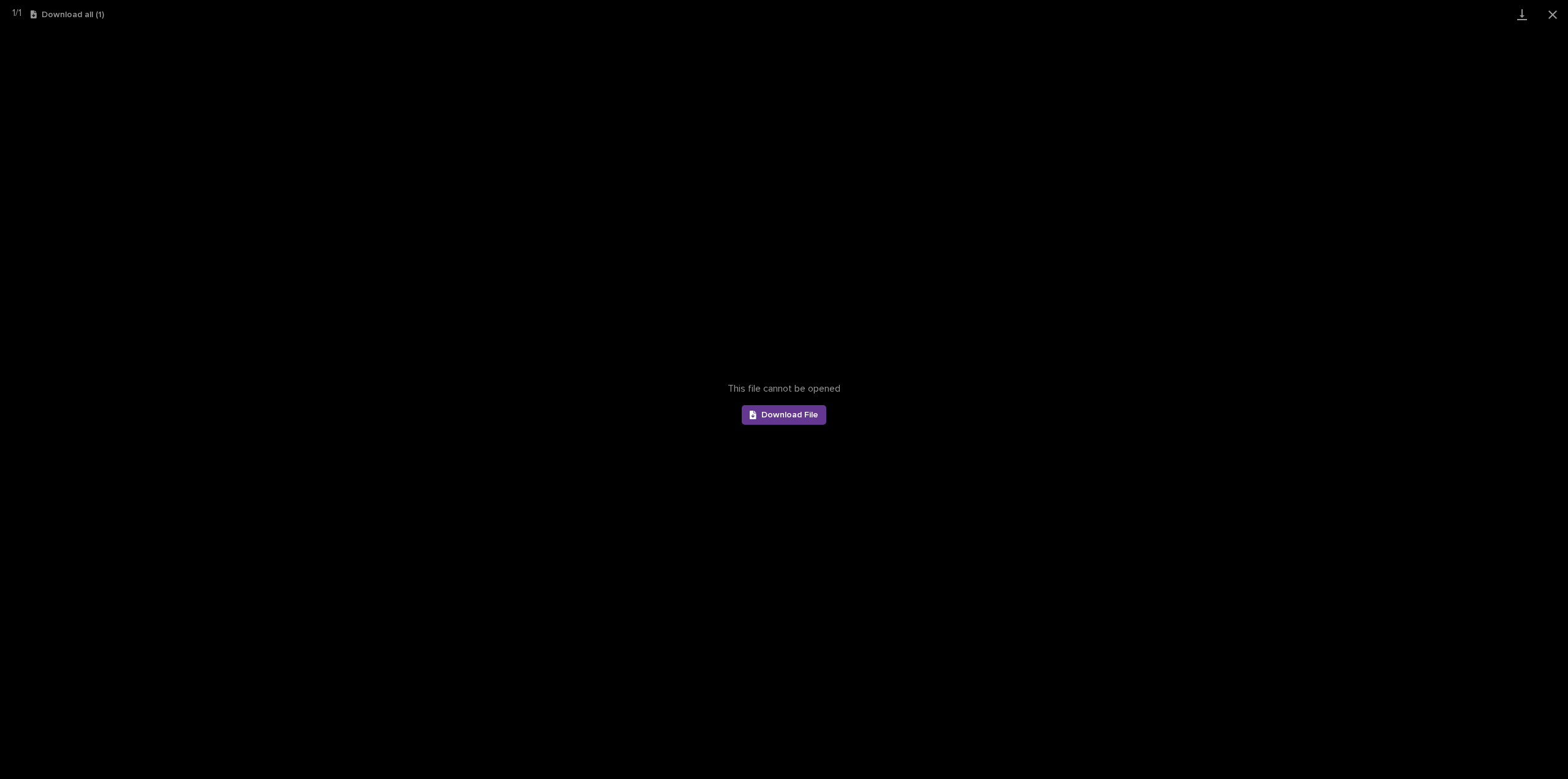
click at [768, 414] on span "Download File" at bounding box center [789, 415] width 57 height 9
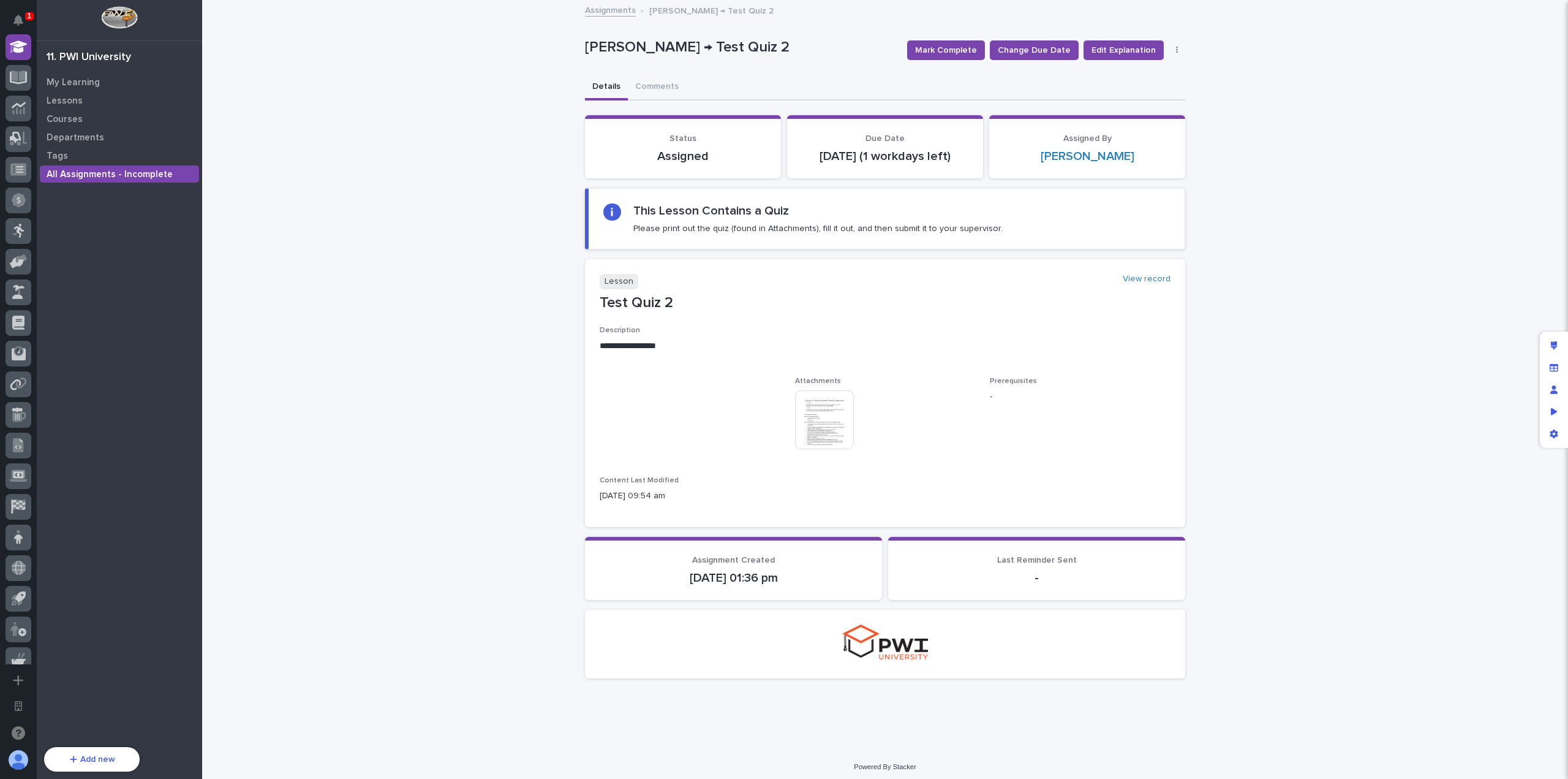
click at [1168, 47] on button "button" at bounding box center [1176, 50] width 17 height 9
click at [1151, 96] on button "Delete" at bounding box center [1138, 95] width 80 height 19
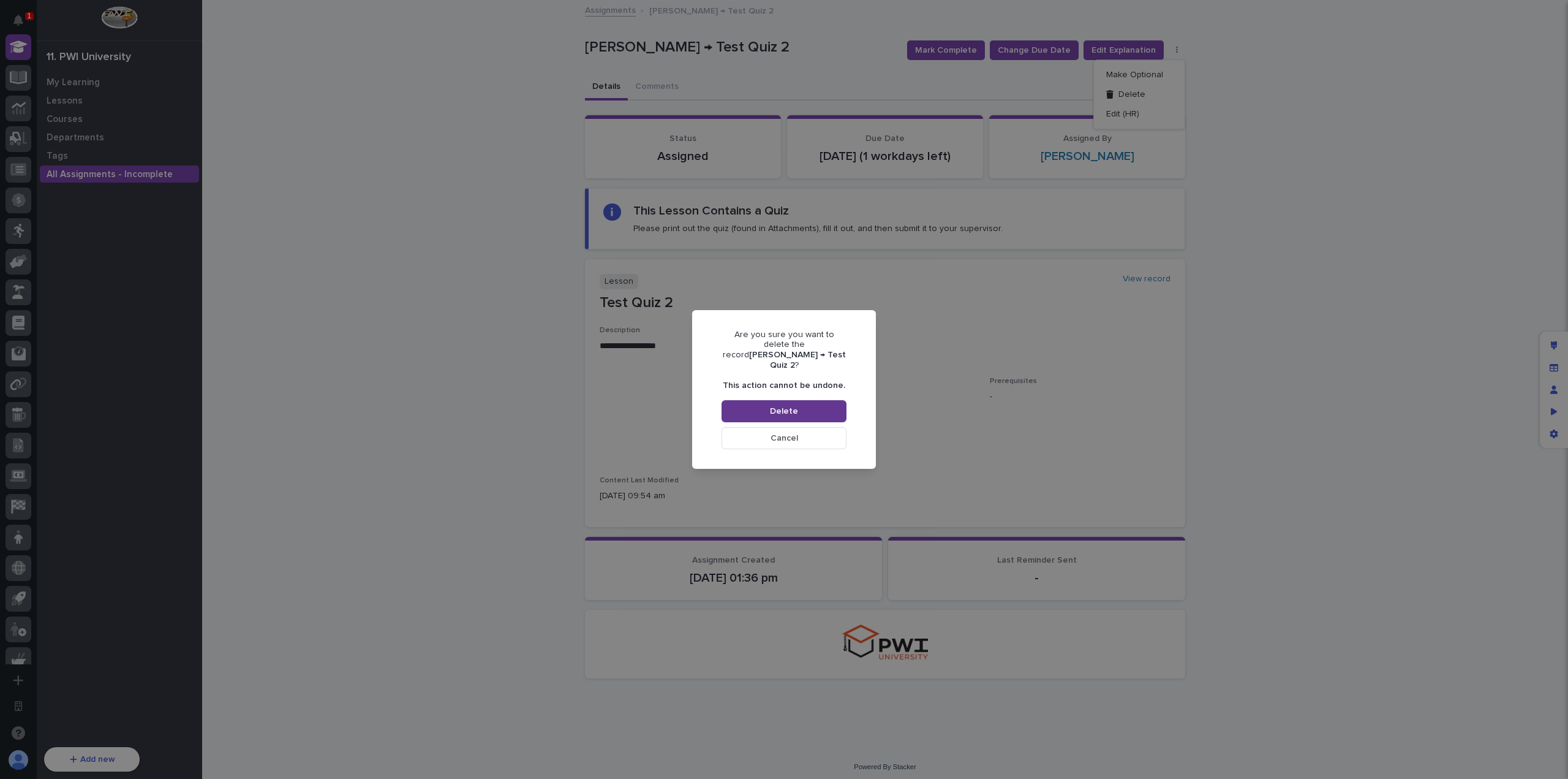
click at [816, 408] on button "Delete" at bounding box center [783, 410] width 125 height 22
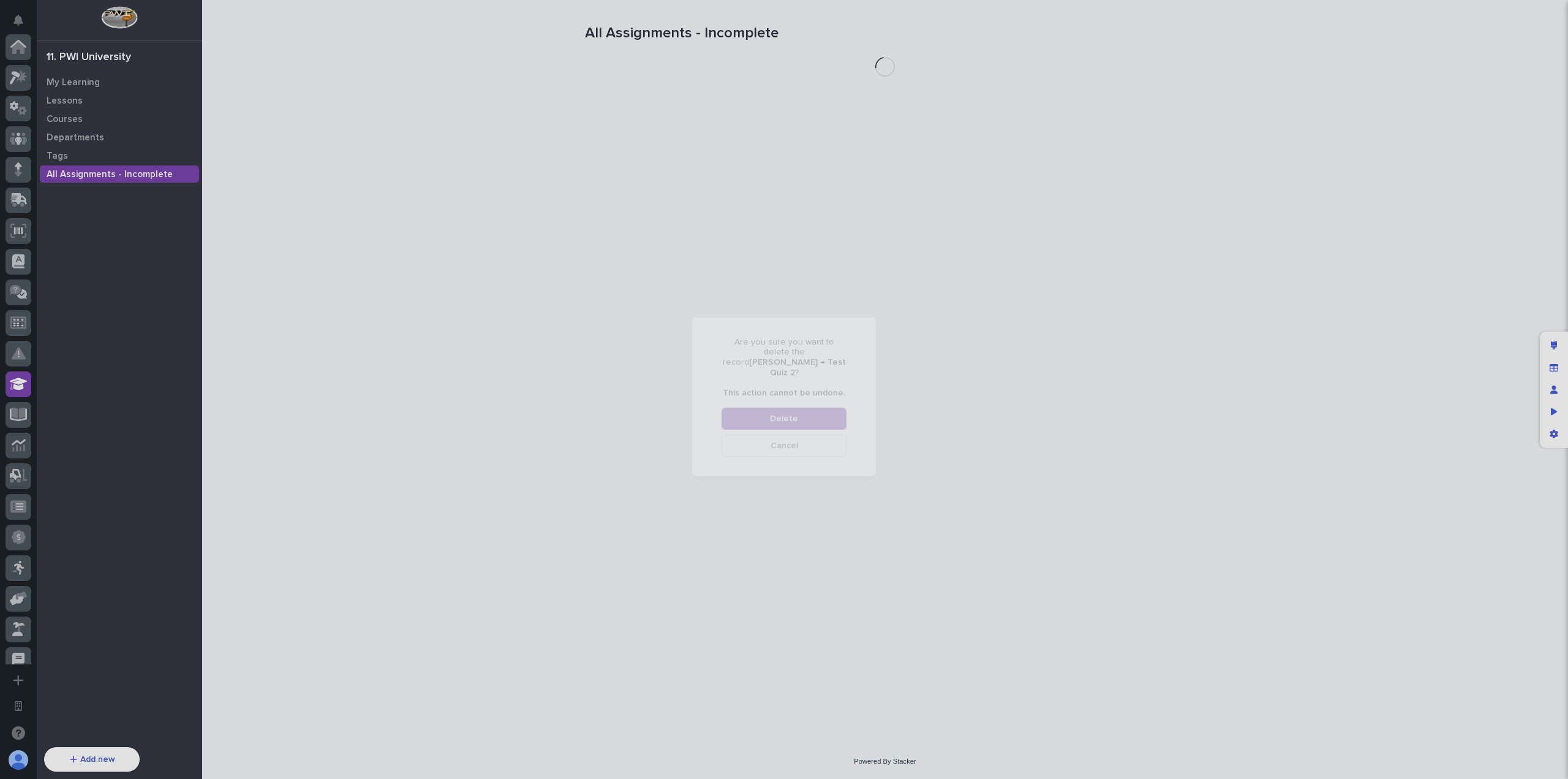
scroll to position [337, 0]
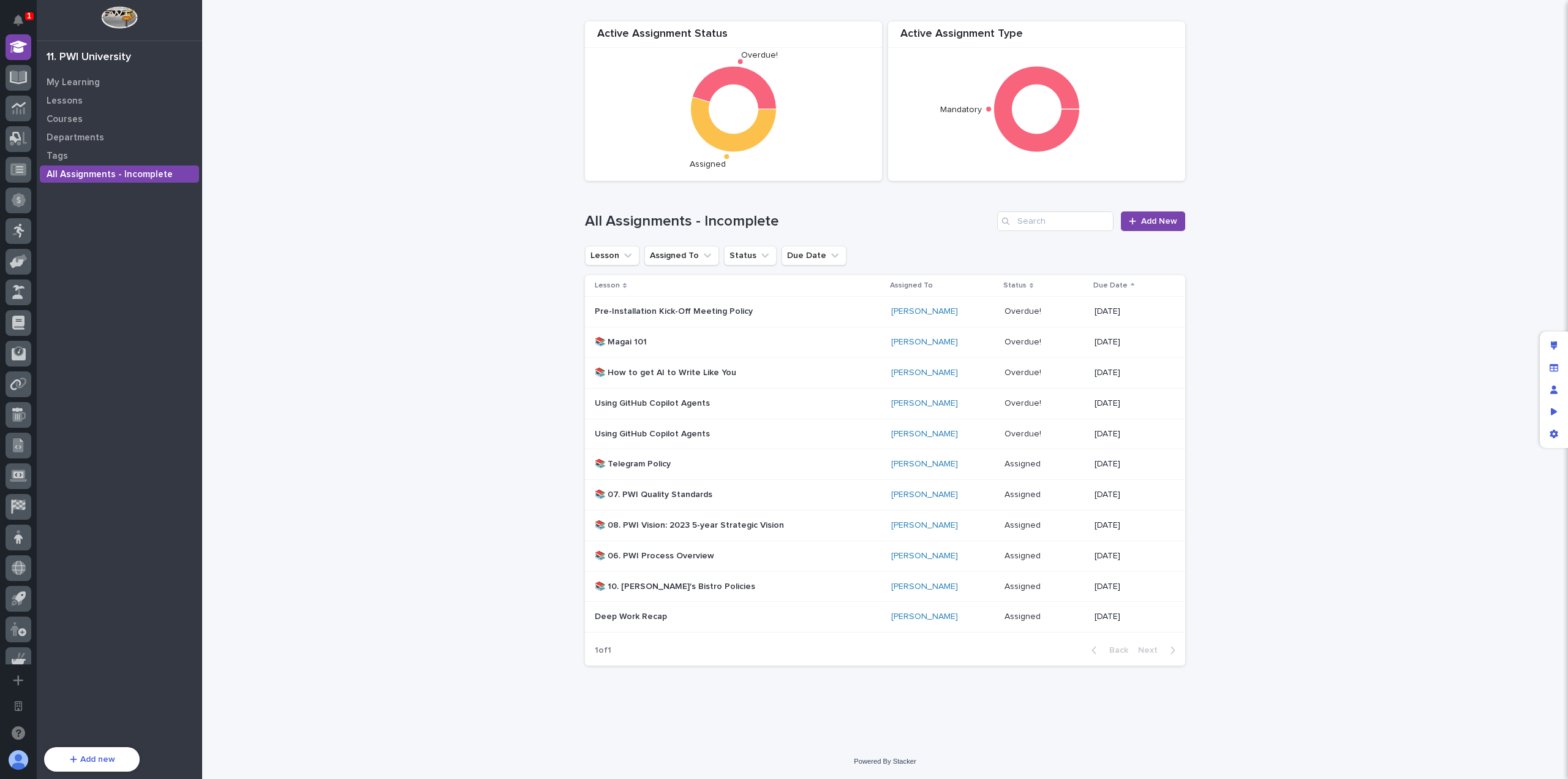
click at [470, 464] on div "Loading... Saving… Loading... Saving… Active Assignment Type Mandatory Active A…" at bounding box center [885, 371] width 1366 height 744
click at [101, 83] on div "My Learning" at bounding box center [119, 81] width 159 height 17
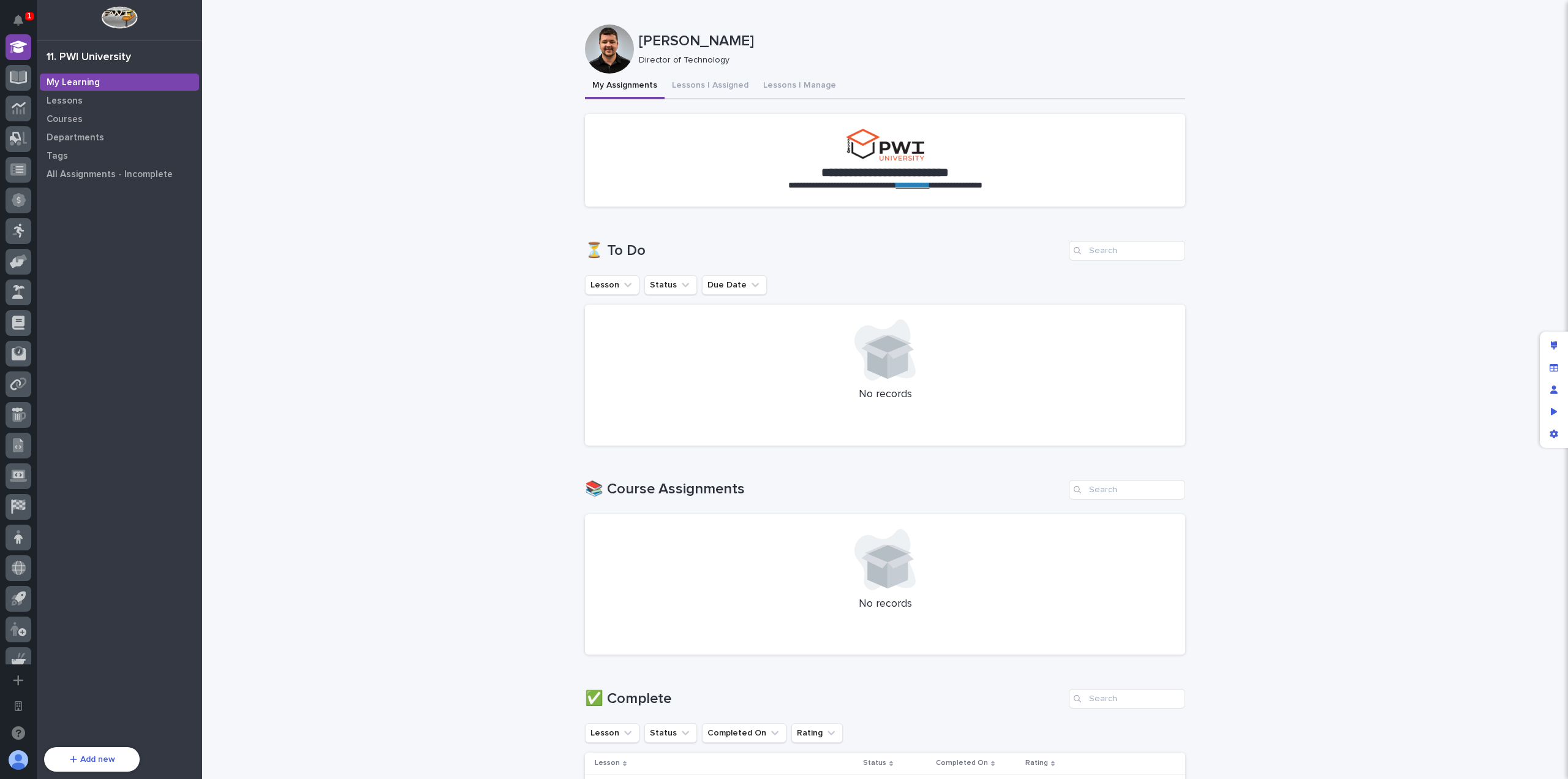
click at [369, 166] on div "**********" at bounding box center [885, 688] width 1366 height 1377
click at [59, 99] on p "Lessons" at bounding box center [65, 101] width 36 height 11
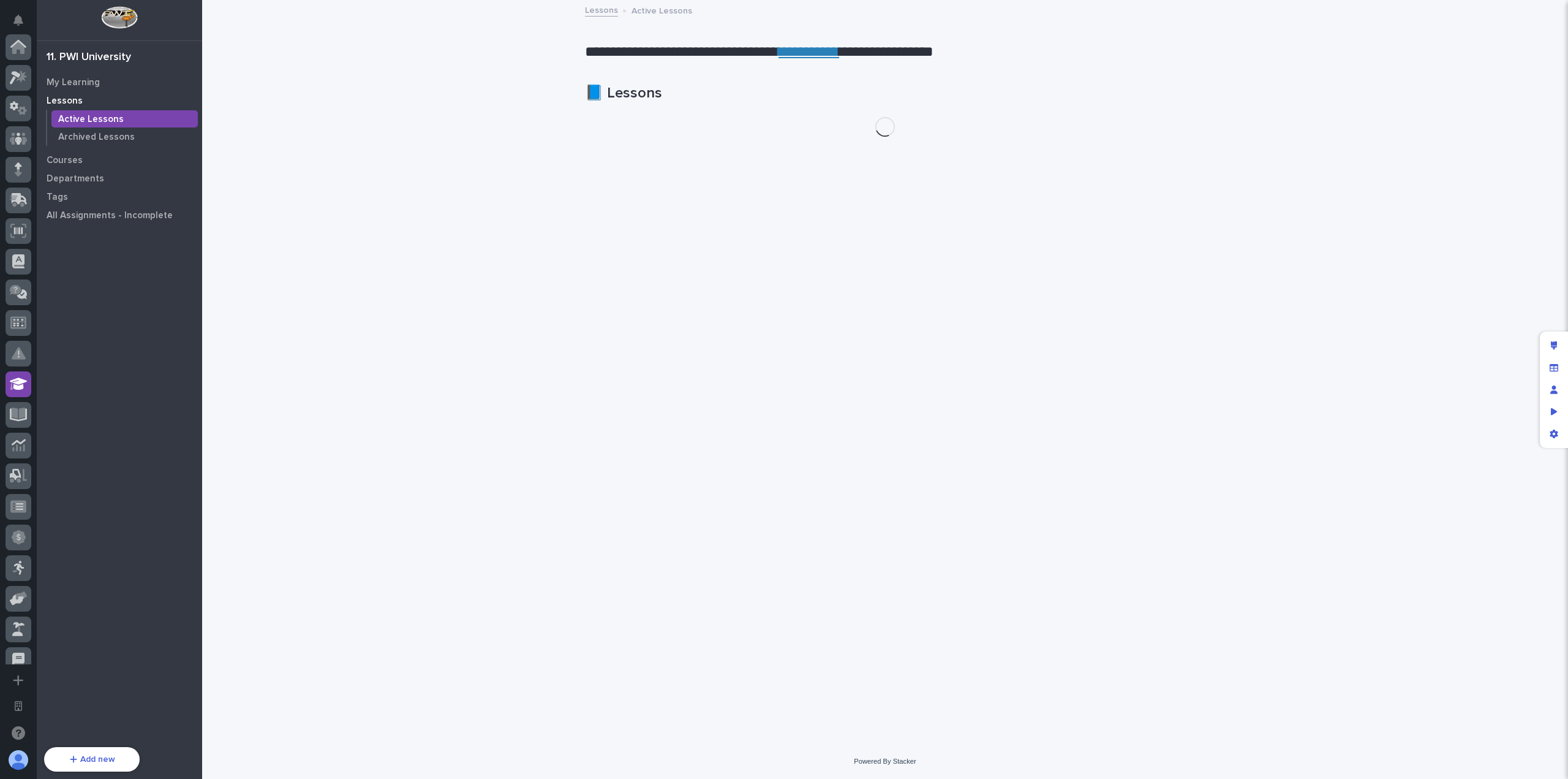
scroll to position [337, 0]
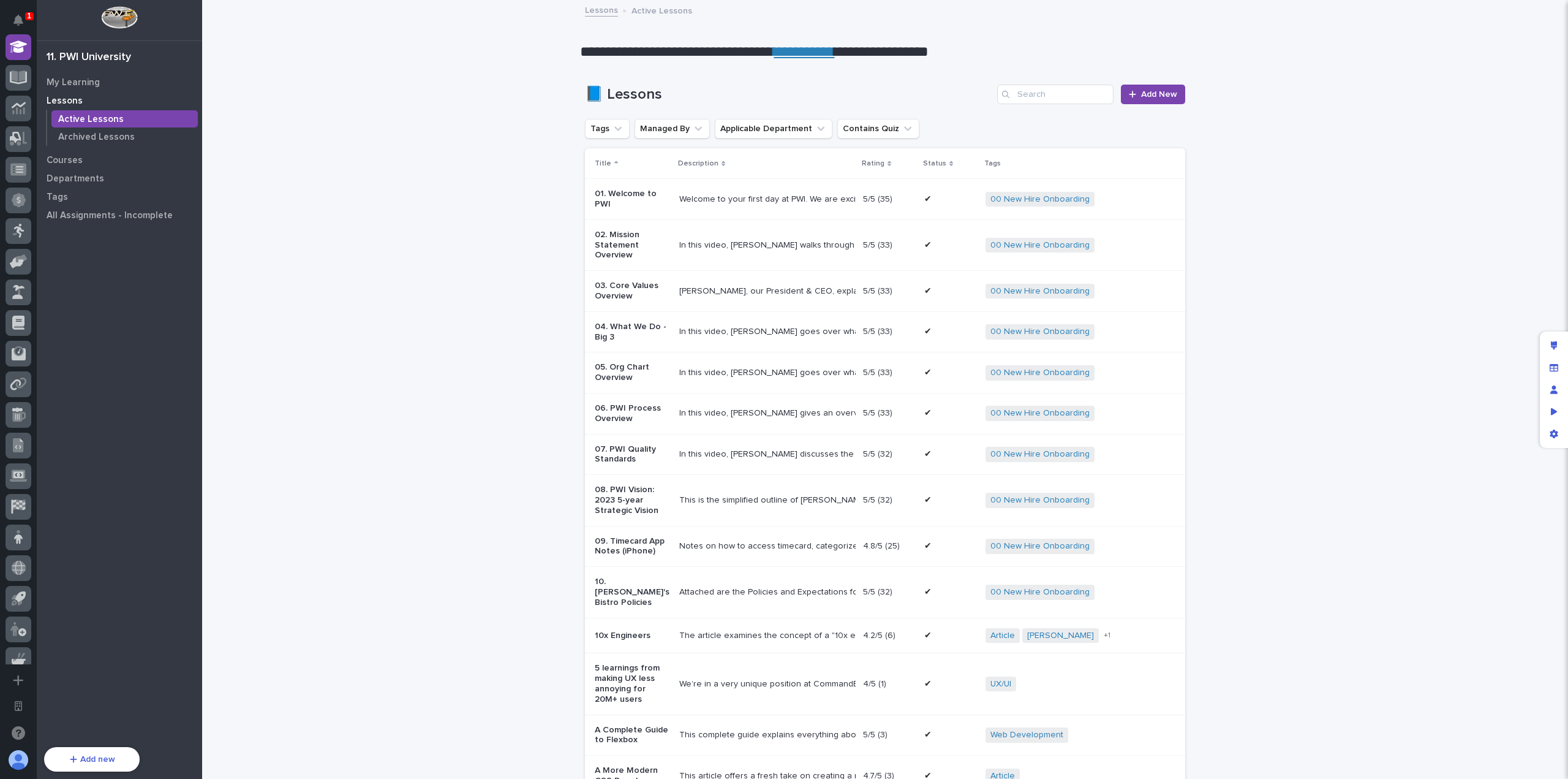
click at [920, 90] on h1 "📘 Lessons" at bounding box center [788, 95] width 407 height 18
click at [1157, 95] on span "Add New" at bounding box center [1159, 95] width 36 height 9
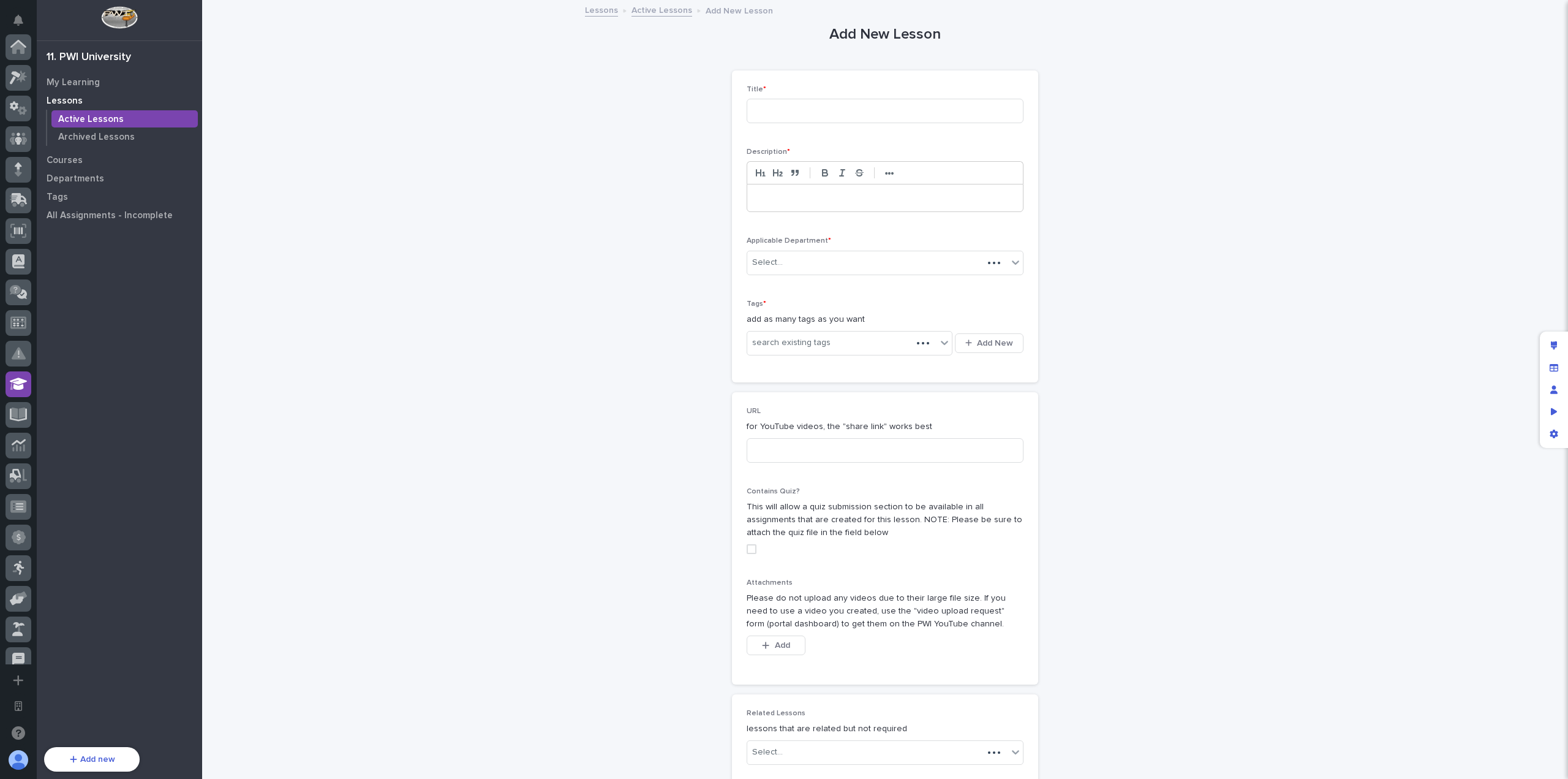
scroll to position [337, 0]
click at [874, 112] on input at bounding box center [885, 111] width 277 height 25
click at [860, 209] on div at bounding box center [885, 198] width 276 height 27
click at [828, 258] on div "Select..." at bounding box center [877, 262] width 260 height 20
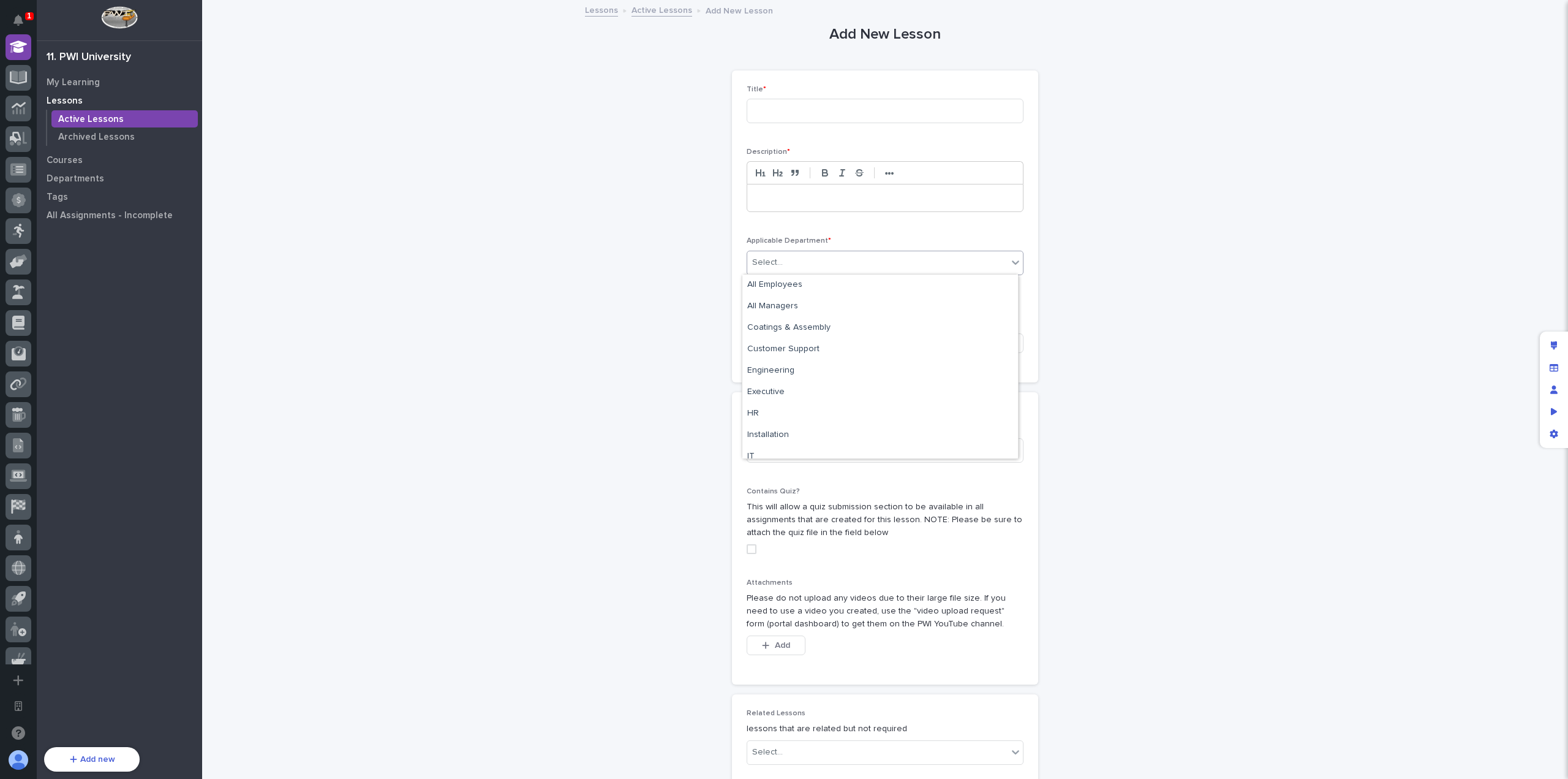
click at [615, 254] on div "Add New Lesson Loading... Saving… Loading... Saving… Loading... Saving… Title *…" at bounding box center [885, 449] width 600 height 897
click at [870, 346] on div "search existing tags" at bounding box center [841, 342] width 189 height 20
click at [904, 313] on p "add as many tags as you want" at bounding box center [885, 319] width 277 height 13
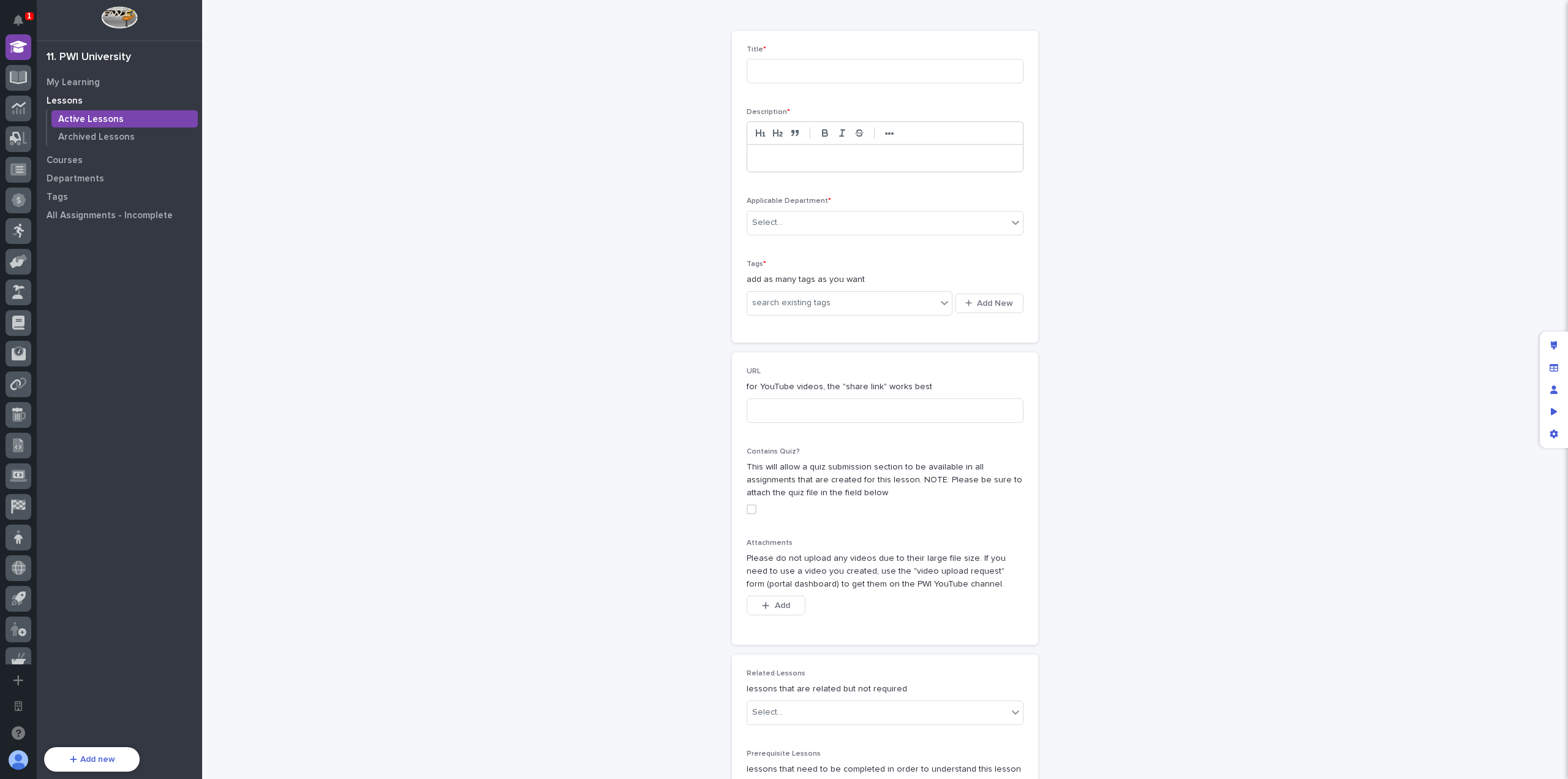
scroll to position [0, 0]
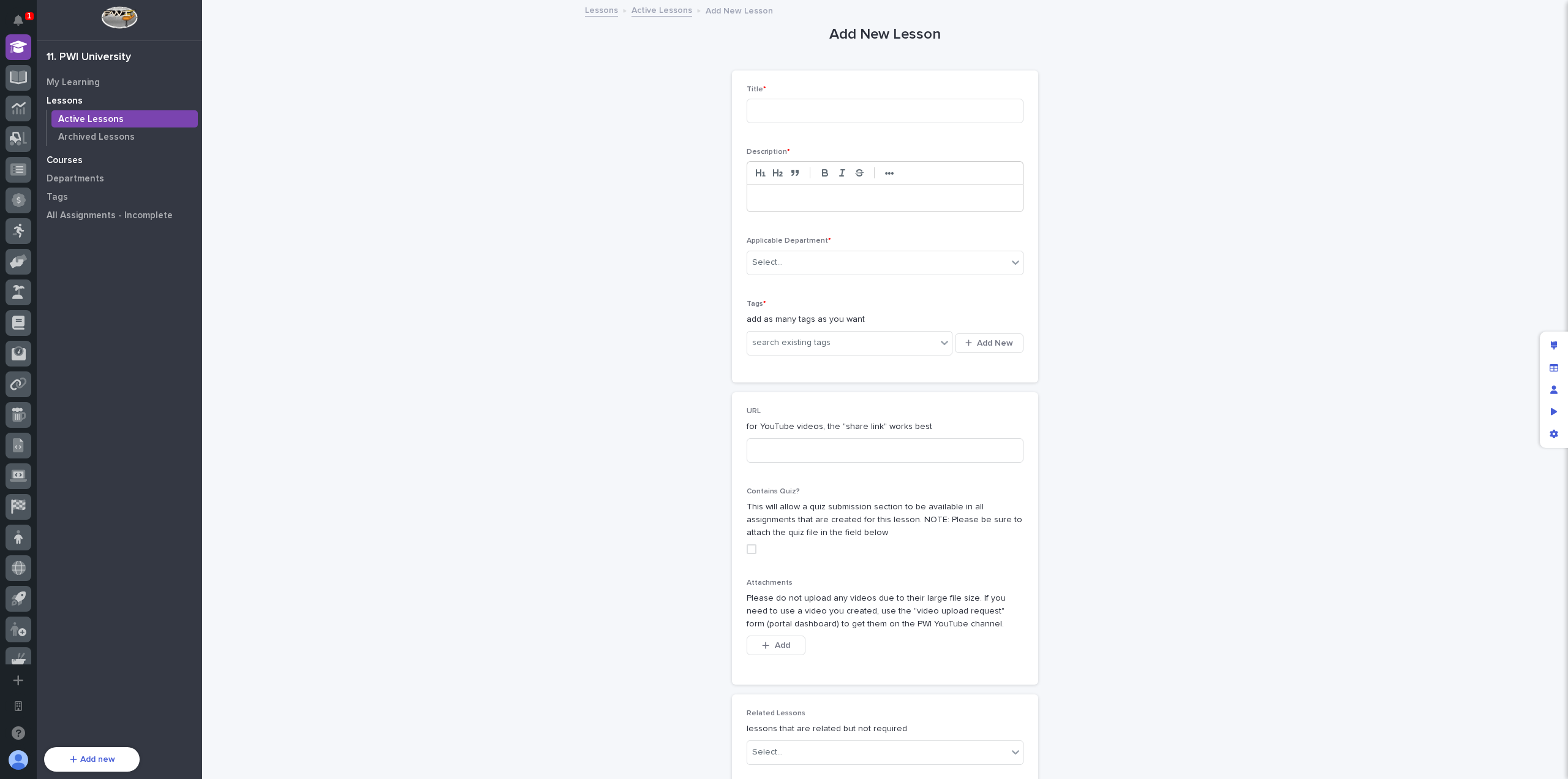
click at [71, 161] on p "Courses" at bounding box center [65, 160] width 36 height 11
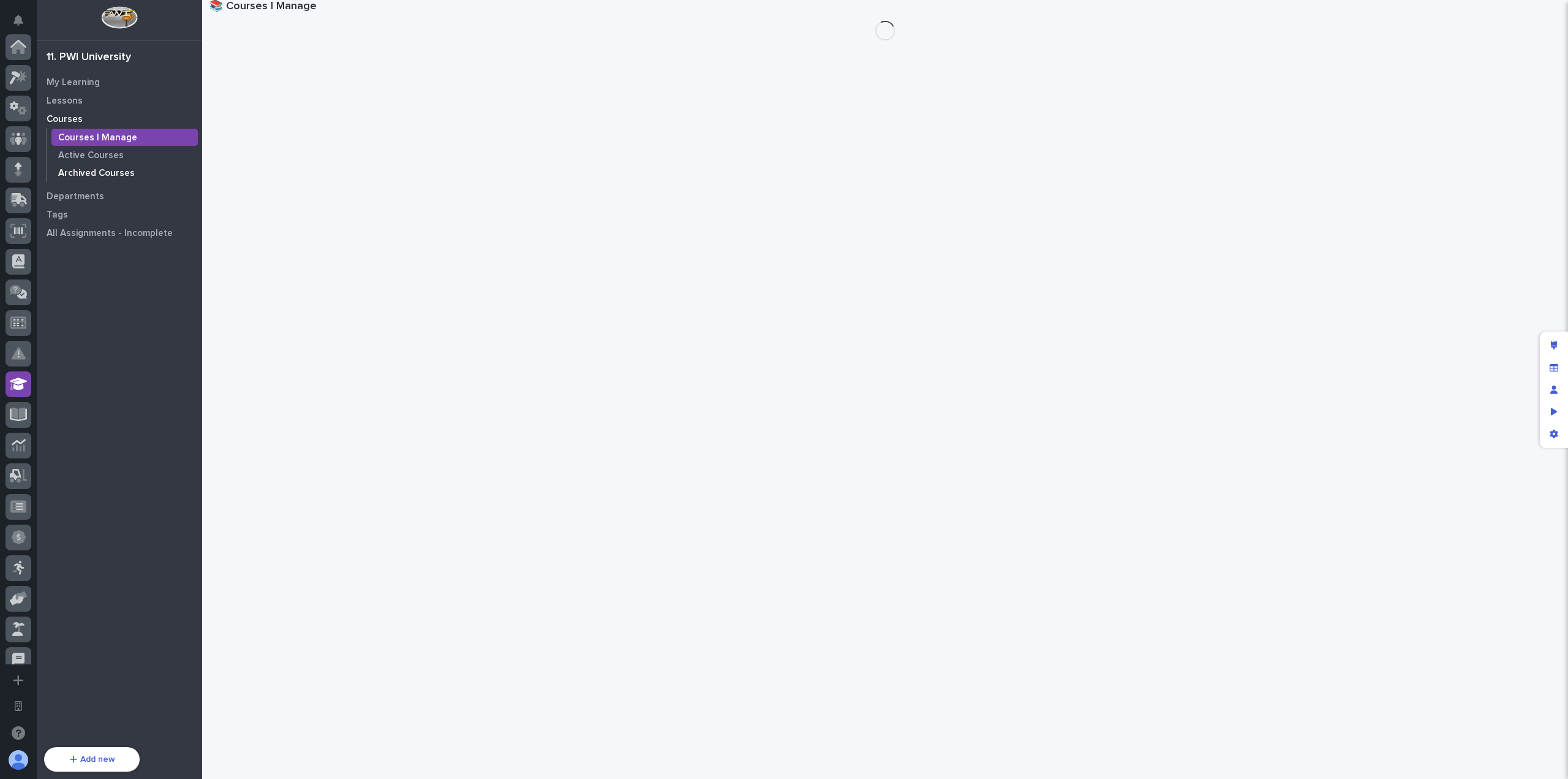
scroll to position [337, 0]
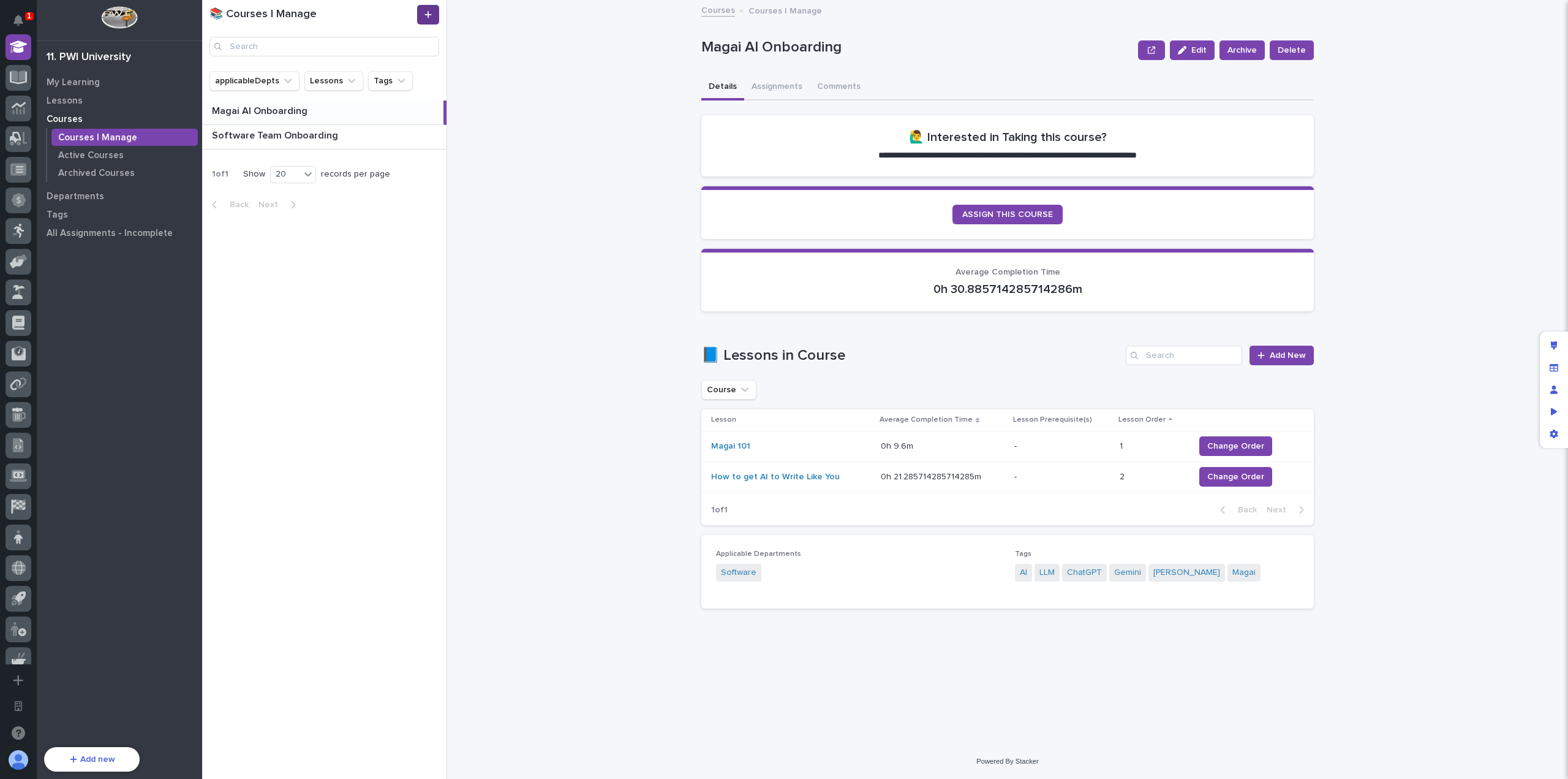
click at [427, 11] on icon at bounding box center [428, 15] width 7 height 9
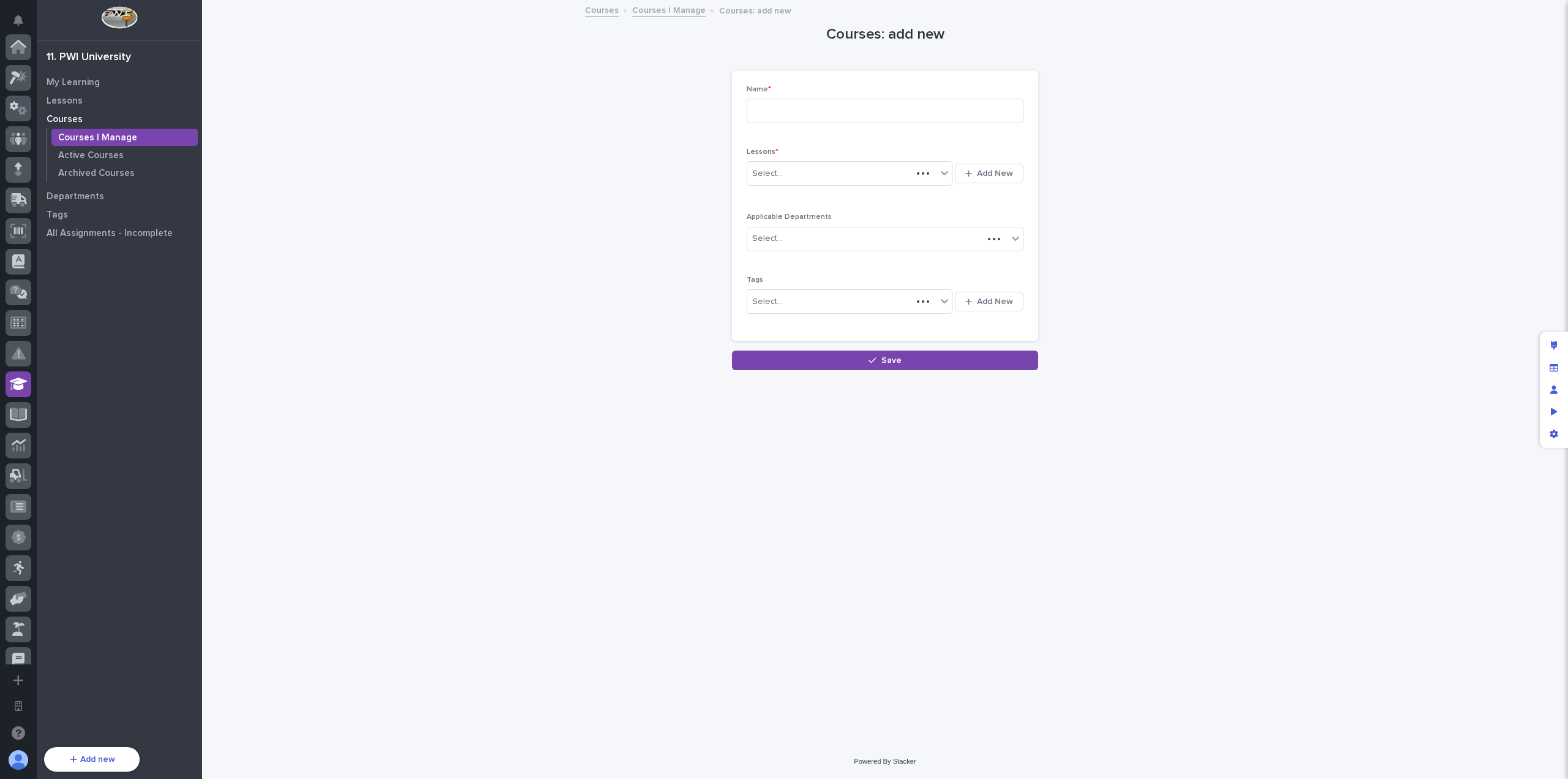
scroll to position [337, 0]
click at [841, 107] on input at bounding box center [885, 111] width 277 height 25
click at [851, 171] on div "Select..." at bounding box center [841, 173] width 189 height 20
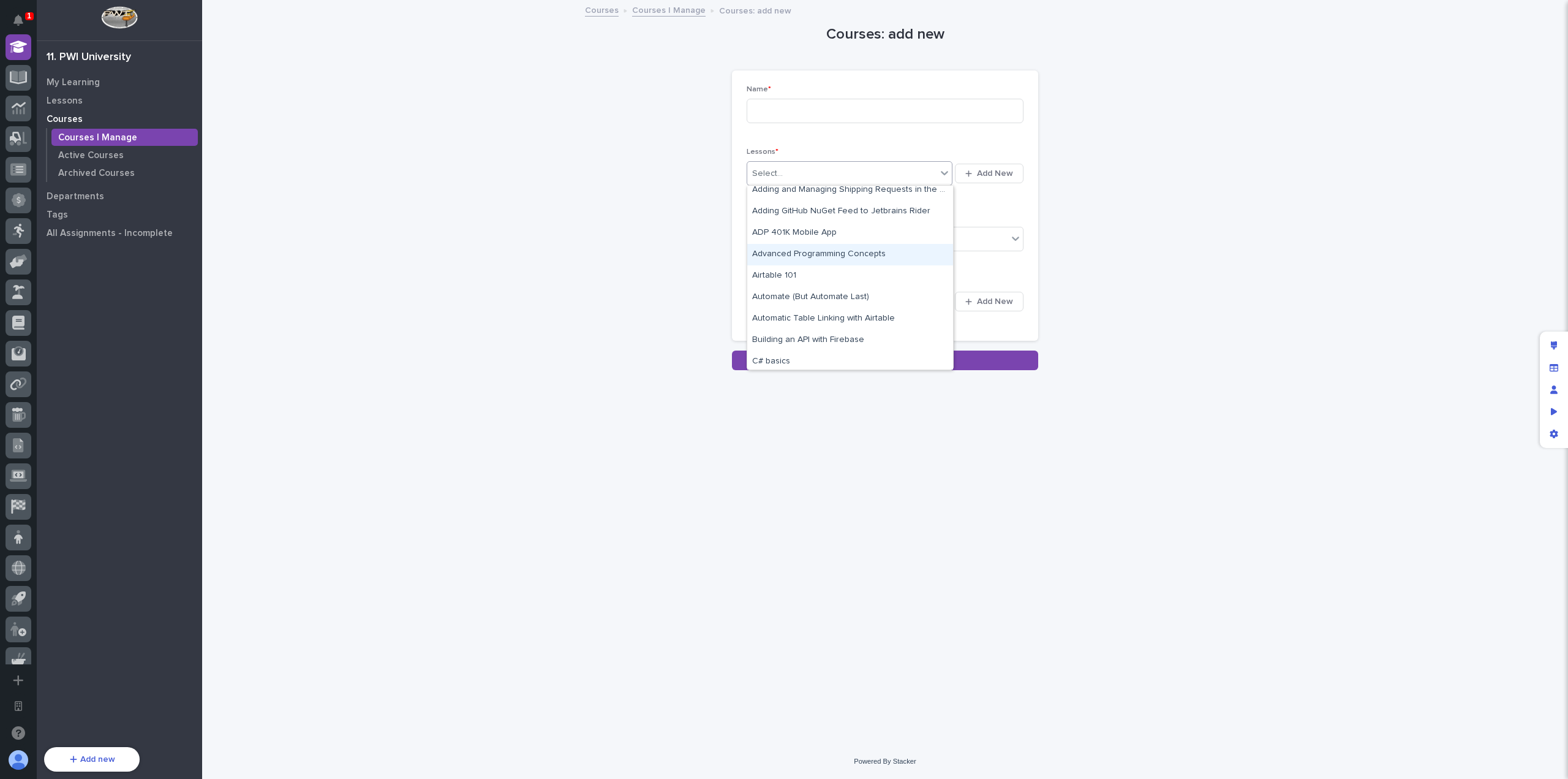
scroll to position [552, 0]
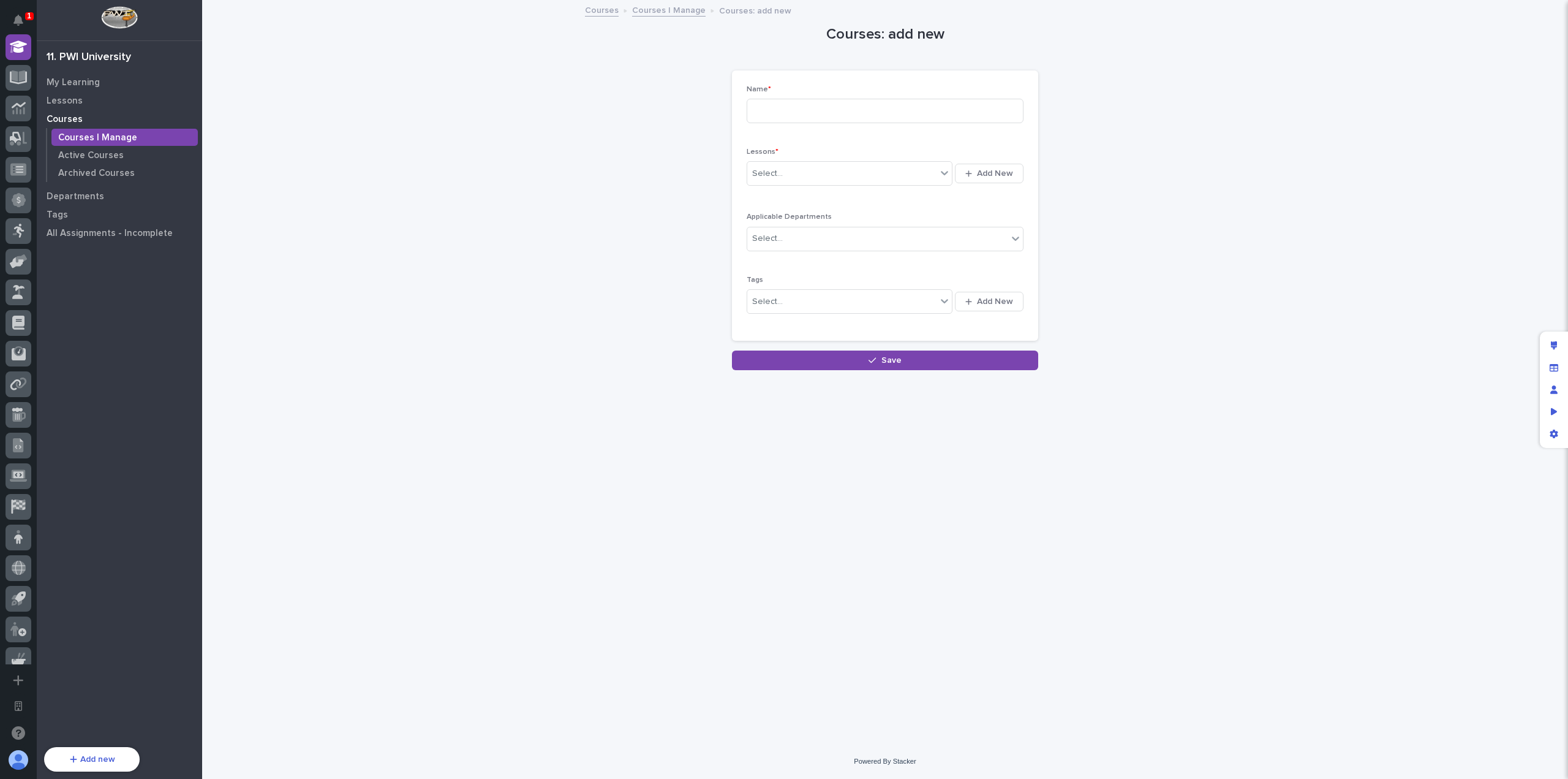
click at [910, 138] on div "Name * Lessons * Select... Add New Applicable Departments Select... Tags Select…" at bounding box center [885, 205] width 277 height 241
click at [848, 241] on div "Select..." at bounding box center [877, 238] width 260 height 20
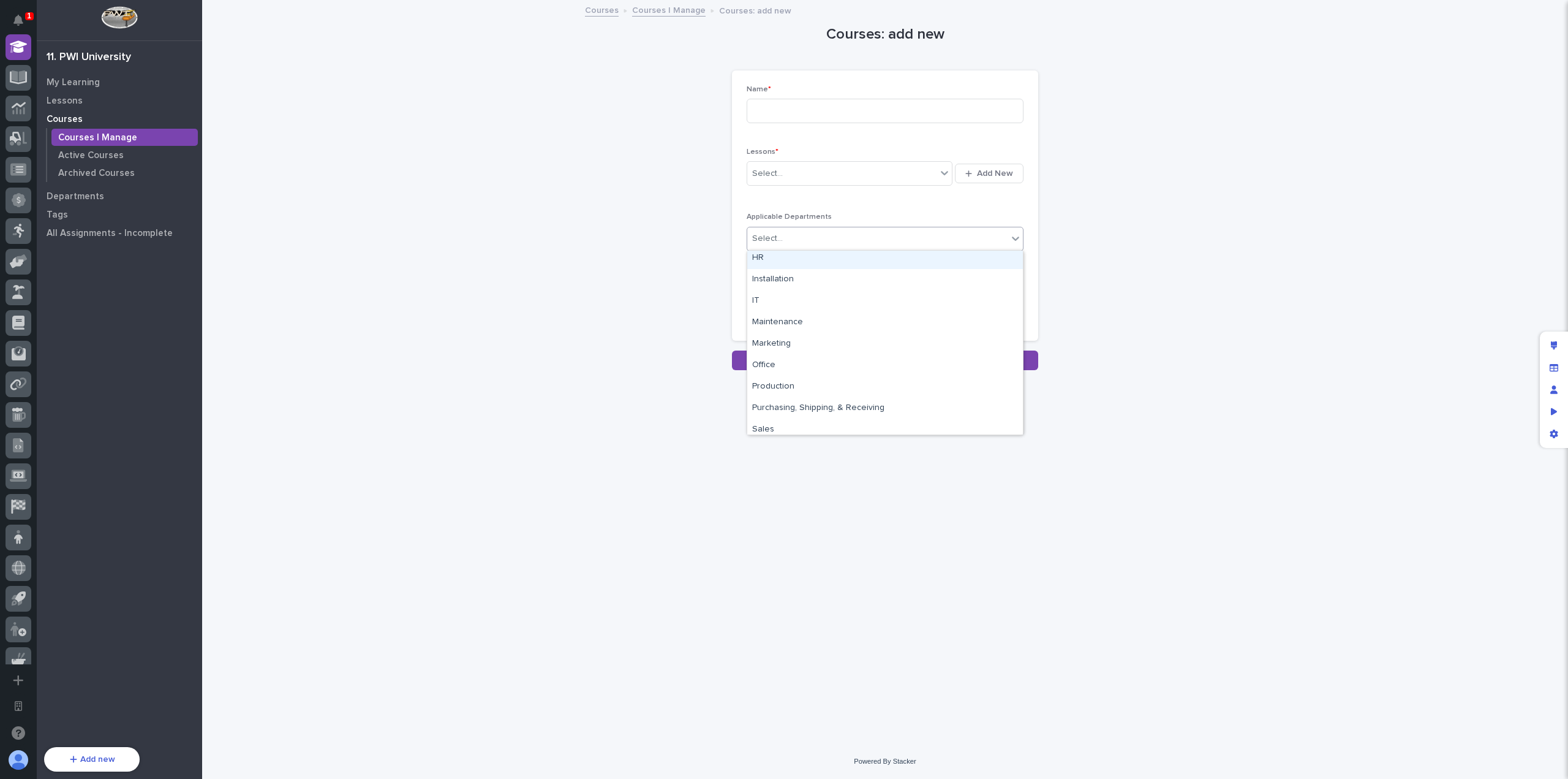
scroll to position [117, 0]
click at [909, 209] on div "Name * Lessons * Select... Add New Applicable Departments option HR focused, 5 …" at bounding box center [885, 205] width 277 height 241
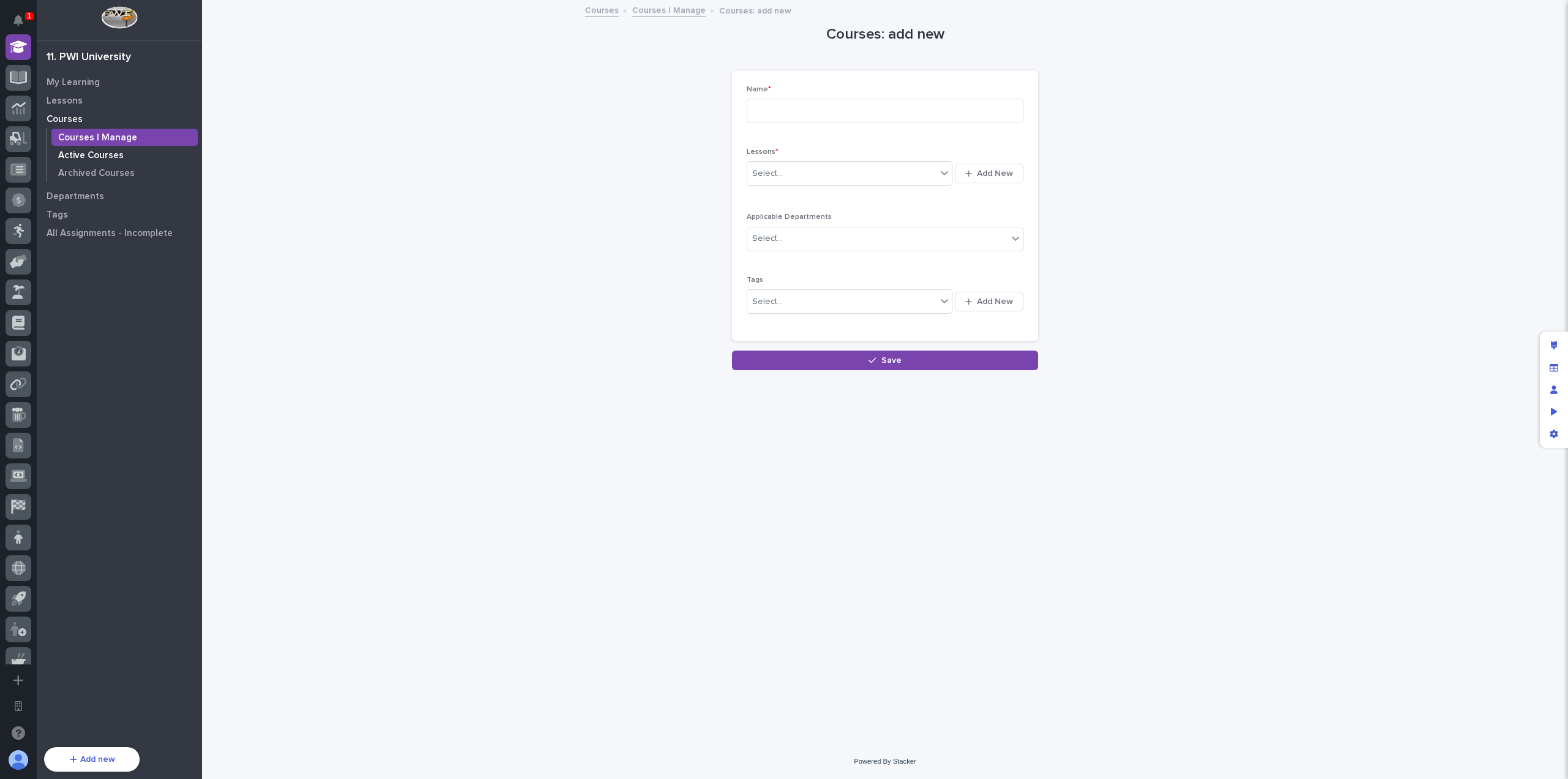
click at [99, 153] on p "Active Courses" at bounding box center [91, 156] width 65 height 11
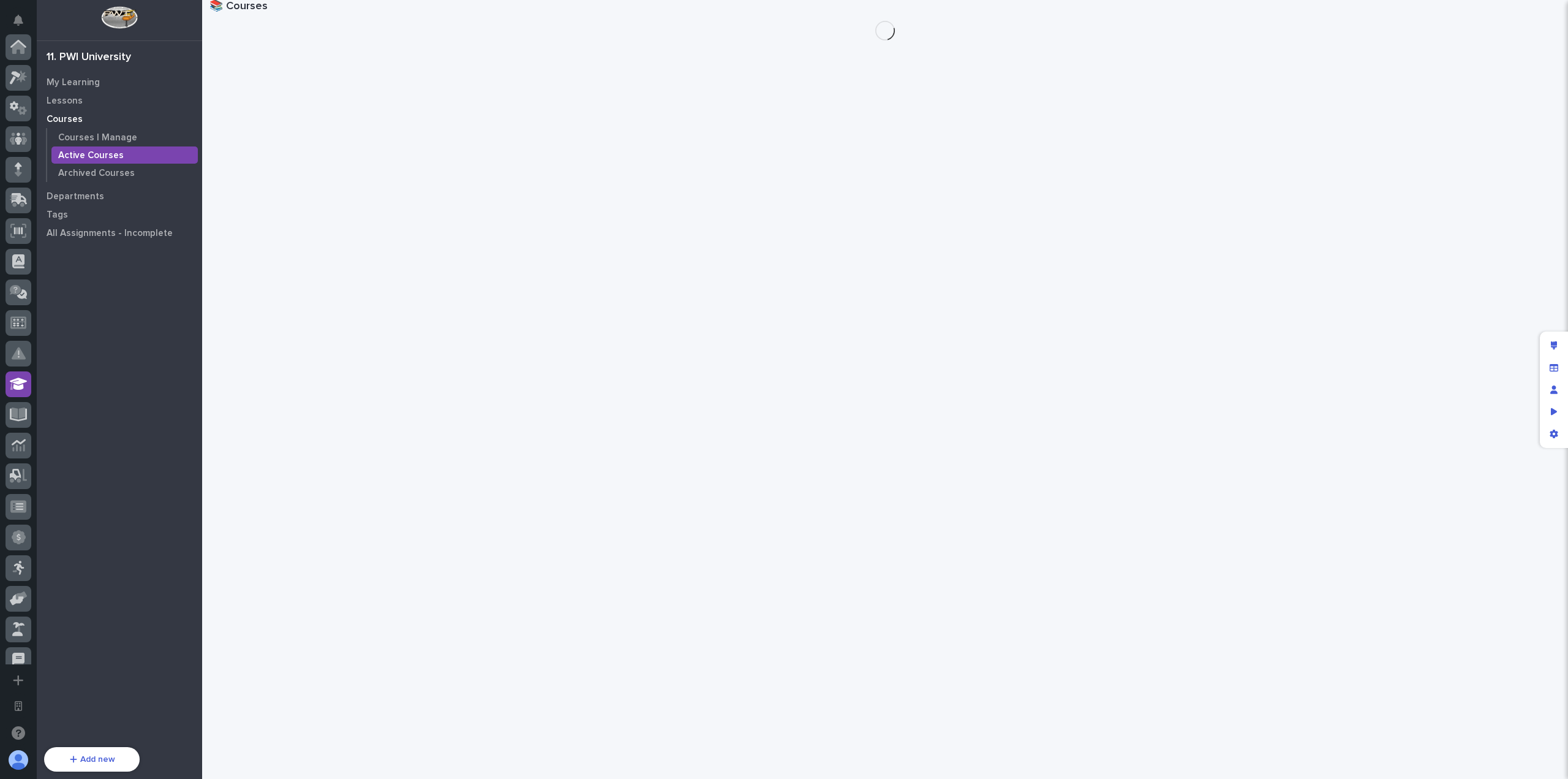
scroll to position [337, 0]
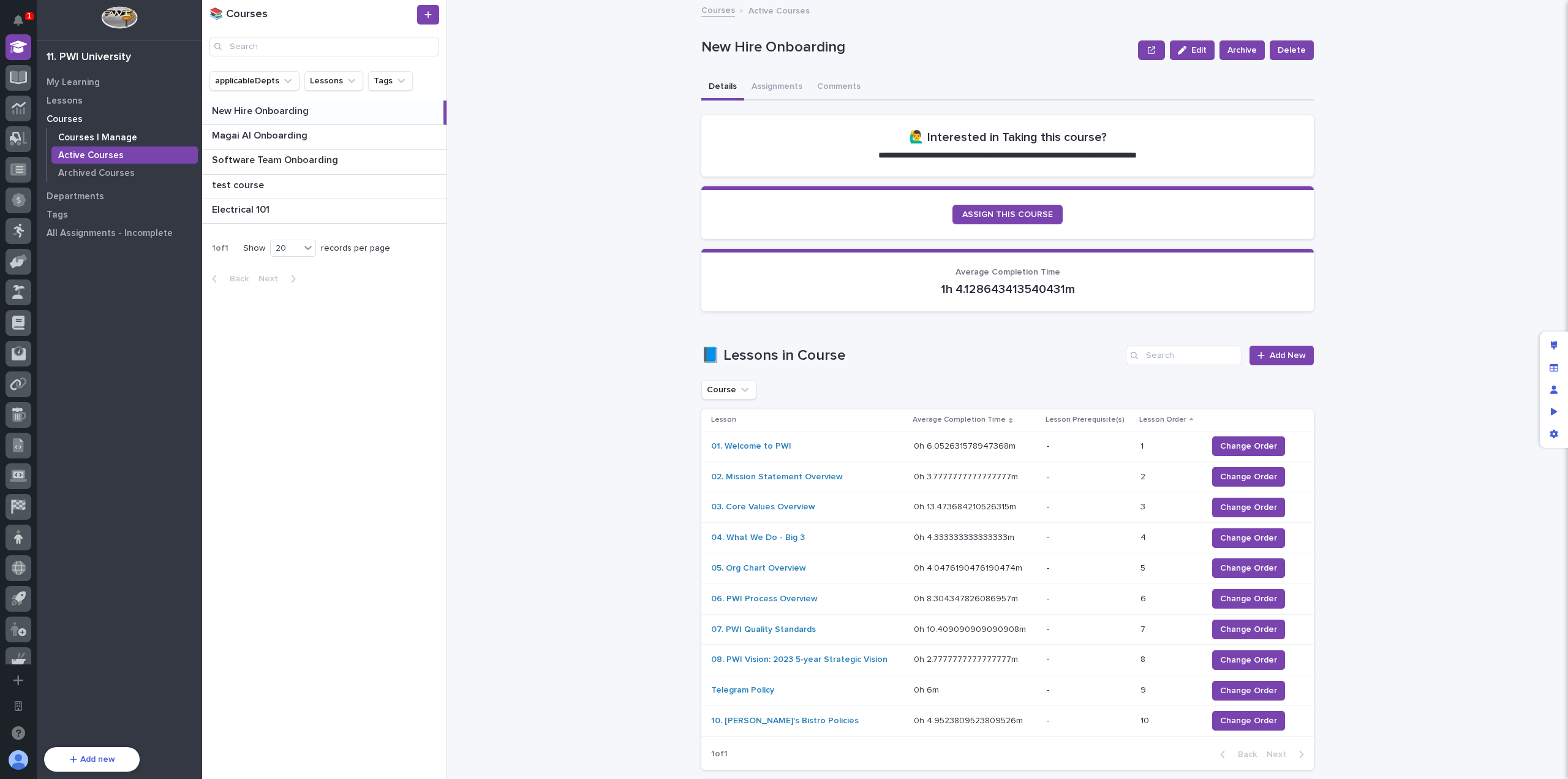
click at [151, 141] on div "Courses I Manage" at bounding box center [125, 136] width 147 height 17
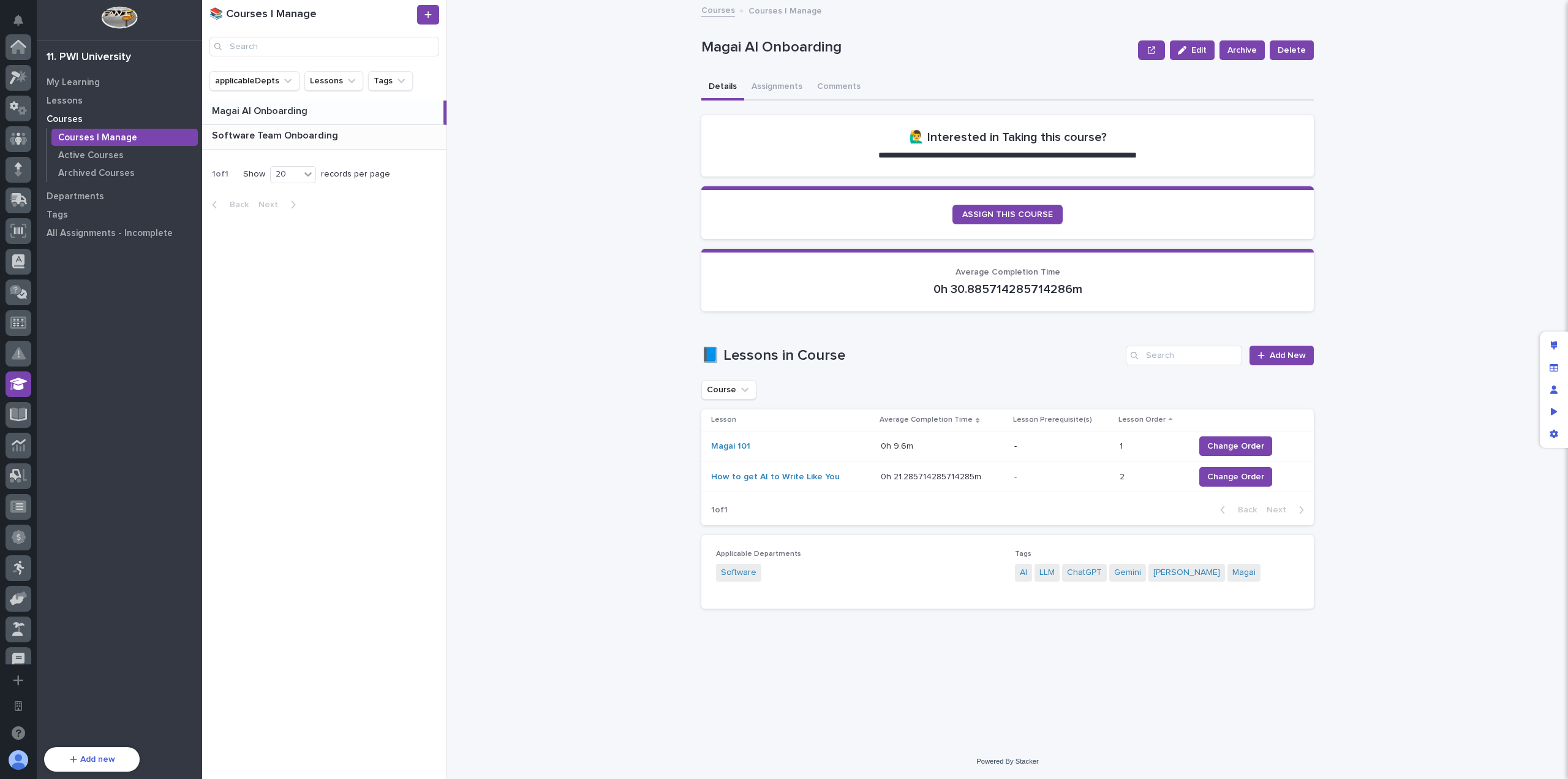
scroll to position [337, 0]
click at [1425, 426] on div "**********" at bounding box center [1014, 389] width 1106 height 779
click at [1255, 447] on span "Change Order" at bounding box center [1236, 446] width 57 height 12
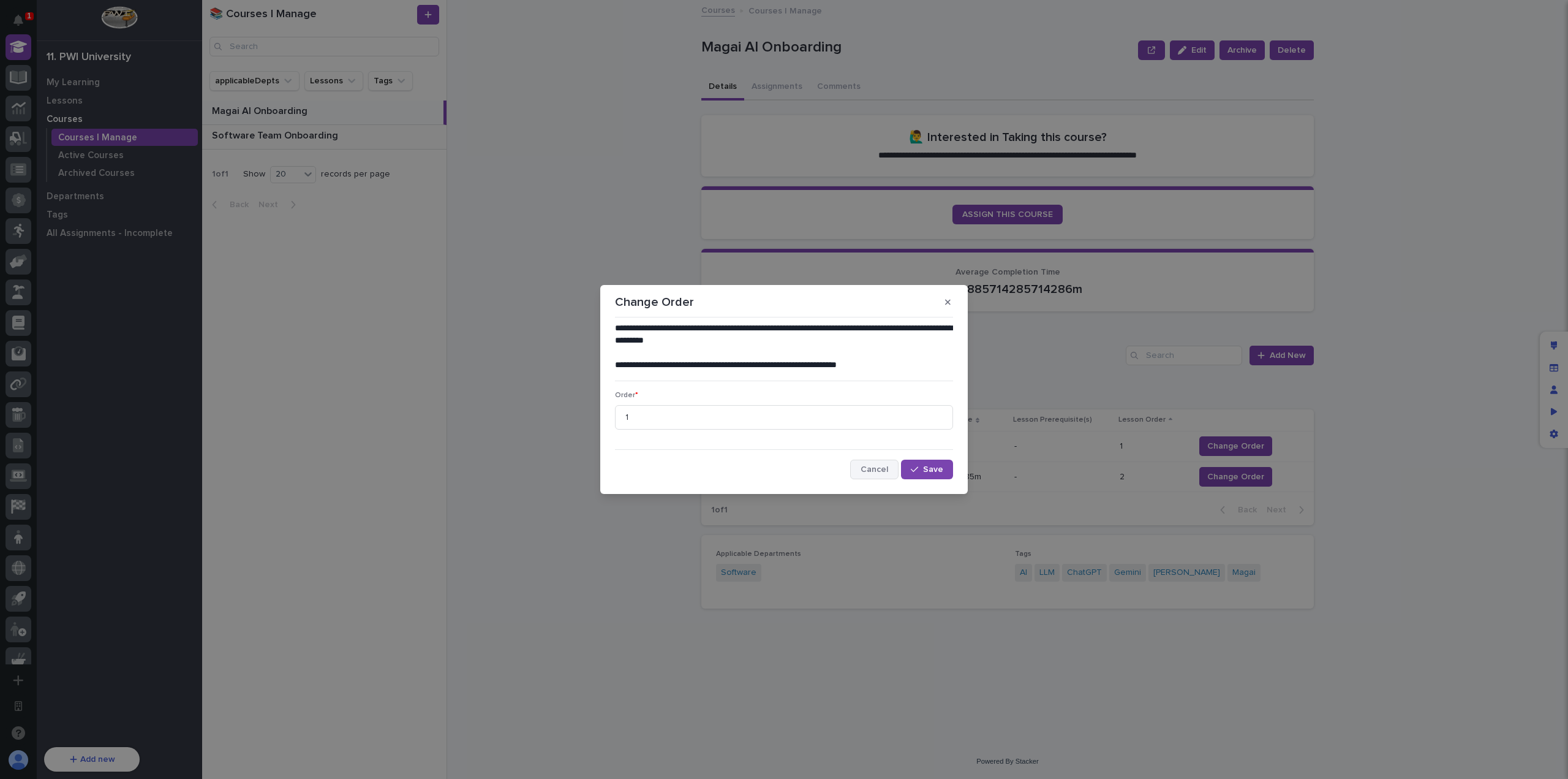
click at [861, 468] on button "Cancel" at bounding box center [874, 470] width 49 height 19
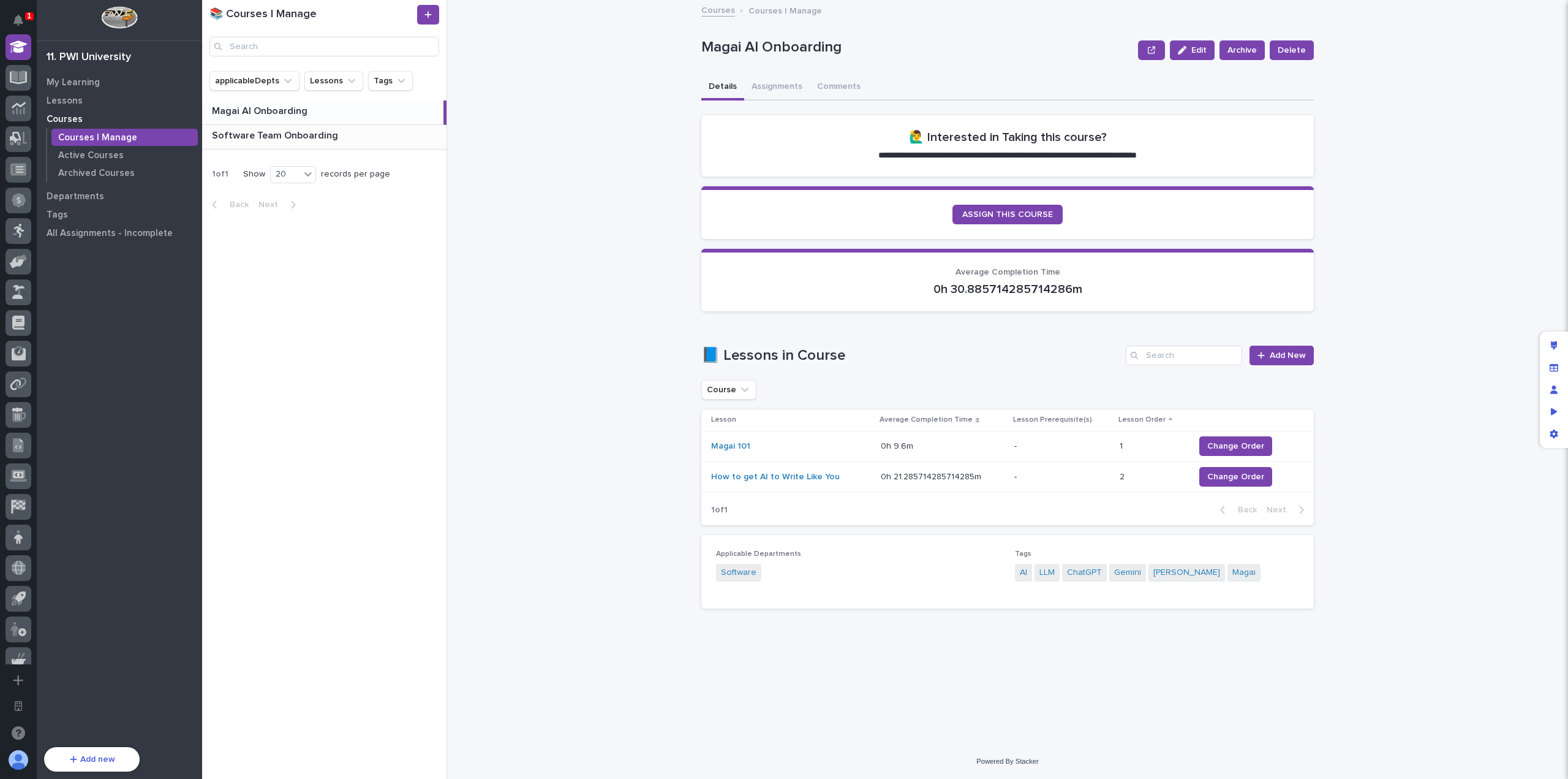
click at [1084, 408] on div "📘 Lessons in Course Add New Course Lesson Average Completion Time Lesson Prereq…" at bounding box center [1007, 435] width 613 height 179
click at [1239, 447] on span "Change Order" at bounding box center [1236, 446] width 57 height 12
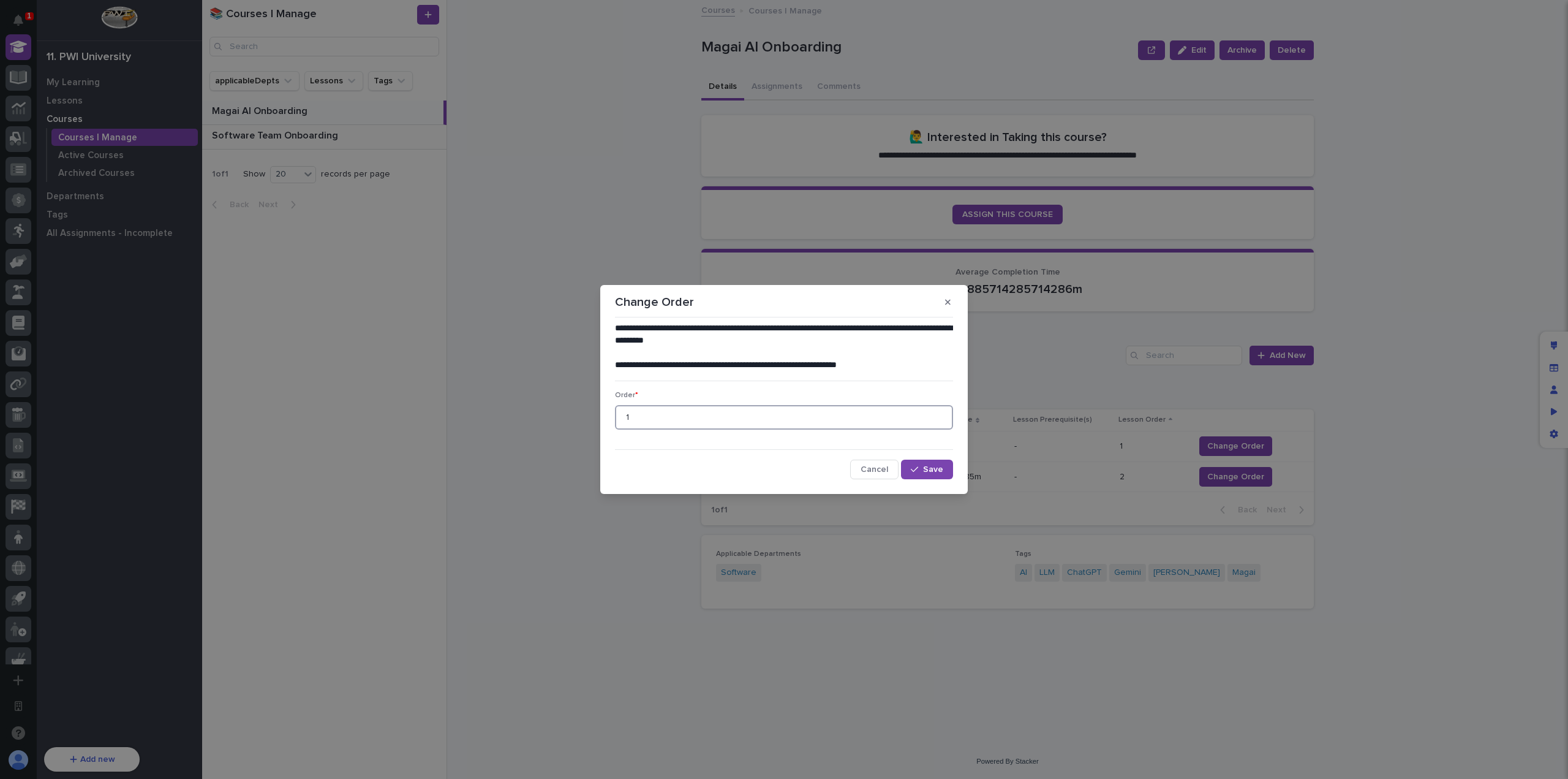
click at [838, 420] on input "1" at bounding box center [784, 417] width 338 height 25
type input "1.1"
click at [864, 466] on span "Cancel" at bounding box center [873, 470] width 27 height 9
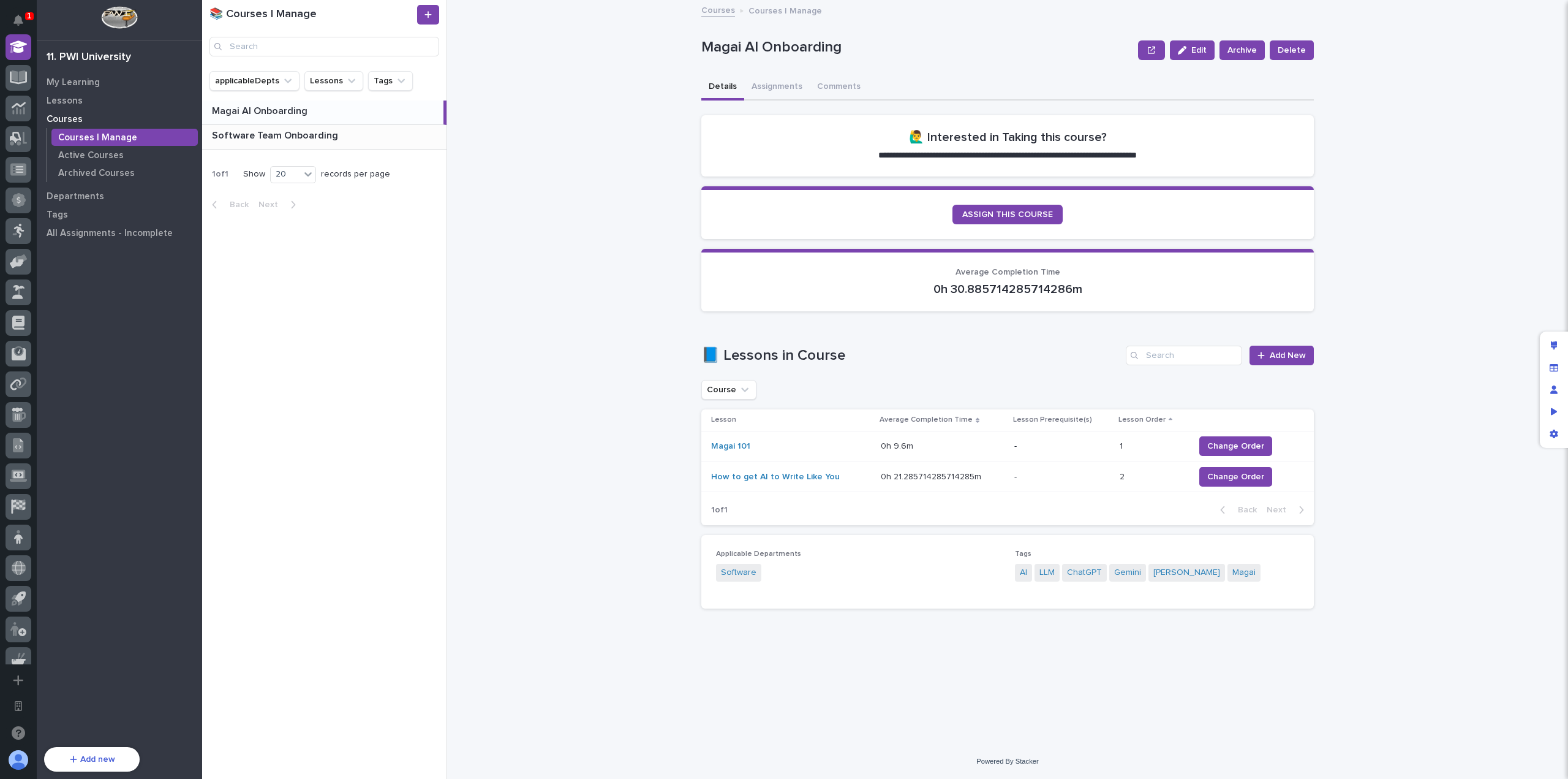
click at [959, 373] on div "📘 Lessons in Course Add New Course Lesson Average Completion Time Lesson Prereq…" at bounding box center [1007, 435] width 613 height 179
click at [102, 78] on div "My Learning" at bounding box center [119, 81] width 159 height 17
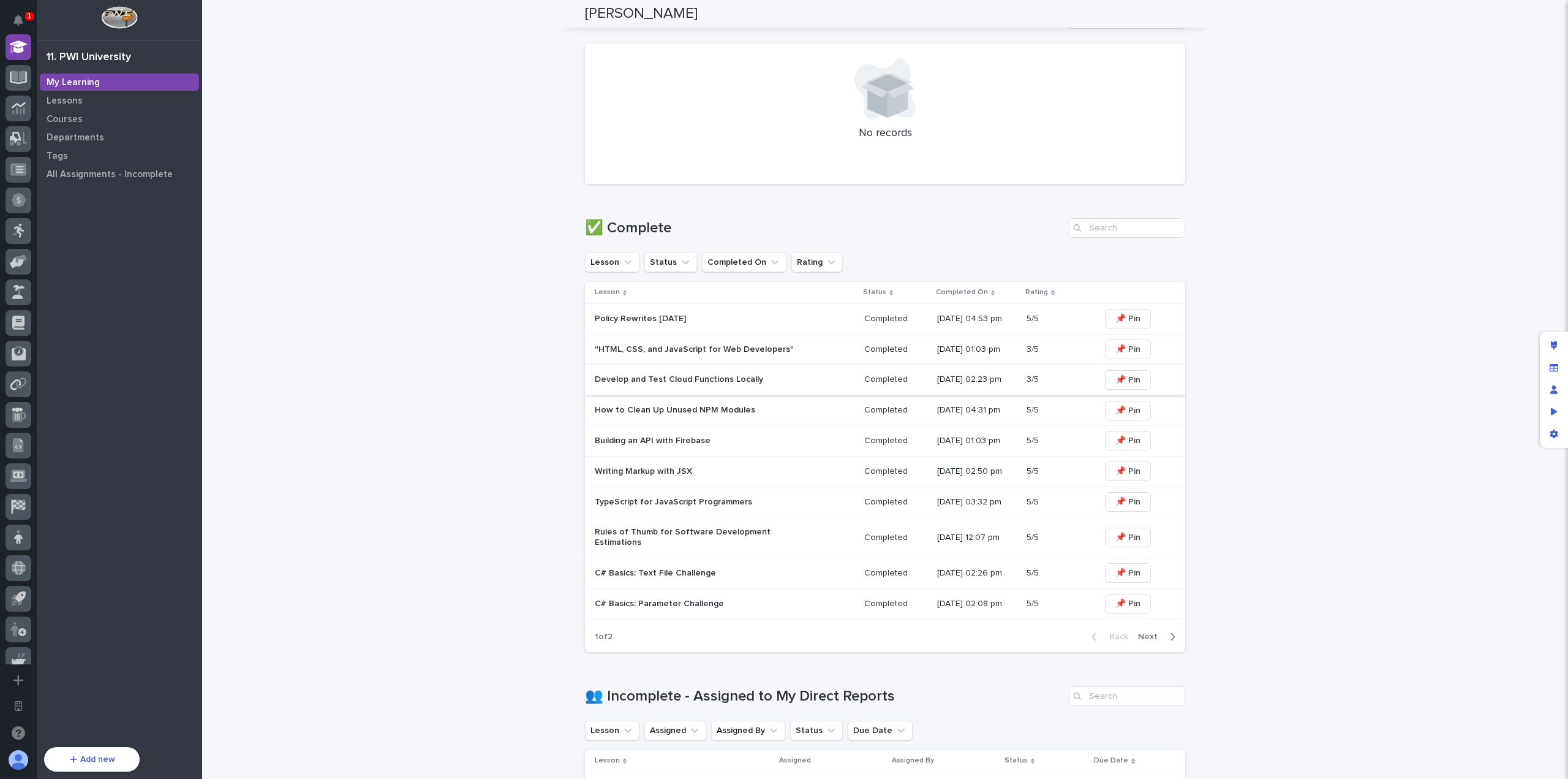
scroll to position [498, 0]
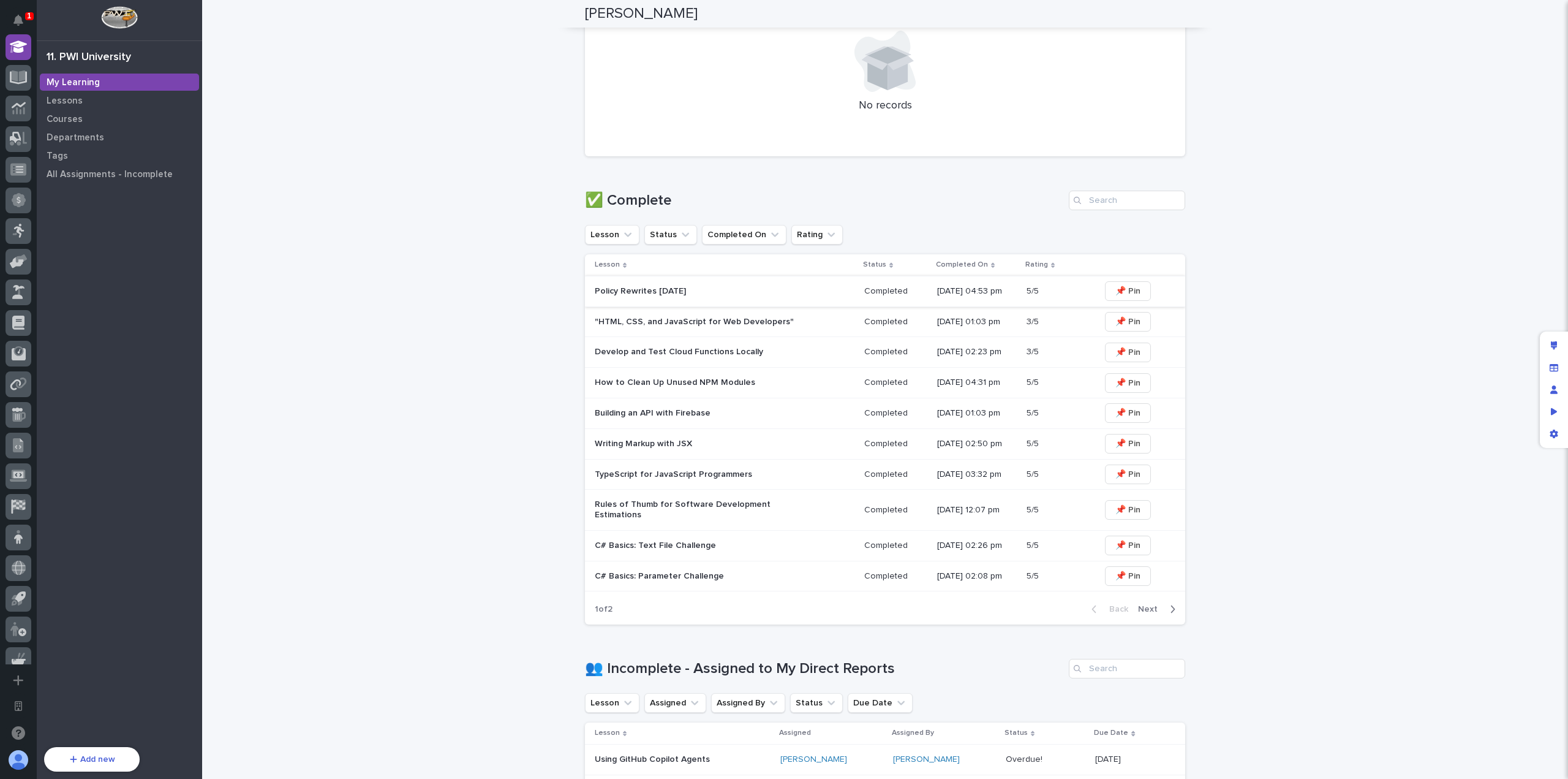
click at [1115, 290] on span "📌 Pin" at bounding box center [1128, 291] width 25 height 12
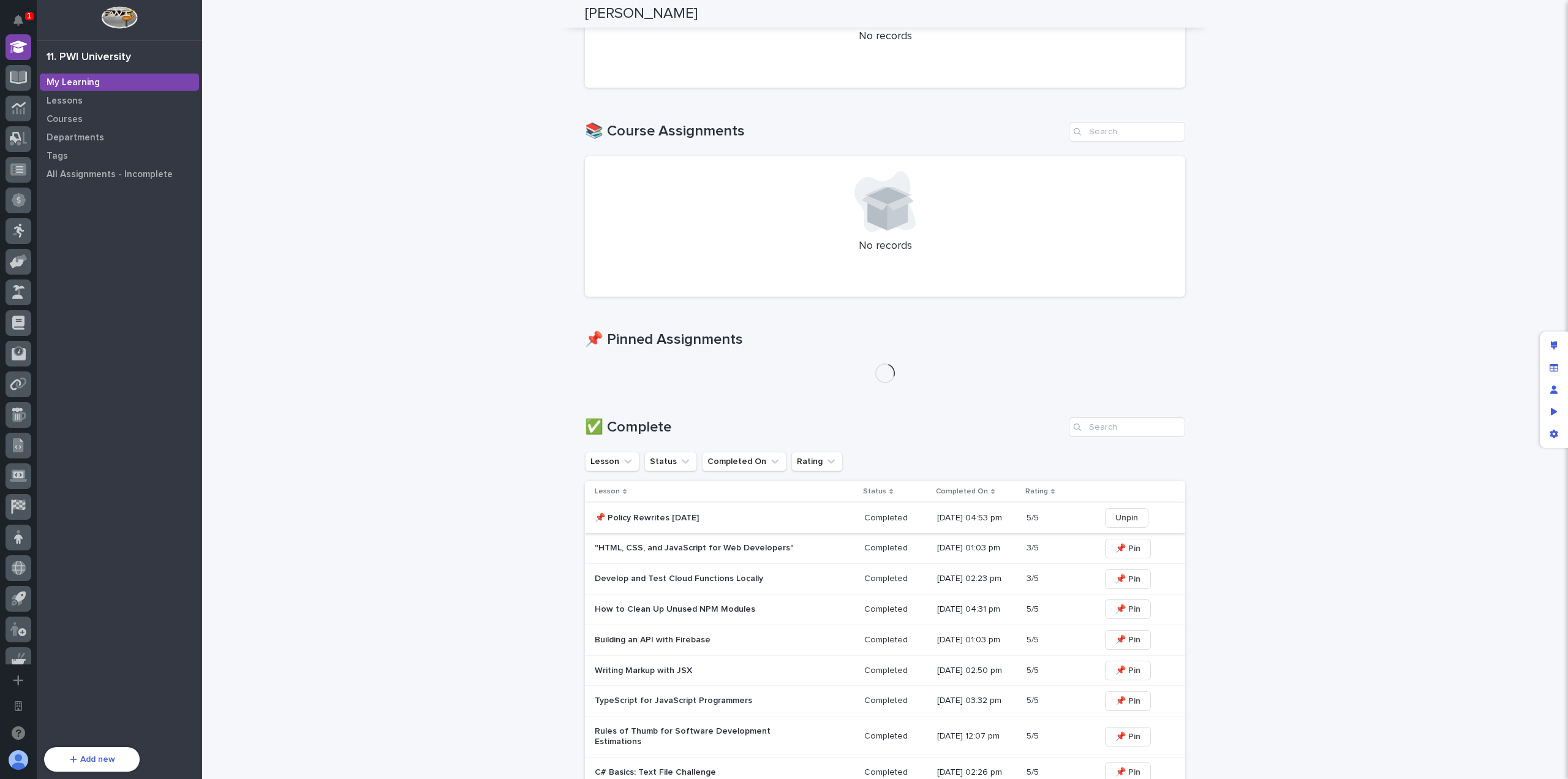
scroll to position [406, 0]
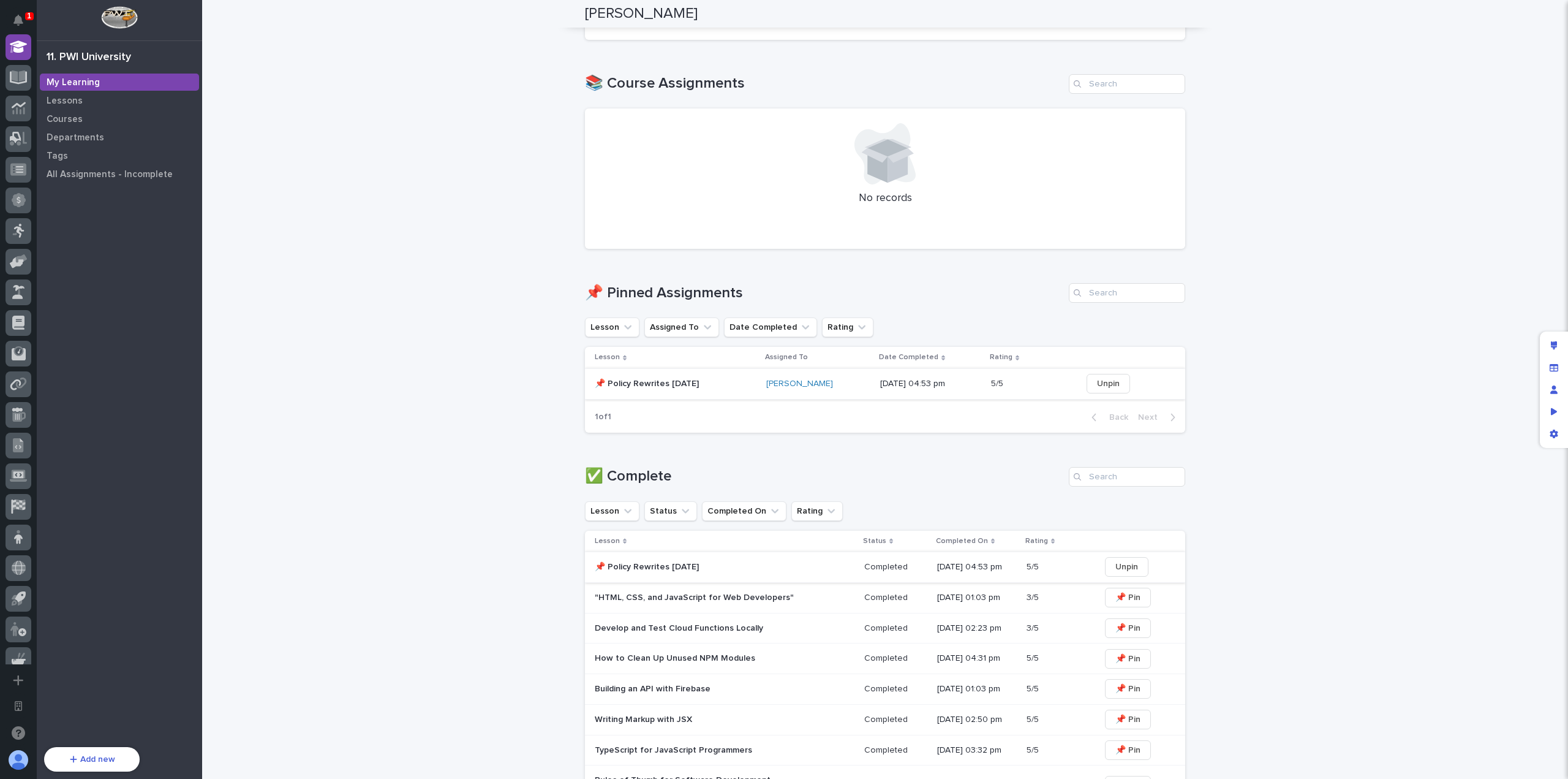
click at [1109, 384] on span "Unpin" at bounding box center [1108, 384] width 23 height 12
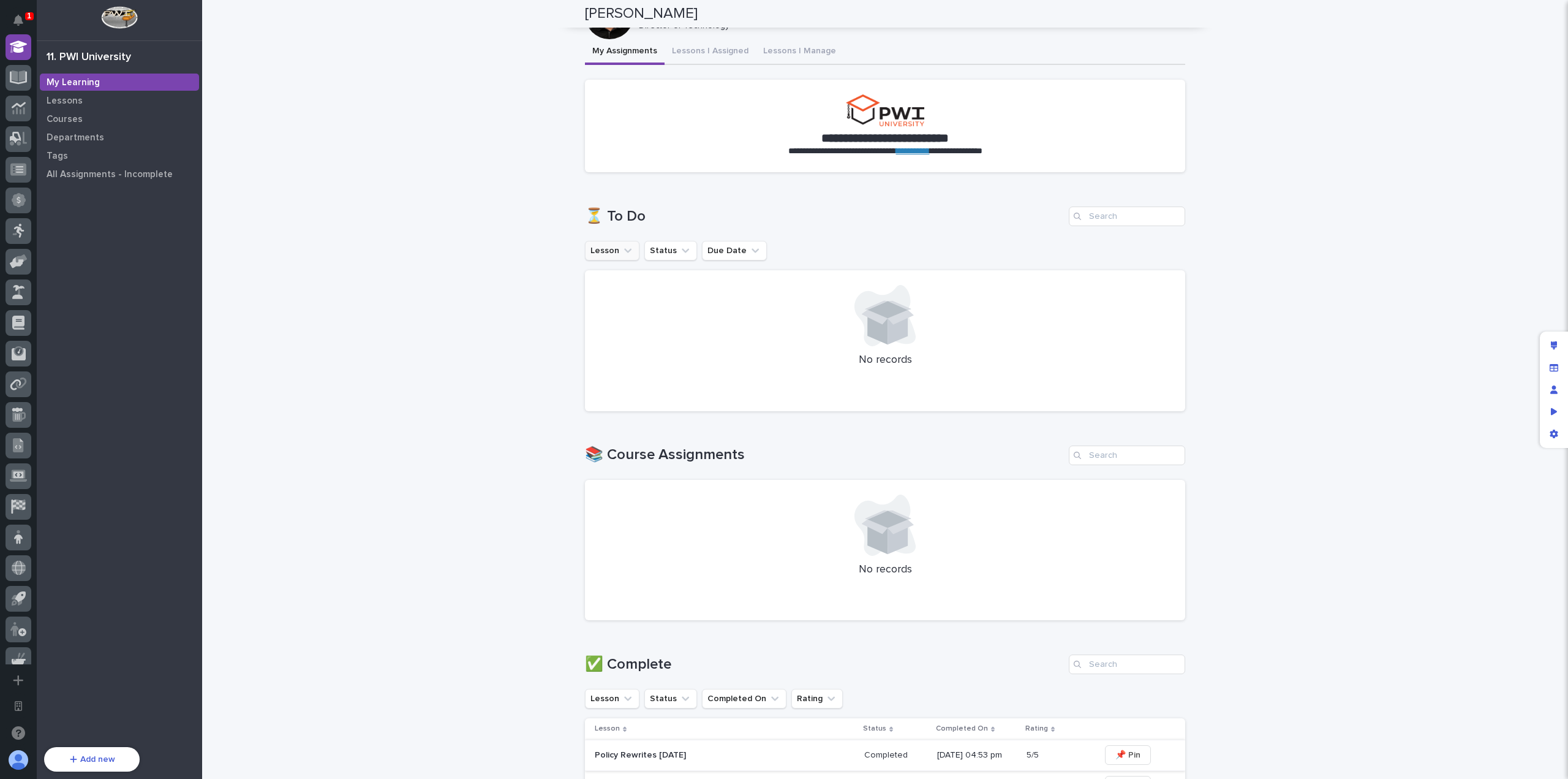
scroll to position [0, 0]
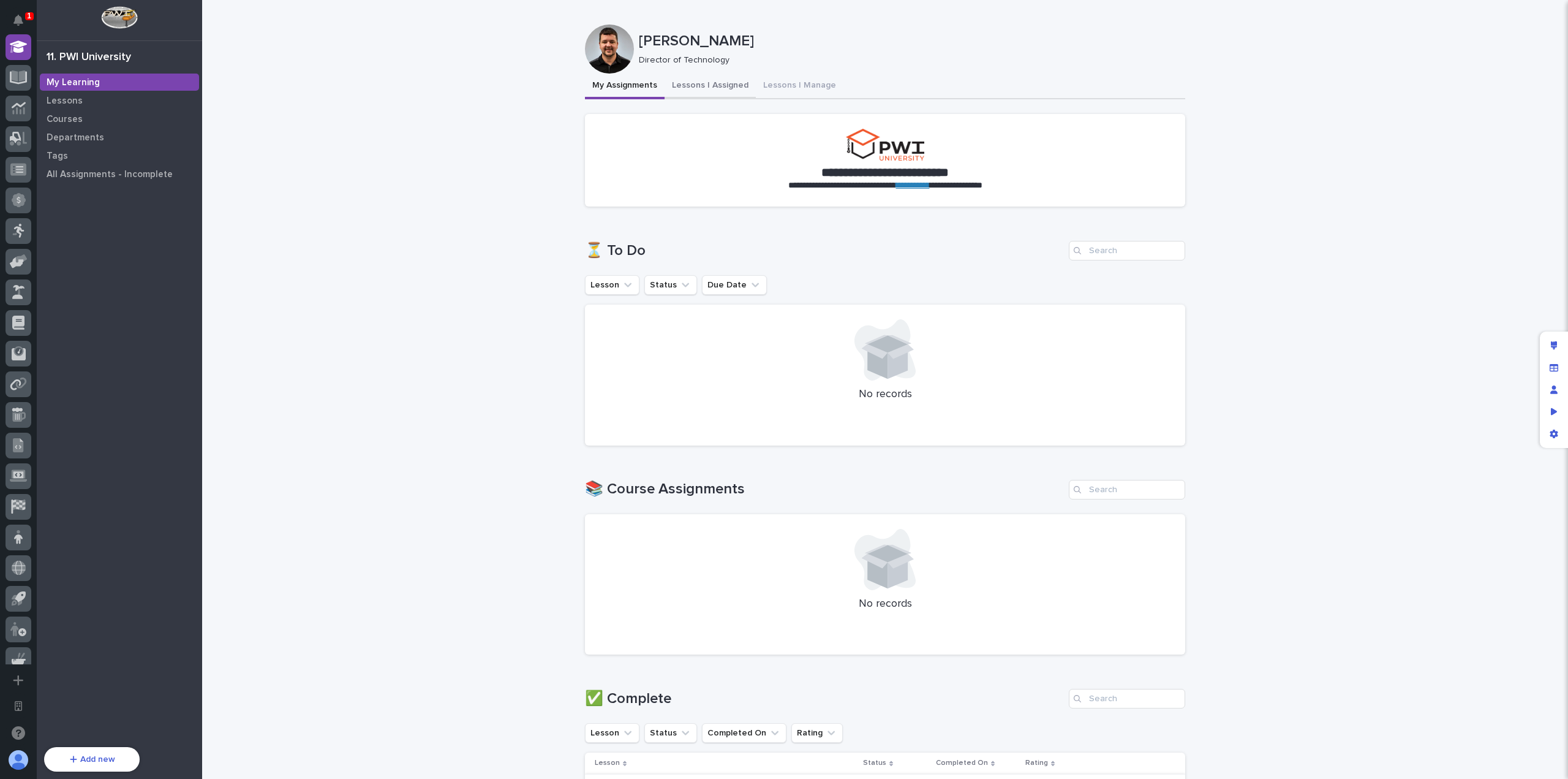
click at [714, 85] on button "Lessons I Assigned" at bounding box center [710, 86] width 91 height 26
